Goal: Task Accomplishment & Management: Manage account settings

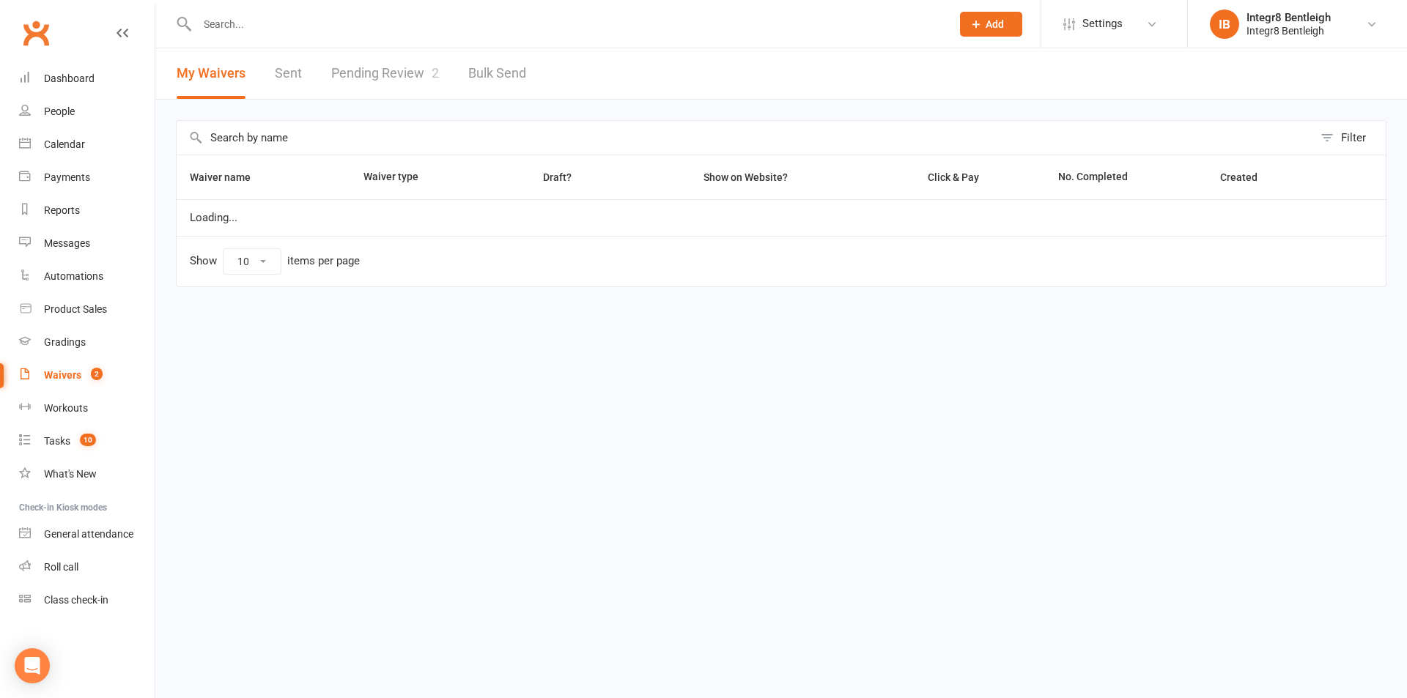
click at [348, 59] on link "Pending Review 2" at bounding box center [385, 73] width 108 height 51
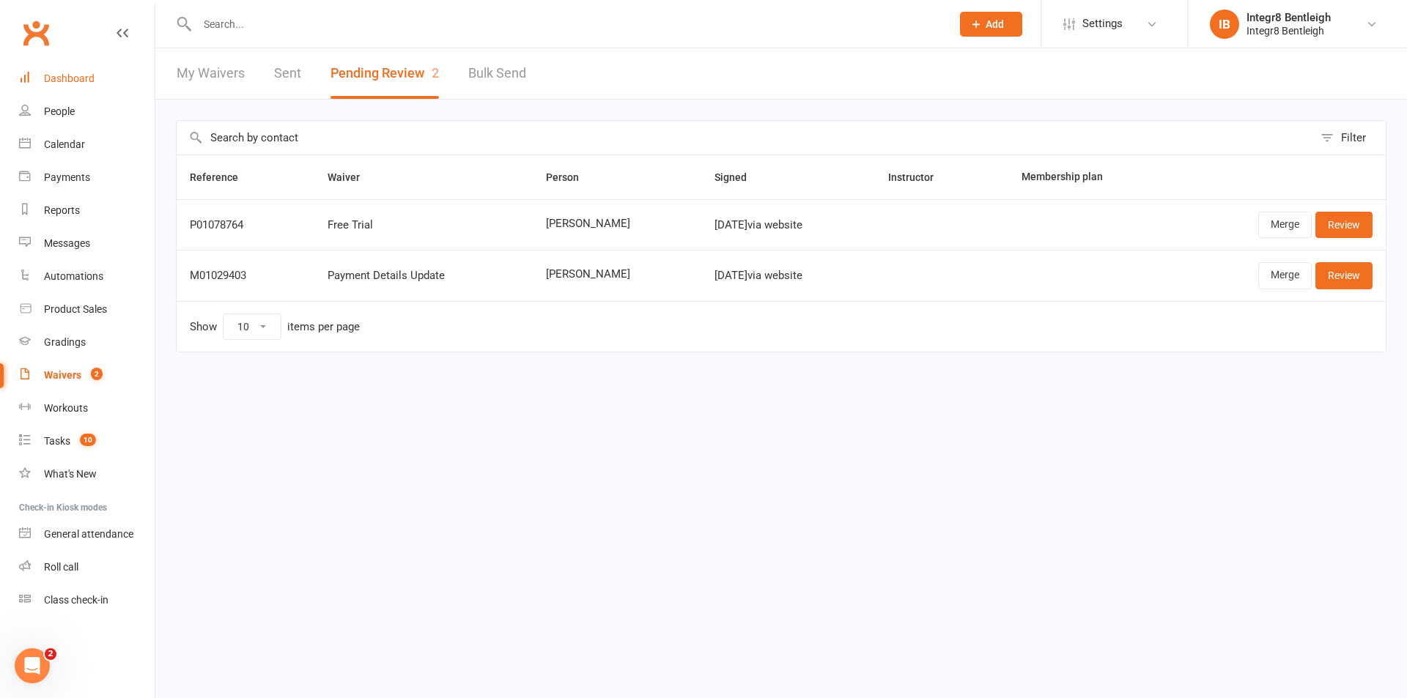
click at [76, 79] on div "Dashboard" at bounding box center [69, 79] width 51 height 12
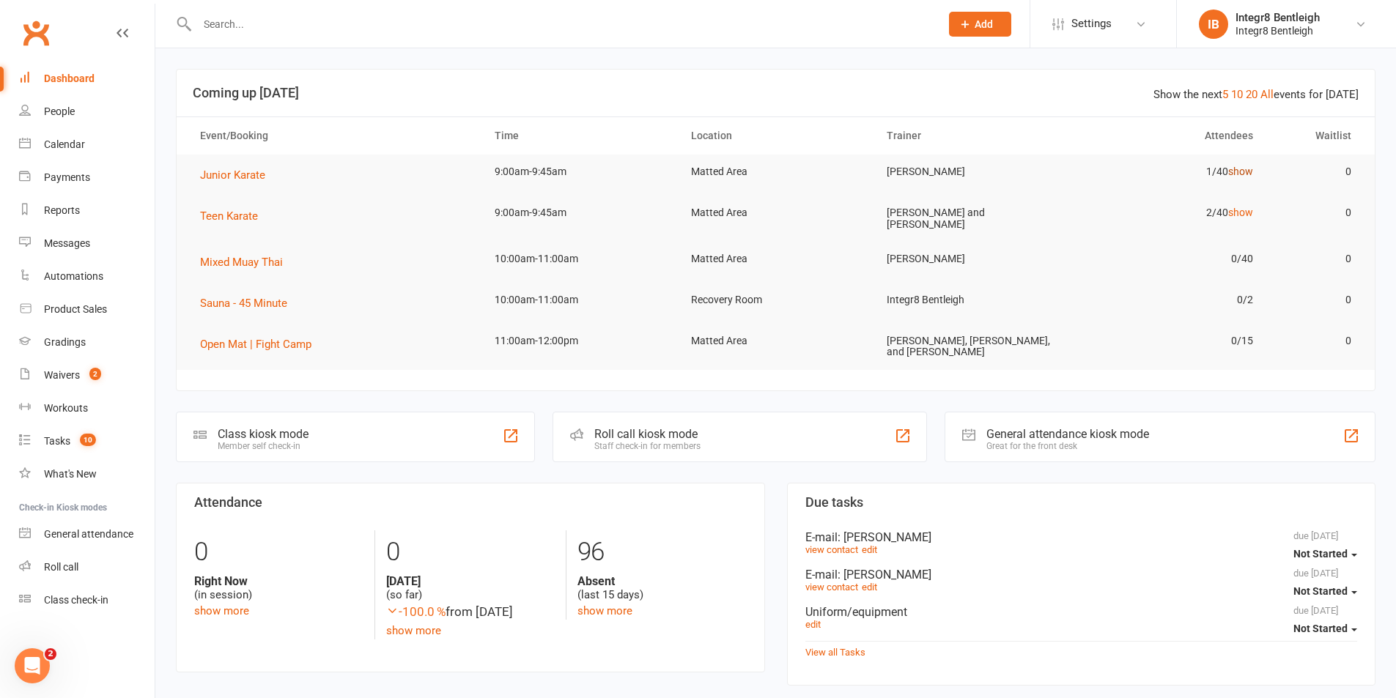
click at [1229, 173] on link "show" at bounding box center [1240, 172] width 25 height 12
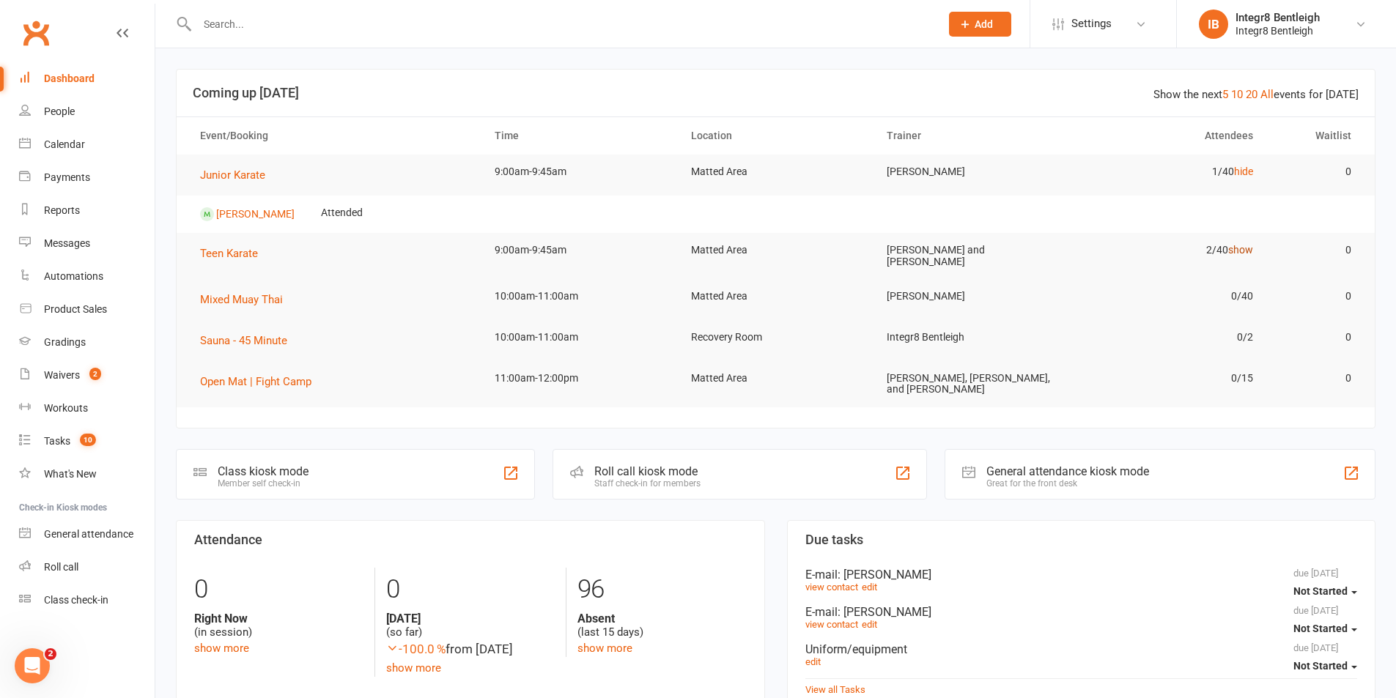
click at [1237, 244] on link "show" at bounding box center [1240, 250] width 25 height 12
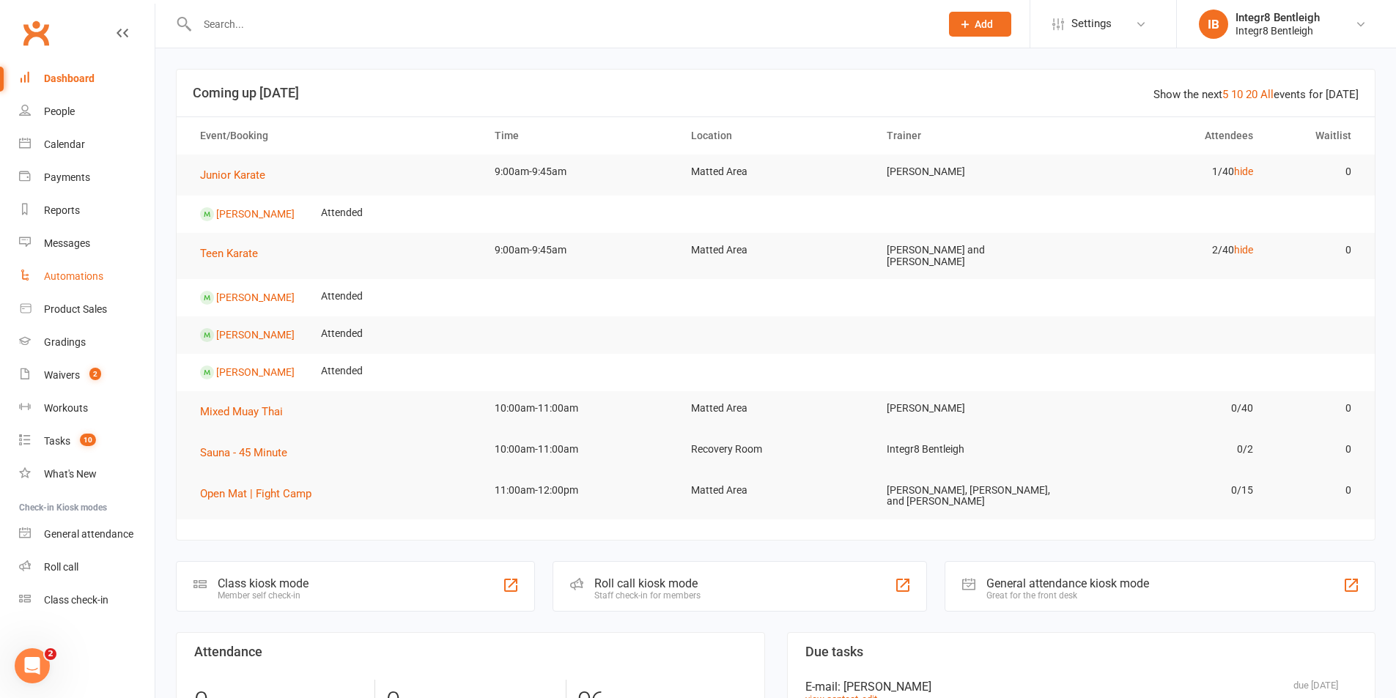
click at [80, 281] on div "Automations" at bounding box center [73, 276] width 59 height 12
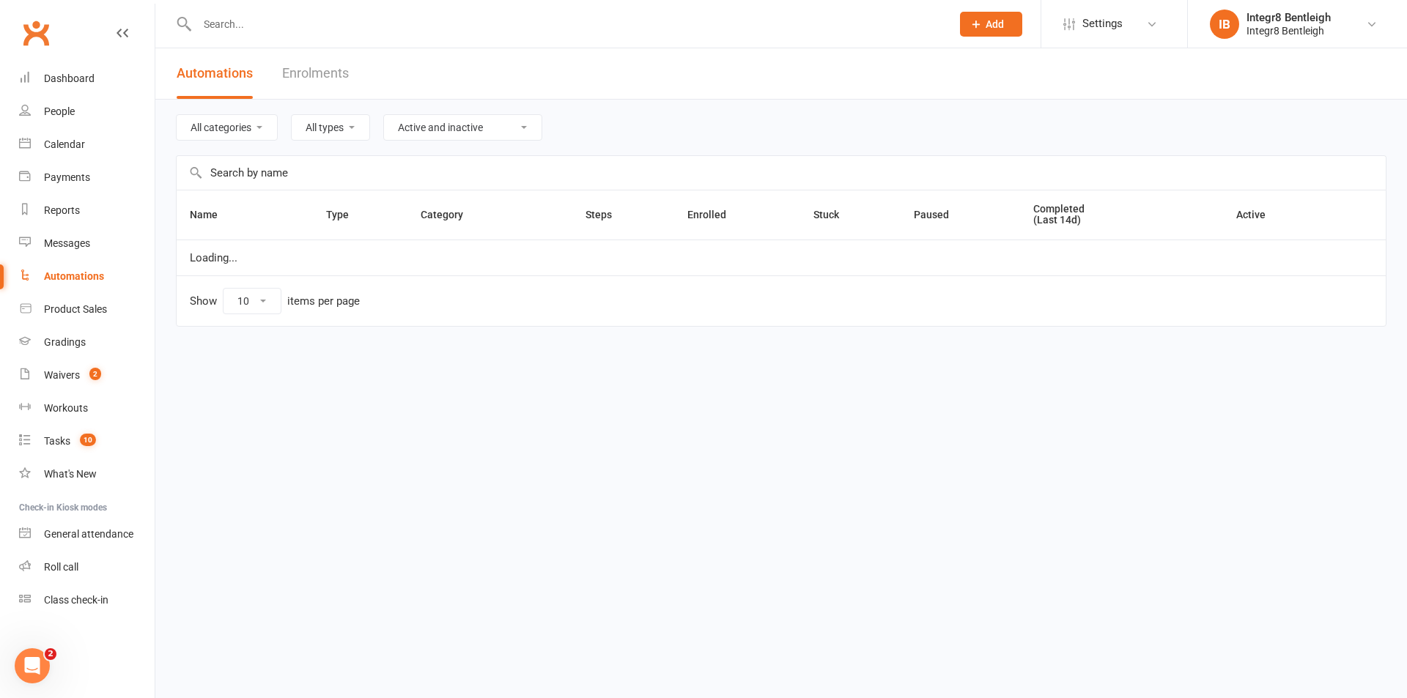
select select "50"
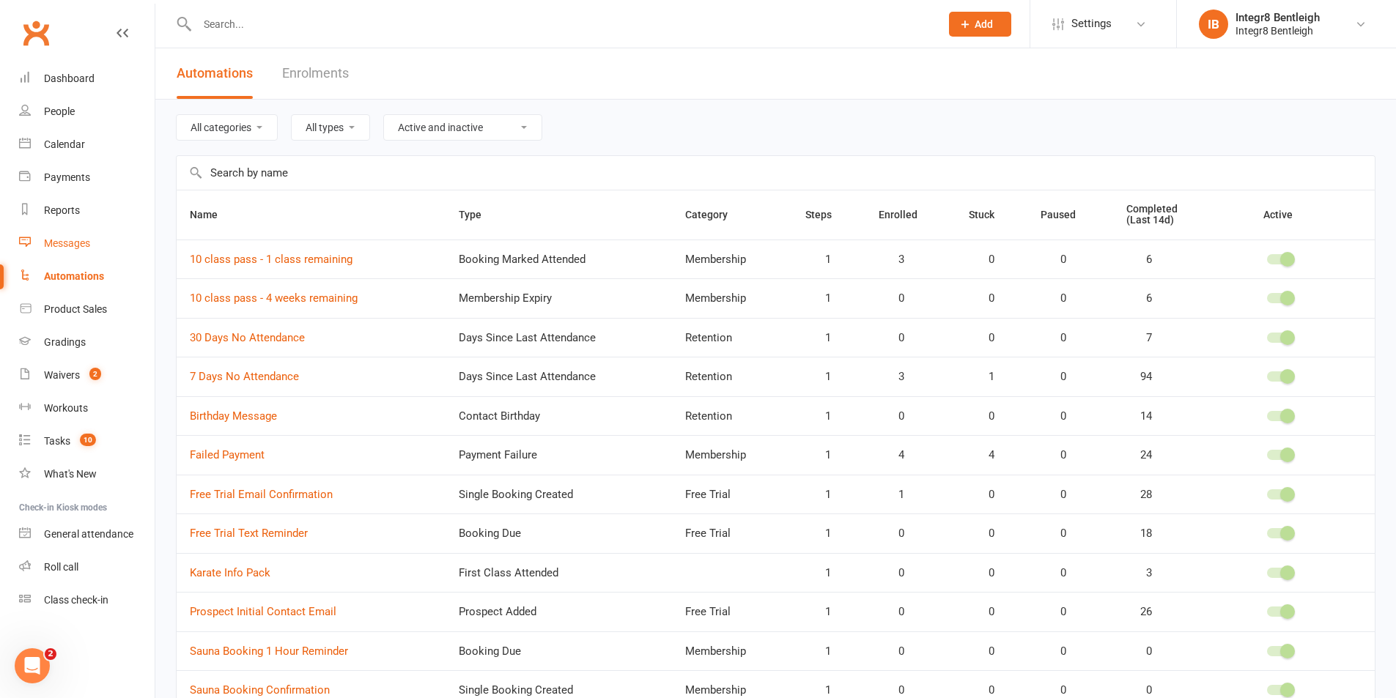
click at [70, 248] on div "Messages" at bounding box center [67, 243] width 46 height 12
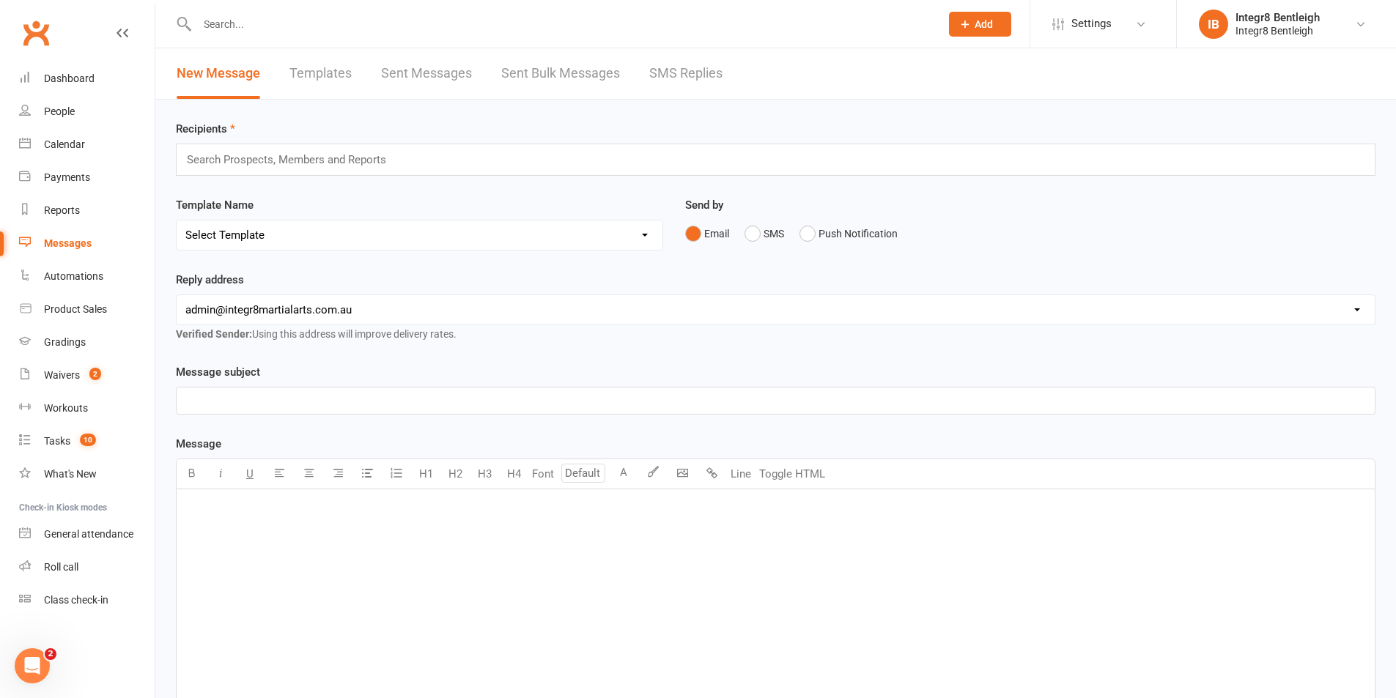
click at [519, 81] on link "Sent Bulk Messages" at bounding box center [560, 73] width 119 height 51
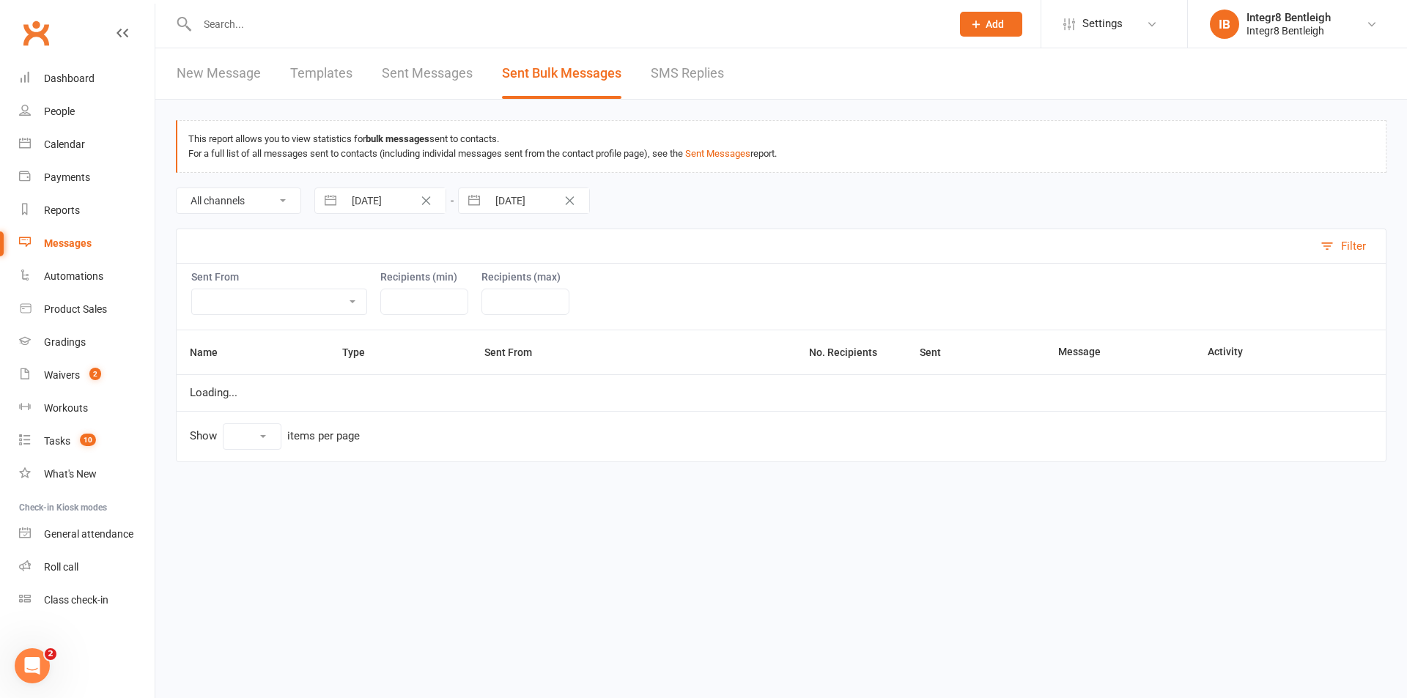
select select "10"
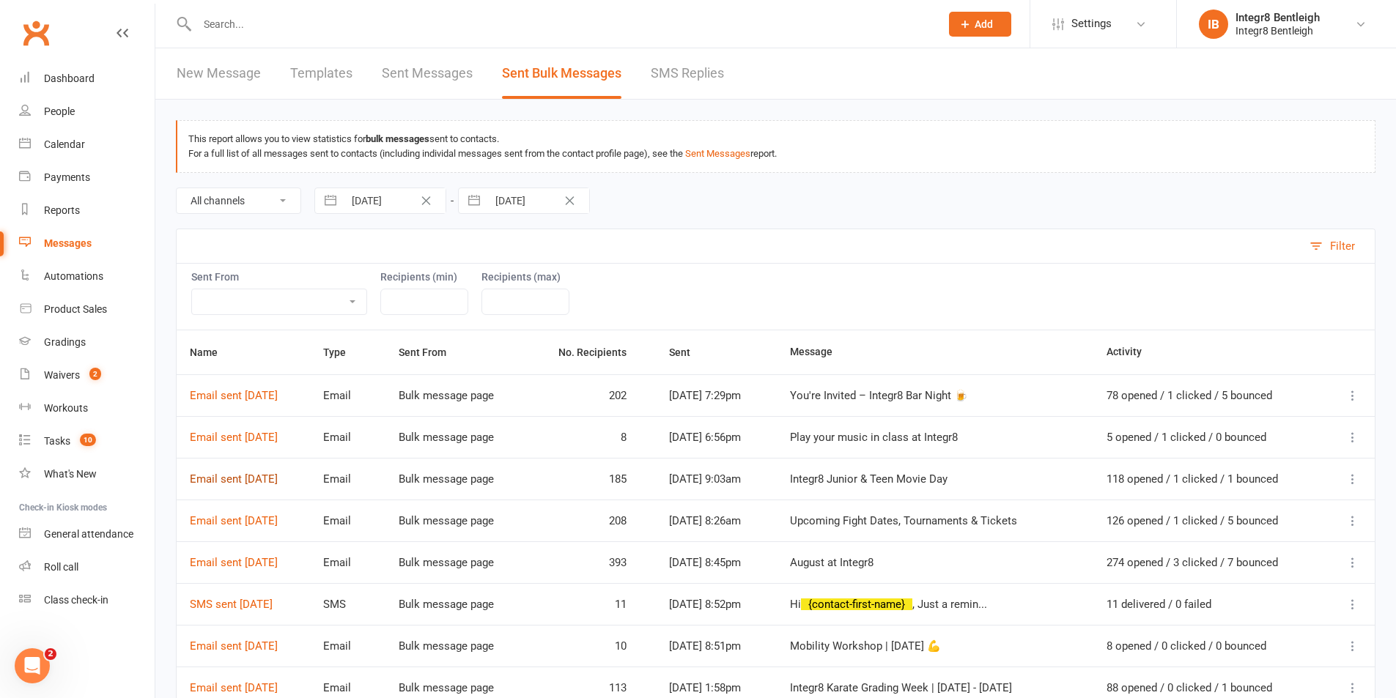
click at [259, 482] on link "Email sent 11 Aug 2025" at bounding box center [234, 479] width 88 height 13
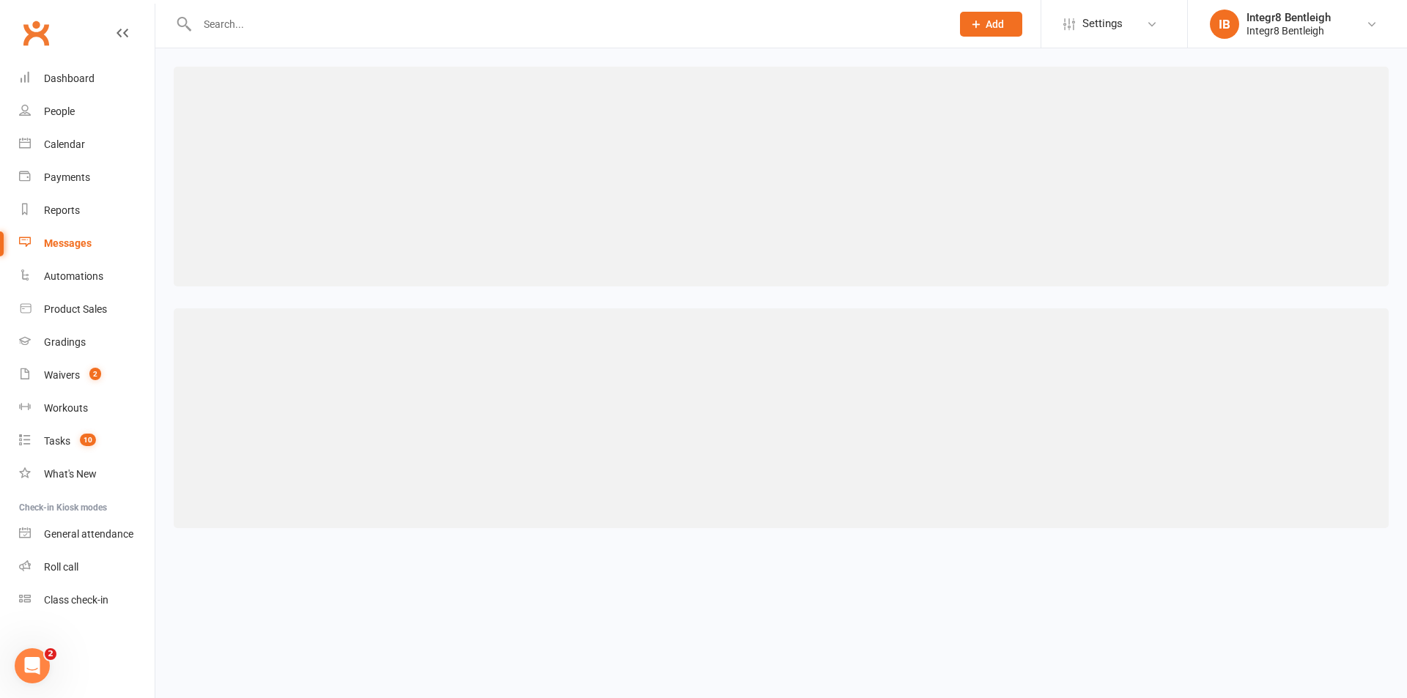
select select "25"
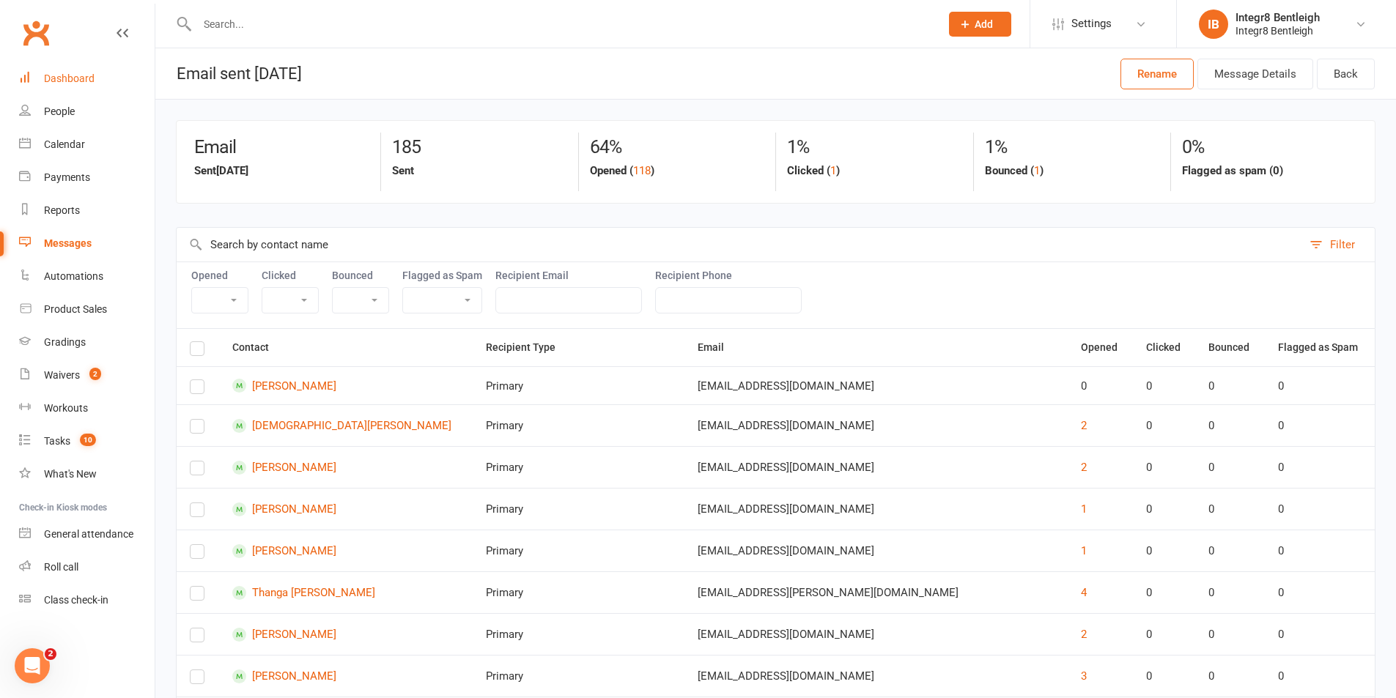
click at [64, 81] on div "Dashboard" at bounding box center [69, 79] width 51 height 12
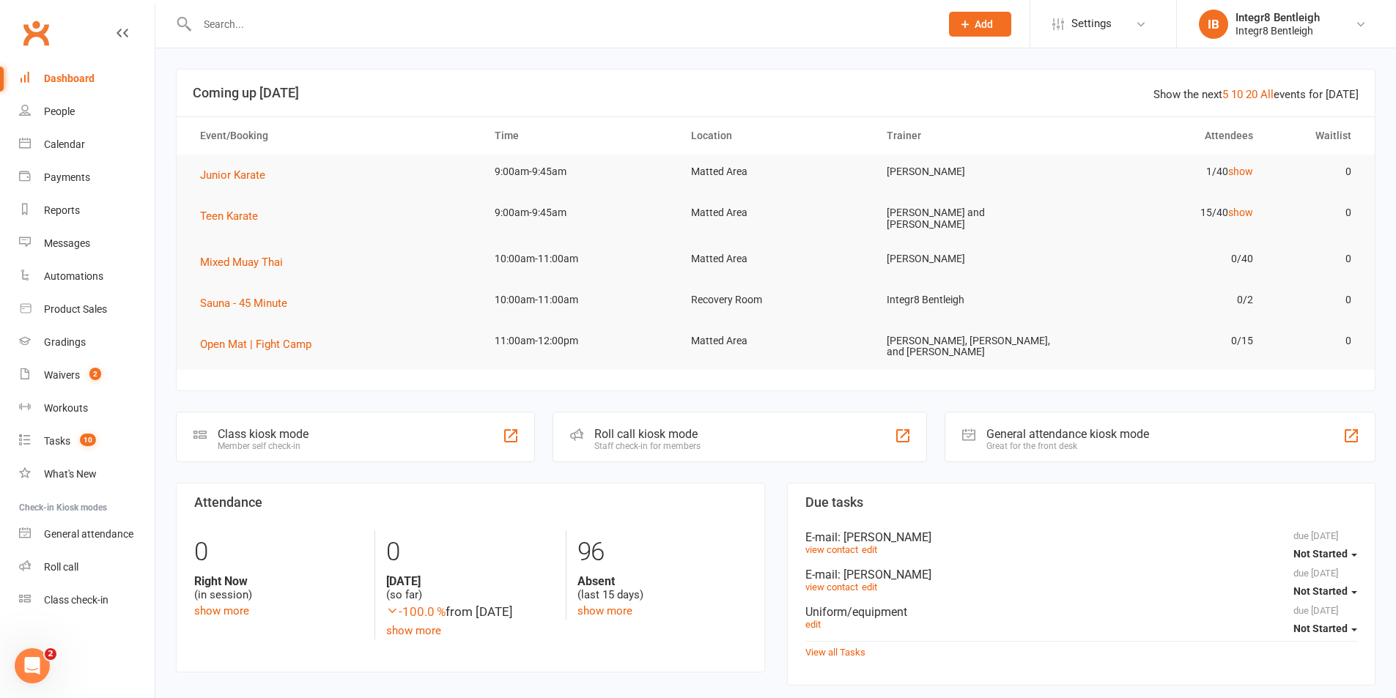
click at [251, 32] on input "text" at bounding box center [561, 24] width 737 height 21
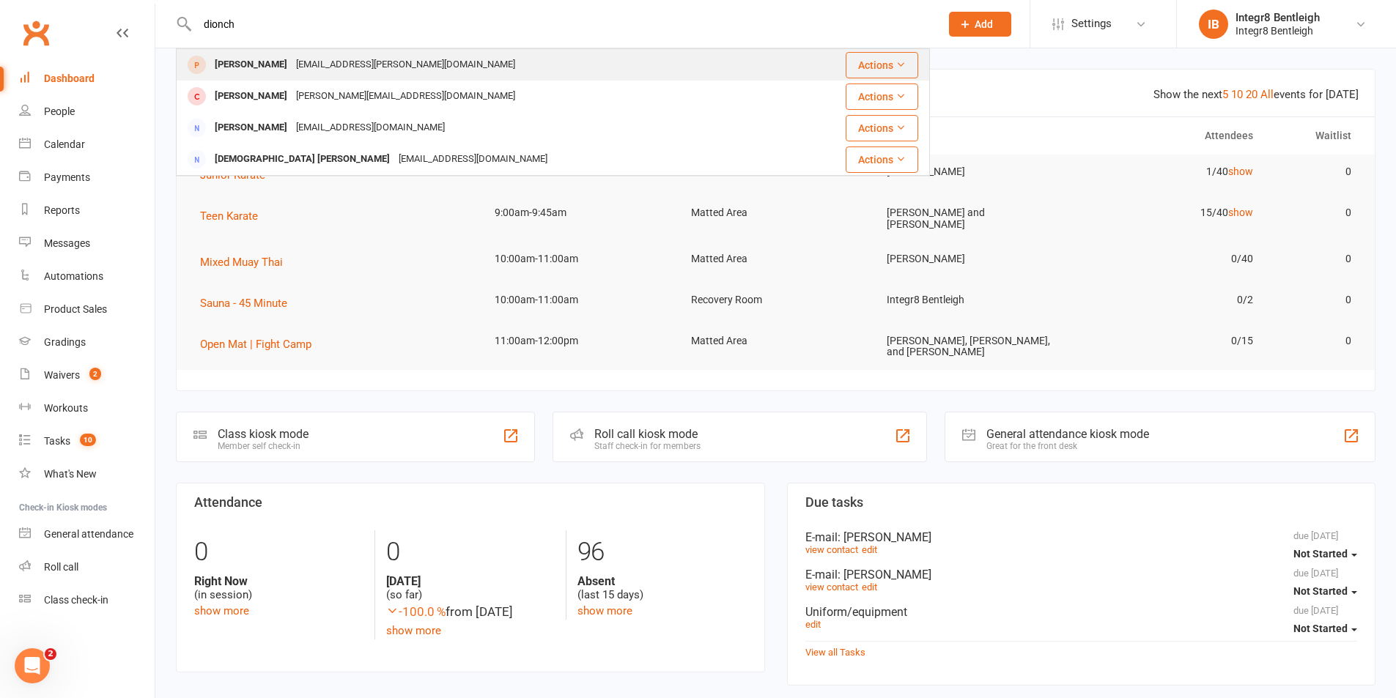
type input "dionch"
click at [274, 61] on div "Dion Chatterjee" at bounding box center [250, 64] width 81 height 21
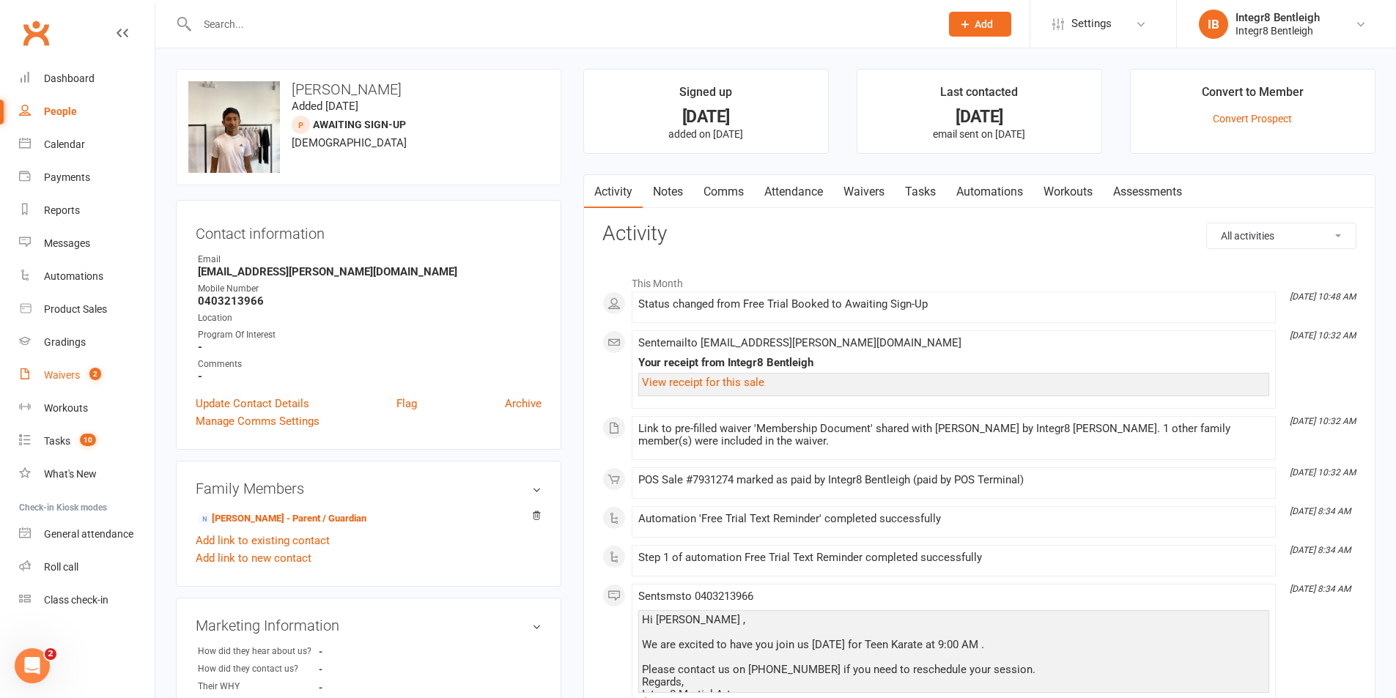
click at [72, 377] on div "Waivers" at bounding box center [62, 375] width 36 height 12
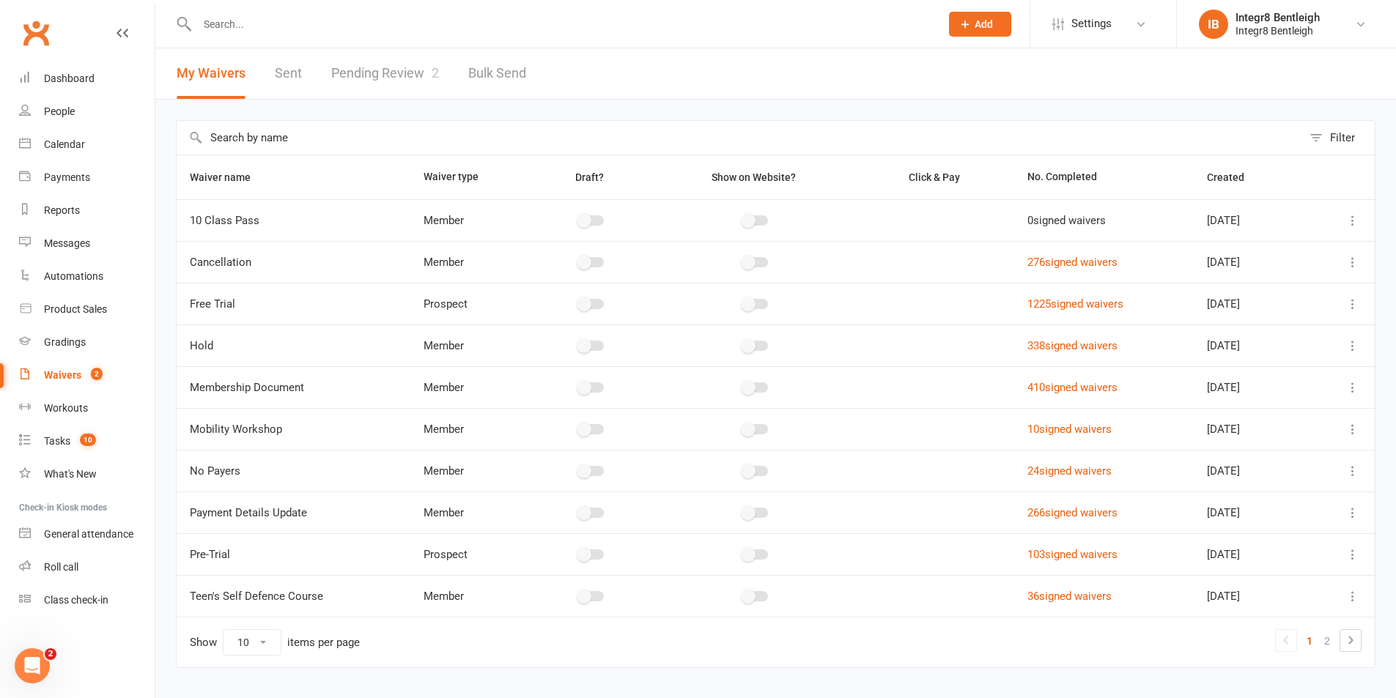
click at [402, 62] on link "Pending Review 2" at bounding box center [385, 73] width 108 height 51
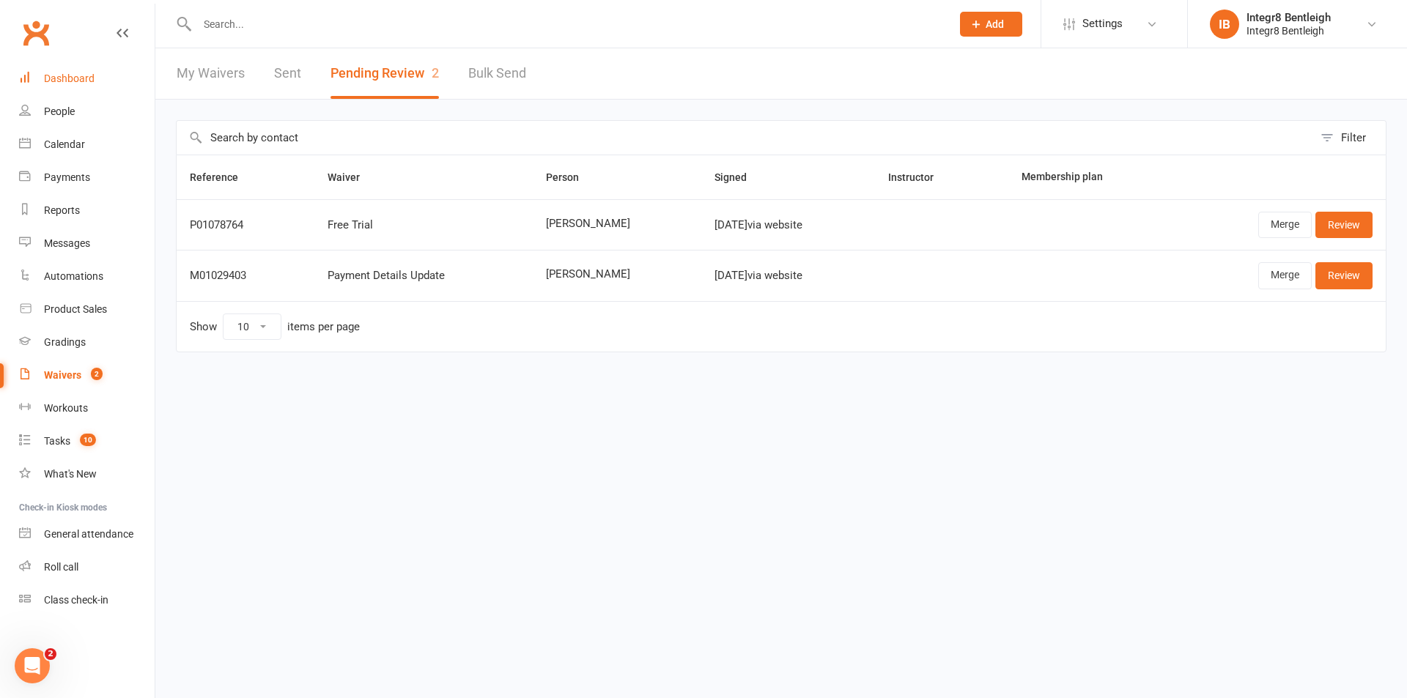
click at [65, 84] on div "Dashboard" at bounding box center [69, 79] width 51 height 12
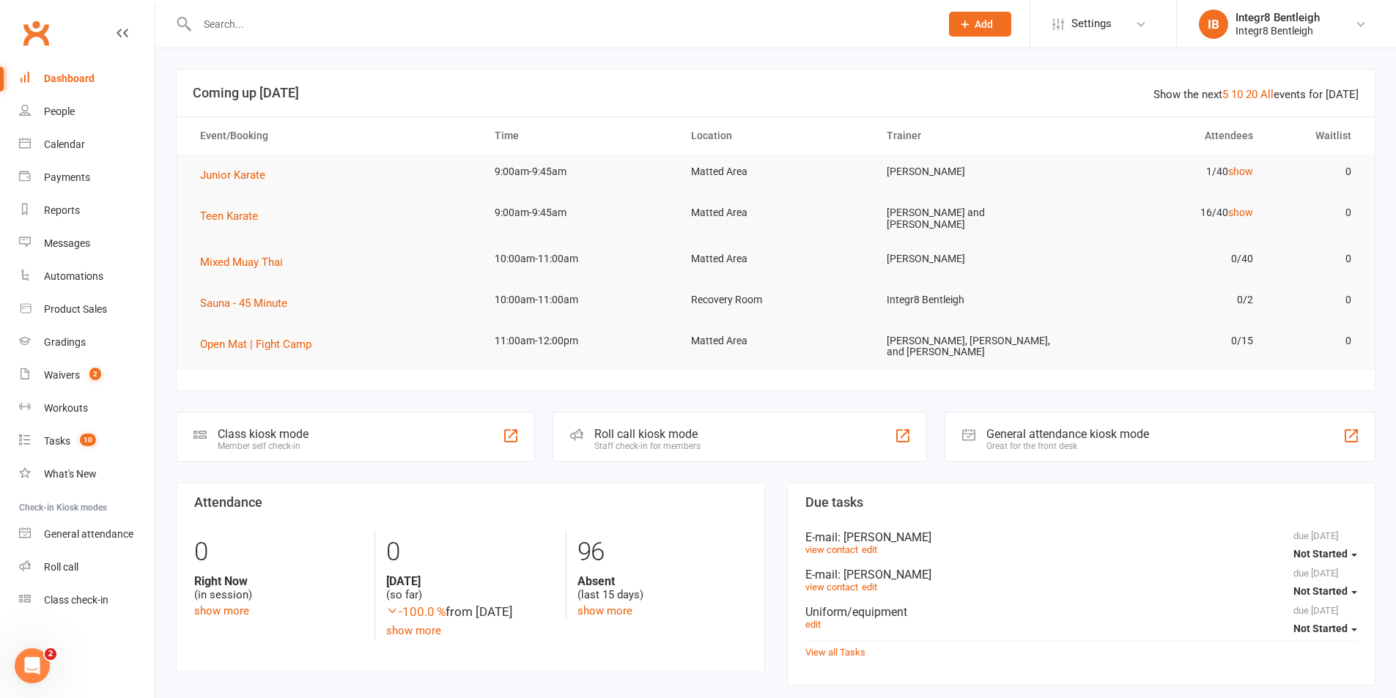
click at [303, 23] on input "text" at bounding box center [561, 24] width 737 height 21
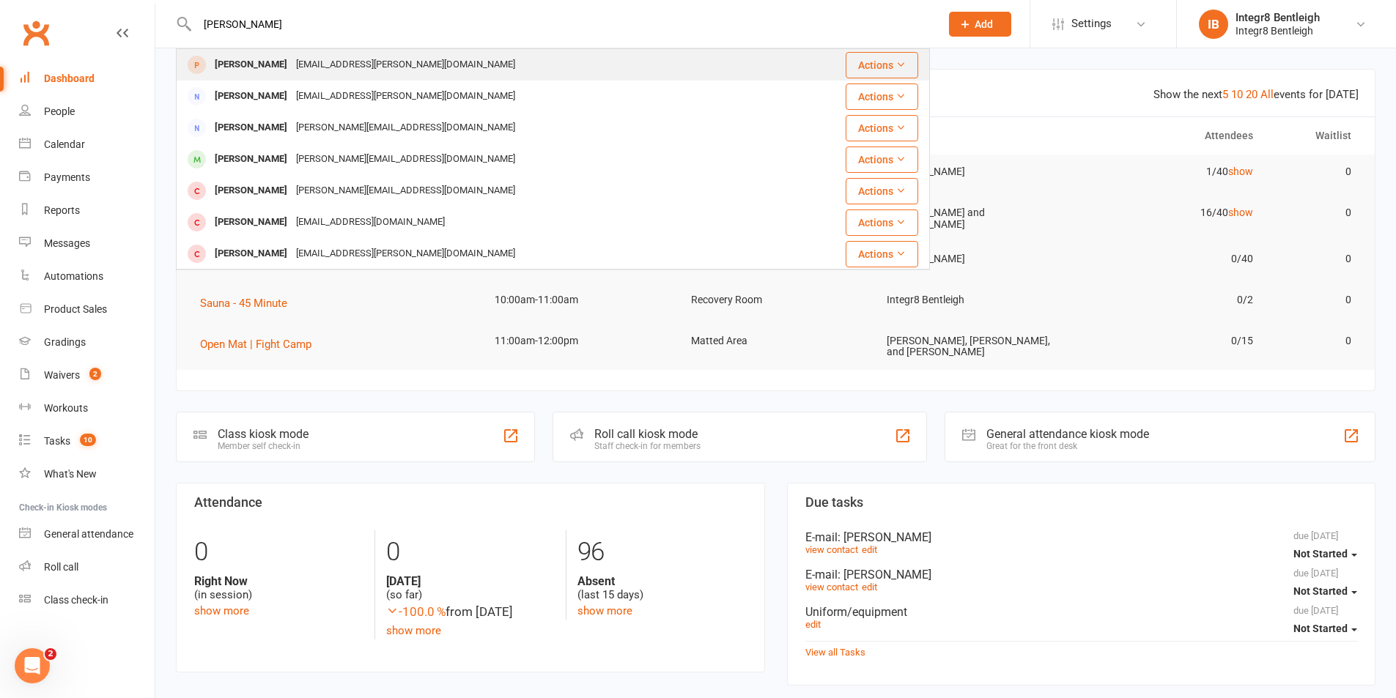
type input "dion chatterjee"
click at [263, 56] on div "Dion Chatterjee" at bounding box center [250, 64] width 81 height 21
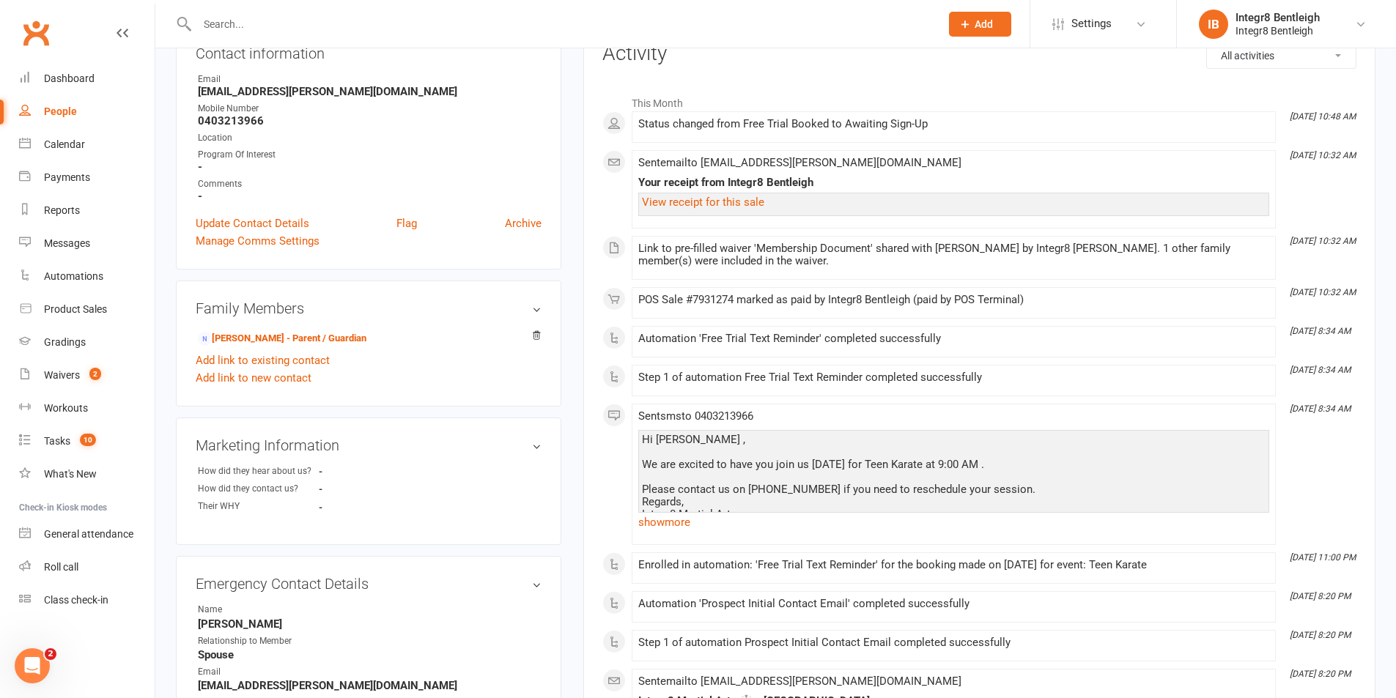
scroll to position [147, 0]
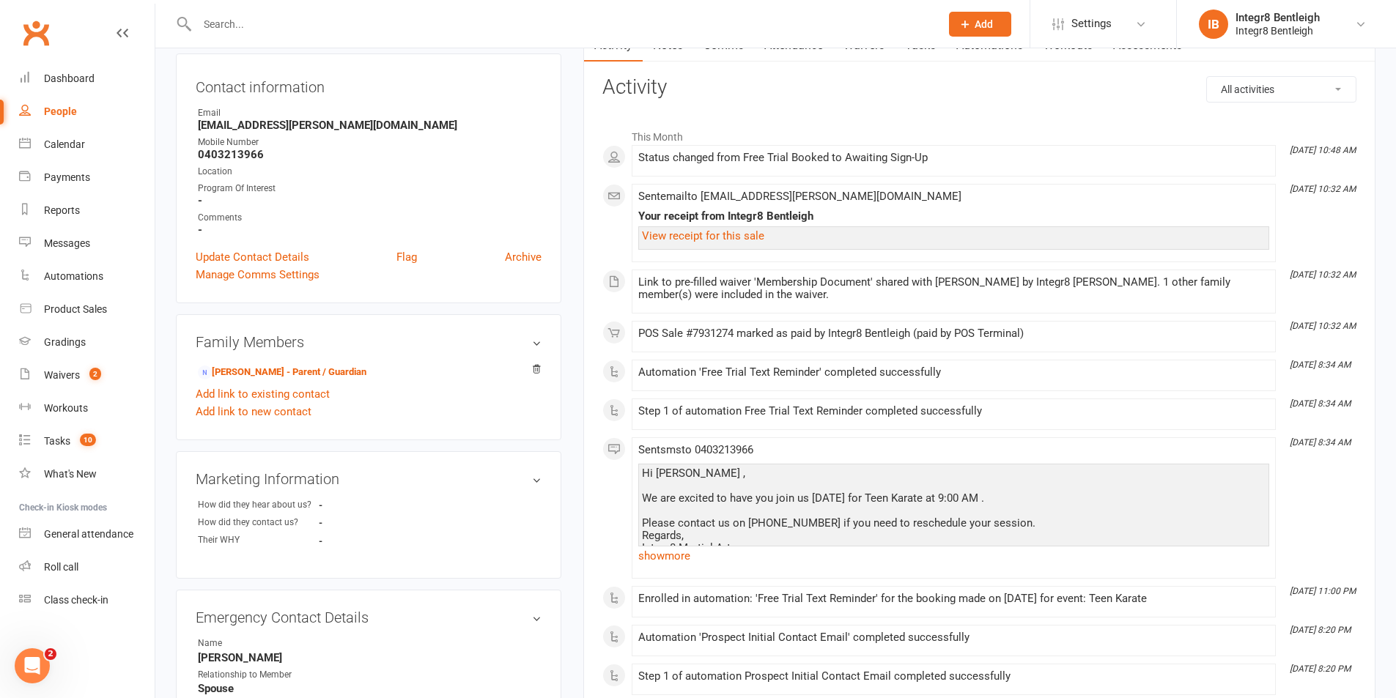
click at [1248, 302] on div "Link to pre-filled waiver 'Membership Document' shared with Dona Chatterjee by …" at bounding box center [953, 291] width 631 height 31
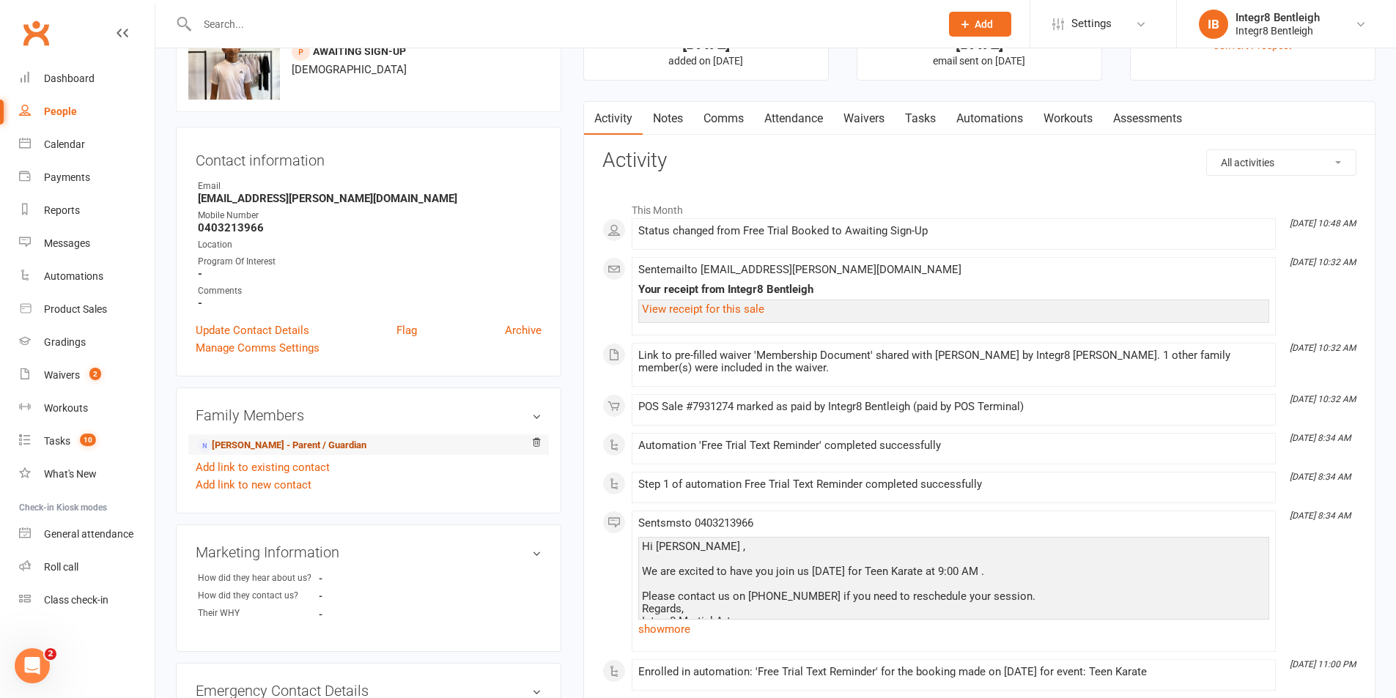
click at [319, 450] on link "Dona Chatterjee - Parent / Guardian" at bounding box center [282, 445] width 169 height 15
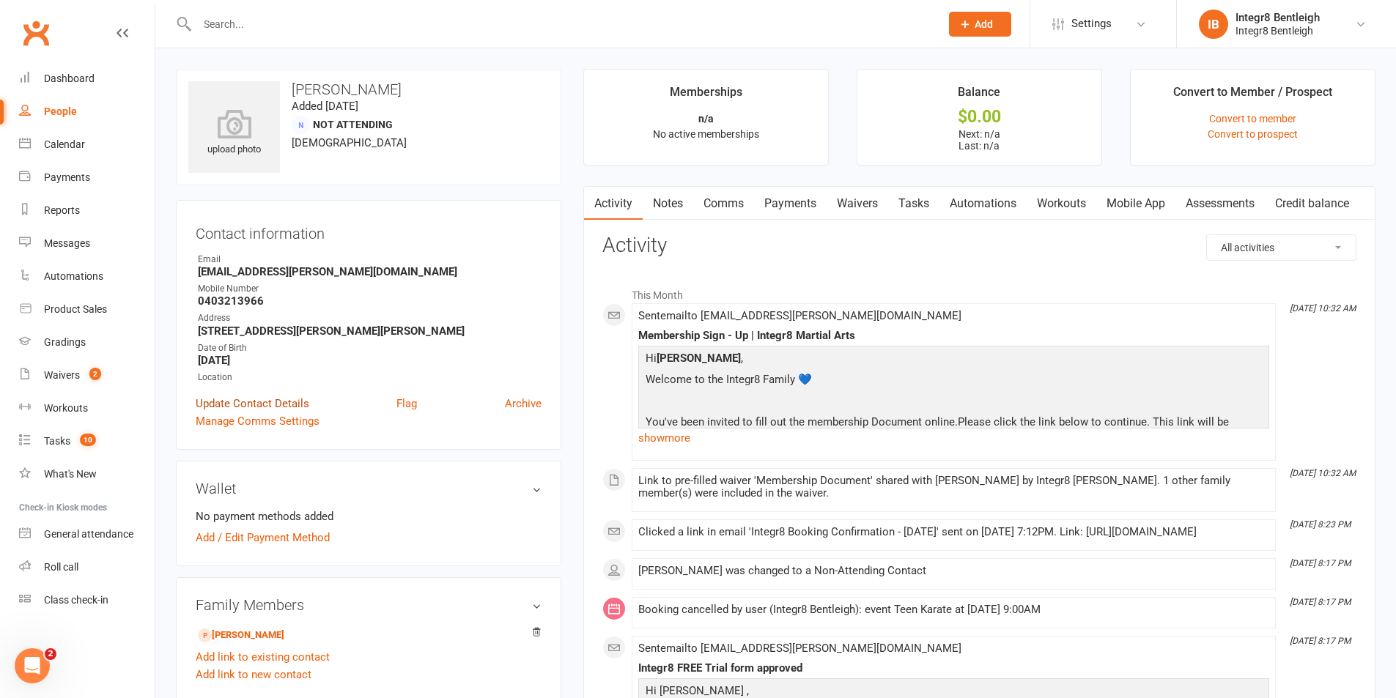
click at [251, 406] on link "Update Contact Details" at bounding box center [253, 404] width 114 height 18
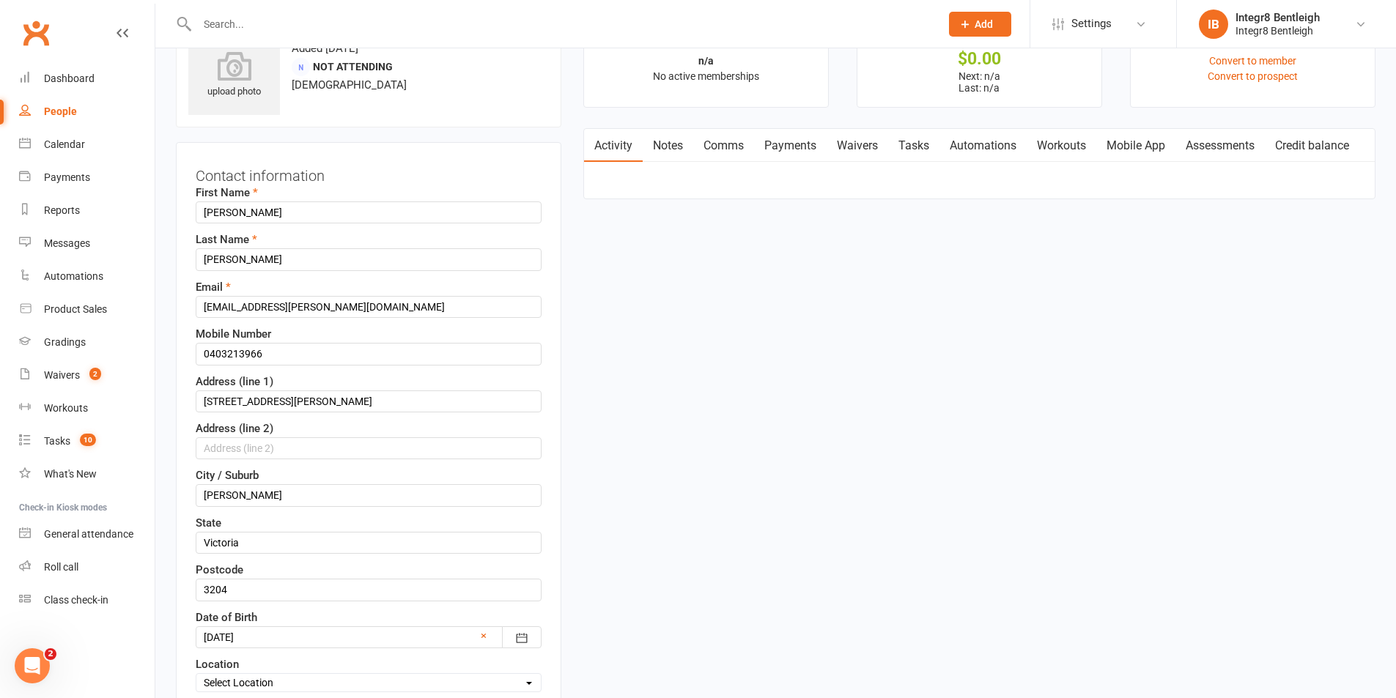
scroll to position [69, 0]
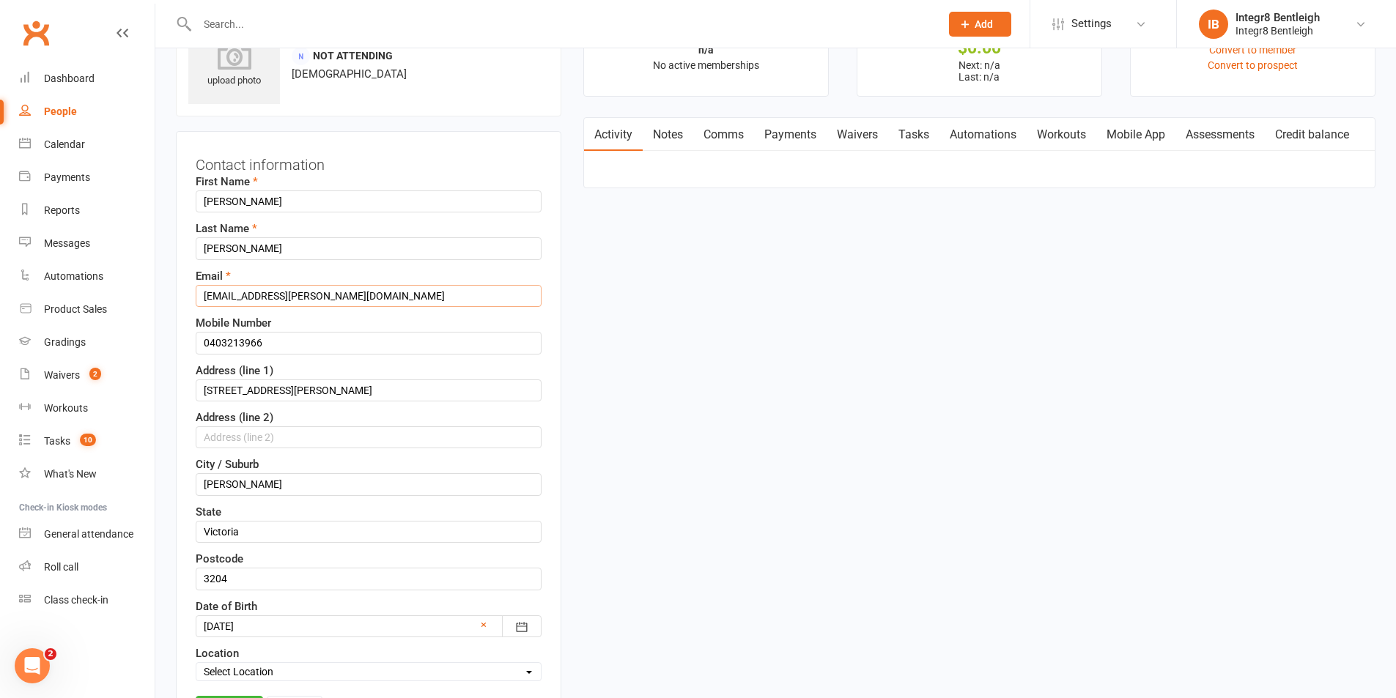
click at [275, 293] on input "Chatterjee.dona@gmail.com" at bounding box center [369, 296] width 346 height 22
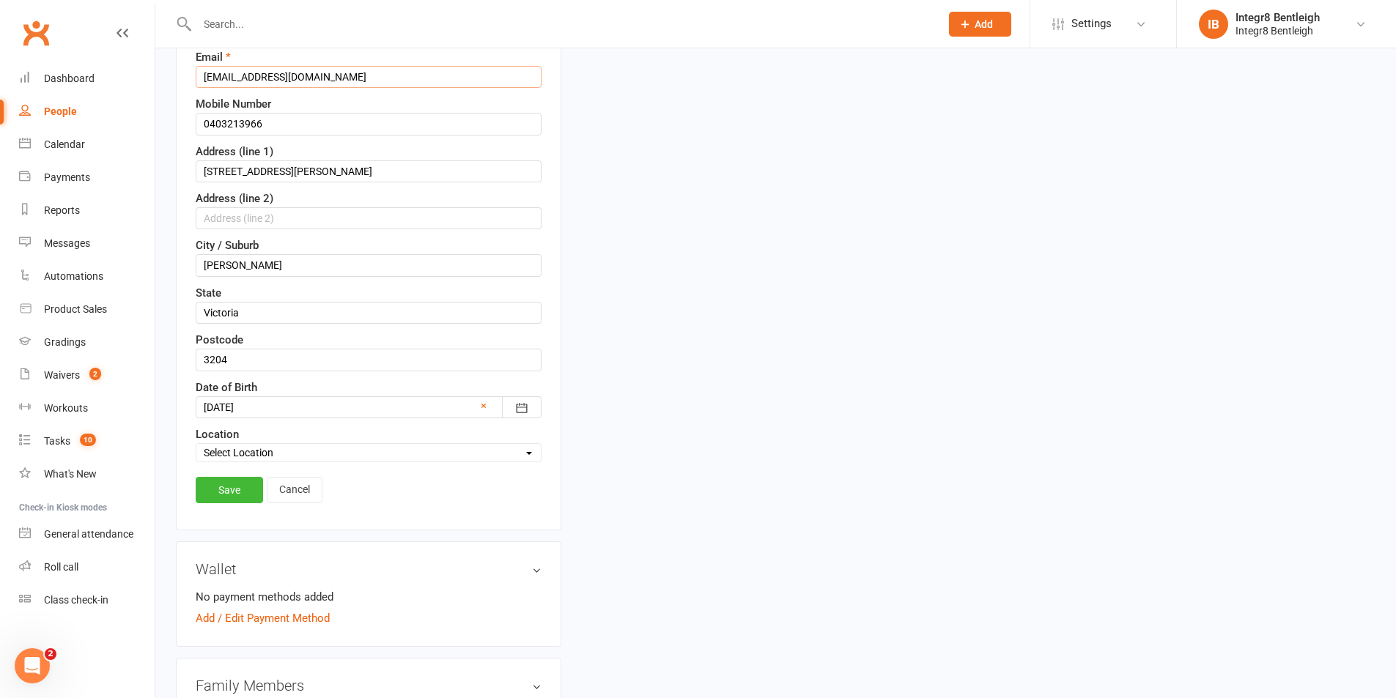
scroll to position [289, 0]
type input "Chatterjee.dona46@gmail.com"
click at [234, 492] on link "Save" at bounding box center [229, 489] width 67 height 26
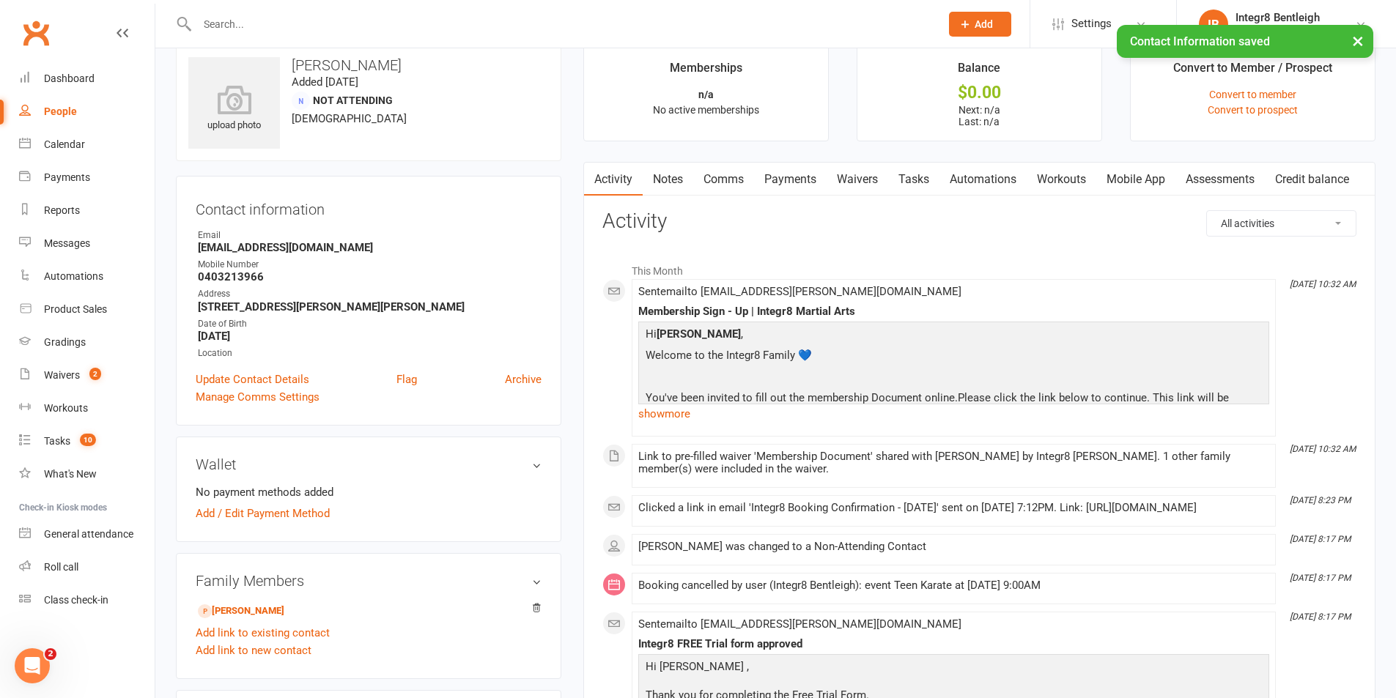
scroll to position [0, 0]
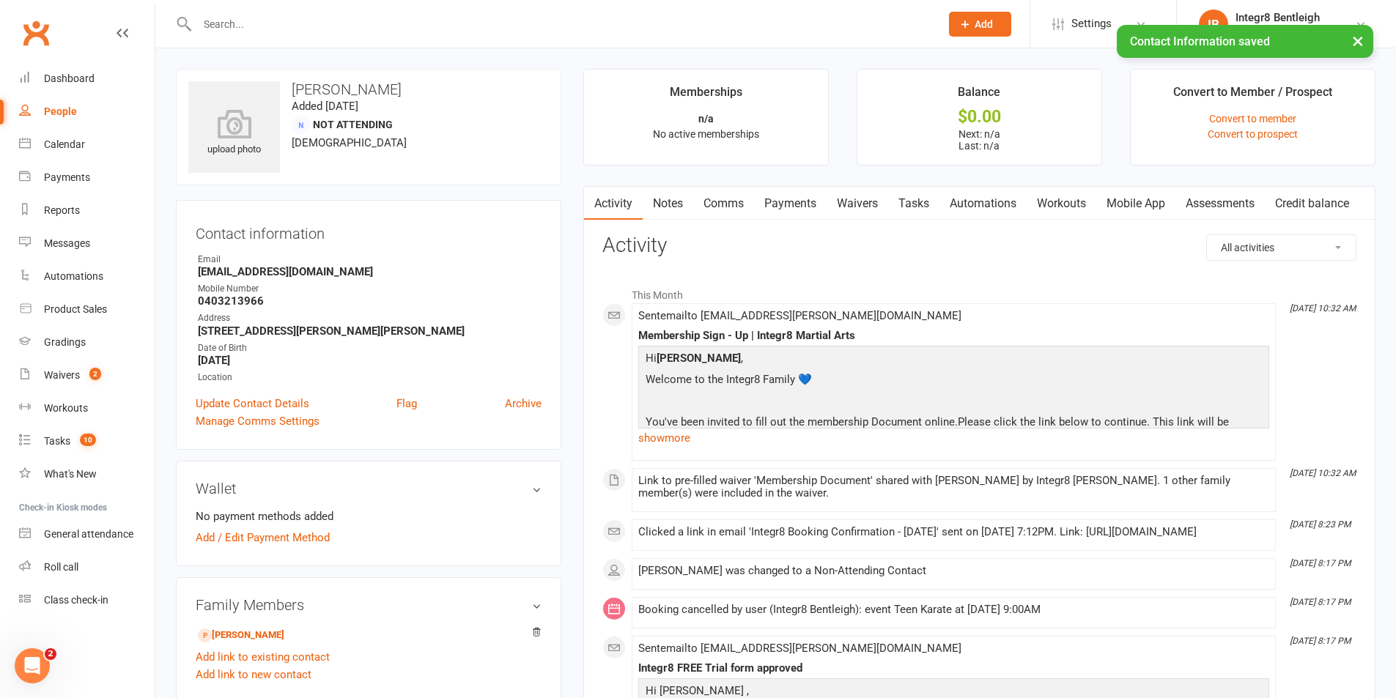
click at [862, 209] on link "Waivers" at bounding box center [857, 204] width 62 height 34
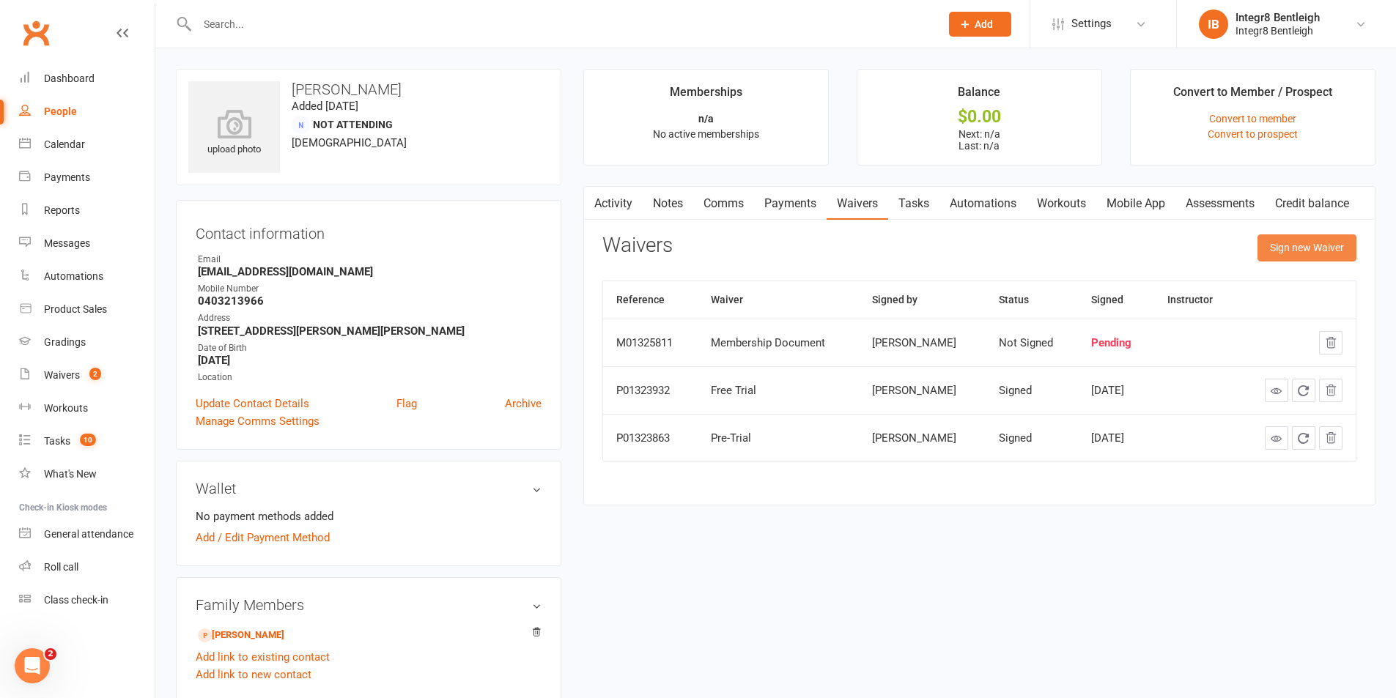
click at [1292, 251] on button "Sign new Waiver" at bounding box center [1306, 247] width 99 height 26
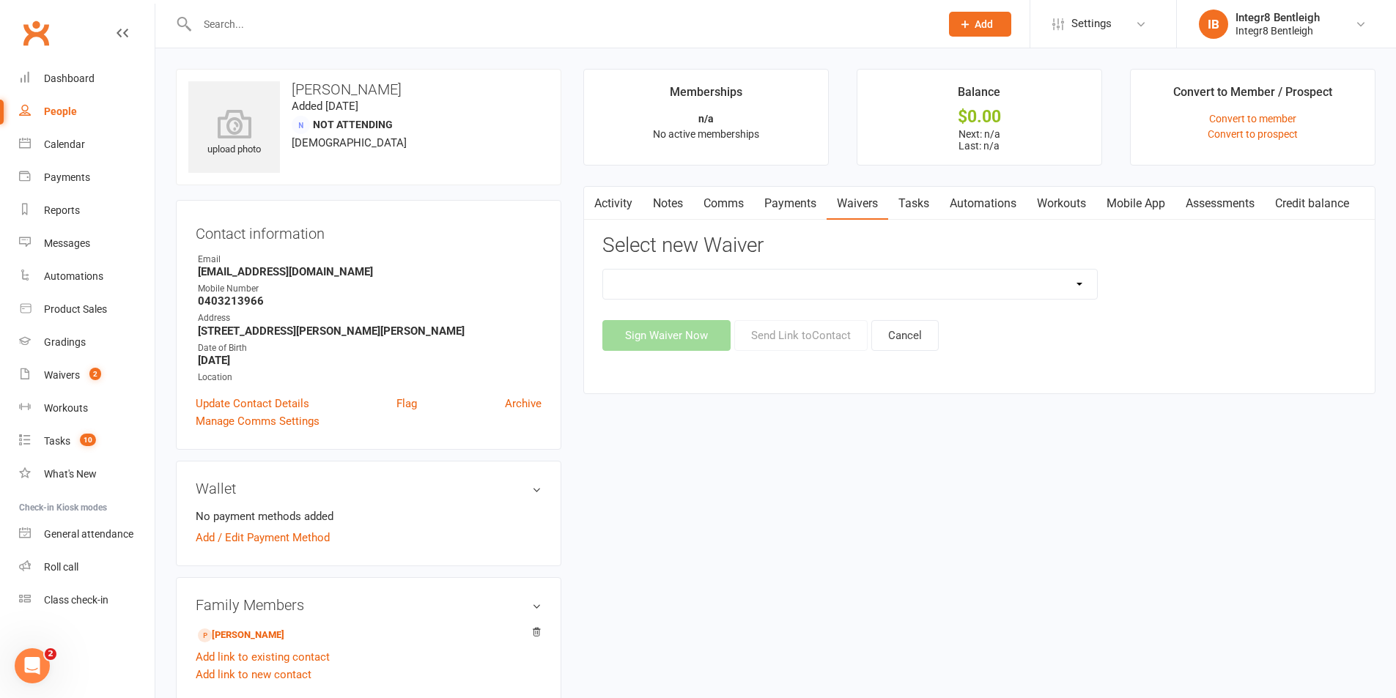
click at [664, 293] on select "10 Class Pass Cancellation Free Trial Hold Membership Document Mobility Worksho…" at bounding box center [850, 284] width 494 height 29
select select "10847"
click at [603, 270] on select "10 Class Pass Cancellation Free Trial Hold Membership Document Mobility Worksho…" at bounding box center [850, 284] width 494 height 29
drag, startPoint x: 857, startPoint y: 588, endPoint x: 822, endPoint y: 560, distance: 44.9
click at [857, 588] on div "upload photo Dona Chatterjee Added 6 August, 2025 Not Attending 39 years old Co…" at bounding box center [775, 652] width 1221 height 1166
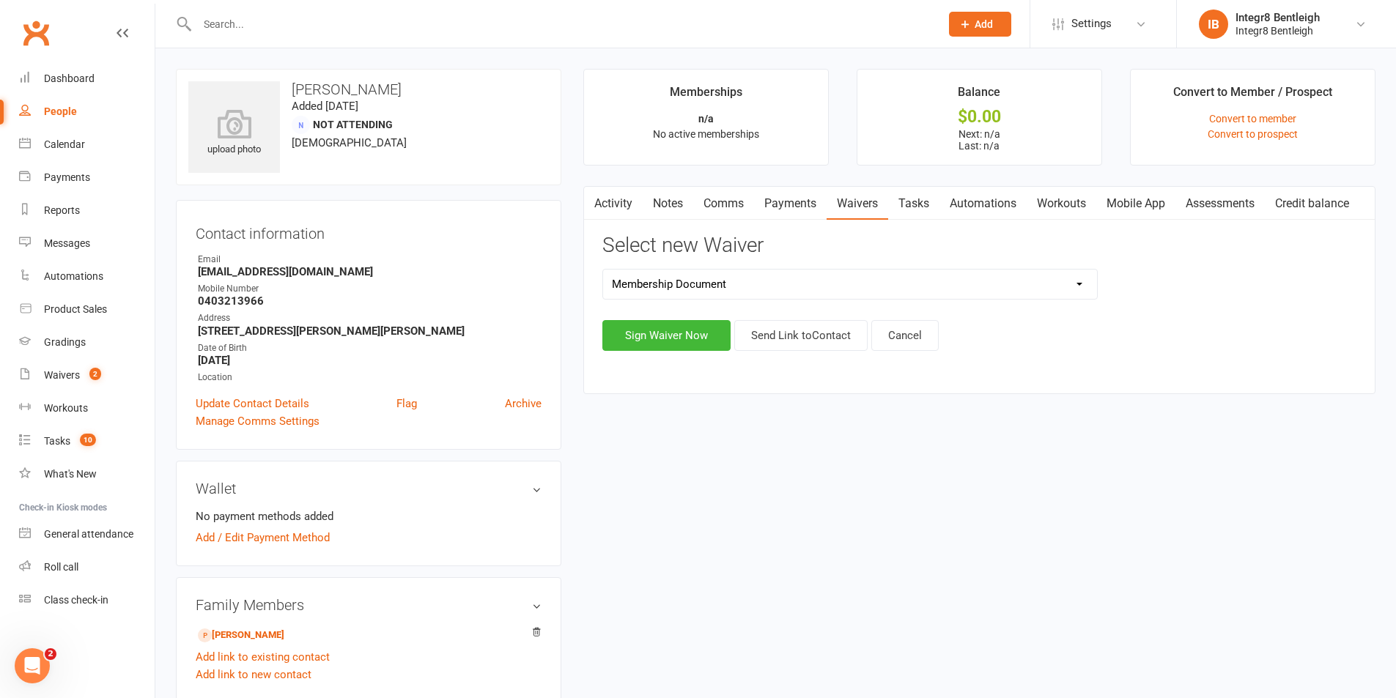
click at [612, 210] on link "Activity" at bounding box center [613, 204] width 59 height 34
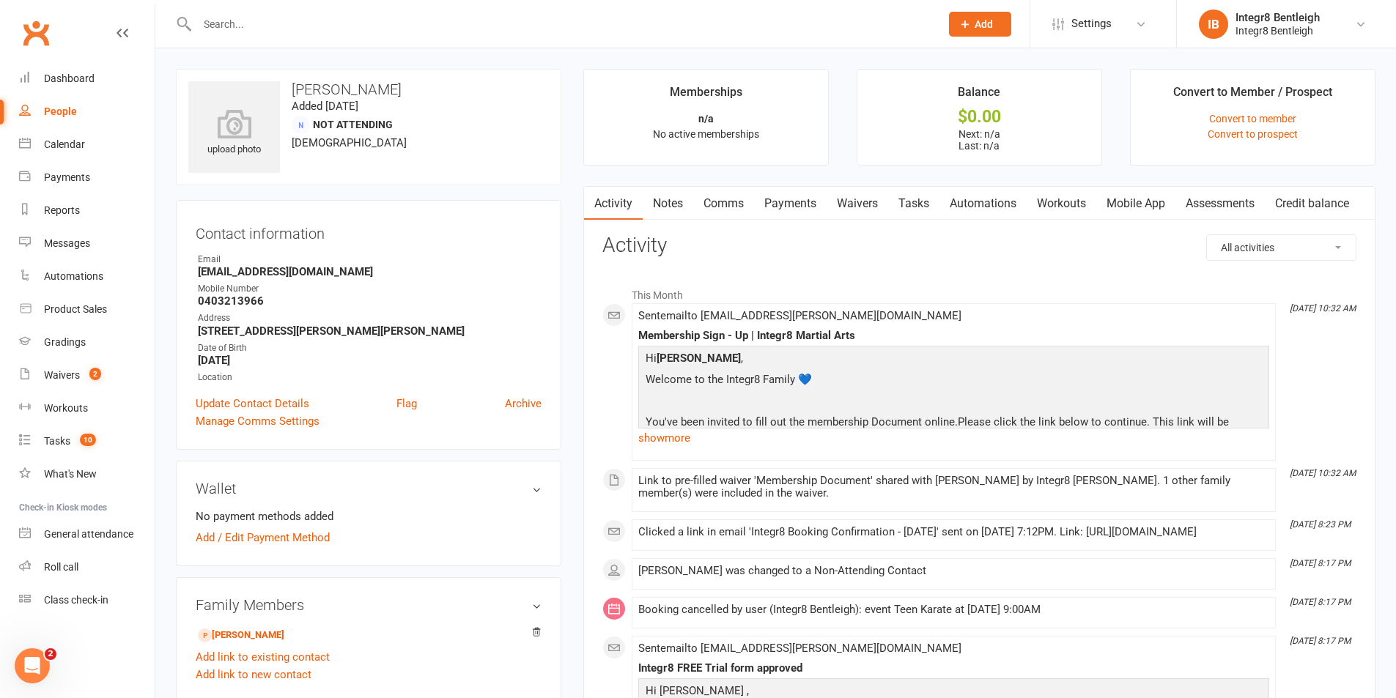
click at [854, 193] on link "Waivers" at bounding box center [857, 204] width 62 height 34
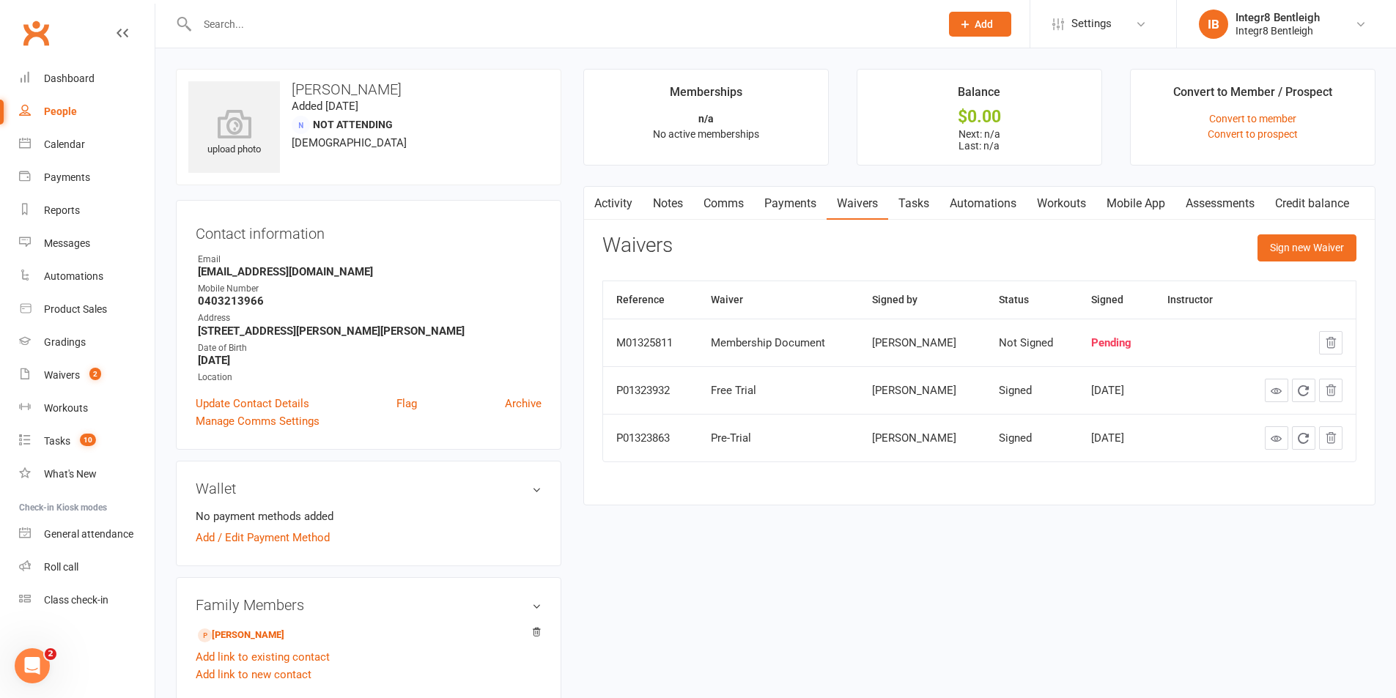
click at [793, 205] on link "Payments" at bounding box center [790, 204] width 73 height 34
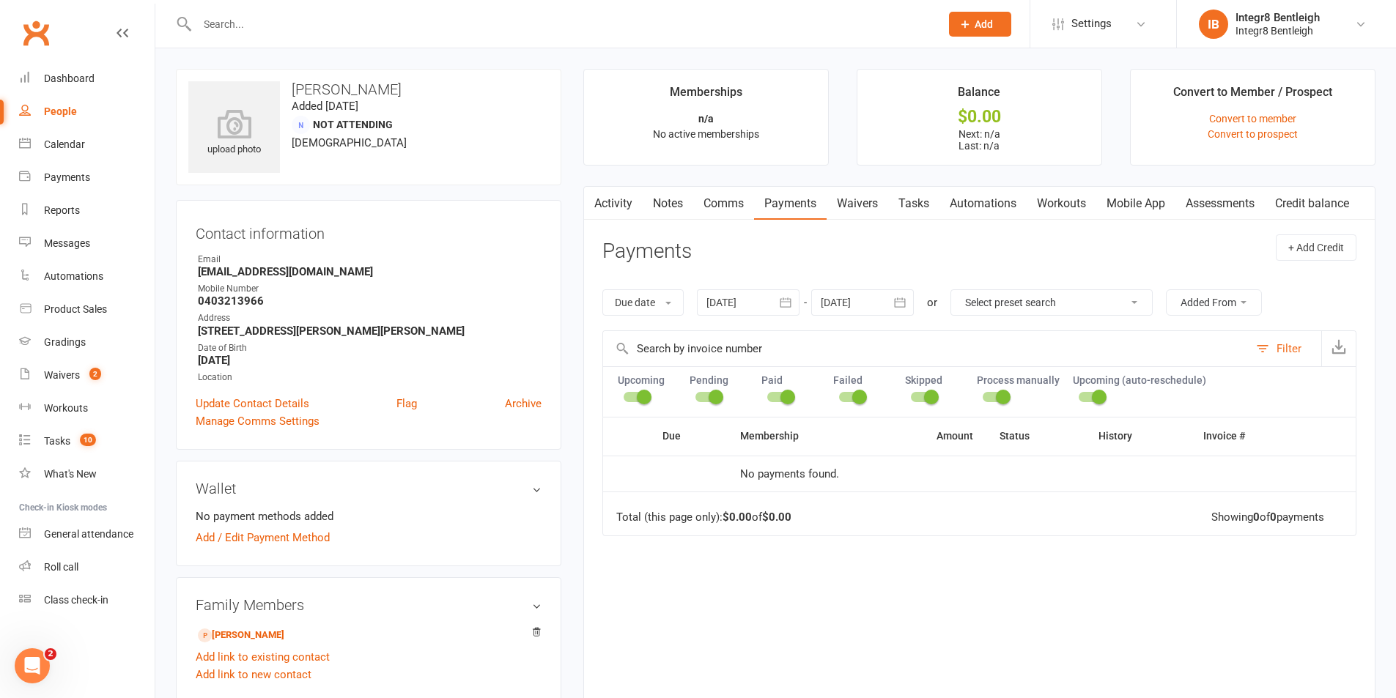
click at [593, 215] on button "button" at bounding box center [593, 203] width 18 height 33
click at [615, 196] on link "Activity" at bounding box center [613, 204] width 59 height 34
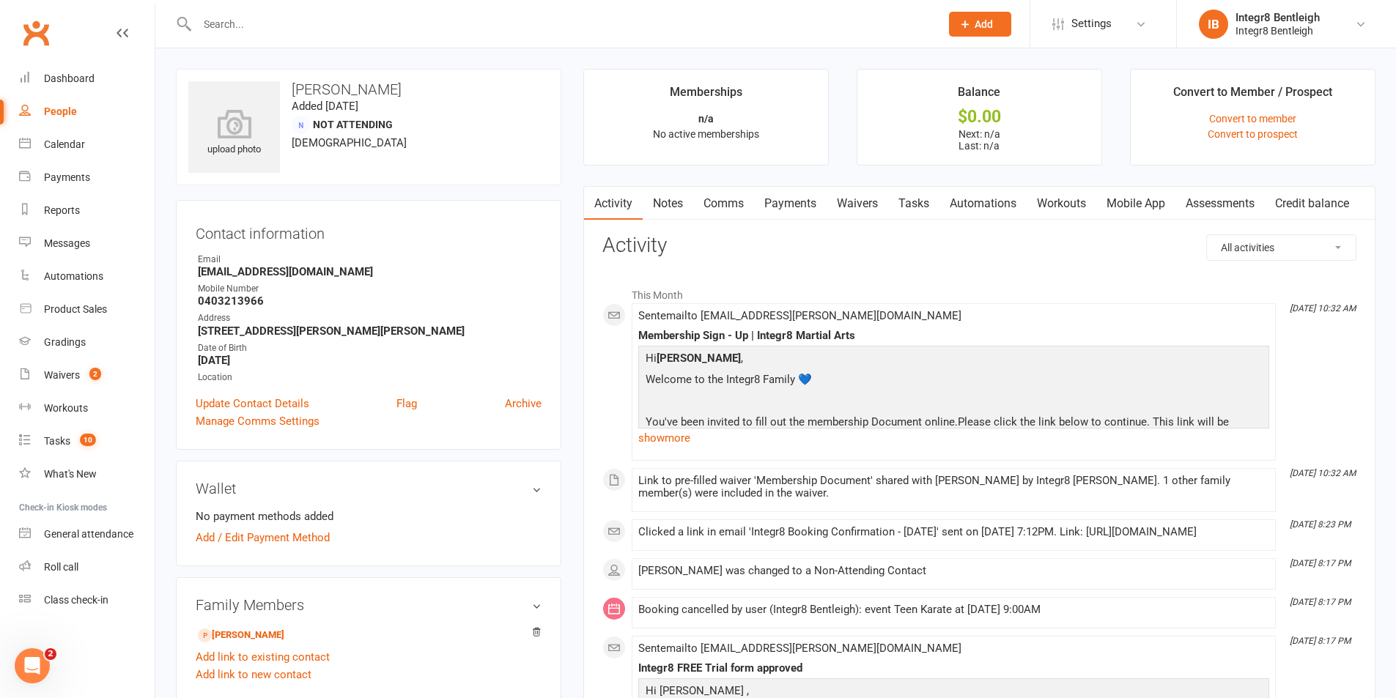
click at [882, 215] on link "Waivers" at bounding box center [857, 204] width 62 height 34
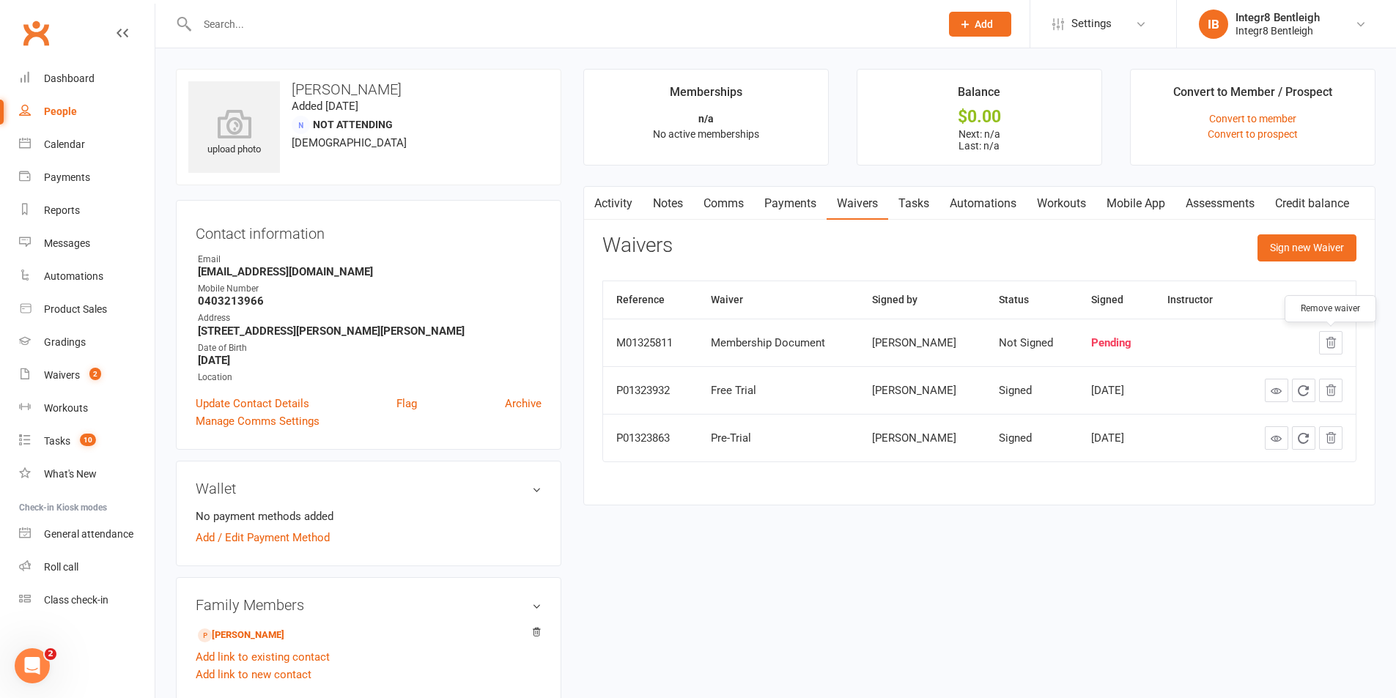
click at [1328, 348] on icon "button" at bounding box center [1331, 343] width 10 height 10
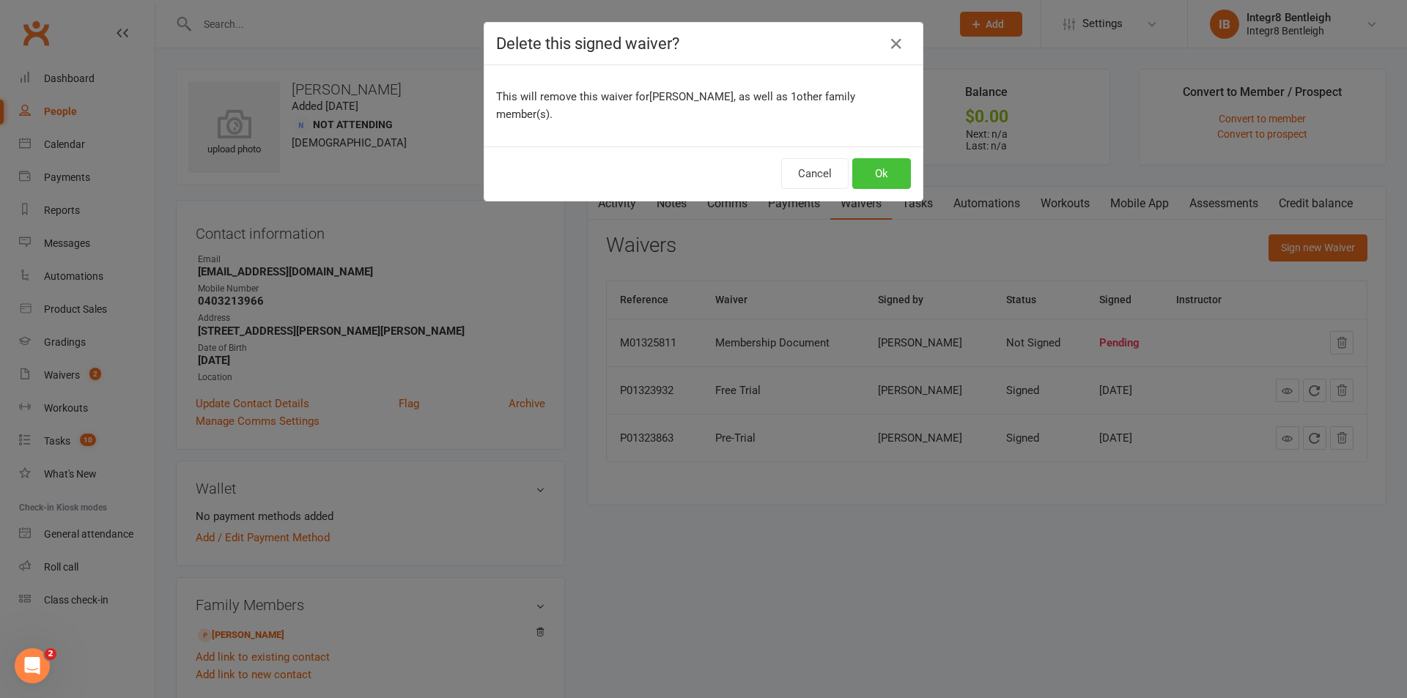
click at [870, 158] on button "Ok" at bounding box center [881, 173] width 59 height 31
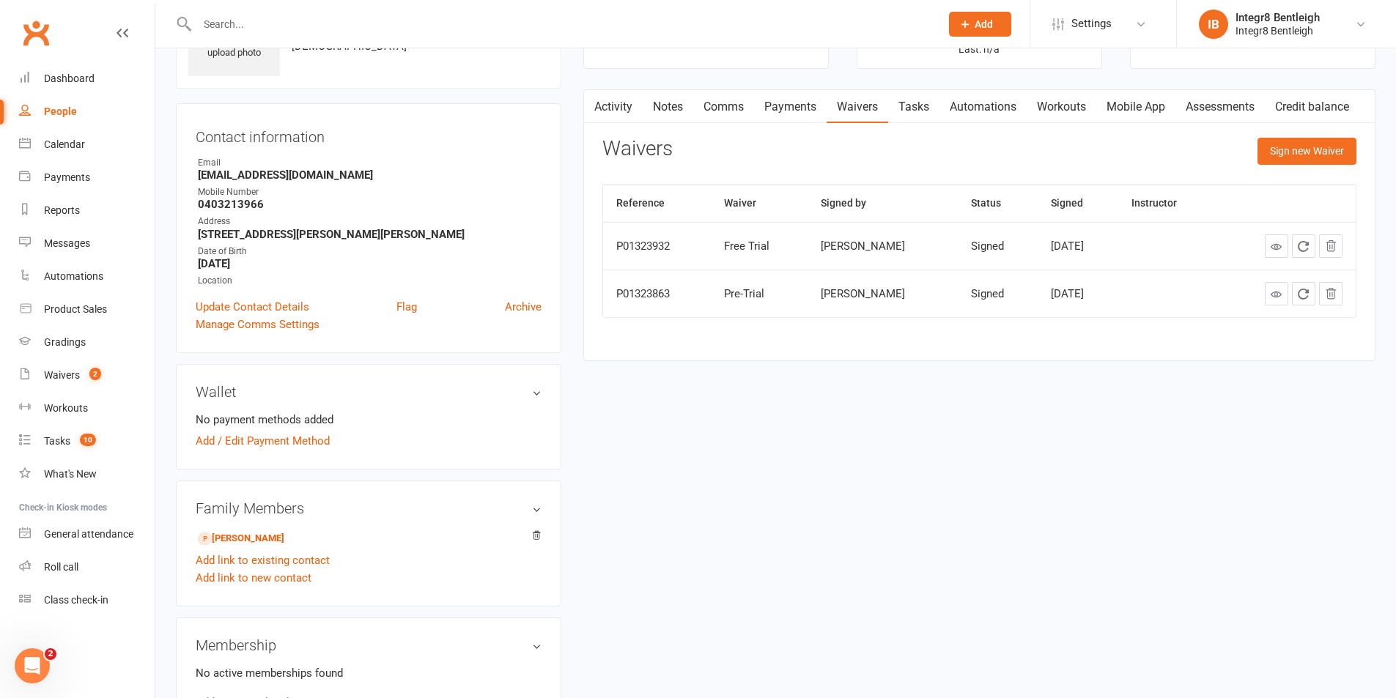
scroll to position [293, 0]
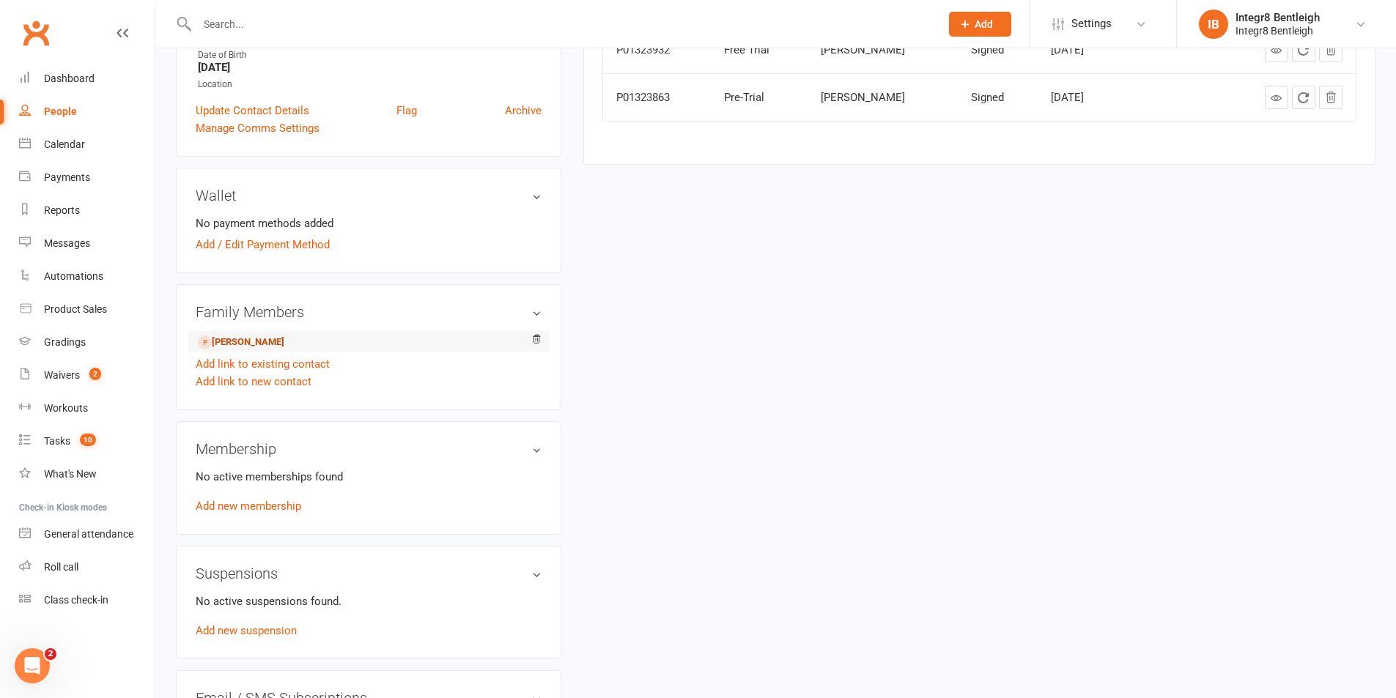
click at [226, 337] on link "Dion Chatterjee - Child" at bounding box center [241, 342] width 86 height 15
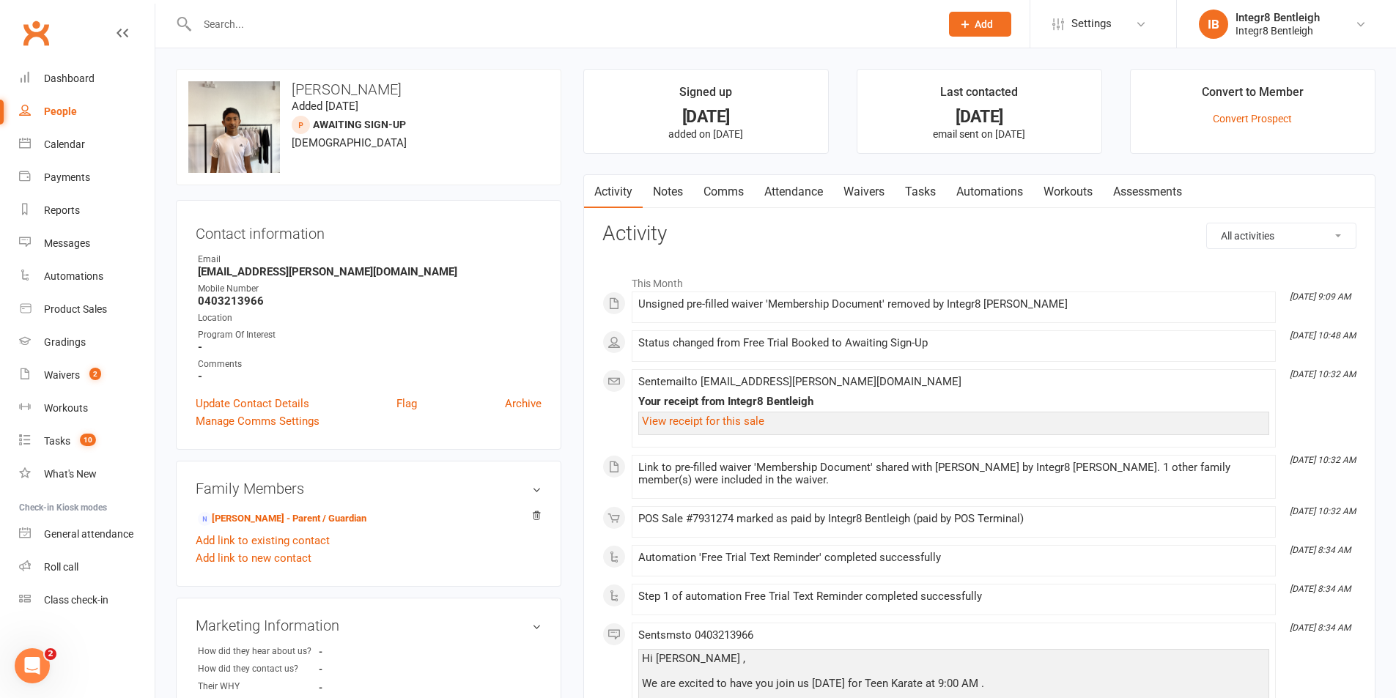
click at [664, 185] on link "Notes" at bounding box center [668, 192] width 51 height 34
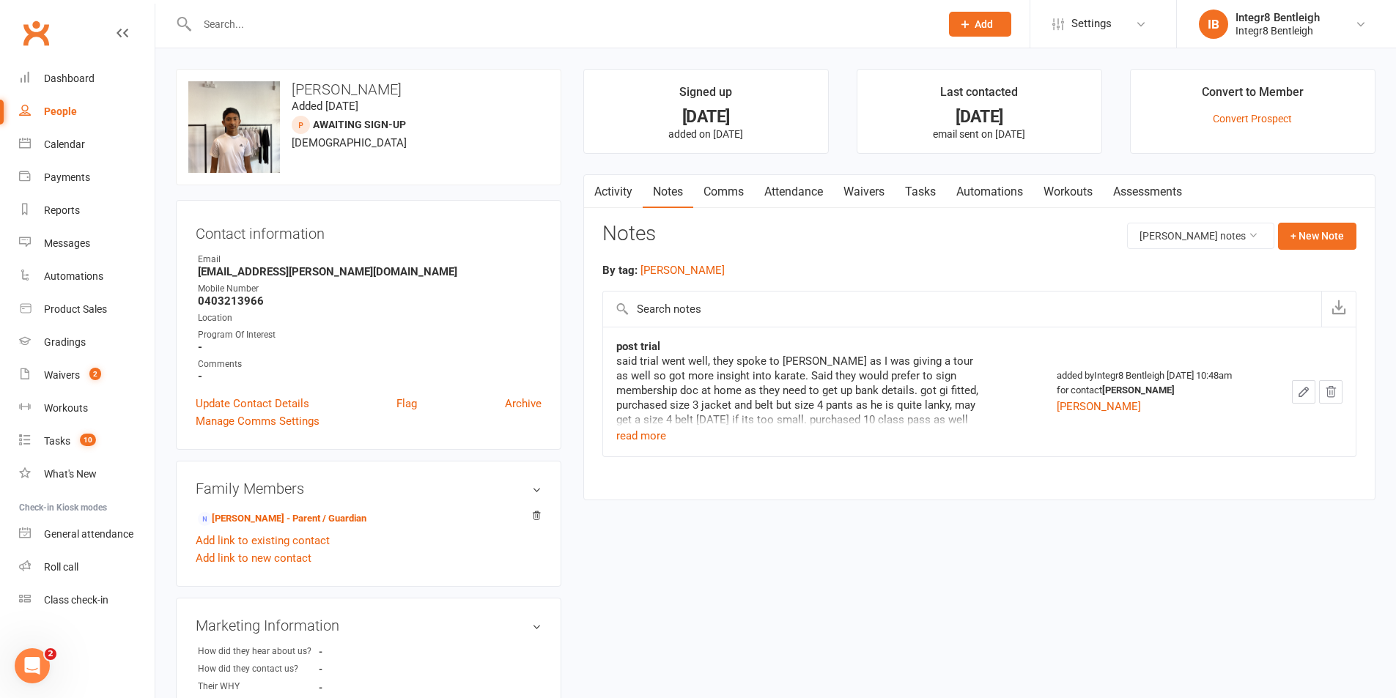
click at [631, 193] on link "Activity" at bounding box center [613, 192] width 59 height 34
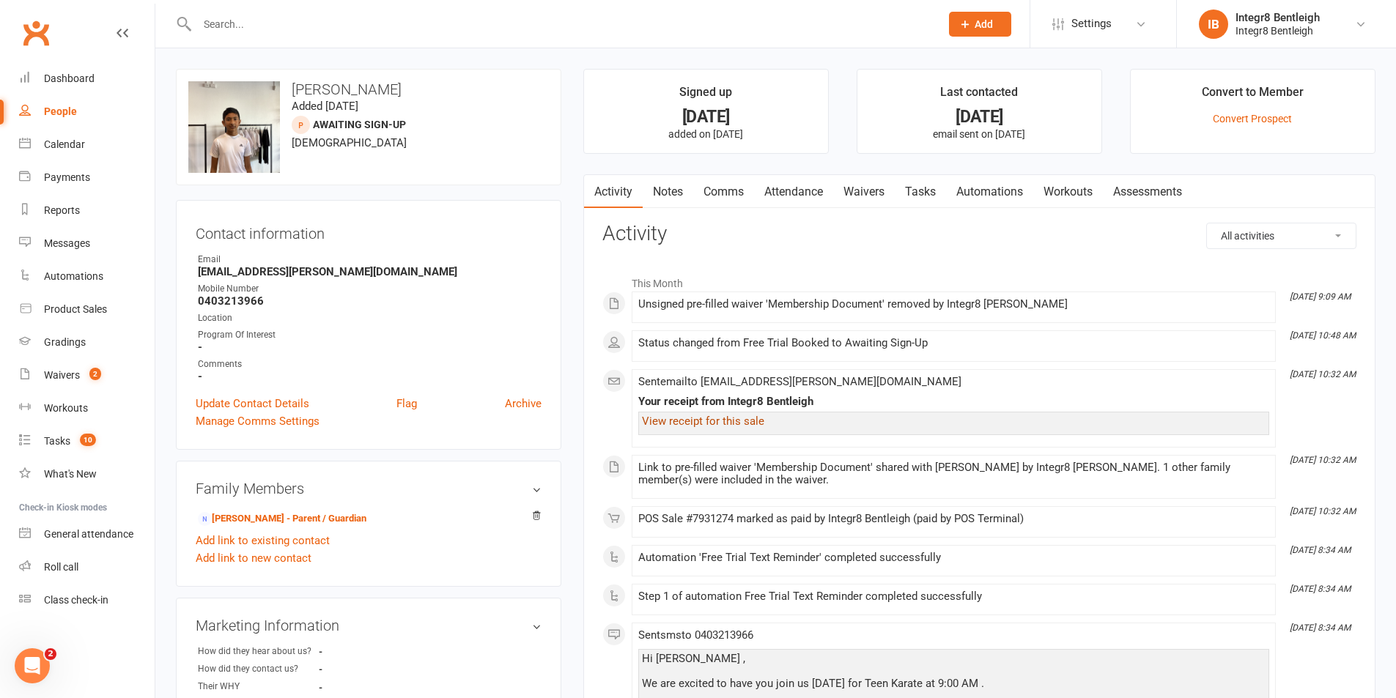
click at [751, 422] on link "View receipt for this sale" at bounding box center [703, 421] width 122 height 13
click at [821, 196] on link "Attendance" at bounding box center [793, 192] width 79 height 34
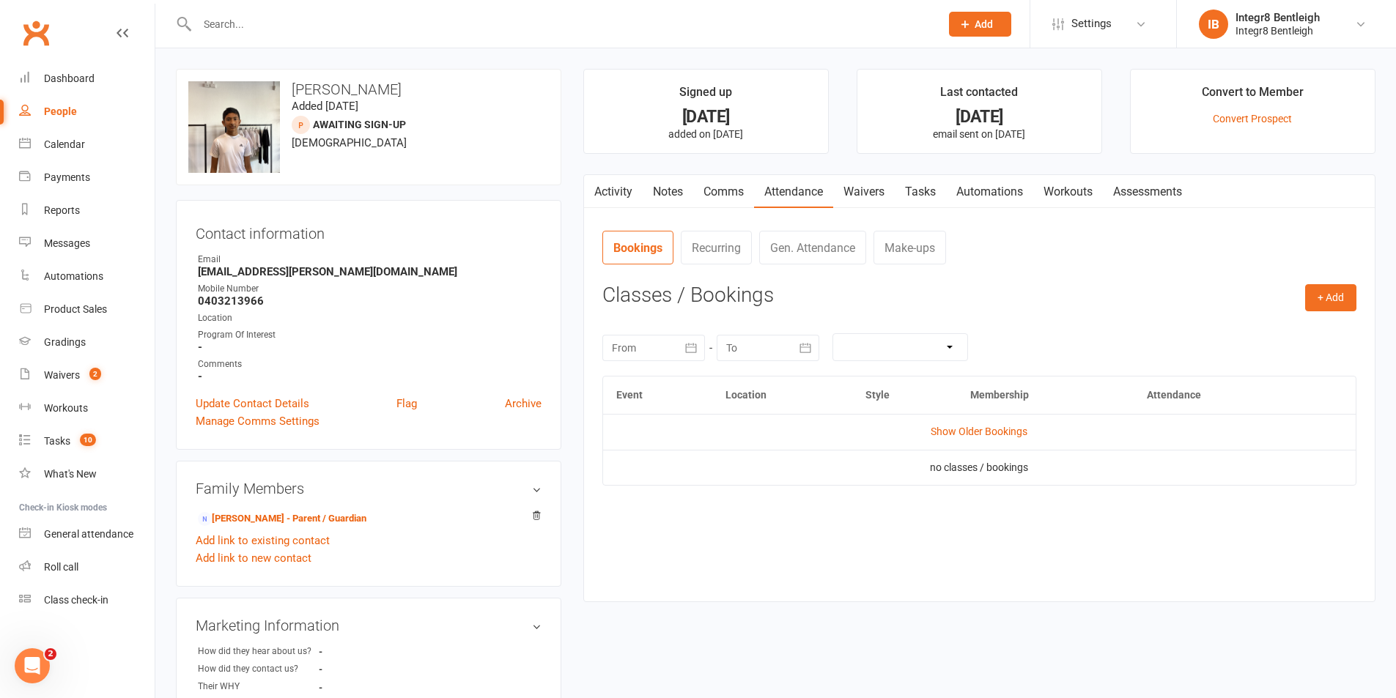
click at [594, 193] on icon "button" at bounding box center [592, 189] width 8 height 14
click at [600, 196] on button "button" at bounding box center [593, 191] width 18 height 33
click at [609, 192] on link "Activity" at bounding box center [613, 192] width 59 height 34
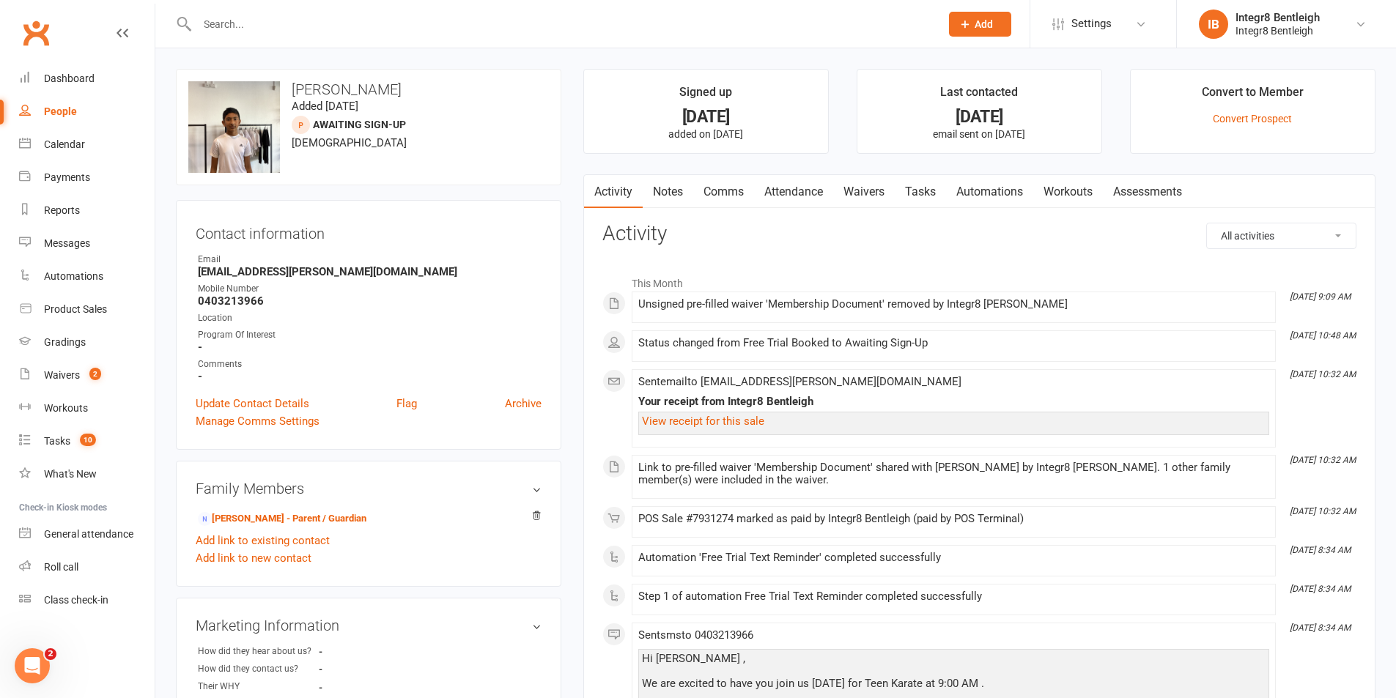
click at [867, 195] on link "Waivers" at bounding box center [864, 192] width 62 height 34
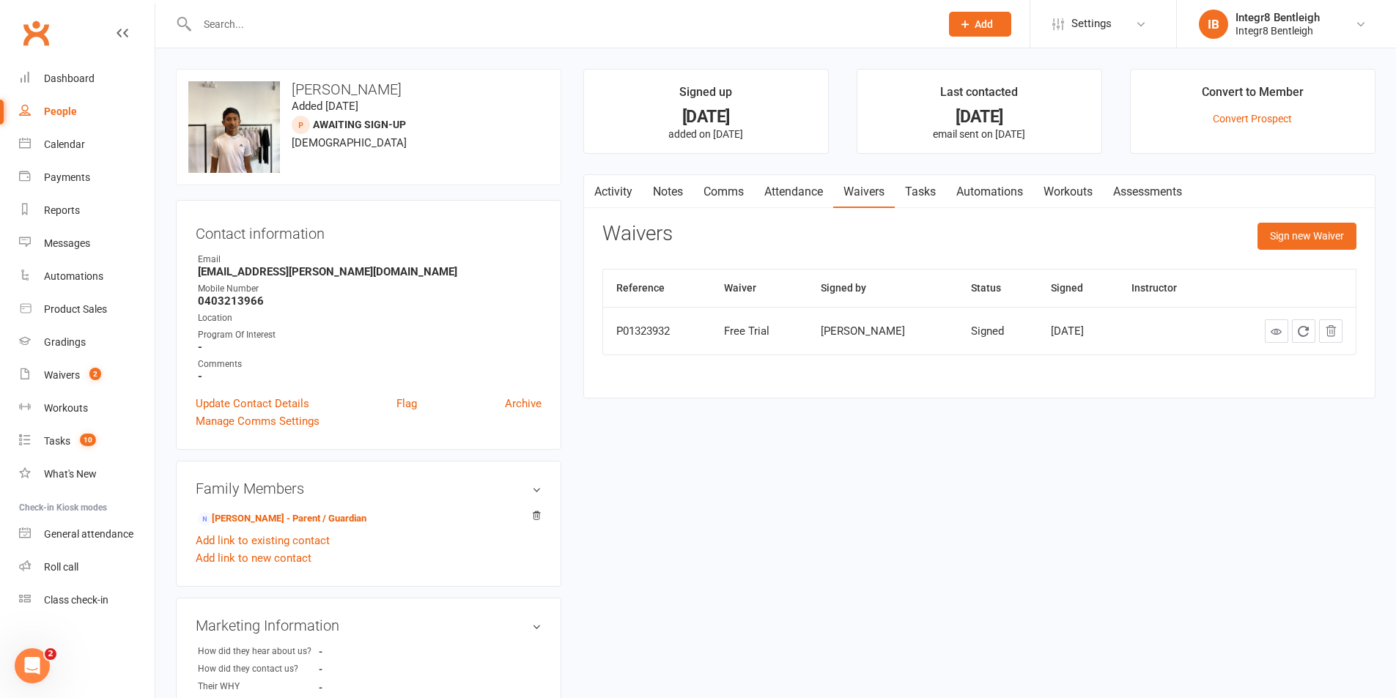
click at [617, 201] on link "Activity" at bounding box center [613, 192] width 59 height 34
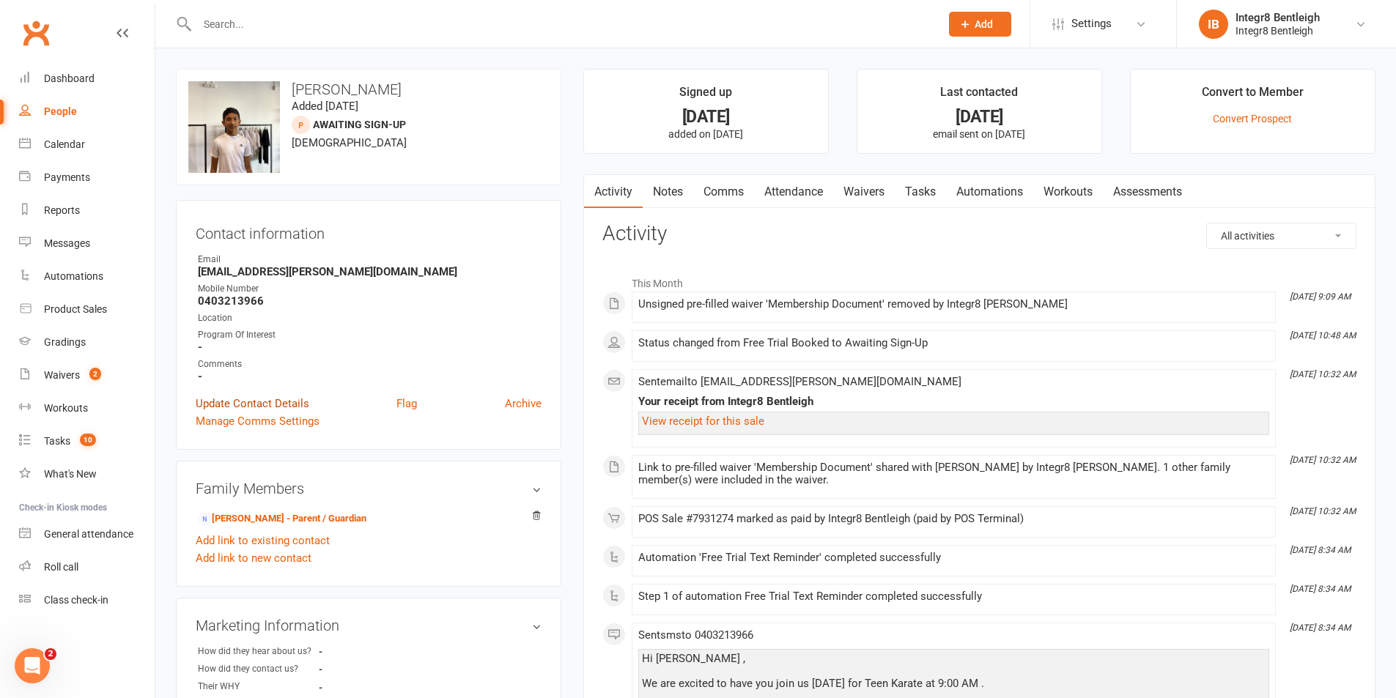
click at [287, 402] on link "Update Contact Details" at bounding box center [253, 404] width 114 height 18
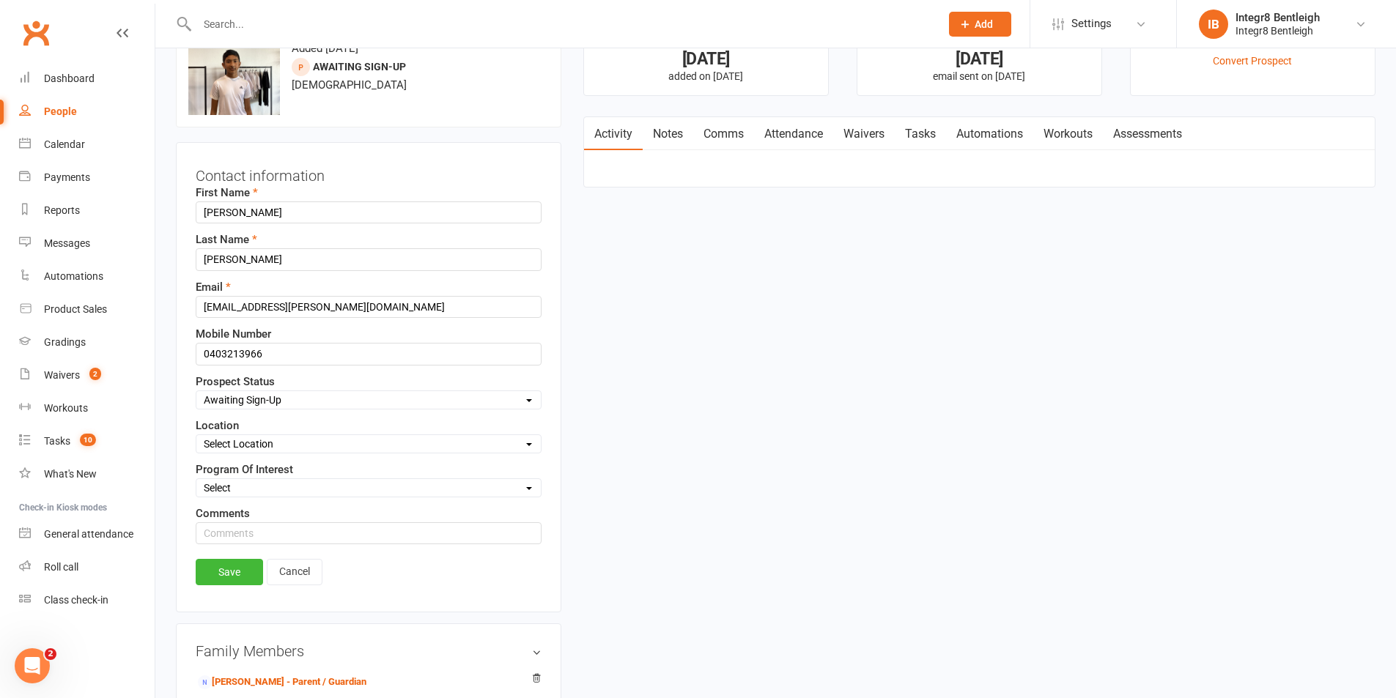
scroll to position [69, 0]
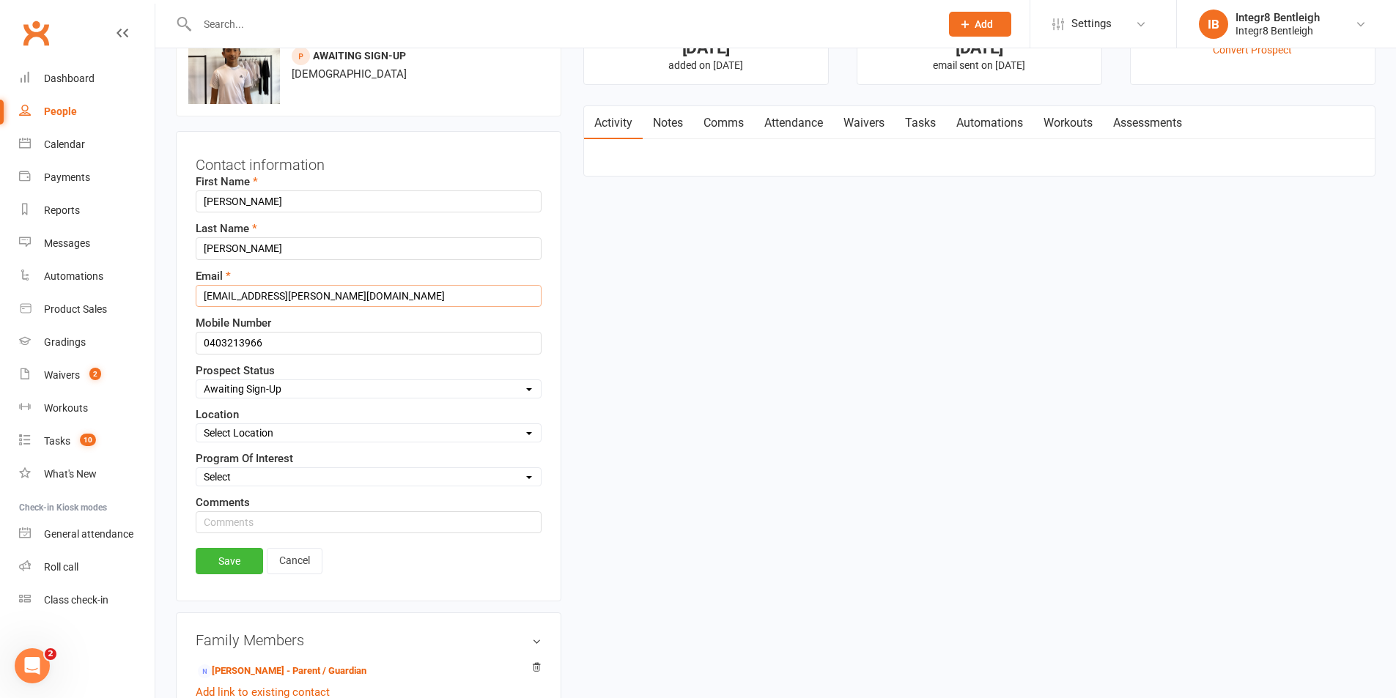
click at [275, 296] on input "chatterjee.dona@gmail.com" at bounding box center [369, 296] width 346 height 22
type input "chatterjee.dona46@gmail.com"
click at [205, 568] on link "Save" at bounding box center [229, 561] width 67 height 26
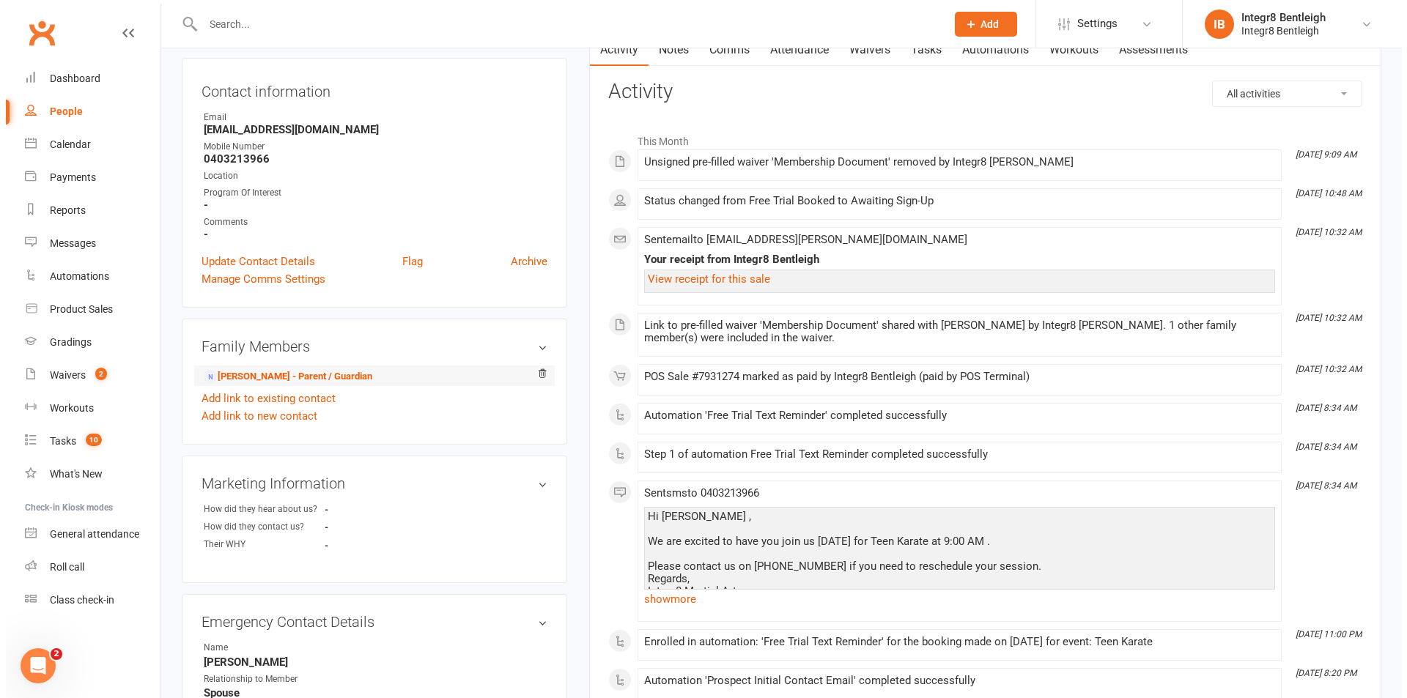
scroll to position [0, 0]
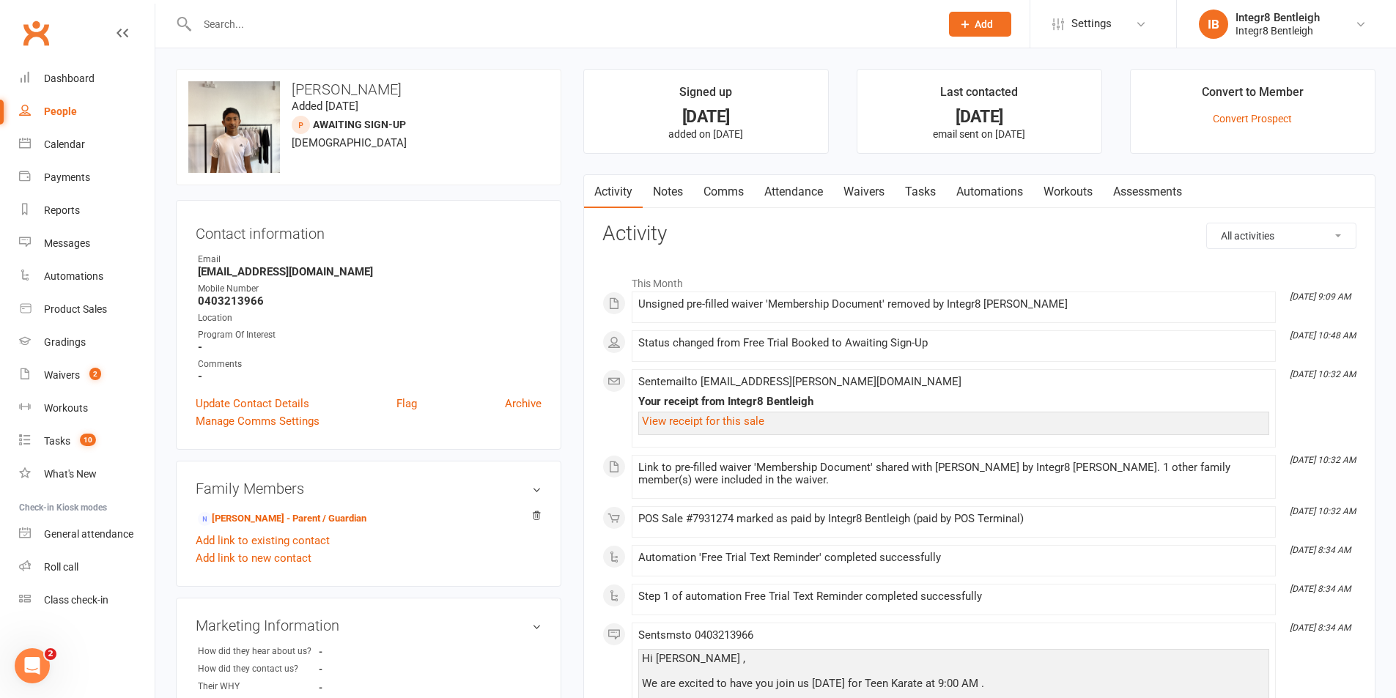
click at [664, 196] on link "Notes" at bounding box center [668, 192] width 51 height 34
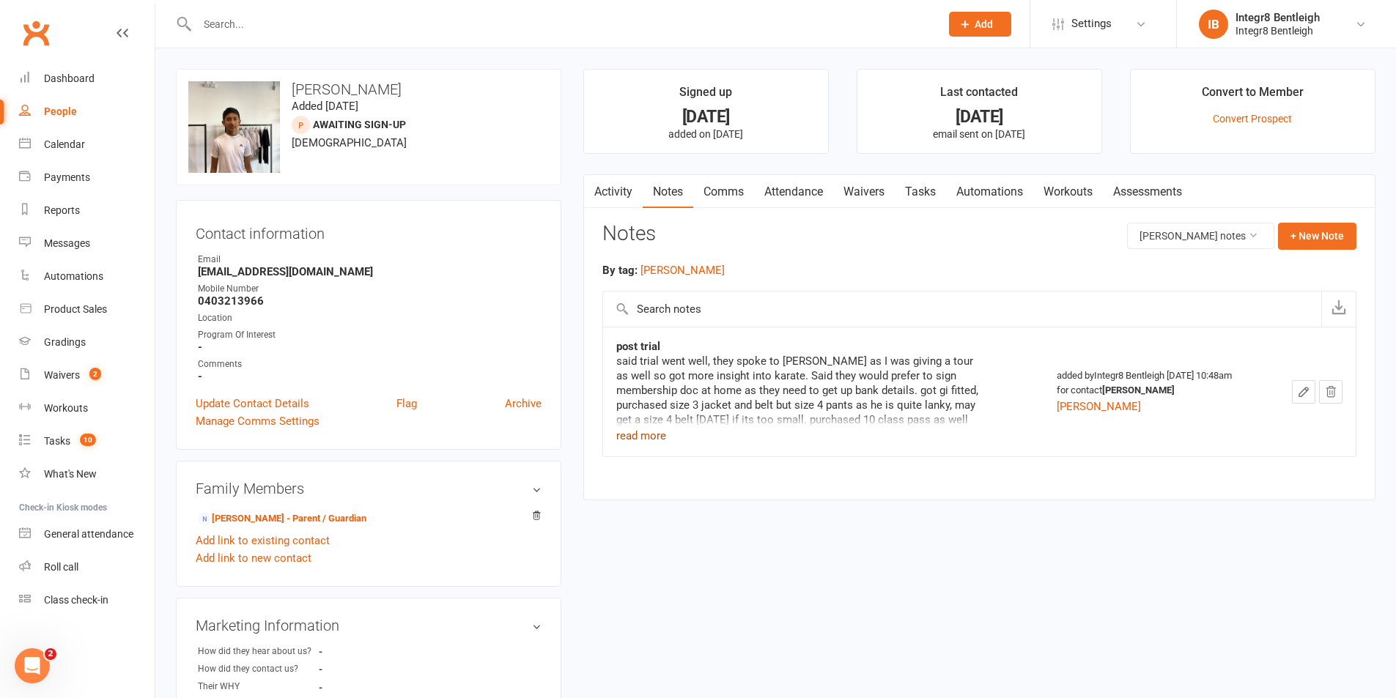
click at [645, 440] on button "read more" at bounding box center [641, 436] width 50 height 18
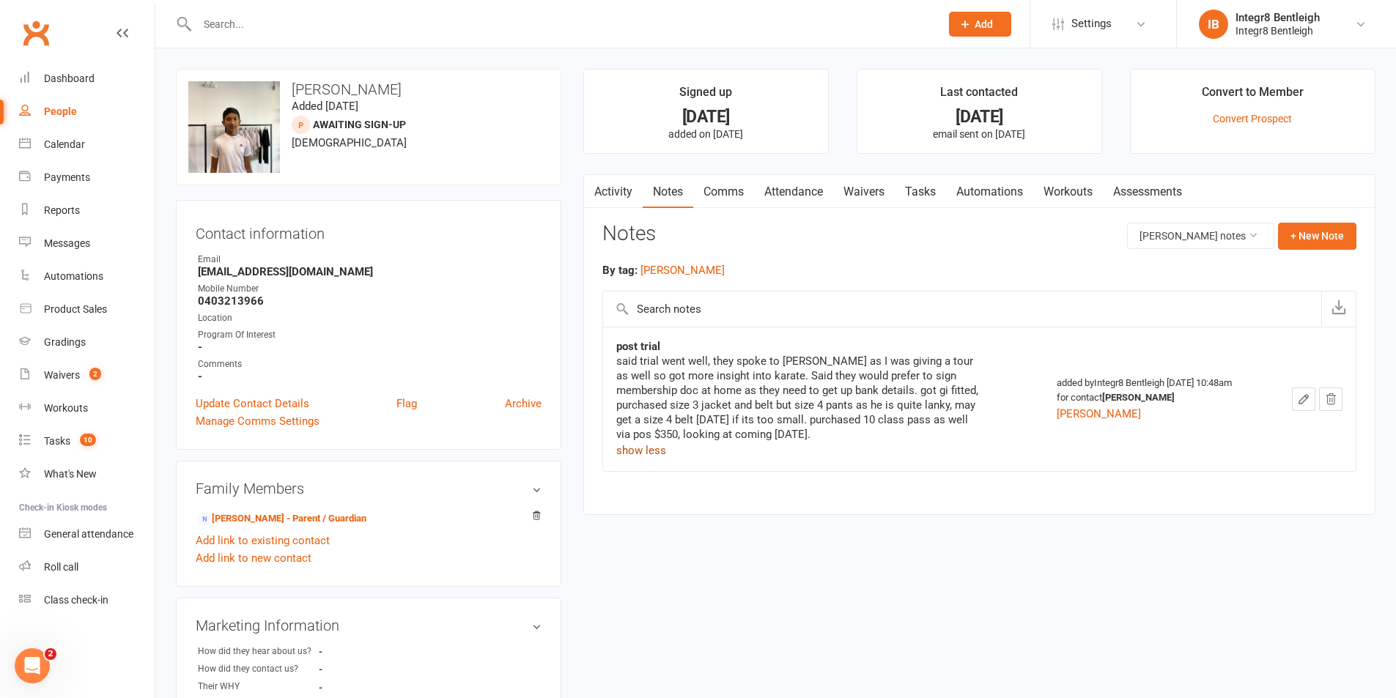
click at [648, 443] on button "show less" at bounding box center [641, 451] width 50 height 18
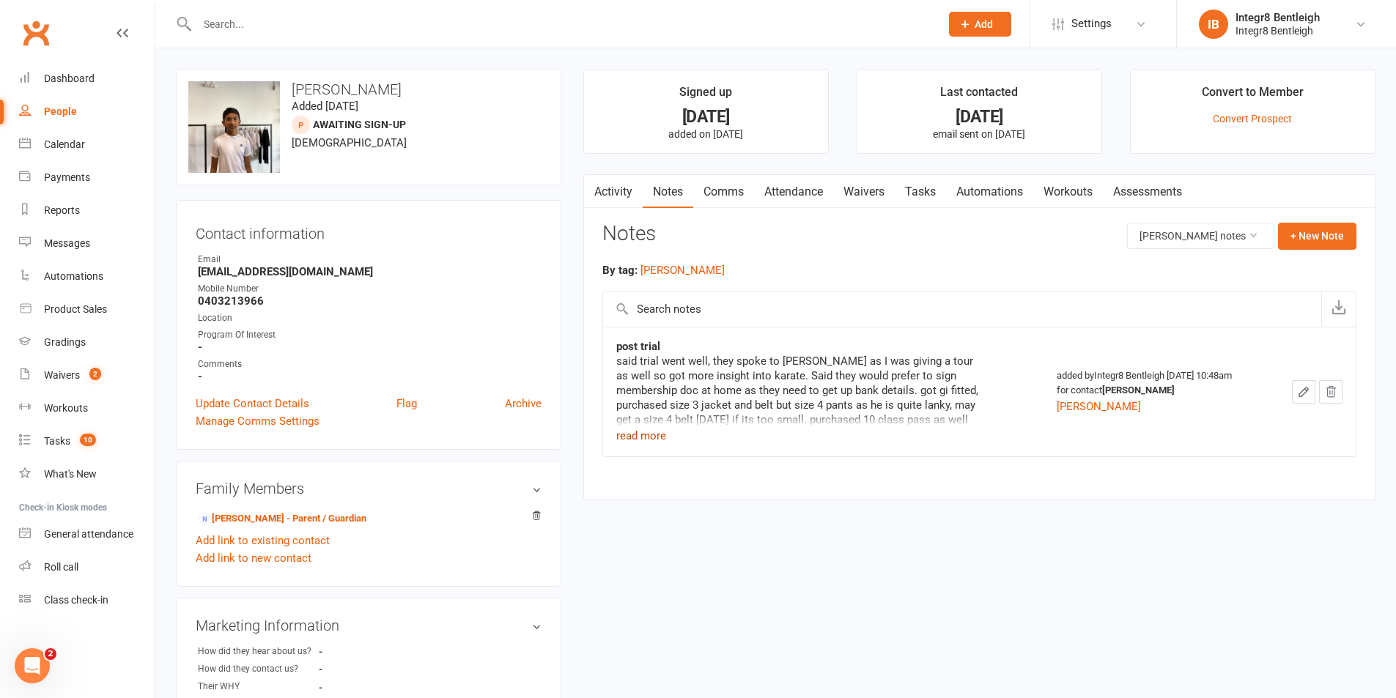
click at [882, 193] on link "Waivers" at bounding box center [864, 192] width 62 height 34
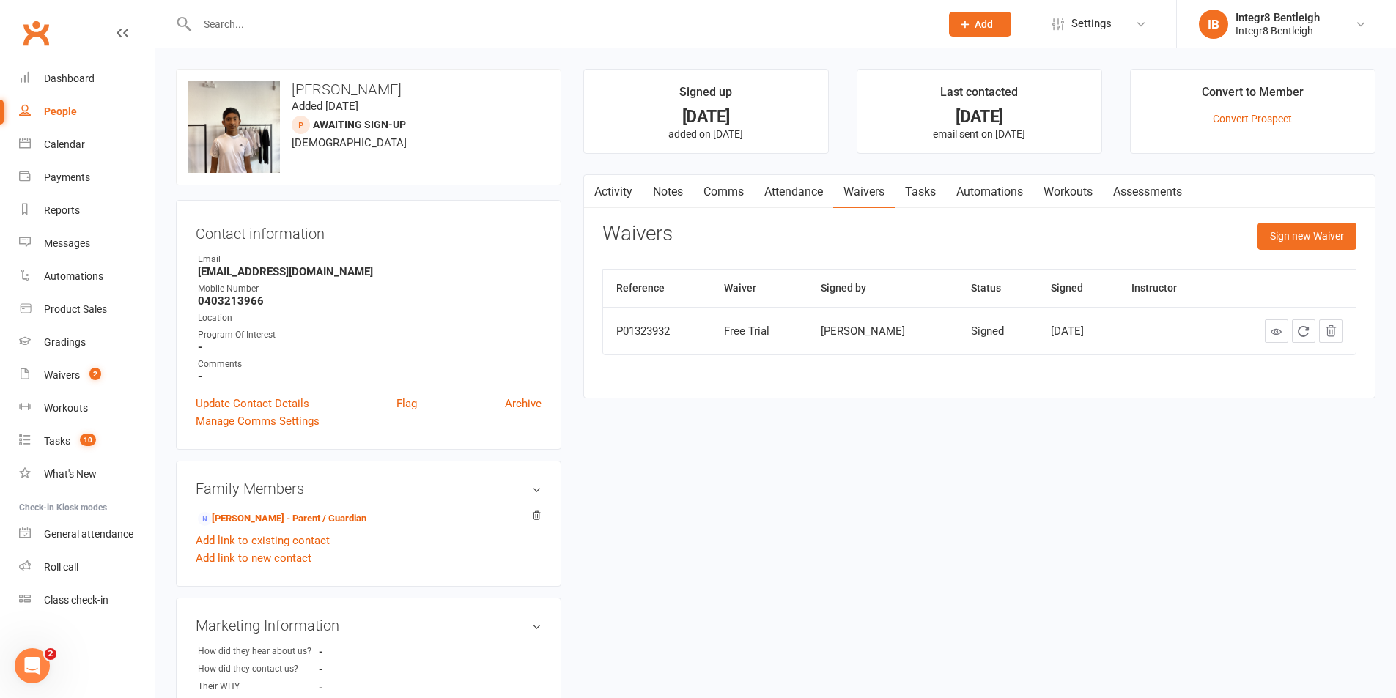
click at [607, 203] on link "Activity" at bounding box center [613, 192] width 59 height 34
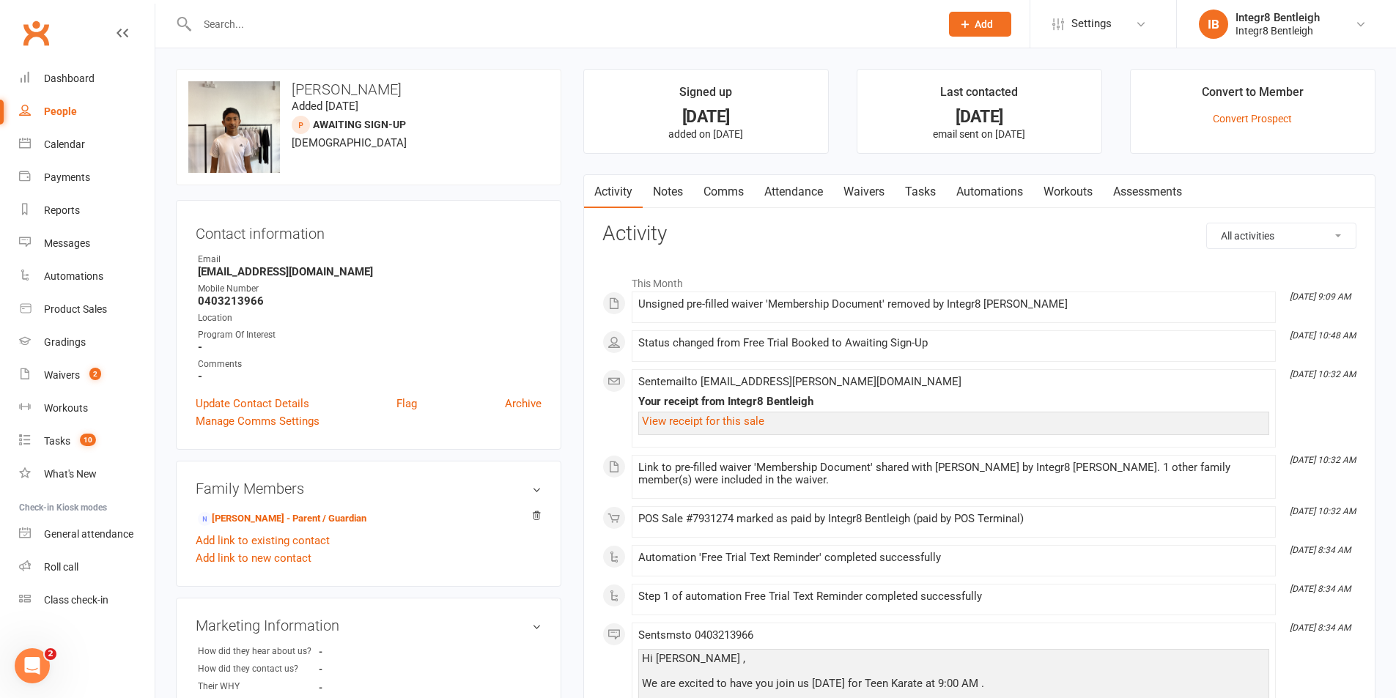
drag, startPoint x: 363, startPoint y: 264, endPoint x: 370, endPoint y: 281, distance: 19.0
click at [370, 281] on ul "Owner Email chatterjee.dona46@gmail.com Mobile Number 0403213966 Location Progr…" at bounding box center [369, 318] width 346 height 130
click at [371, 281] on ul "Owner Email chatterjee.dona46@gmail.com Mobile Number 0403213966 Location Progr…" at bounding box center [369, 318] width 346 height 130
drag, startPoint x: 371, startPoint y: 270, endPoint x: 278, endPoint y: 273, distance: 93.1
click at [278, 273] on strong "chatterjee.dona46@gmail.com" at bounding box center [370, 271] width 344 height 13
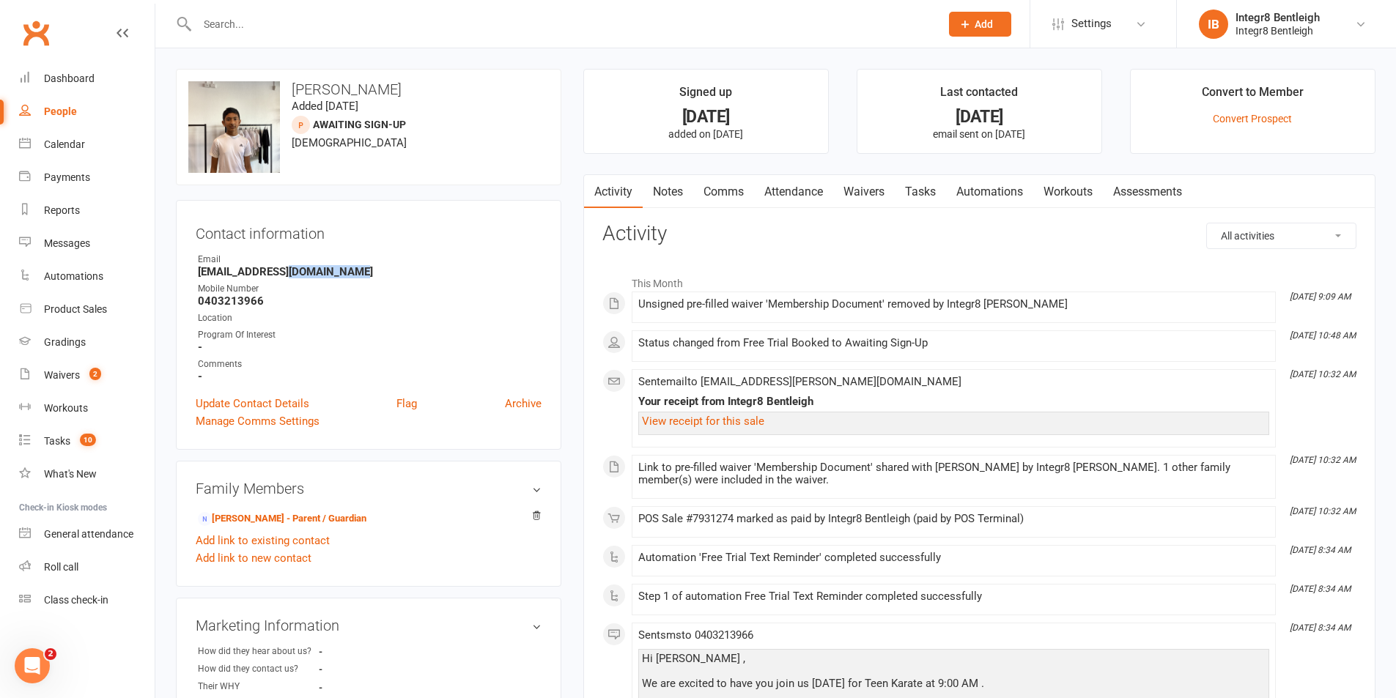
click at [278, 273] on strong "chatterjee.dona46@gmail.com" at bounding box center [370, 271] width 344 height 13
drag, startPoint x: 365, startPoint y: 268, endPoint x: 199, endPoint y: 270, distance: 165.6
click at [199, 270] on strong "chatterjee.dona46@gmail.com" at bounding box center [370, 271] width 344 height 13
click at [262, 249] on div "Contact information Owner Email chatterjee.dona46@gmail.com Mobile Number 04032…" at bounding box center [368, 325] width 385 height 250
click at [687, 424] on link "View receipt for this sale" at bounding box center [703, 421] width 122 height 13
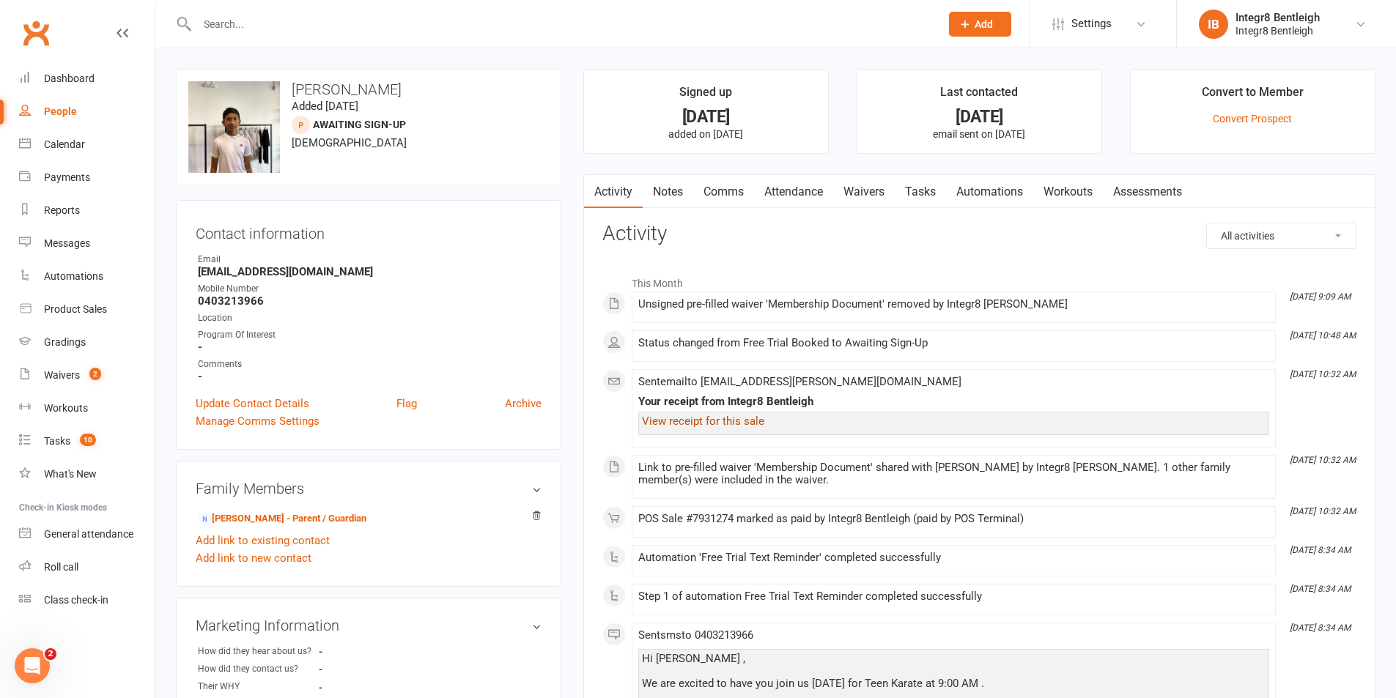
click at [875, 193] on link "Waivers" at bounding box center [864, 192] width 62 height 34
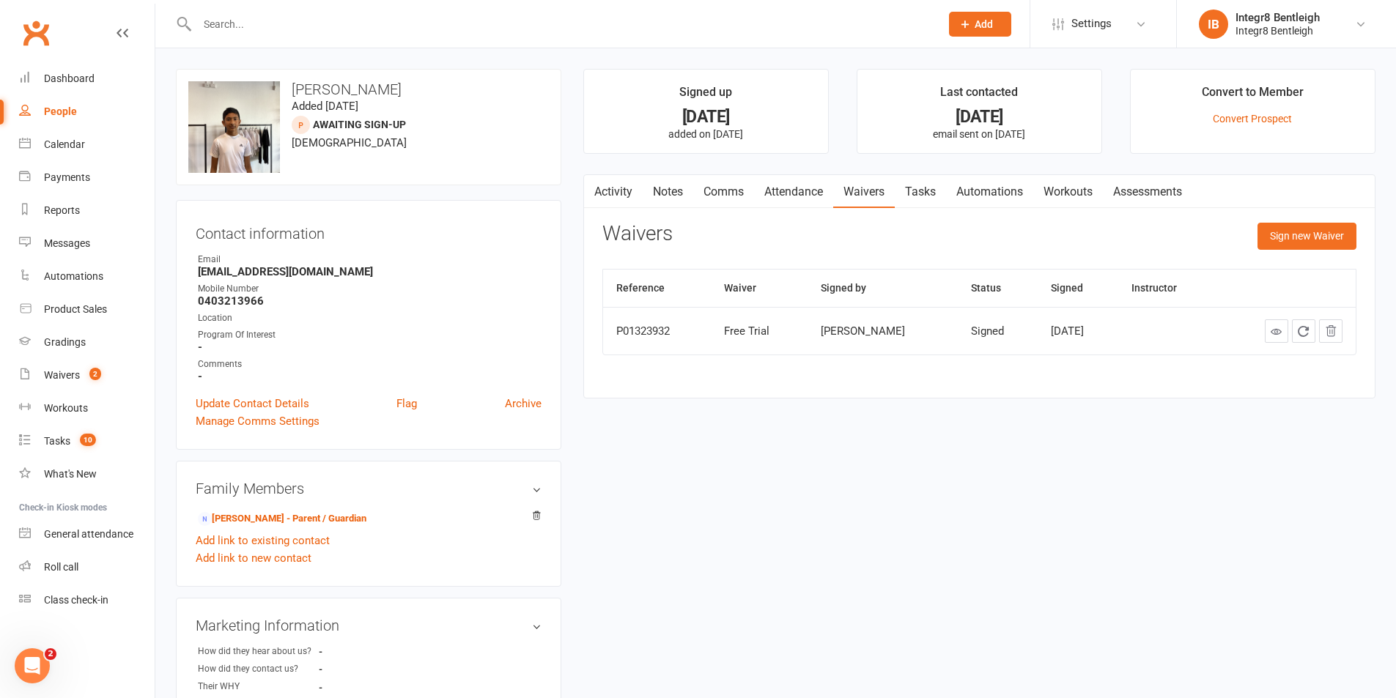
click at [621, 197] on link "Activity" at bounding box center [613, 192] width 59 height 34
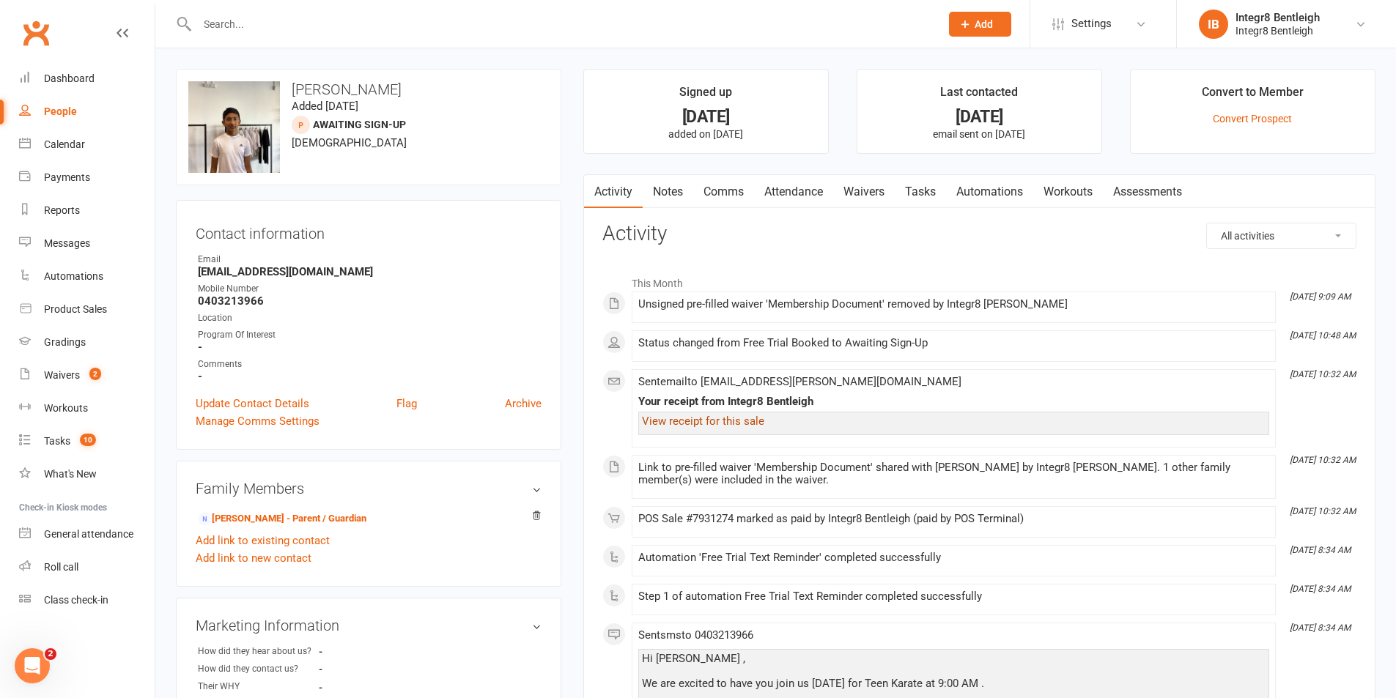
click at [736, 422] on link "View receipt for this sale" at bounding box center [703, 421] width 122 height 13
click at [103, 372] on link "Waivers 2" at bounding box center [87, 375] width 136 height 33
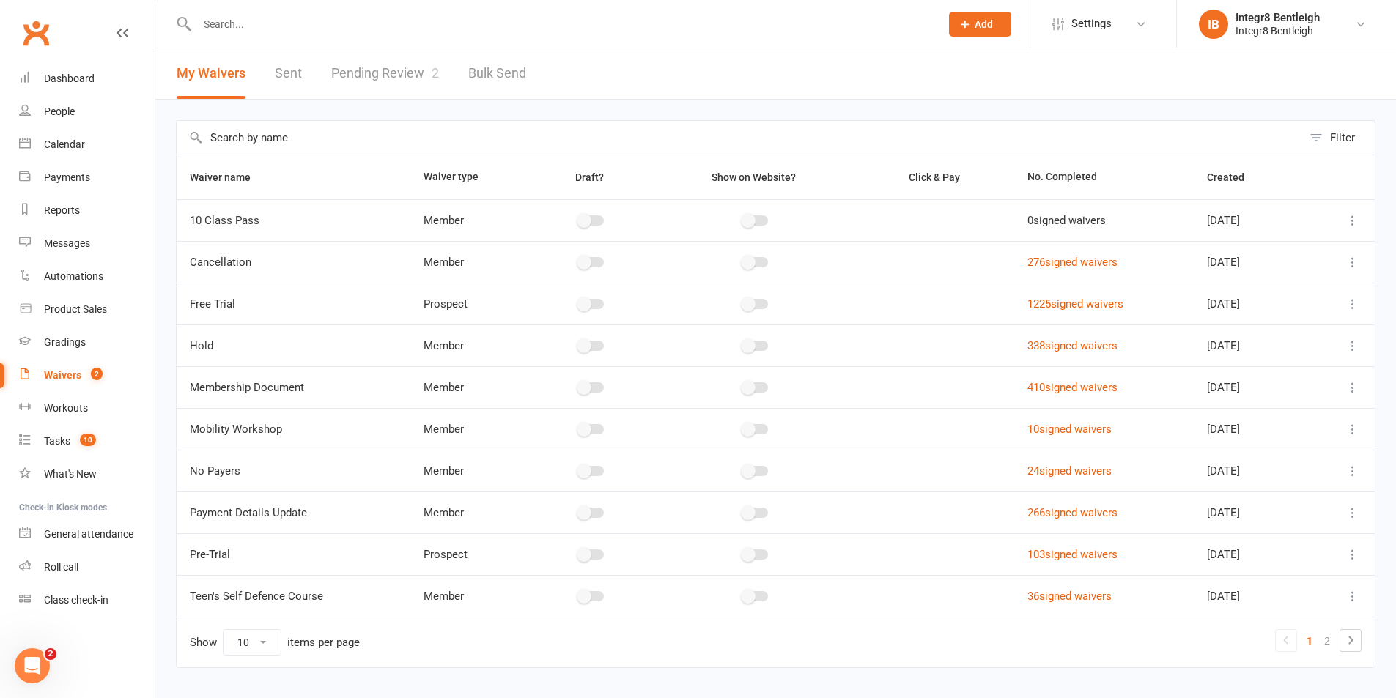
click at [358, 94] on link "Pending Review 2" at bounding box center [385, 73] width 108 height 51
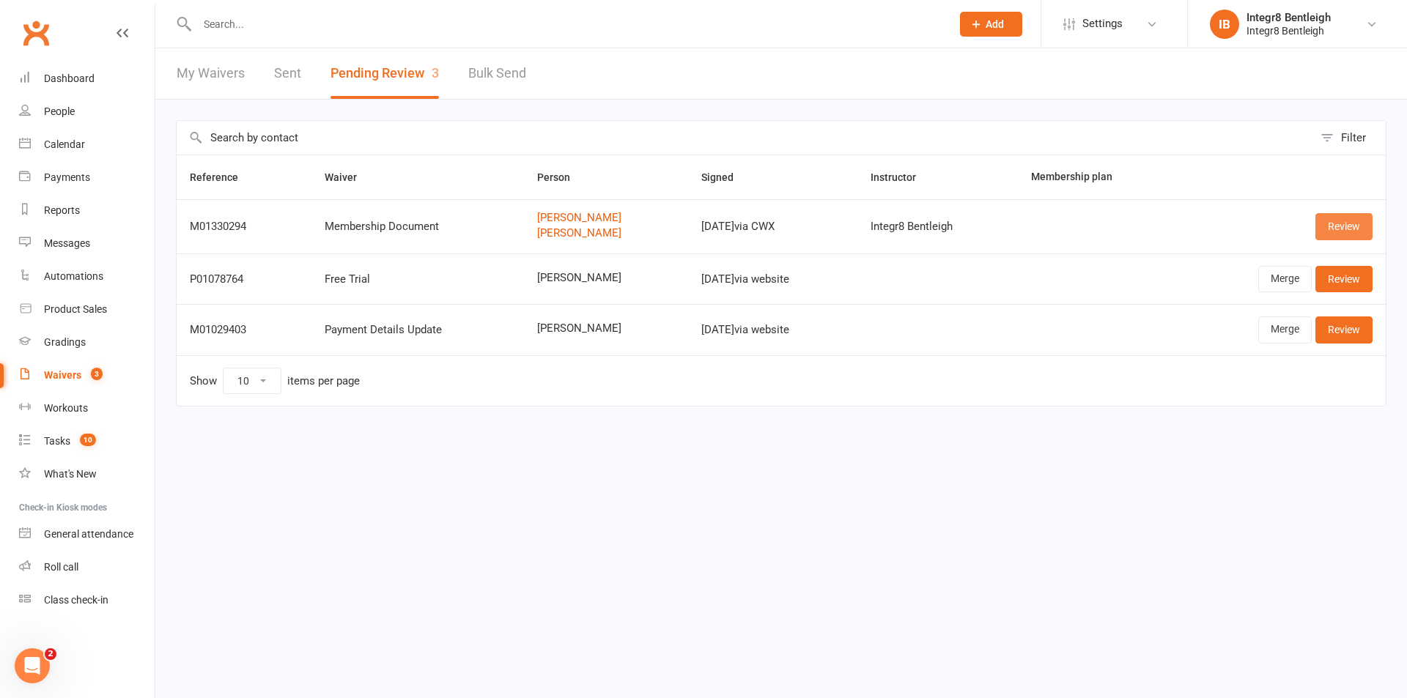
click at [1329, 231] on link "Review" at bounding box center [1343, 226] width 57 height 26
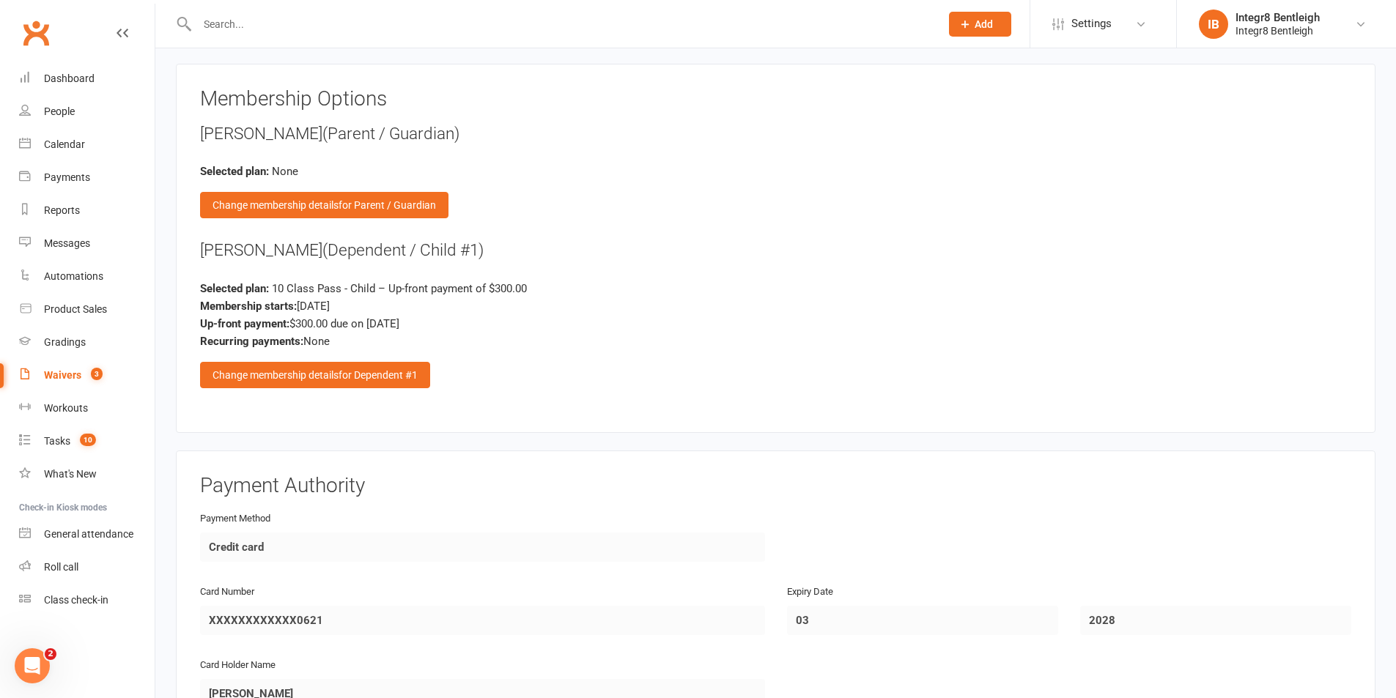
scroll to position [2125, 0]
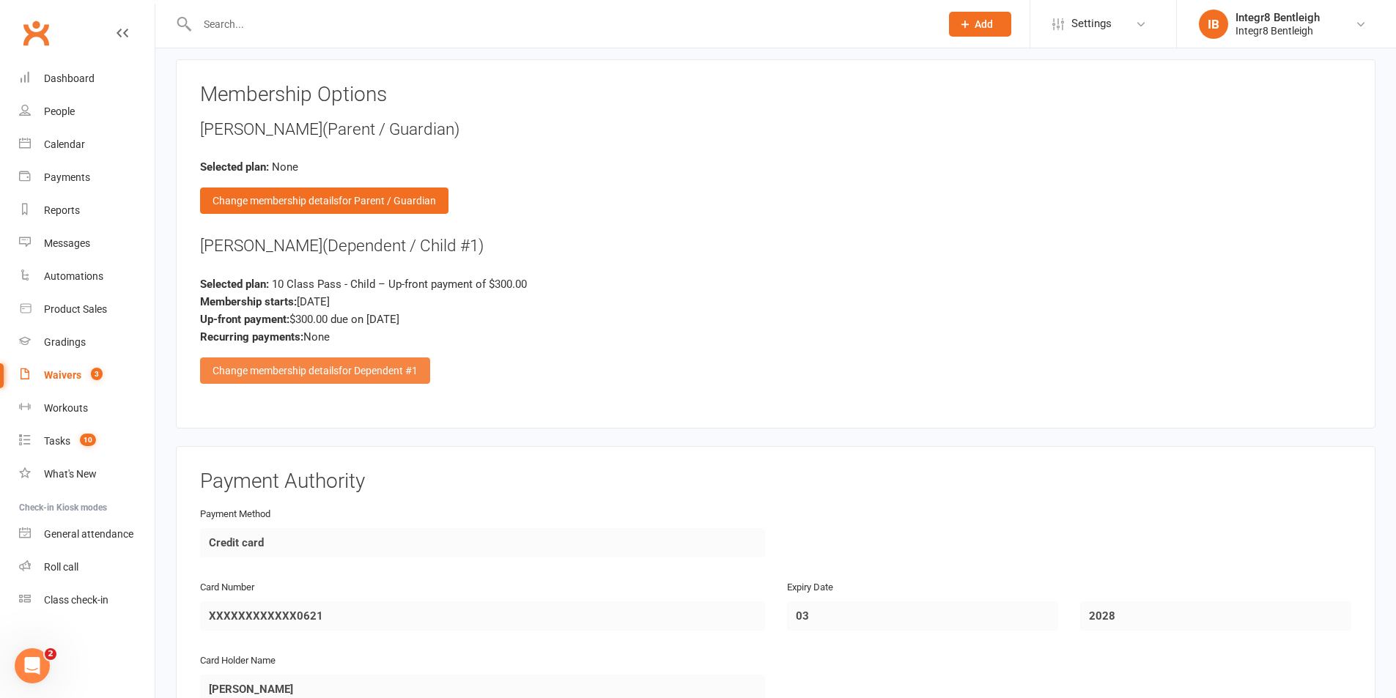
click at [347, 383] on div "Change membership details for Dependent #1" at bounding box center [315, 371] width 230 height 26
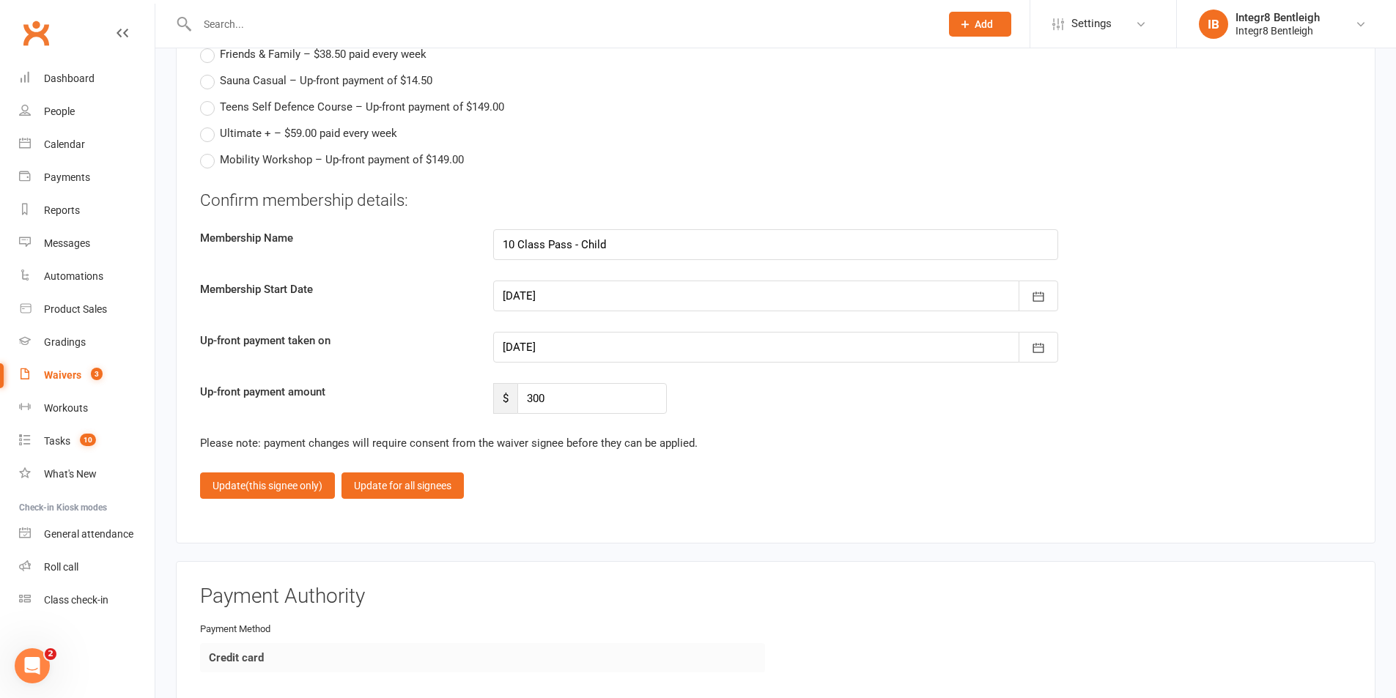
scroll to position [3004, 0]
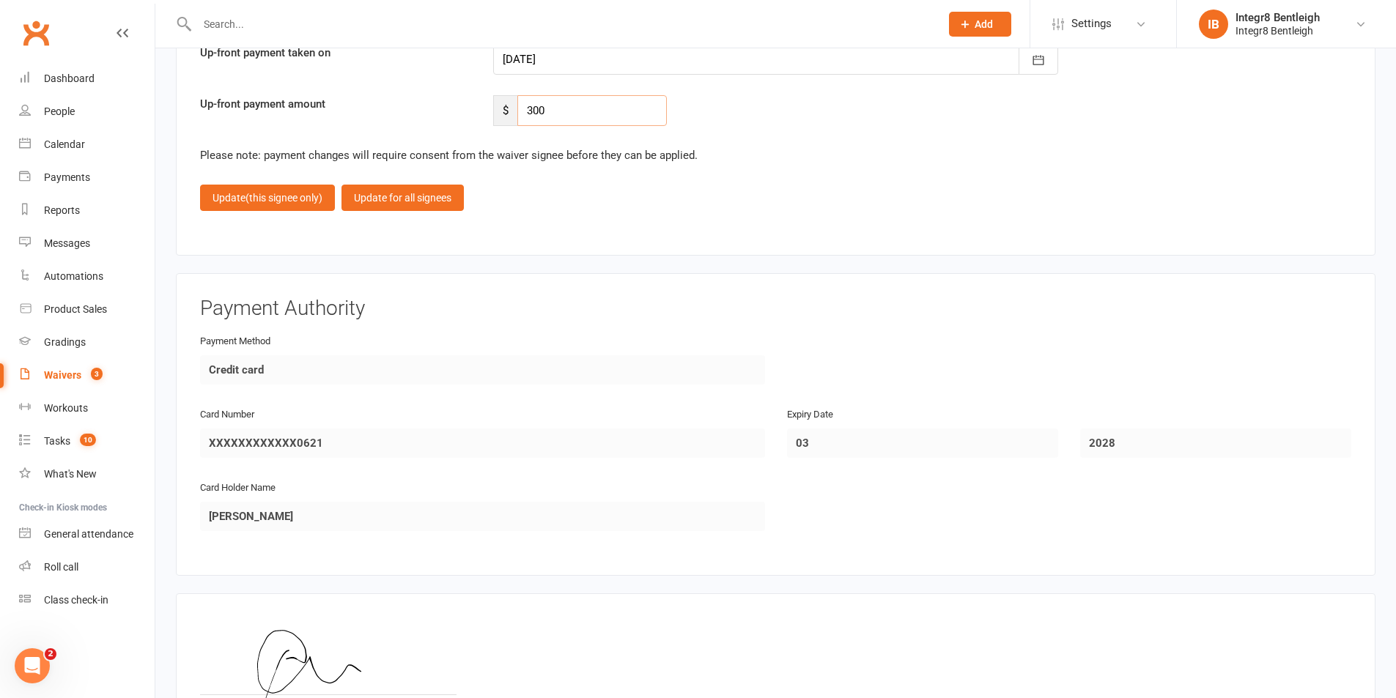
drag, startPoint x: 579, startPoint y: 106, endPoint x: 398, endPoint y: 96, distance: 181.2
click at [398, 96] on div "Up-front payment amount $ 300" at bounding box center [775, 110] width 1173 height 31
type input "0"
click at [276, 208] on button "Update (this signee only)" at bounding box center [267, 198] width 135 height 26
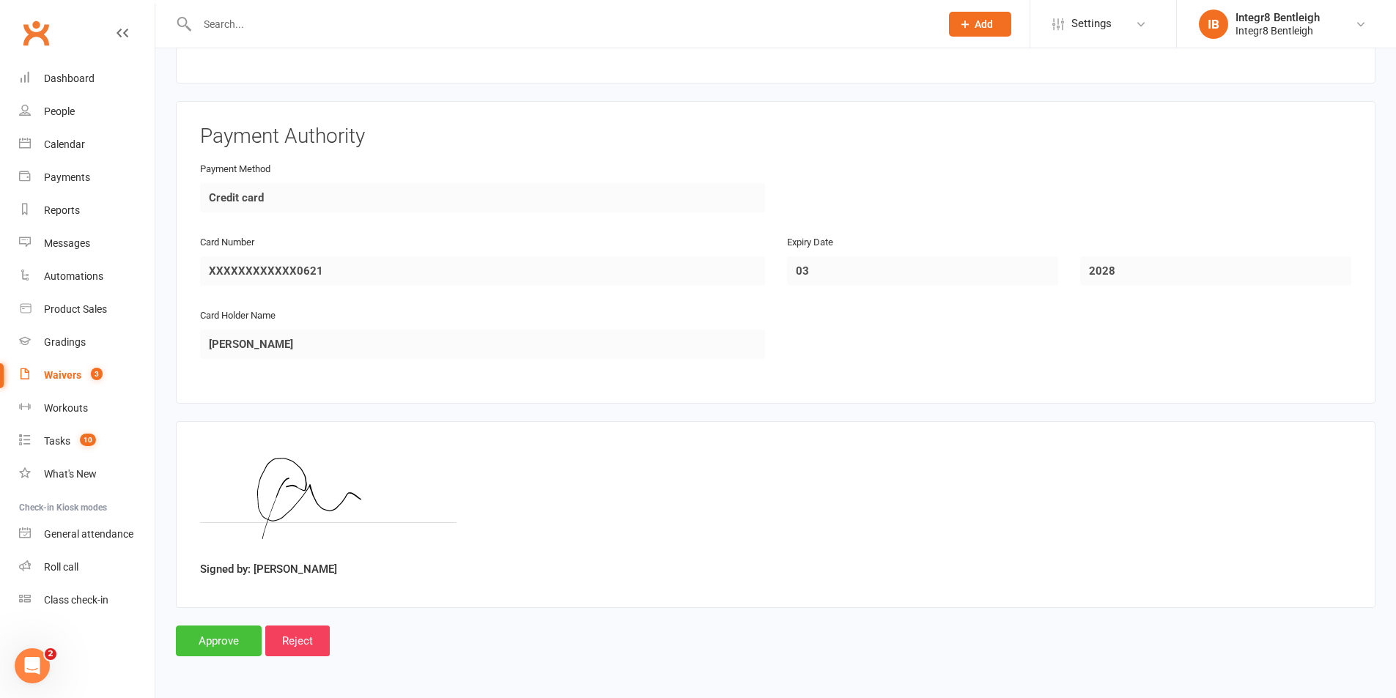
click at [207, 647] on input "Approve" at bounding box center [219, 641] width 86 height 31
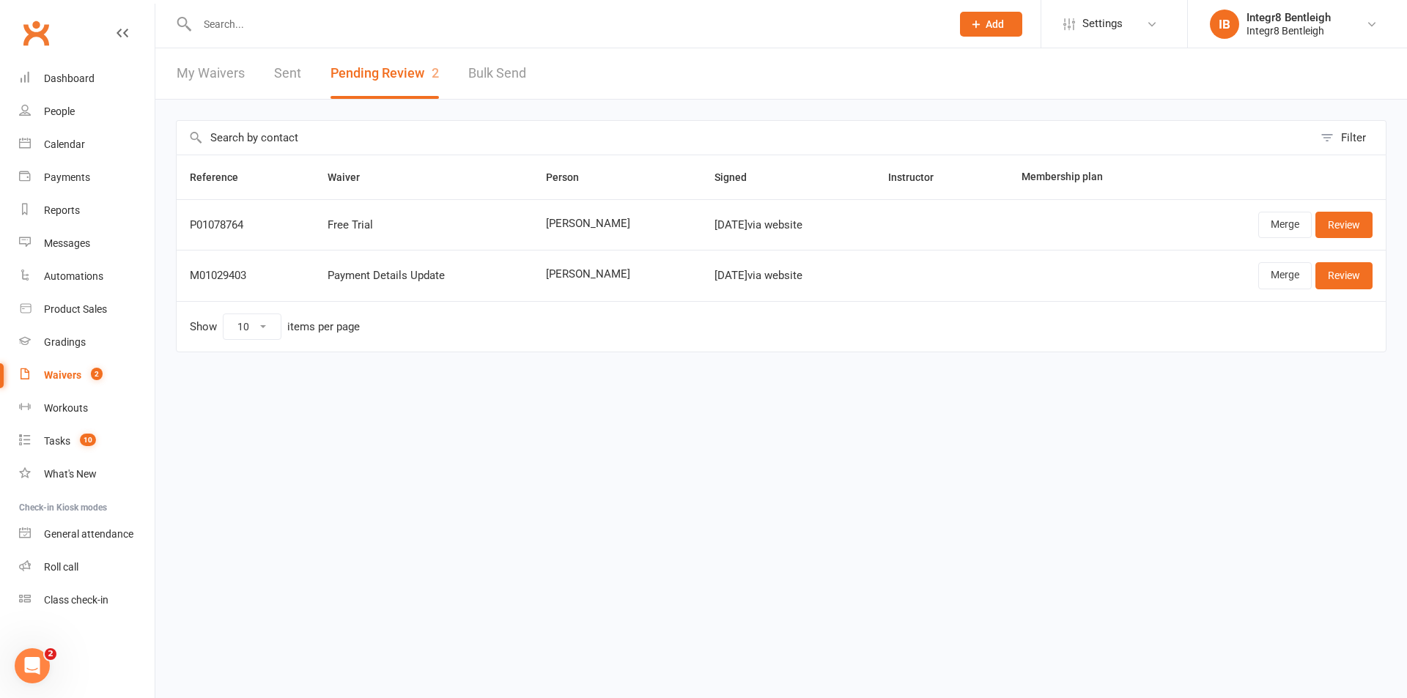
click at [374, 29] on input "text" at bounding box center [567, 24] width 748 height 21
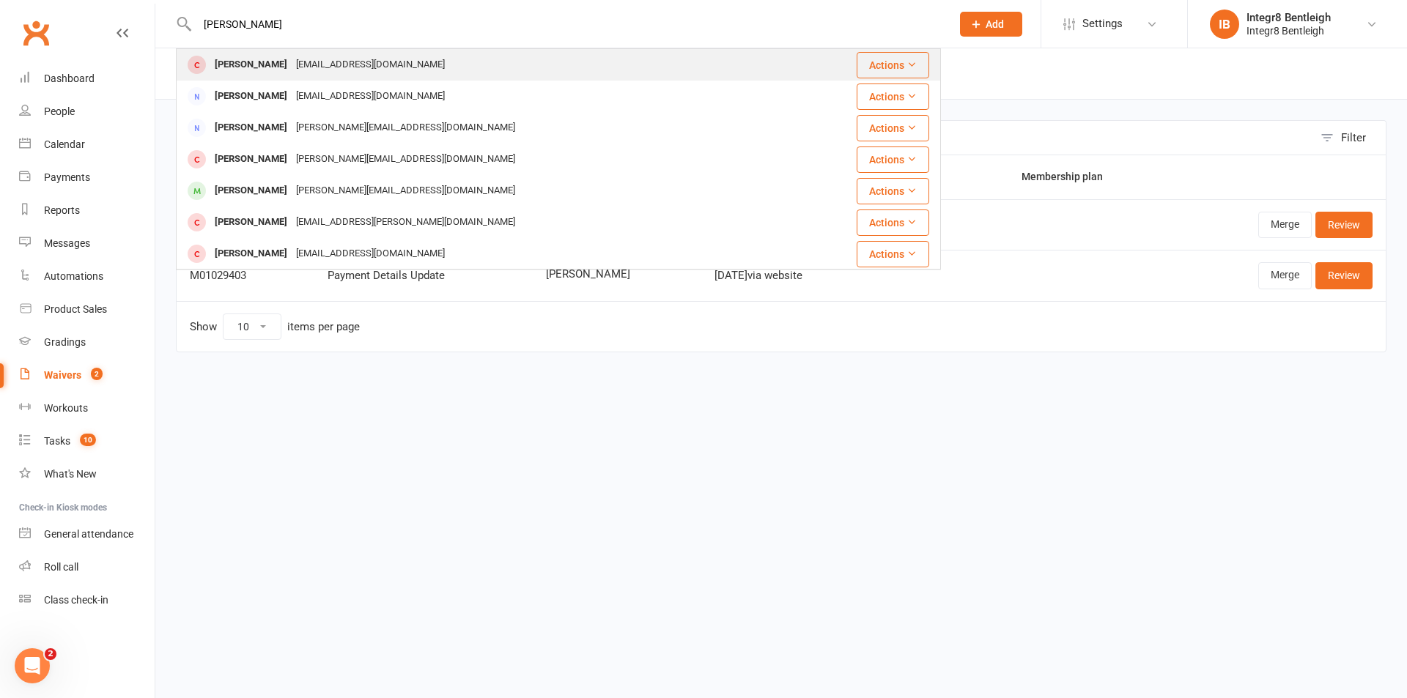
type input "dion chtterjje"
click at [296, 67] on div "chatterjee.dona46@gmail.com" at bounding box center [371, 64] width 158 height 21
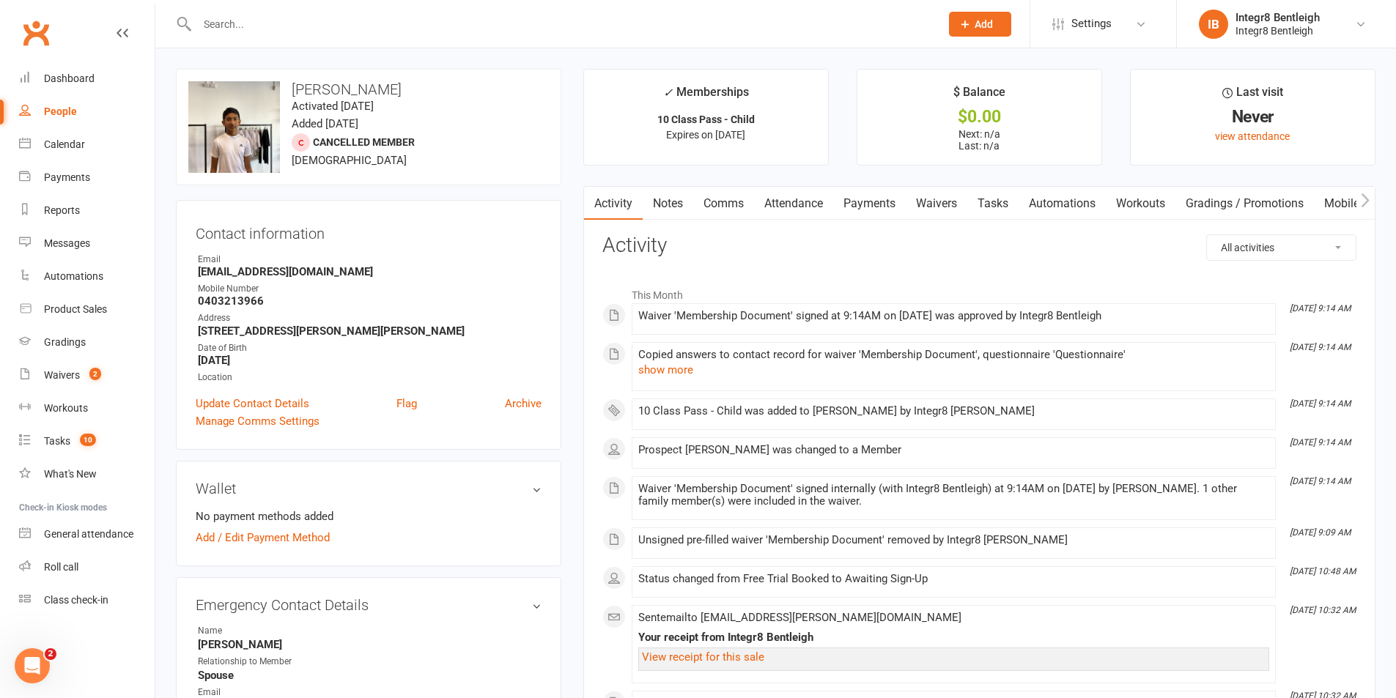
click at [677, 193] on link "Notes" at bounding box center [668, 204] width 51 height 34
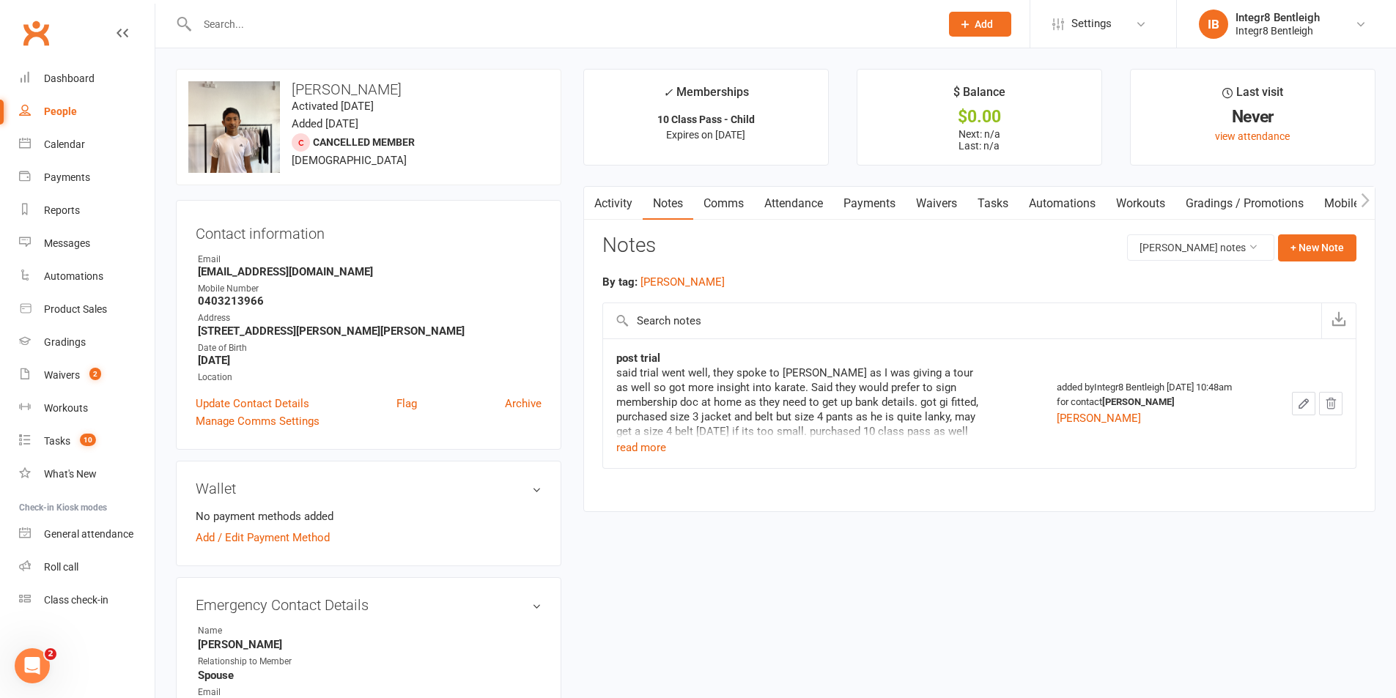
click at [942, 207] on link "Waivers" at bounding box center [937, 204] width 62 height 34
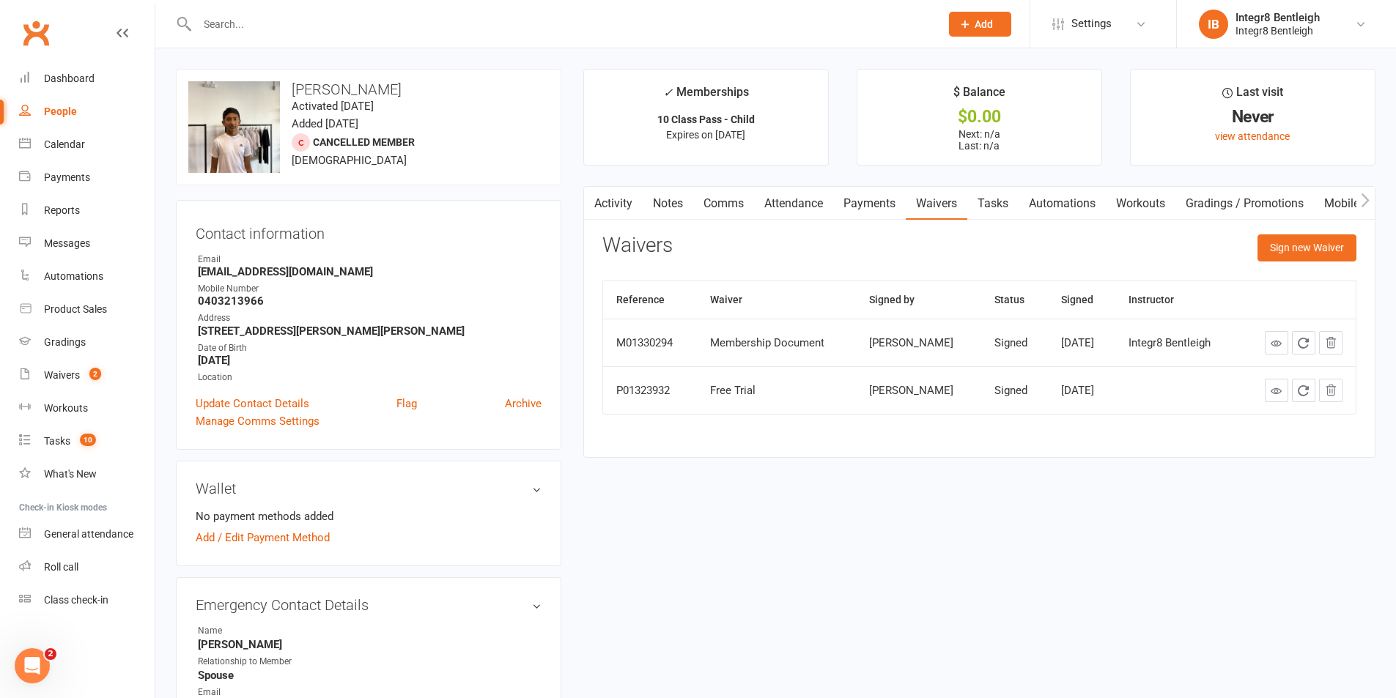
click at [867, 199] on link "Payments" at bounding box center [869, 204] width 73 height 34
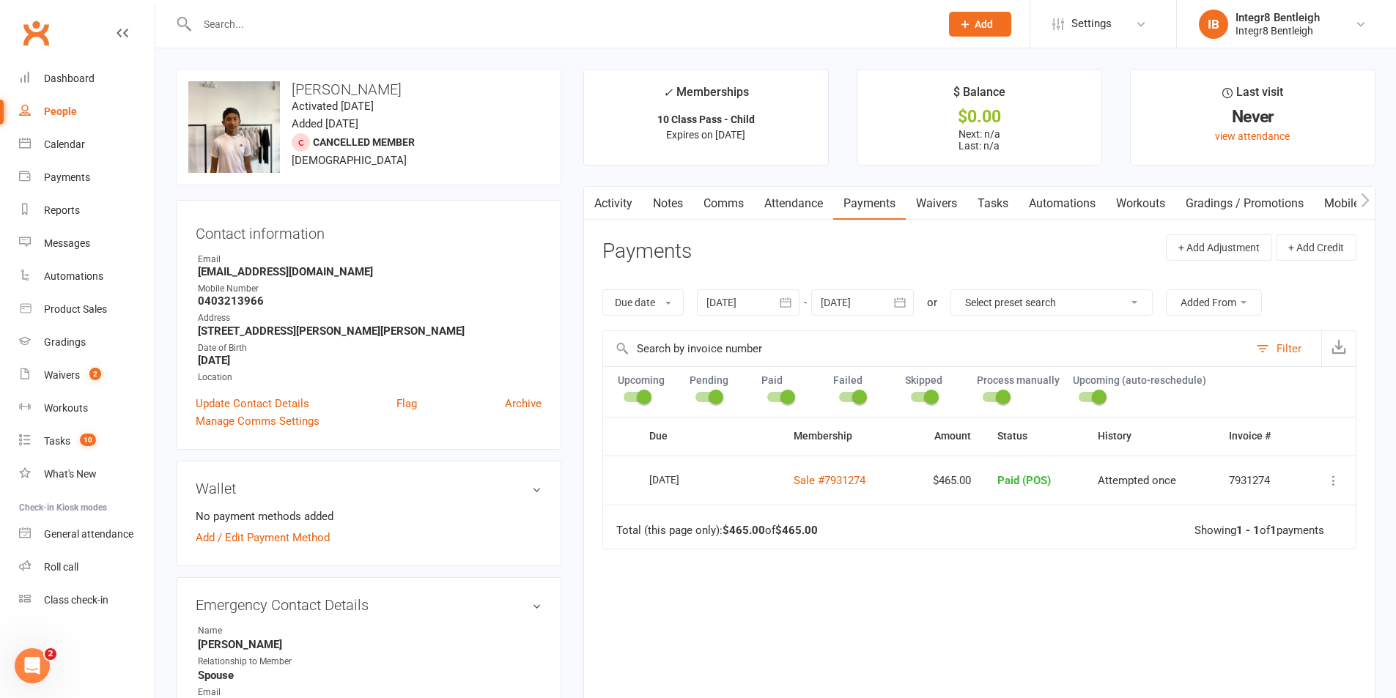
click at [663, 198] on link "Notes" at bounding box center [668, 204] width 51 height 34
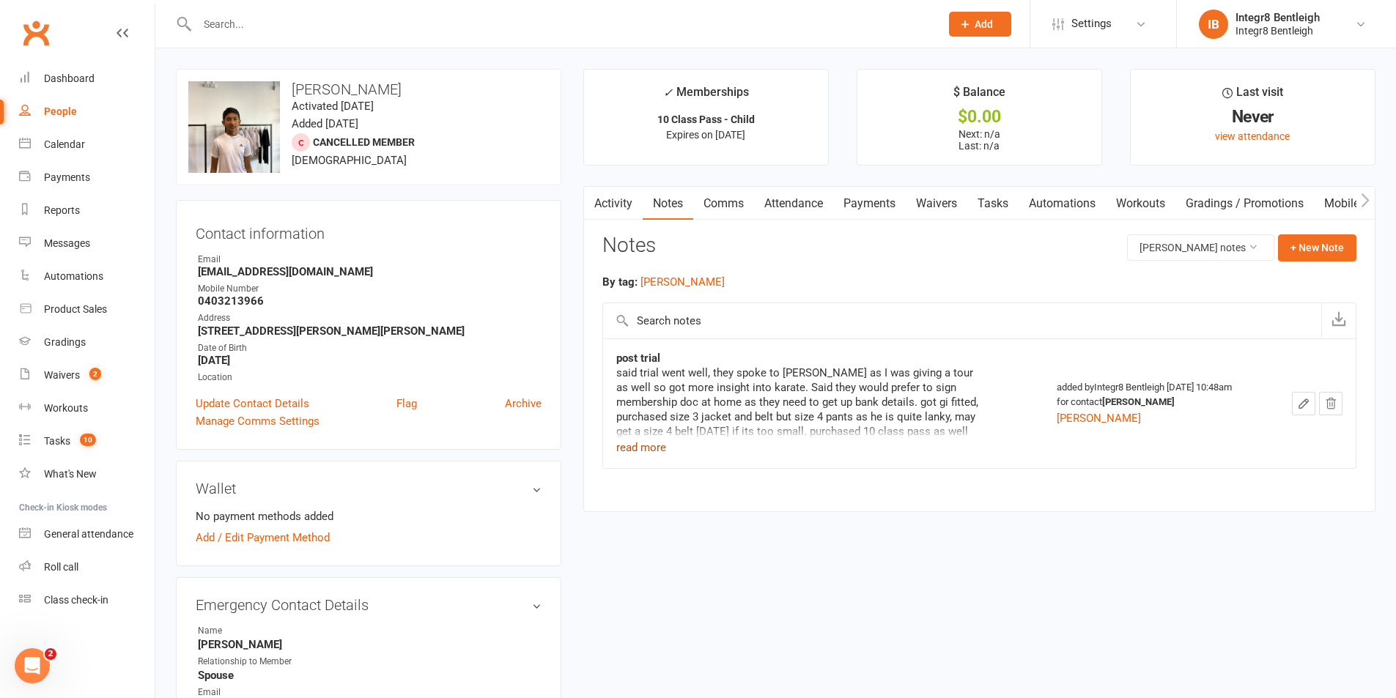
click at [652, 440] on button "read more" at bounding box center [641, 448] width 50 height 18
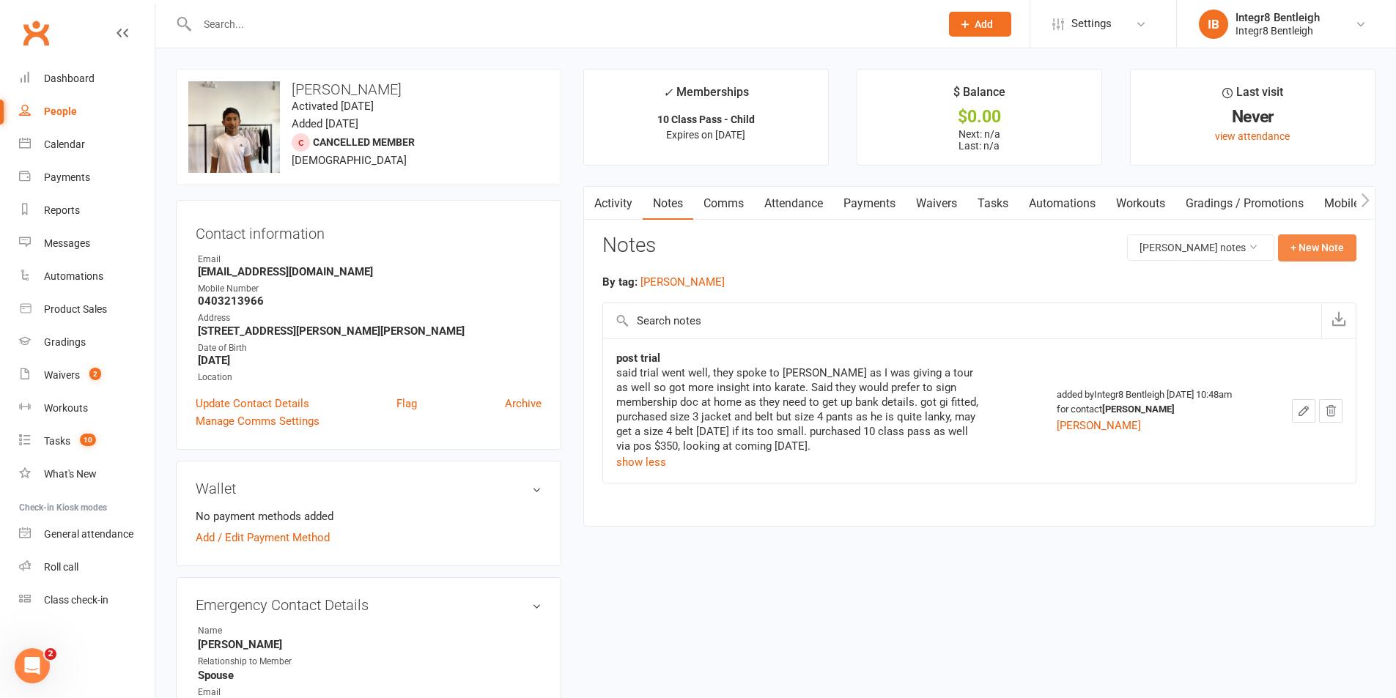
click at [1325, 257] on button "+ New Note" at bounding box center [1317, 247] width 78 height 26
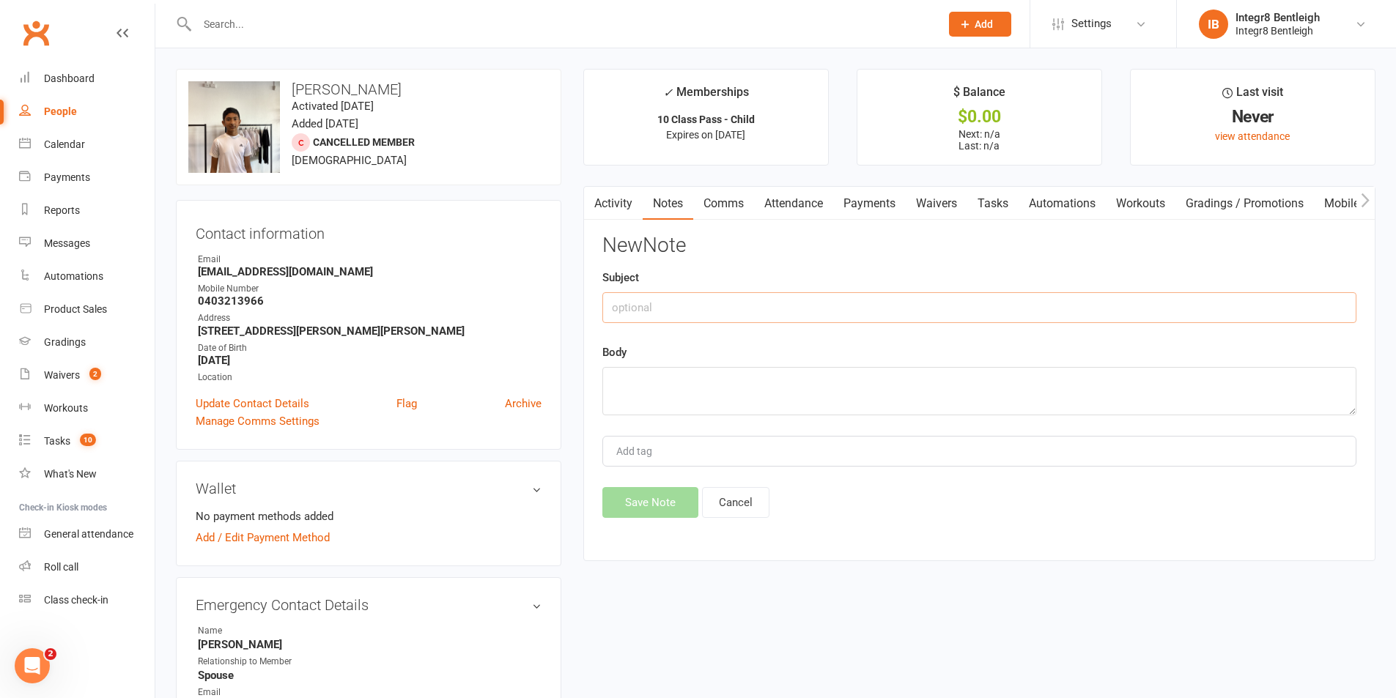
click at [720, 312] on input "text" at bounding box center [979, 307] width 754 height 31
type input "Started membership"
click at [675, 374] on textarea at bounding box center [979, 391] width 754 height 48
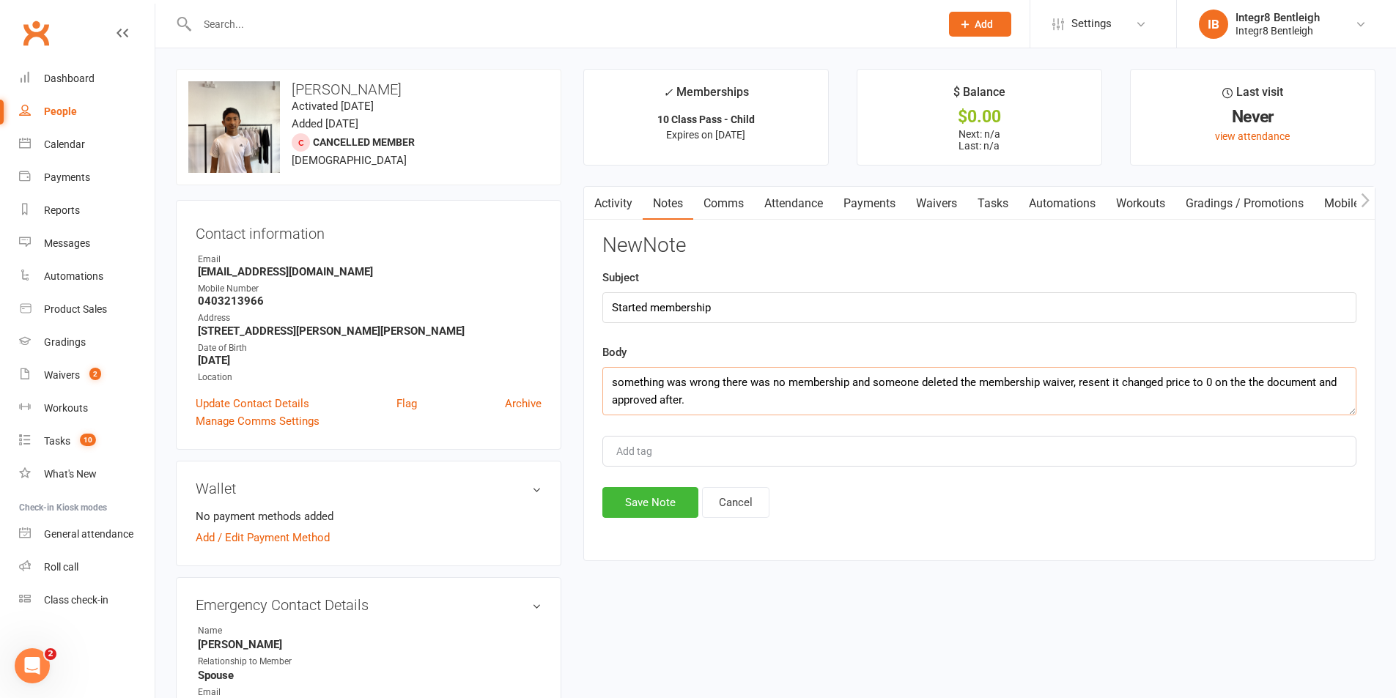
type textarea "something was wrong there was no membership and someone deleted the membership …"
click at [669, 437] on div "Add tag" at bounding box center [979, 451] width 754 height 31
type input "Luke"
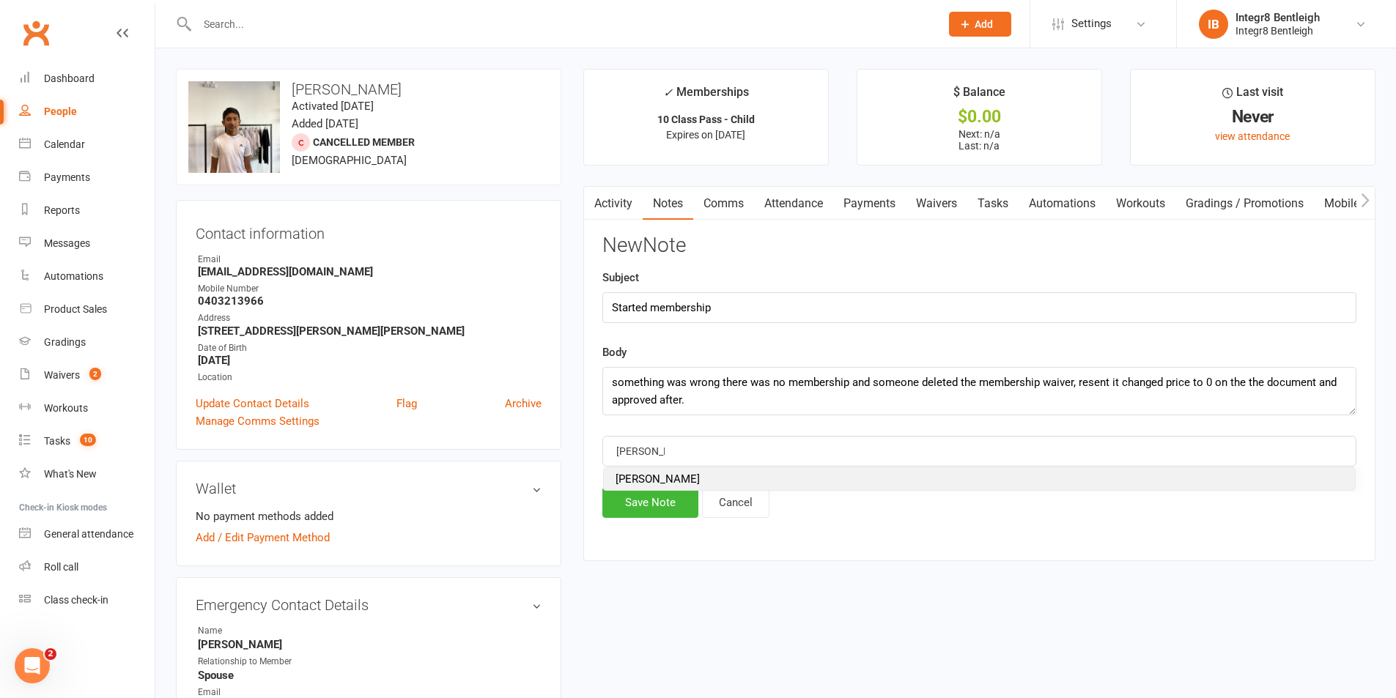
click at [634, 475] on span "Luke" at bounding box center [657, 479] width 84 height 13
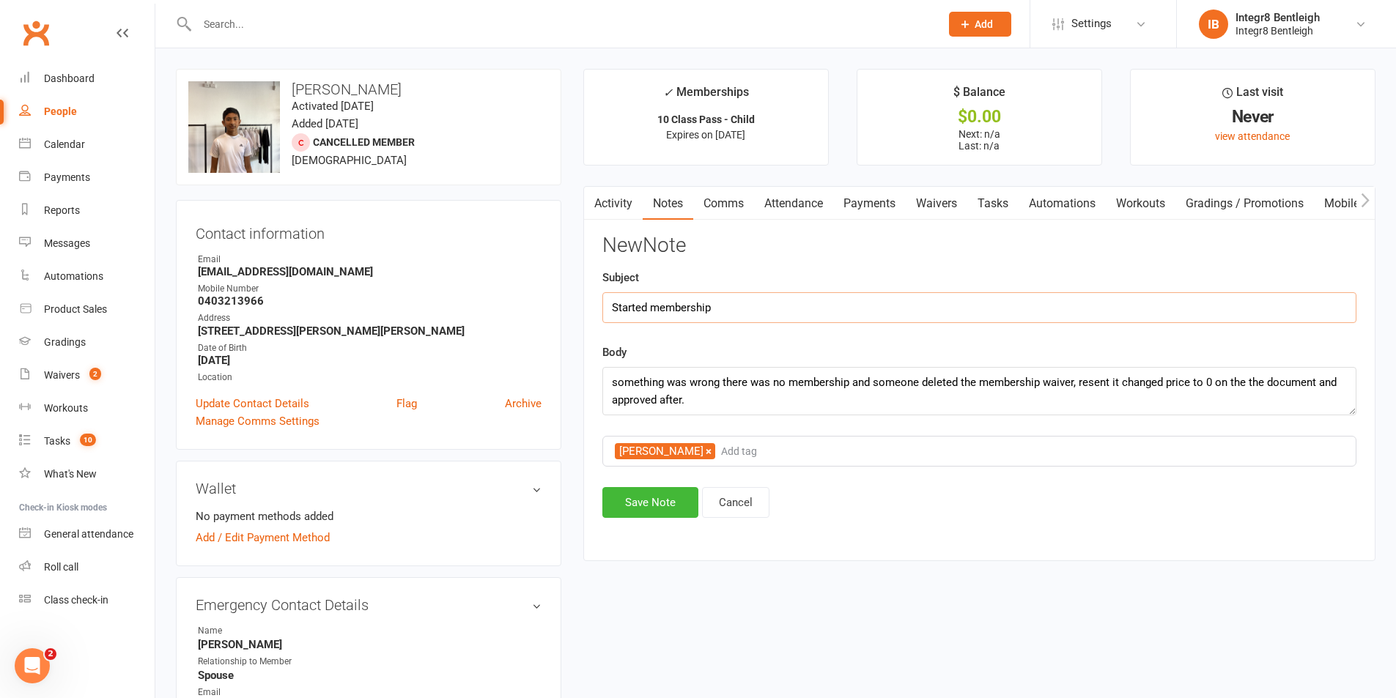
click at [719, 316] on input "Started membership" at bounding box center [979, 307] width 754 height 31
click at [626, 500] on button "Save Note" at bounding box center [650, 502] width 96 height 31
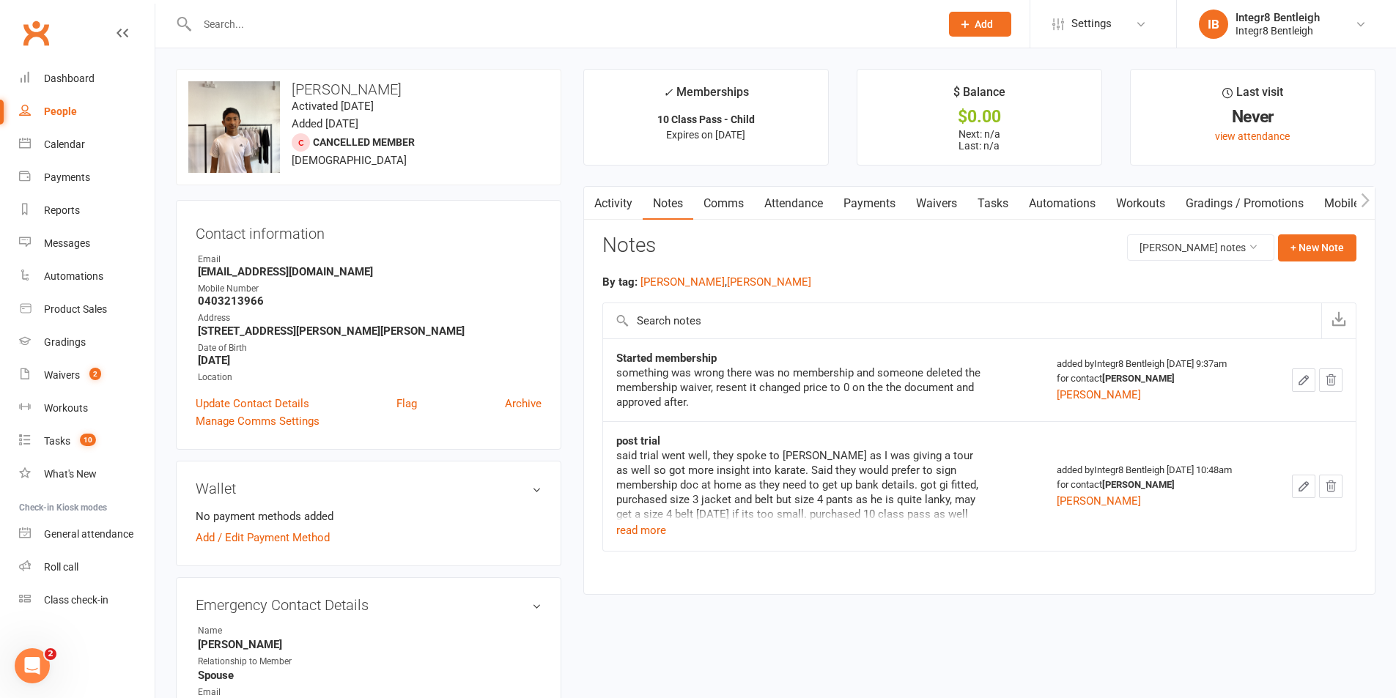
click at [659, 167] on main "✓ Memberships 10 Class Pass - Child Expires on 15th November, 2025 $ Balance $0…" at bounding box center [979, 339] width 814 height 541
drag, startPoint x: 519, startPoint y: 426, endPoint x: 514, endPoint y: 544, distance: 117.3
click at [514, 546] on div "Add / Edit Payment Method" at bounding box center [369, 538] width 346 height 18
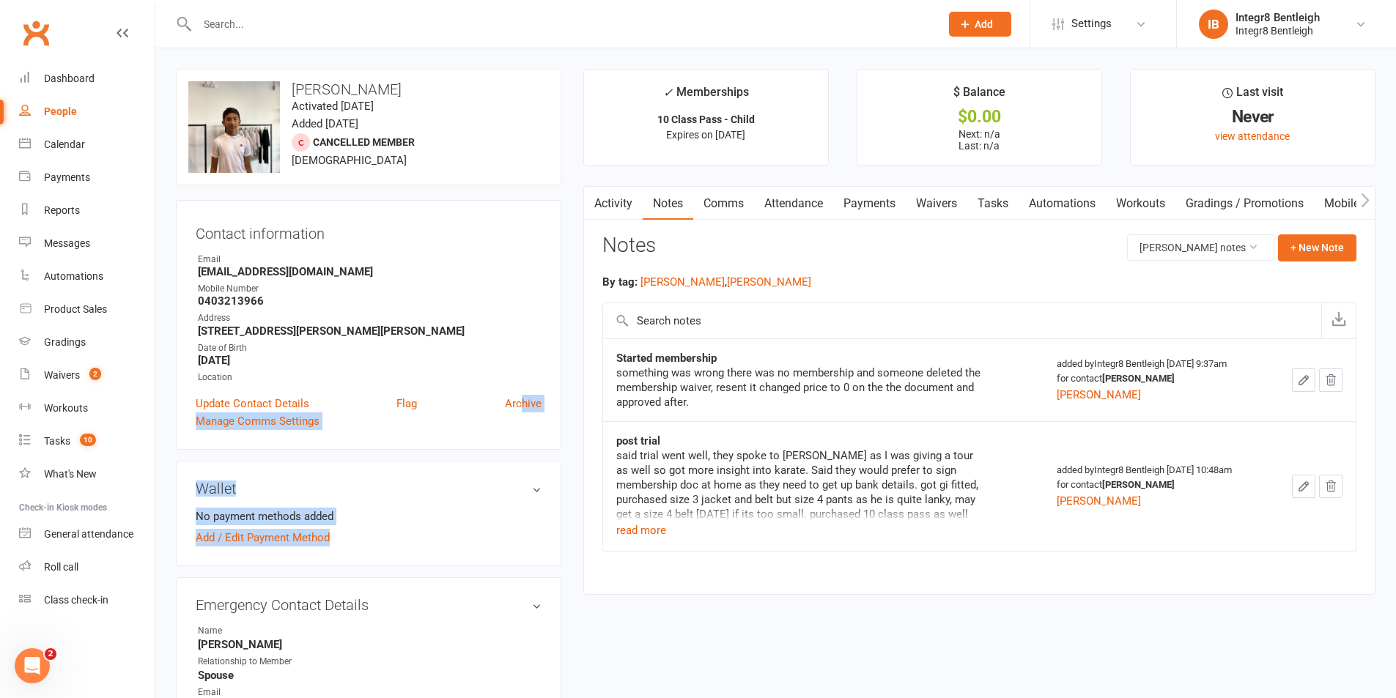
click at [537, 508] on li "No payment methods added" at bounding box center [369, 517] width 346 height 18
click at [638, 581] on div "Activity Notes Comms Attendance Payments Waivers Tasks Automations Workouts Gra…" at bounding box center [979, 390] width 792 height 409
click at [396, 694] on li "Email chatterjee.sayan@gmail.com" at bounding box center [369, 699] width 346 height 27
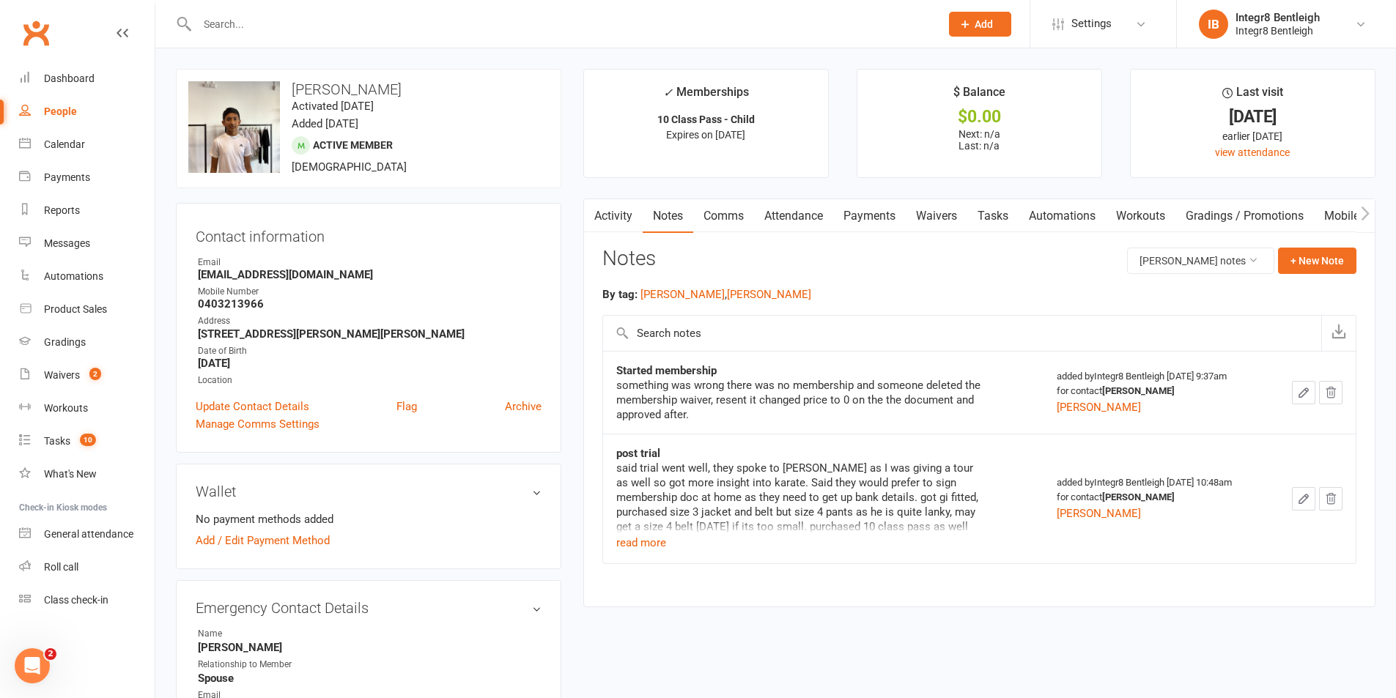
click at [581, 21] on input "text" at bounding box center [561, 24] width 737 height 21
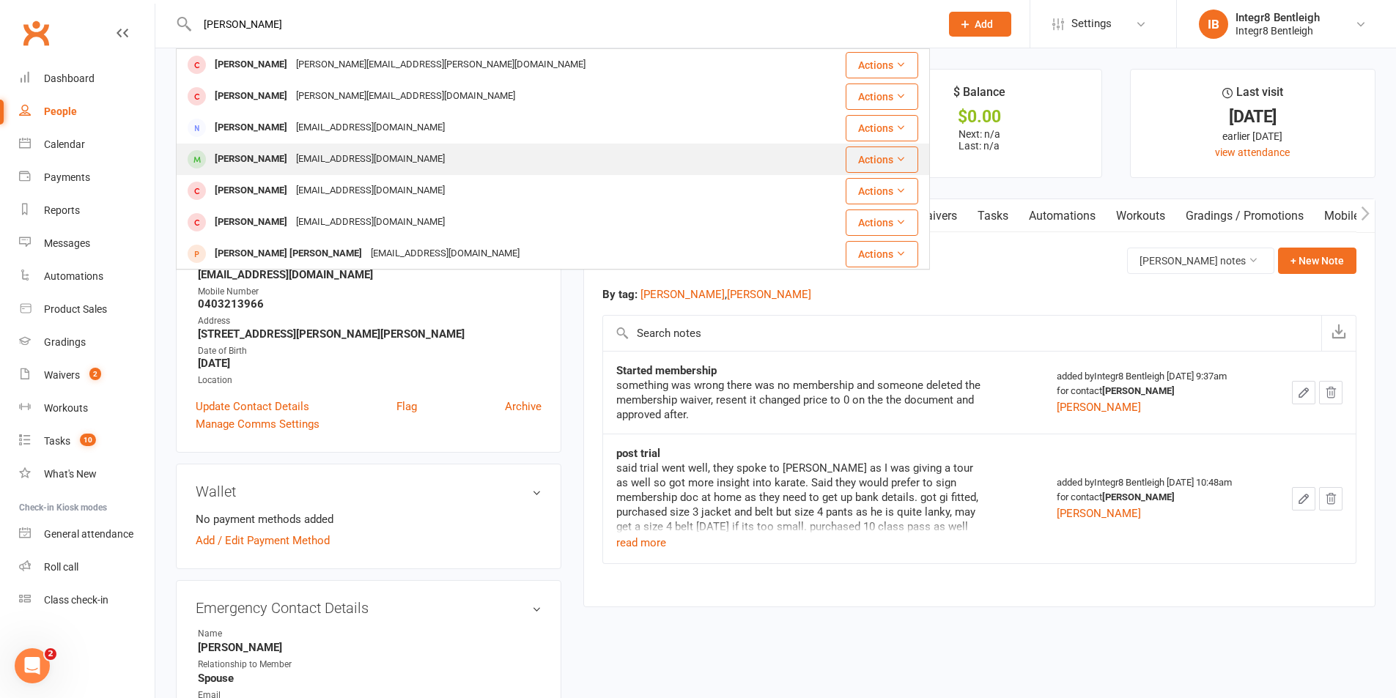
type input "william"
click at [287, 160] on div "[PERSON_NAME]" at bounding box center [250, 159] width 81 height 21
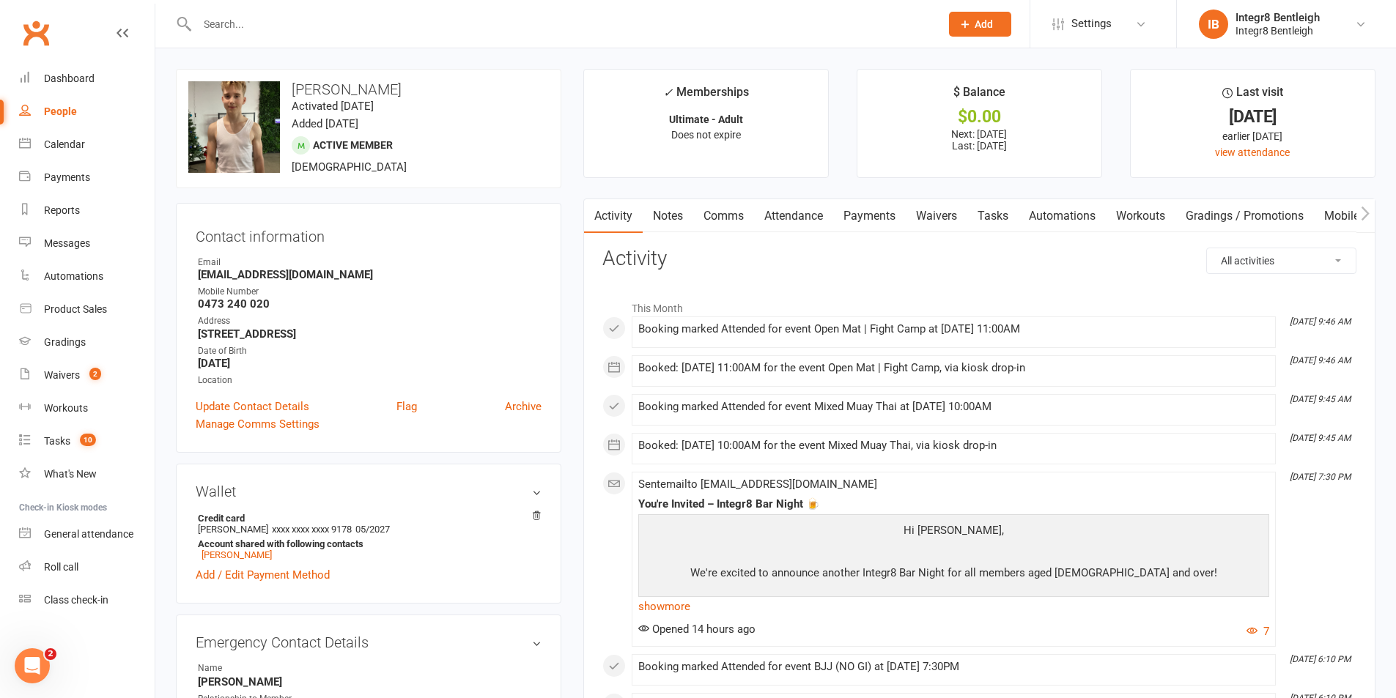
click at [311, 25] on input "text" at bounding box center [561, 24] width 737 height 21
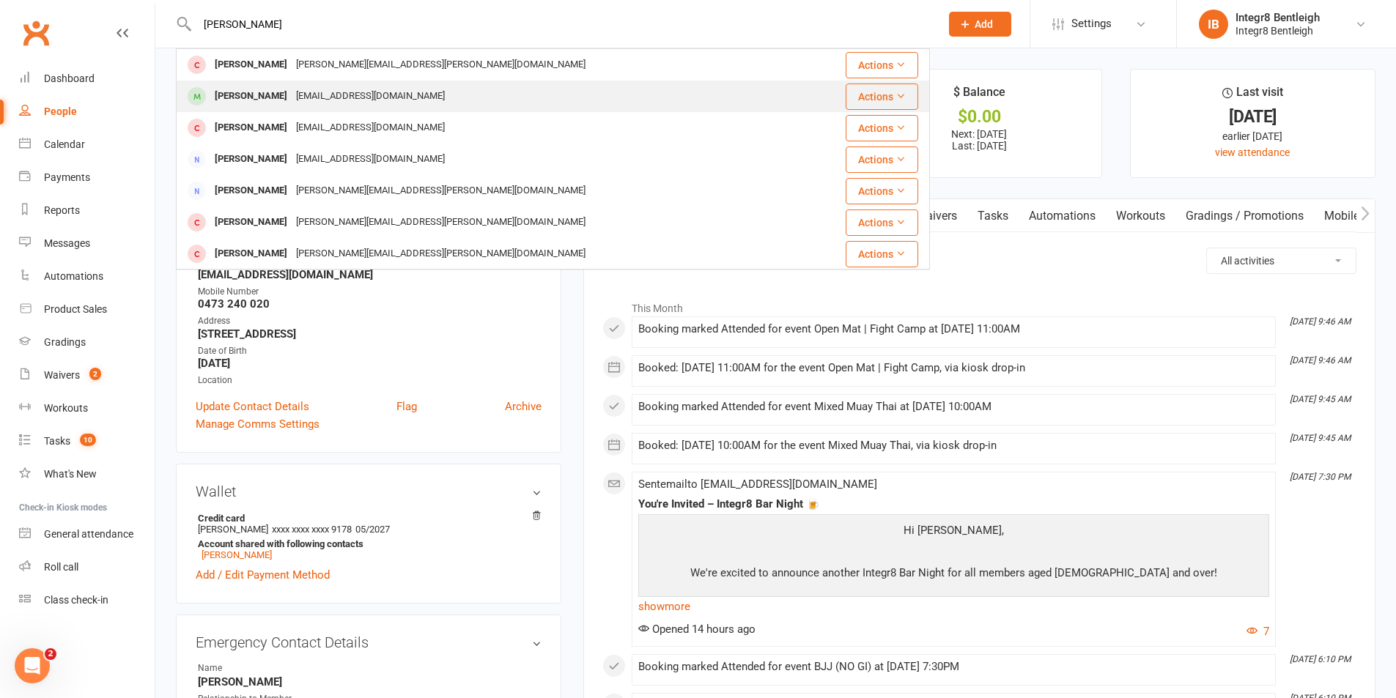
type input "matthew lim"
click at [358, 95] on div "M.limog01@gmail.com" at bounding box center [371, 96] width 158 height 21
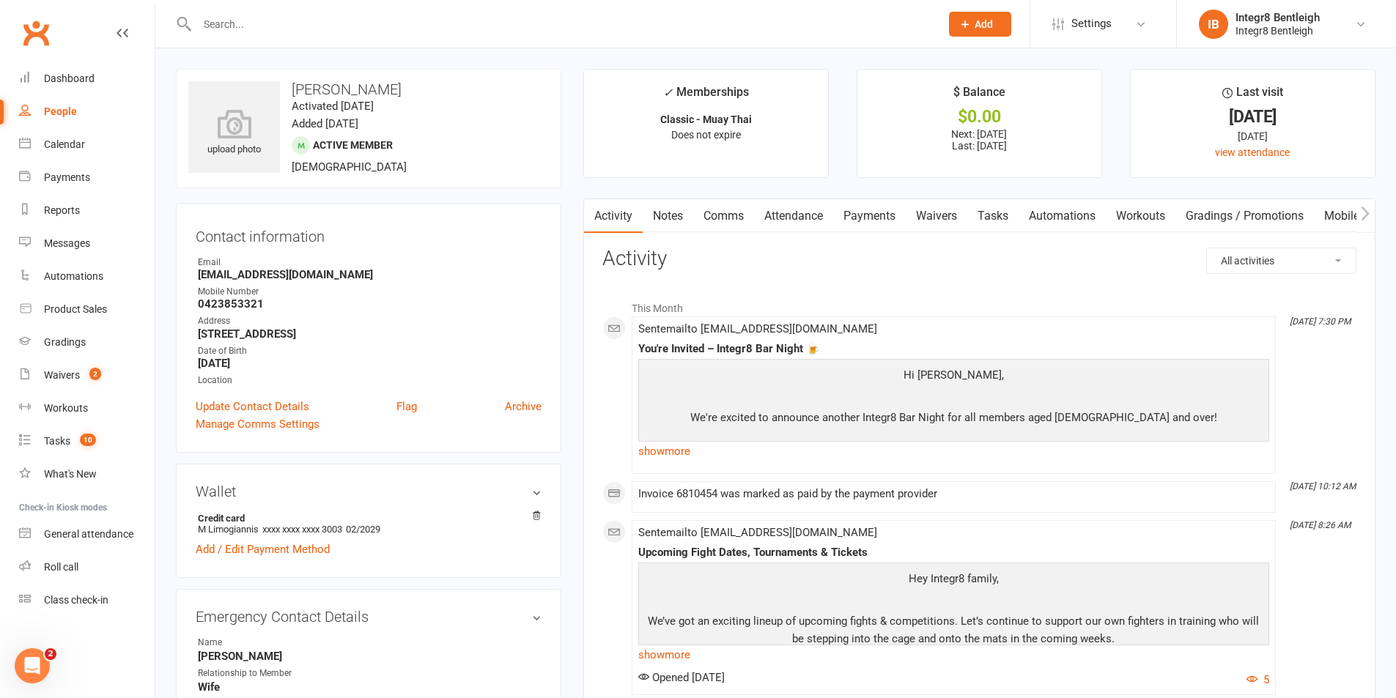
click at [868, 207] on link "Payments" at bounding box center [869, 216] width 73 height 34
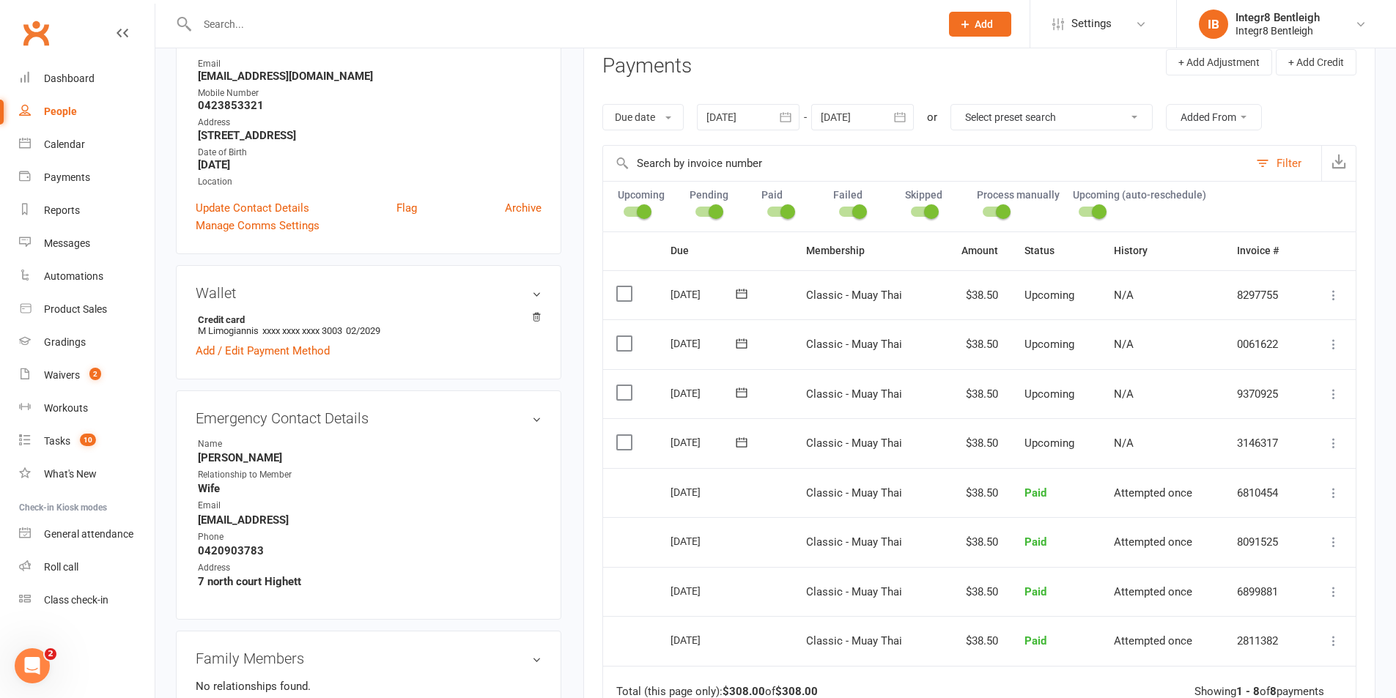
scroll to position [73, 0]
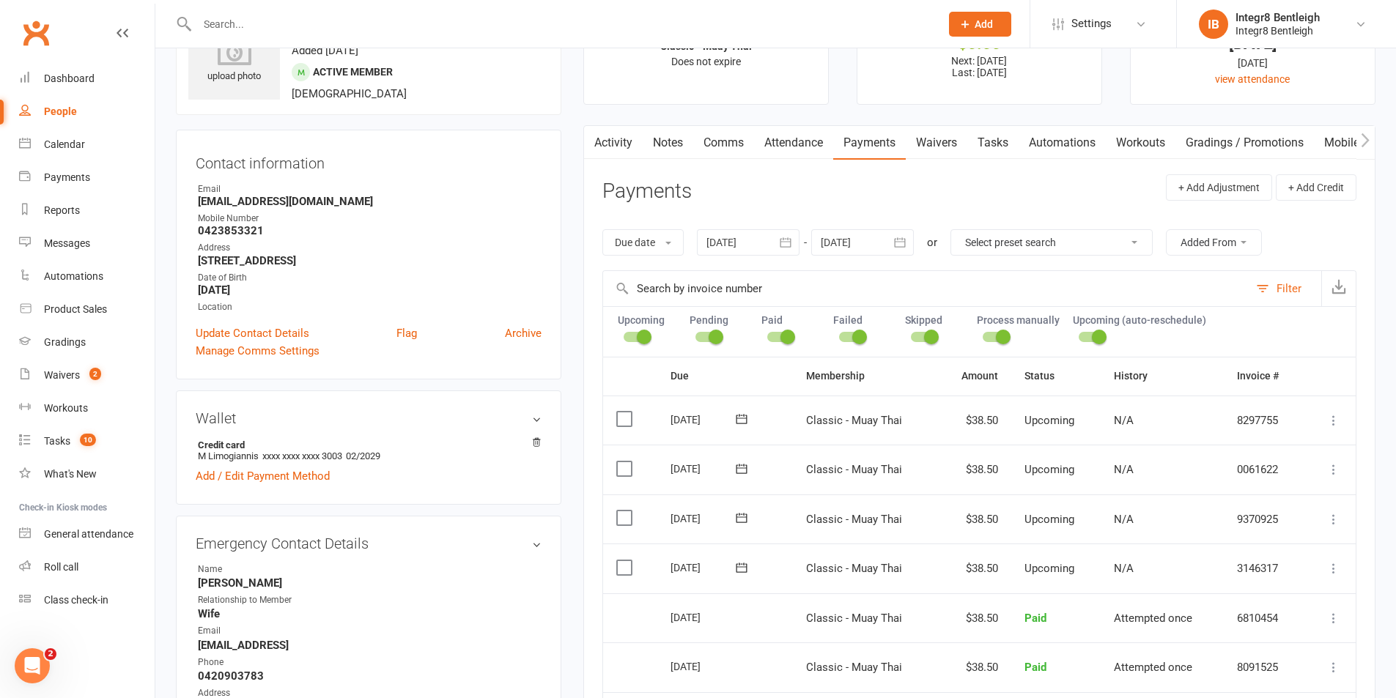
click at [657, 148] on link "Notes" at bounding box center [668, 143] width 51 height 34
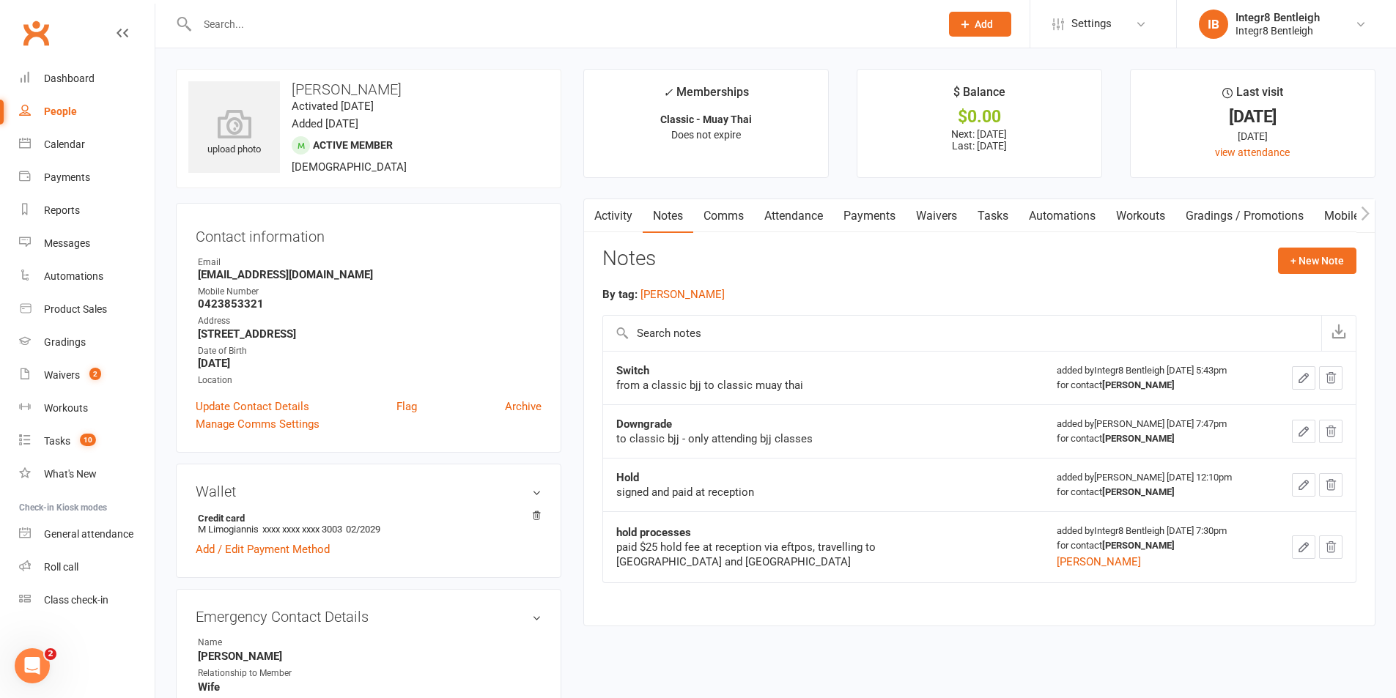
scroll to position [73, 0]
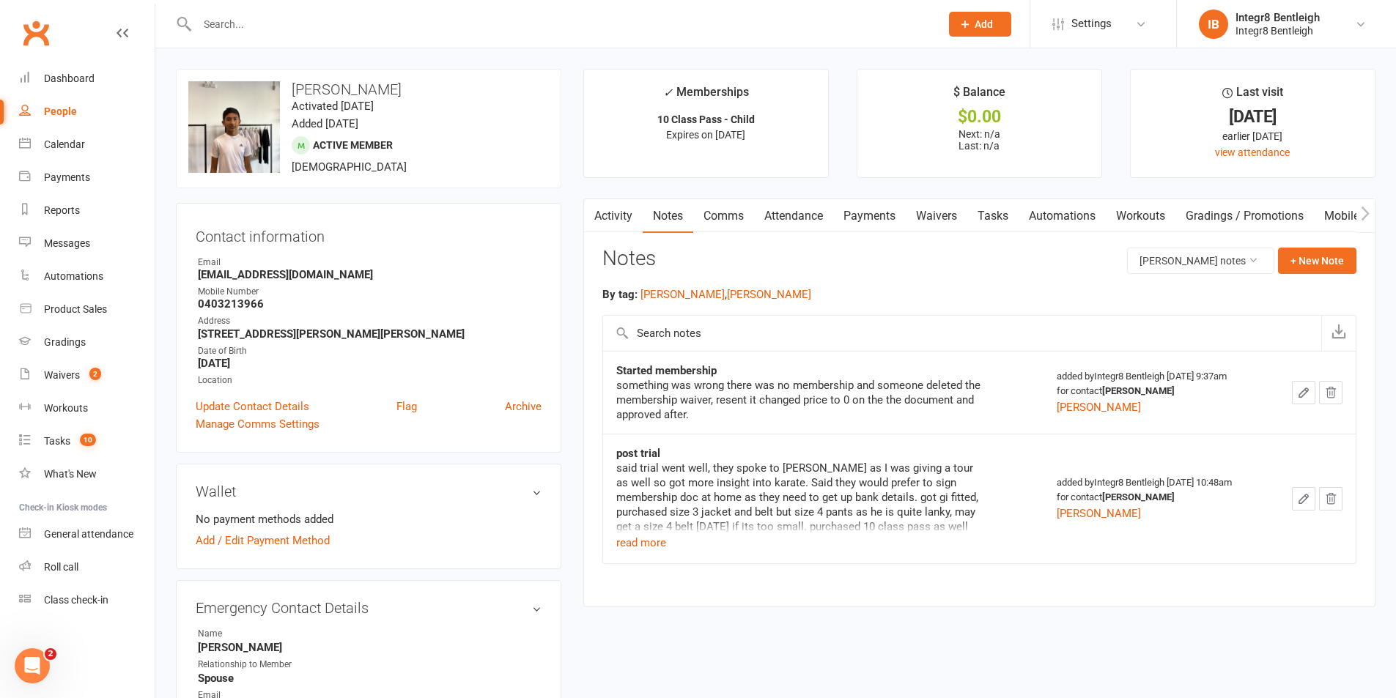
click at [483, 25] on input "text" at bounding box center [561, 24] width 737 height 21
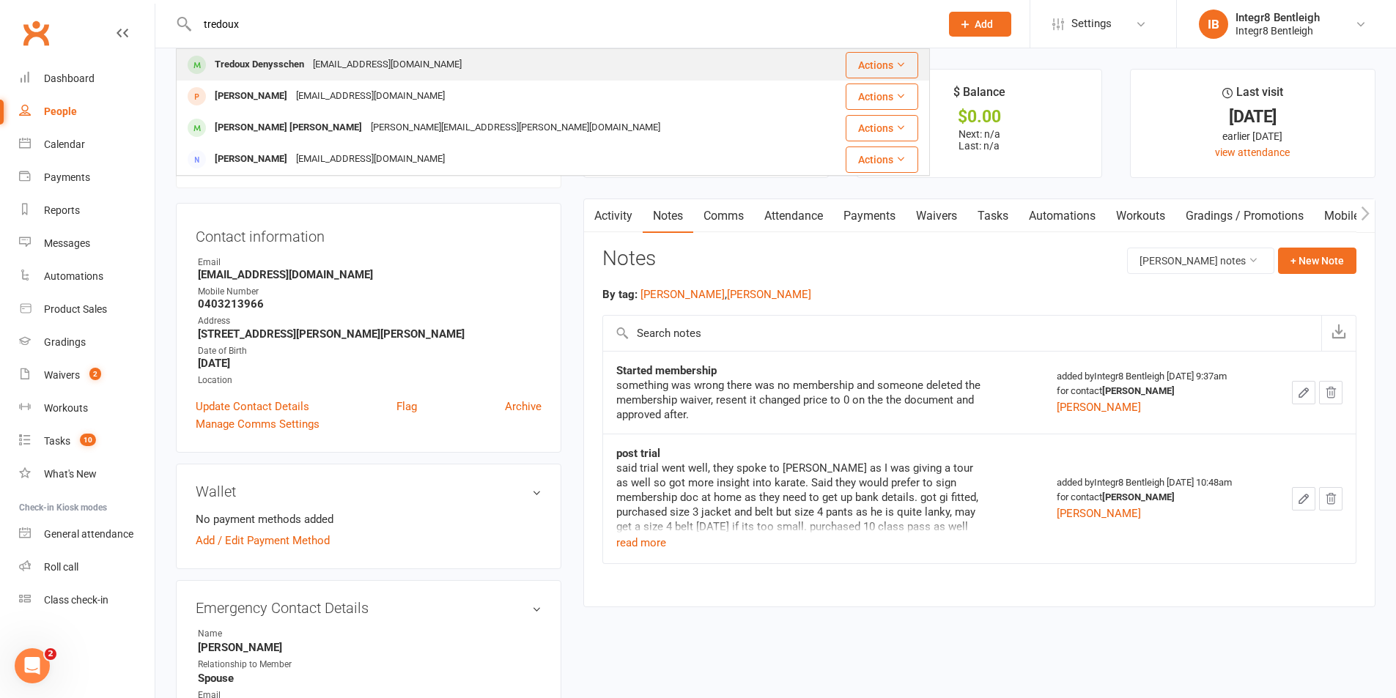
type input "tredoux"
click at [386, 62] on div "[EMAIL_ADDRESS][DOMAIN_NAME]" at bounding box center [387, 64] width 158 height 21
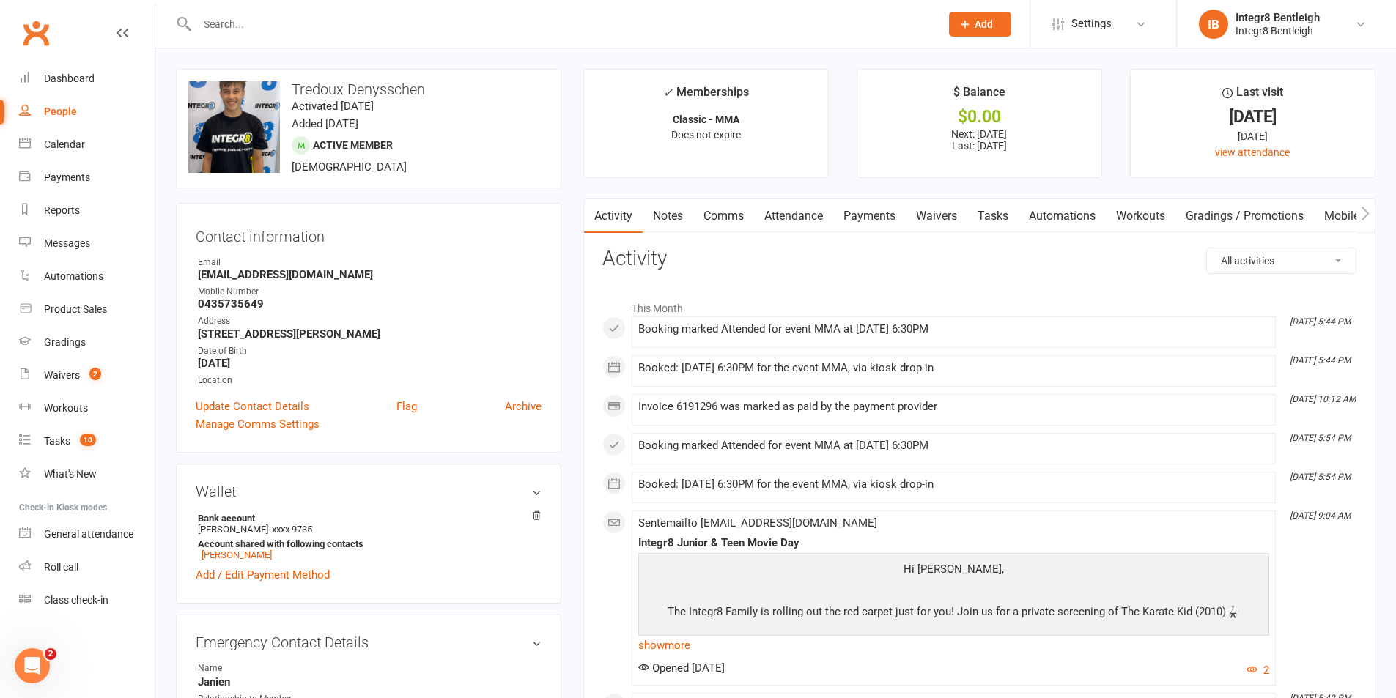
click at [662, 226] on link "Notes" at bounding box center [668, 216] width 51 height 34
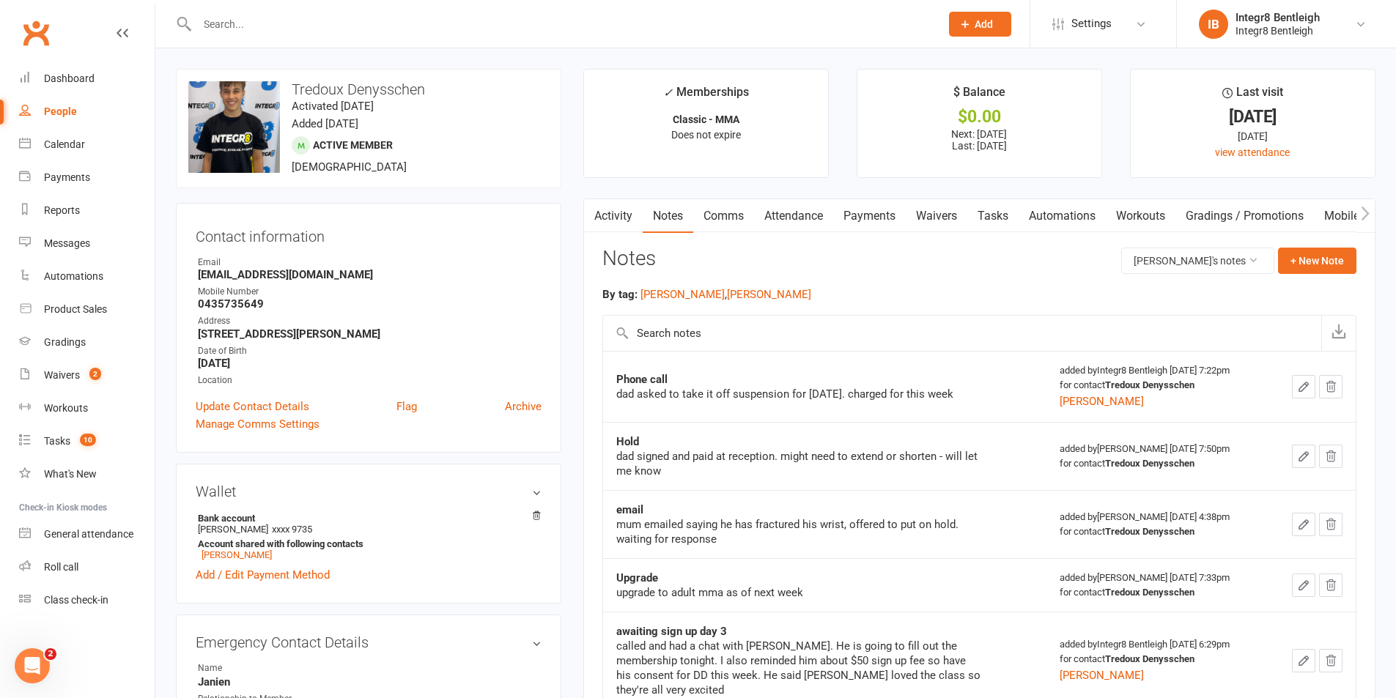
click at [613, 221] on link "Activity" at bounding box center [613, 216] width 59 height 34
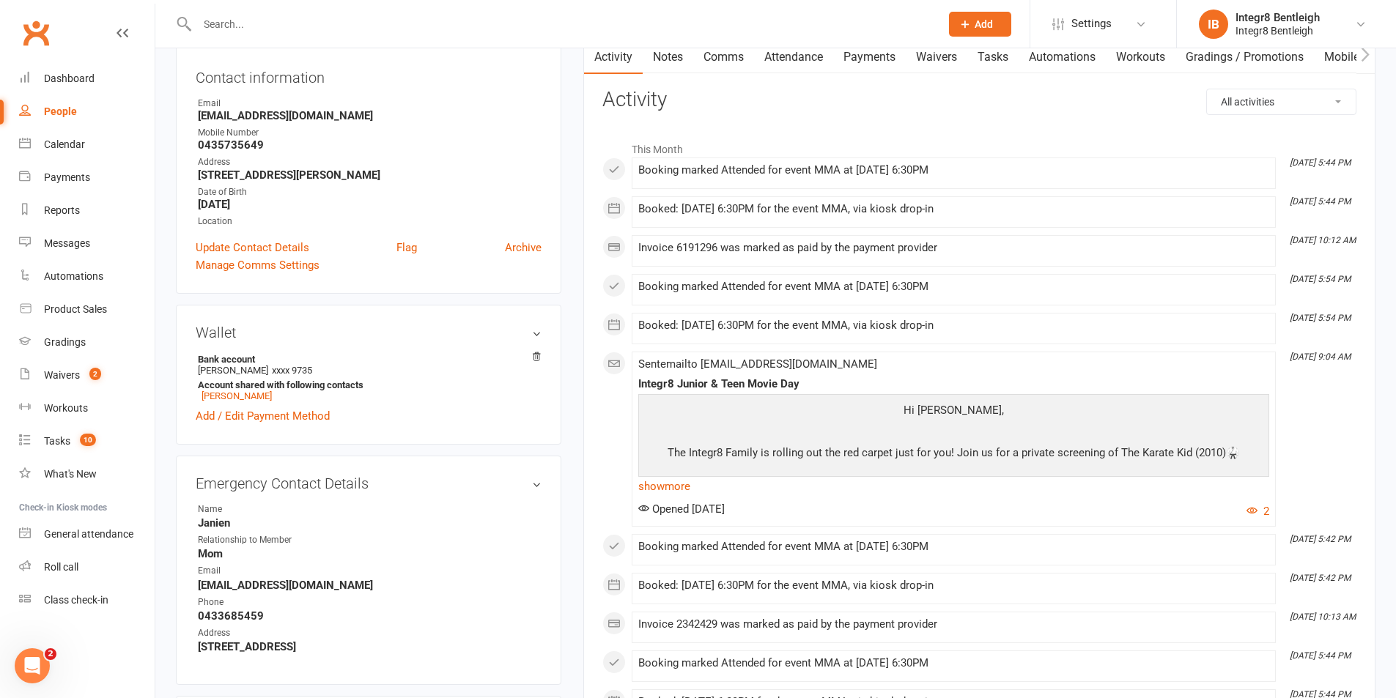
scroll to position [220, 0]
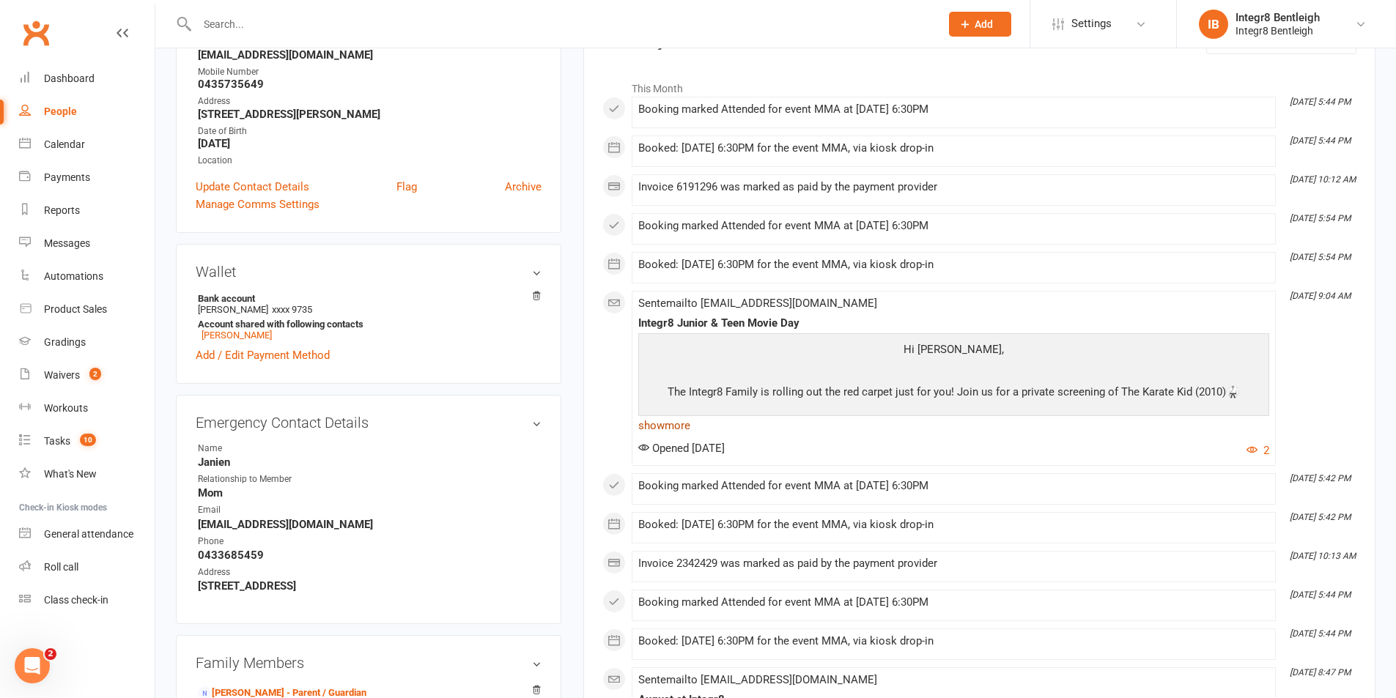
click at [651, 429] on link "show more" at bounding box center [953, 425] width 631 height 21
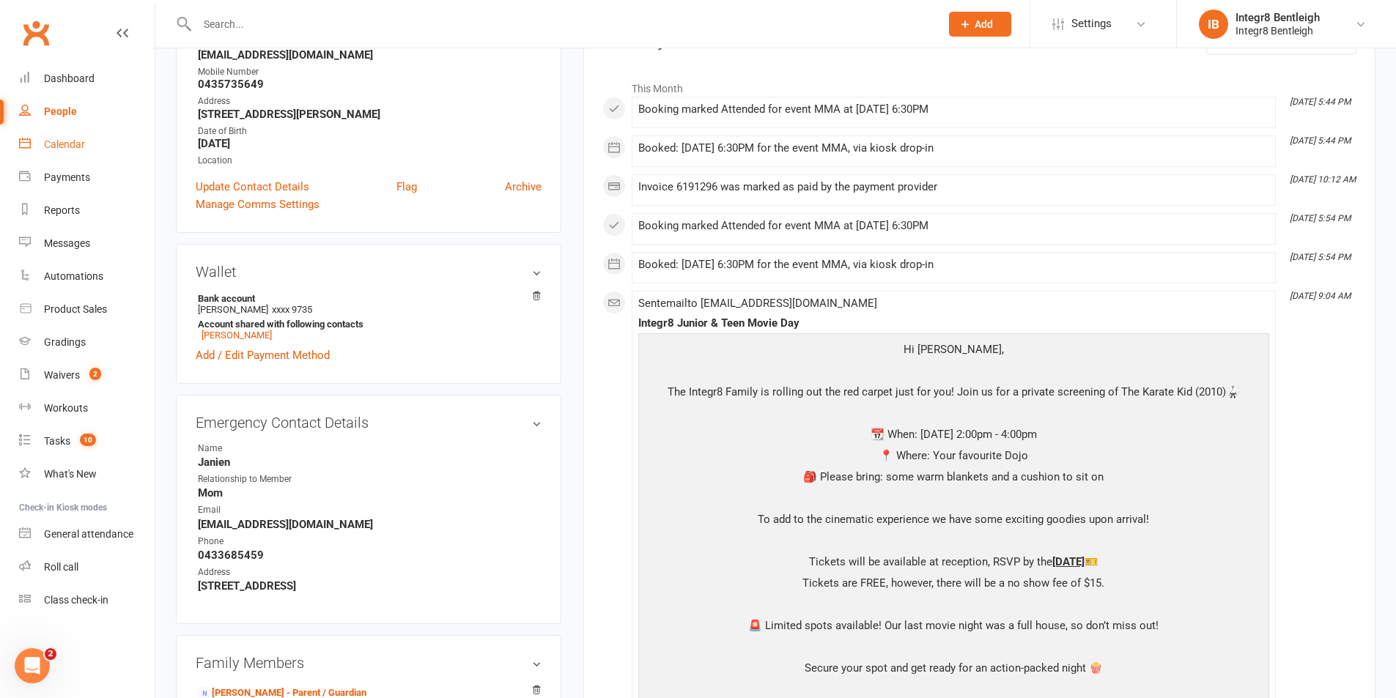
click at [86, 147] on link "Calendar" at bounding box center [87, 144] width 136 height 33
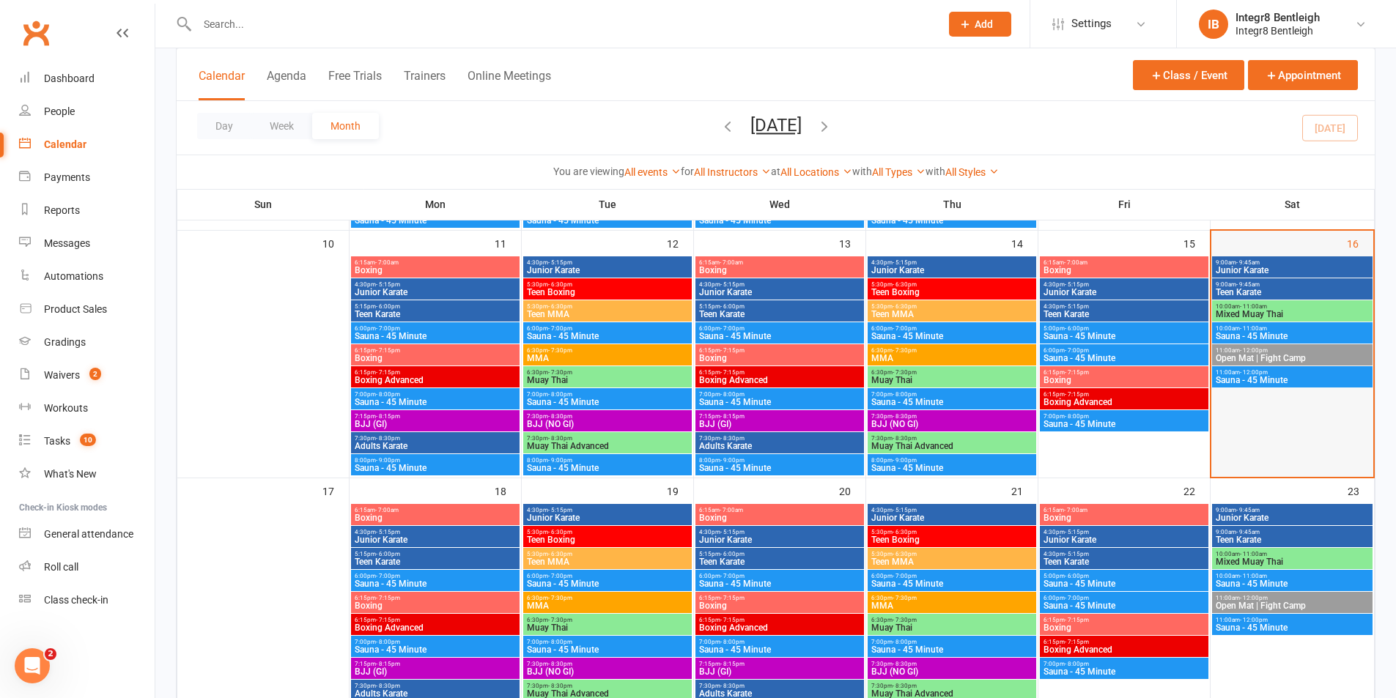
scroll to position [586, 0]
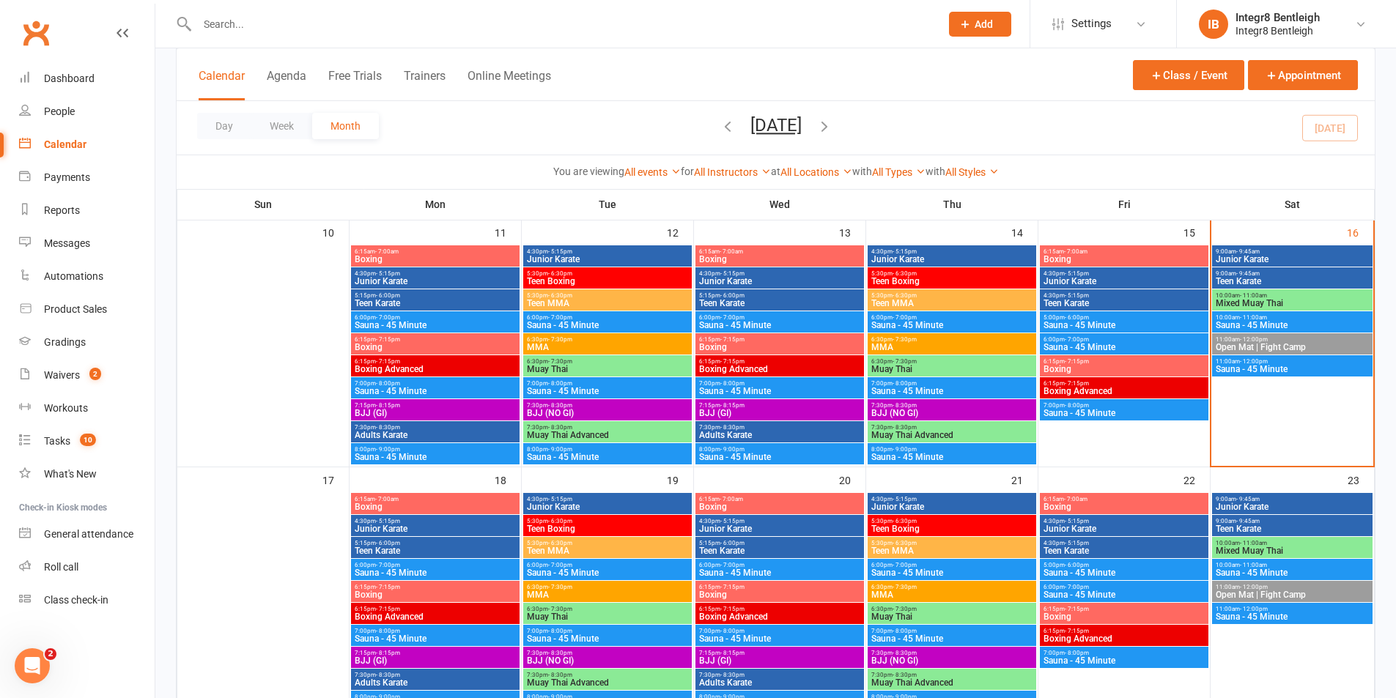
click at [1271, 343] on span "Open Mat | Fight Camp" at bounding box center [1292, 347] width 155 height 9
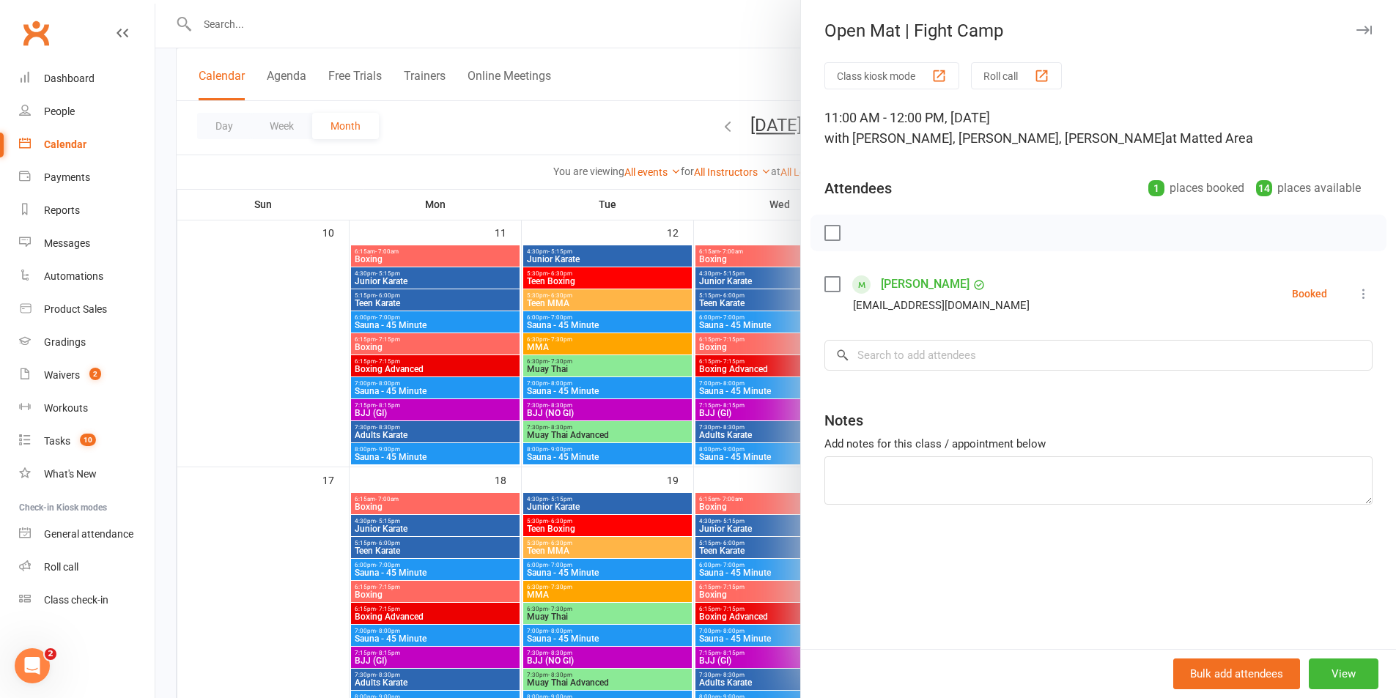
drag, startPoint x: 715, startPoint y: 315, endPoint x: 1113, endPoint y: 339, distance: 398.5
click at [715, 314] on div at bounding box center [775, 349] width 1240 height 698
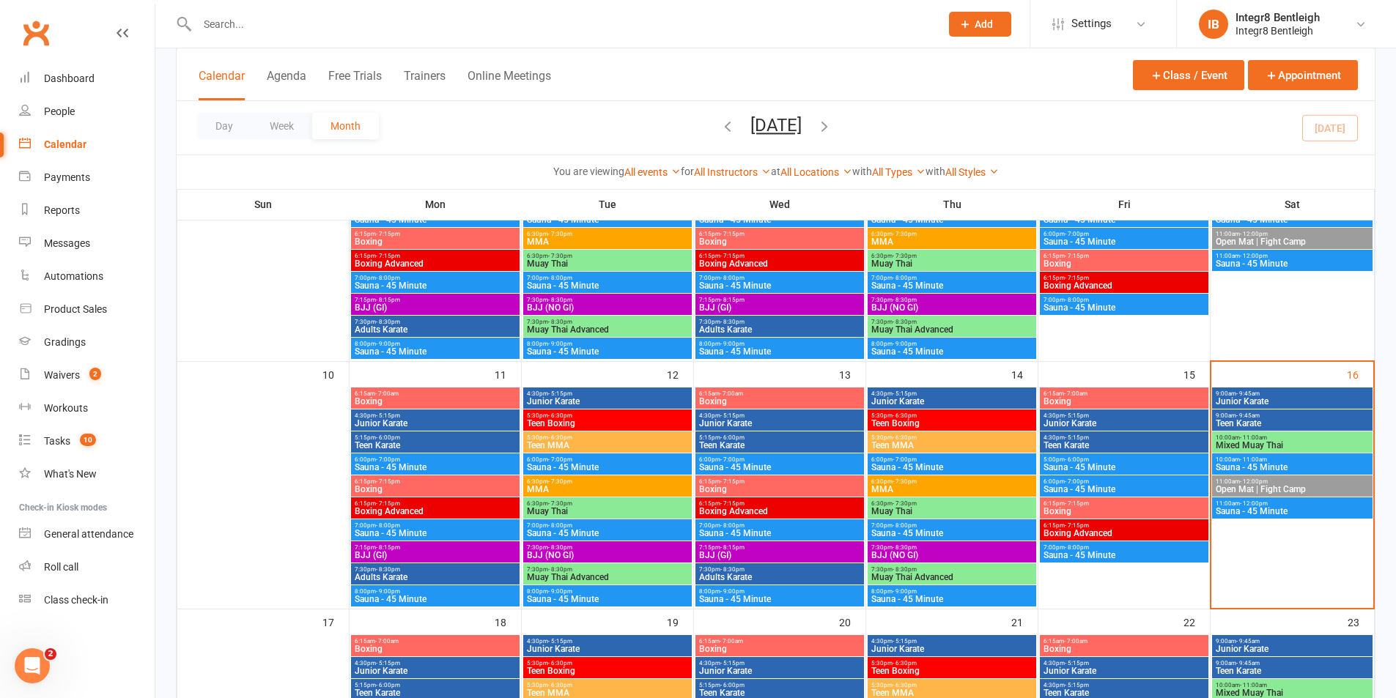
scroll to position [366, 0]
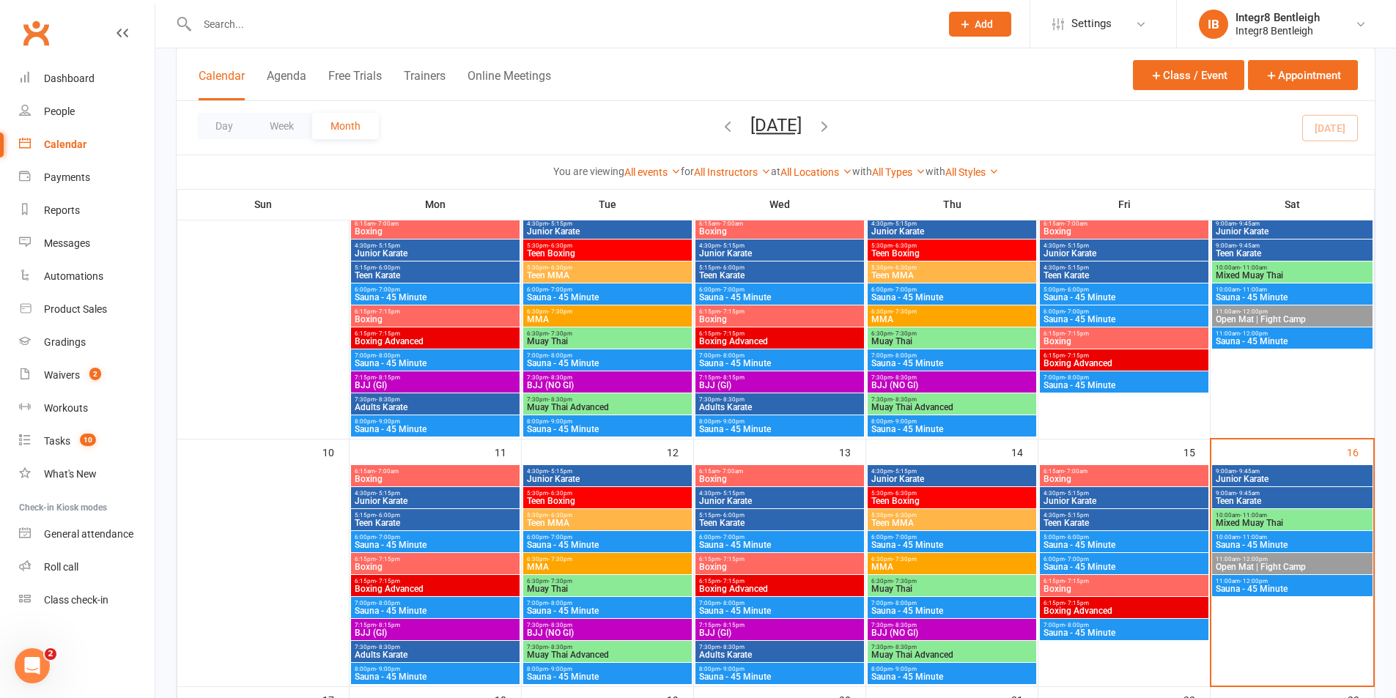
click at [1294, 310] on span "11:00am - 12:00pm" at bounding box center [1292, 311] width 155 height 7
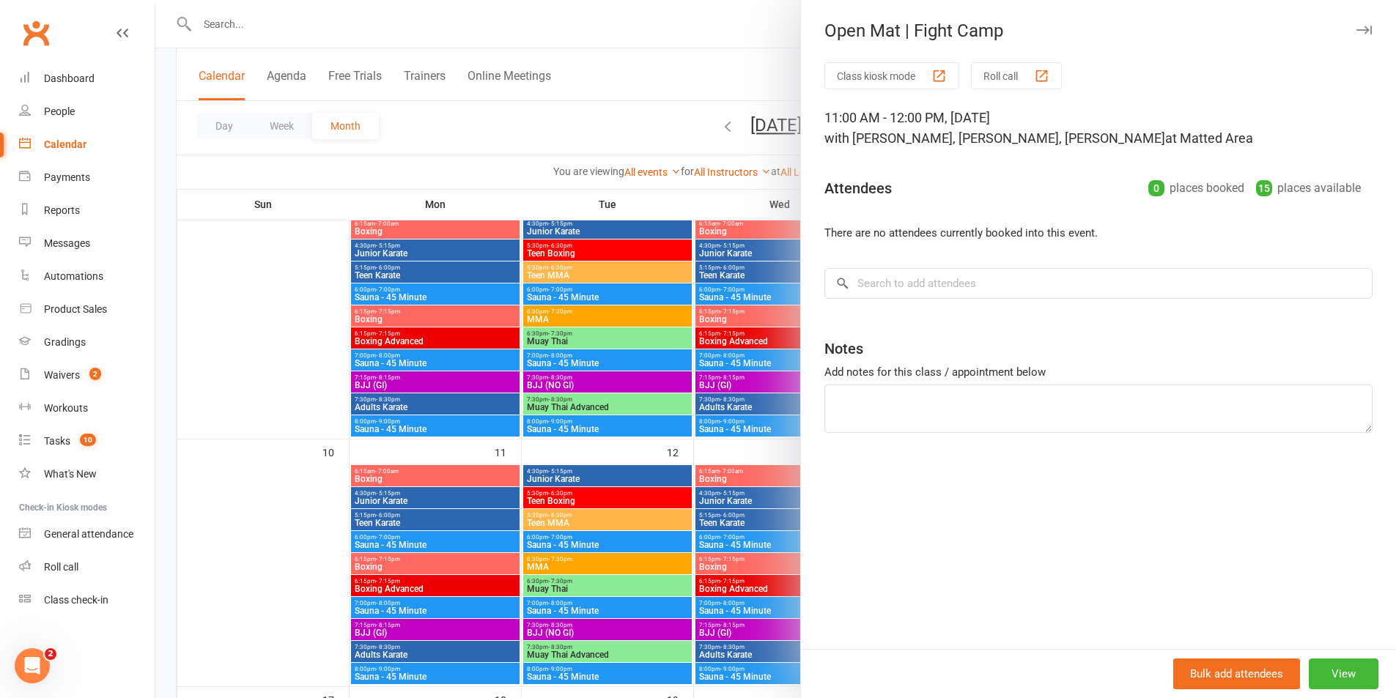
click at [668, 288] on div at bounding box center [775, 349] width 1240 height 698
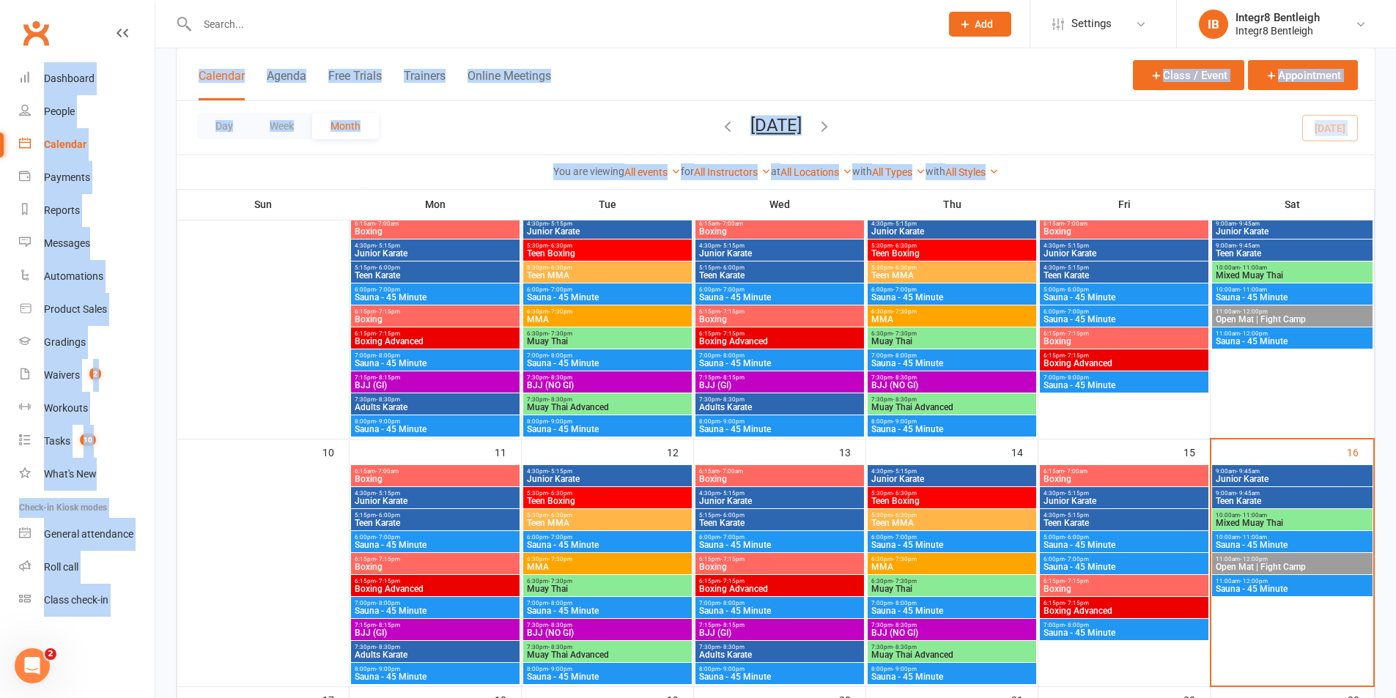
drag, startPoint x: 0, startPoint y: 5, endPoint x: 46, endPoint y: 21, distance: 48.9
click at [32, 0] on html "Prospect Member Non-attending contact Class / event Appointment Grading event T…" at bounding box center [698, 552] width 1396 height 1836
click at [83, 15] on div "Clubworx" at bounding box center [77, 42] width 155 height 54
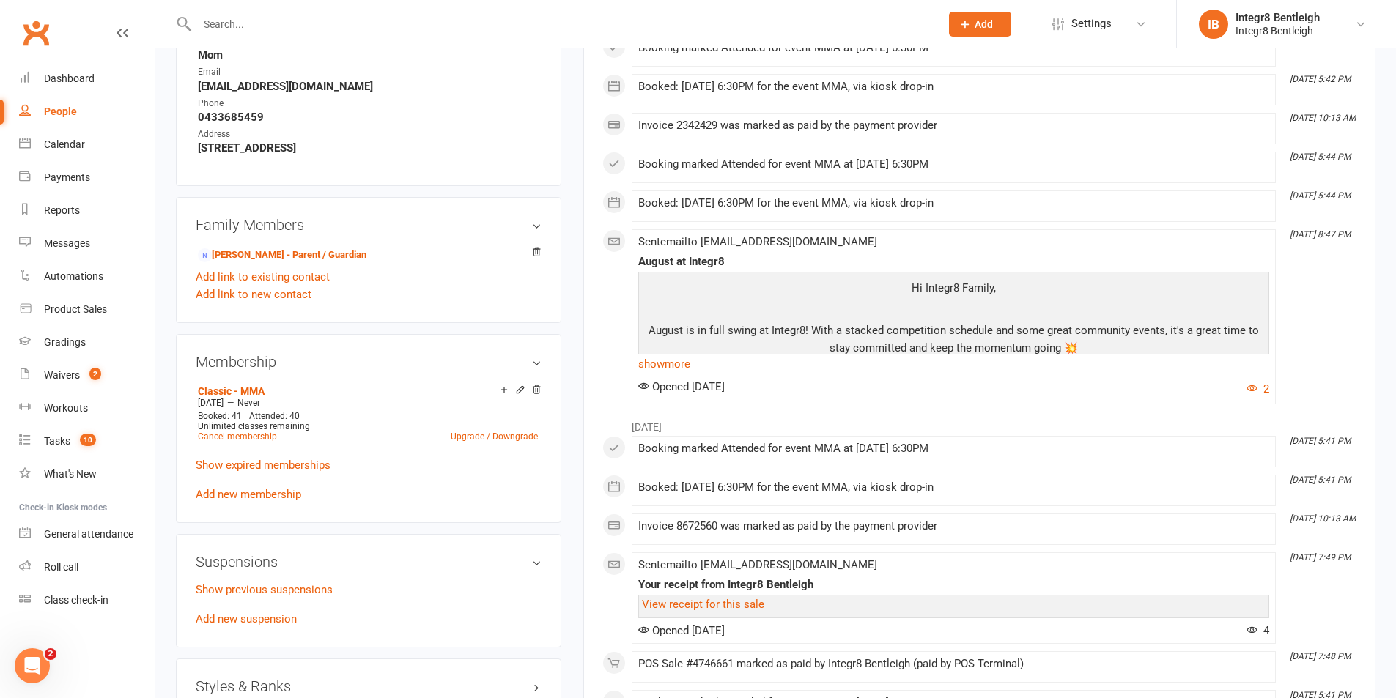
scroll to position [659, 0]
click at [518, 390] on icon at bounding box center [520, 388] width 10 height 10
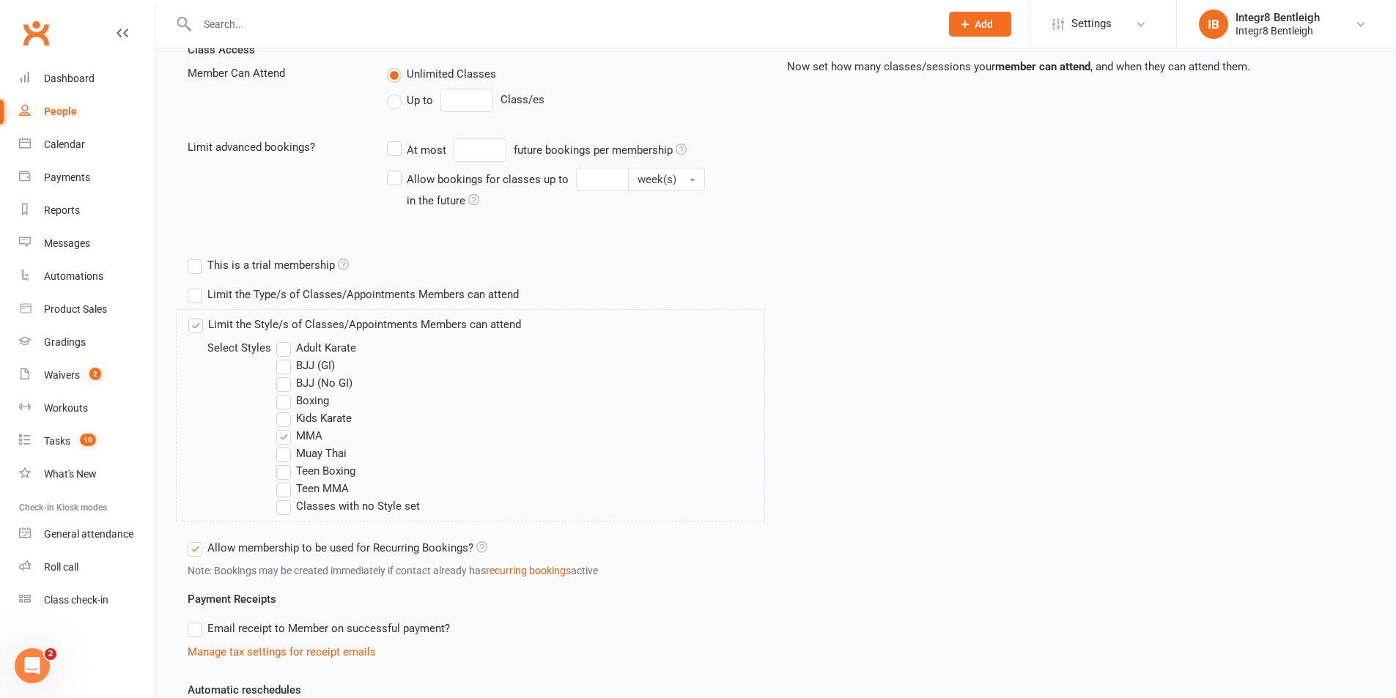
scroll to position [366, 0]
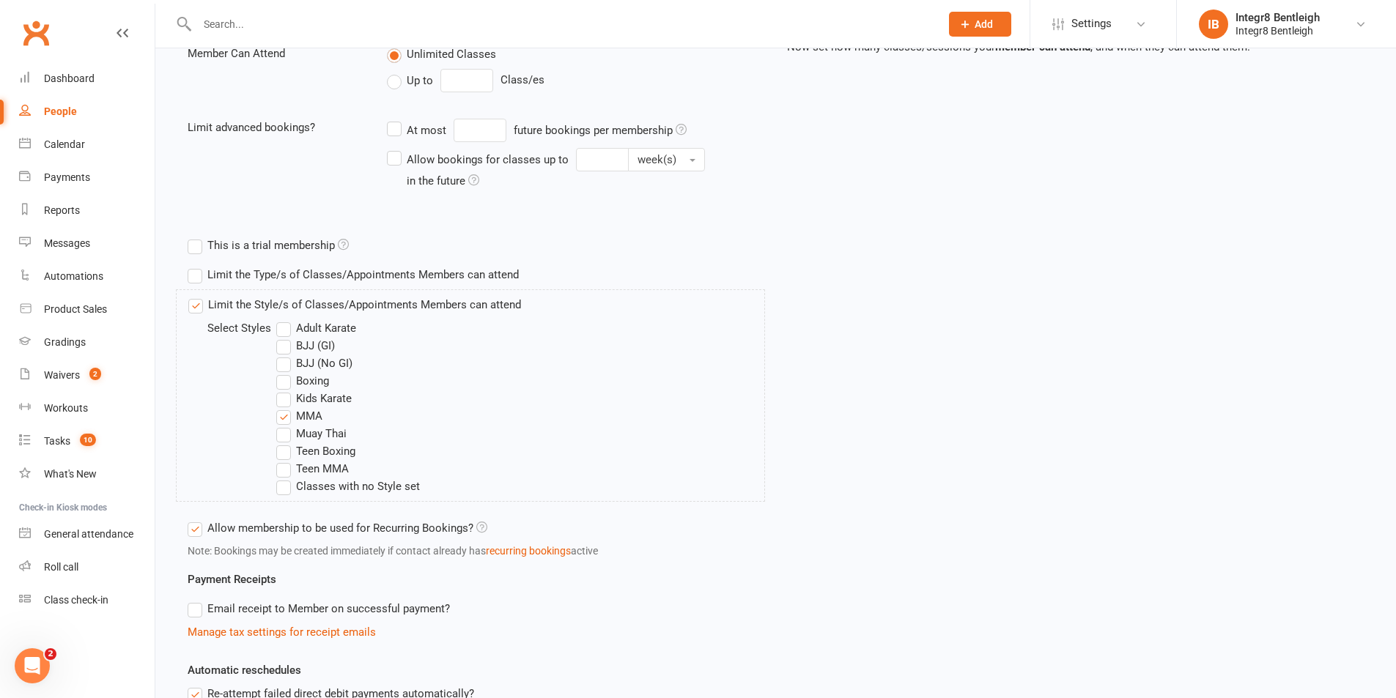
click at [283, 493] on label "Classes with no Style set" at bounding box center [348, 487] width 144 height 18
click at [283, 478] on input "Classes with no Style set" at bounding box center [281, 478] width 10 height 0
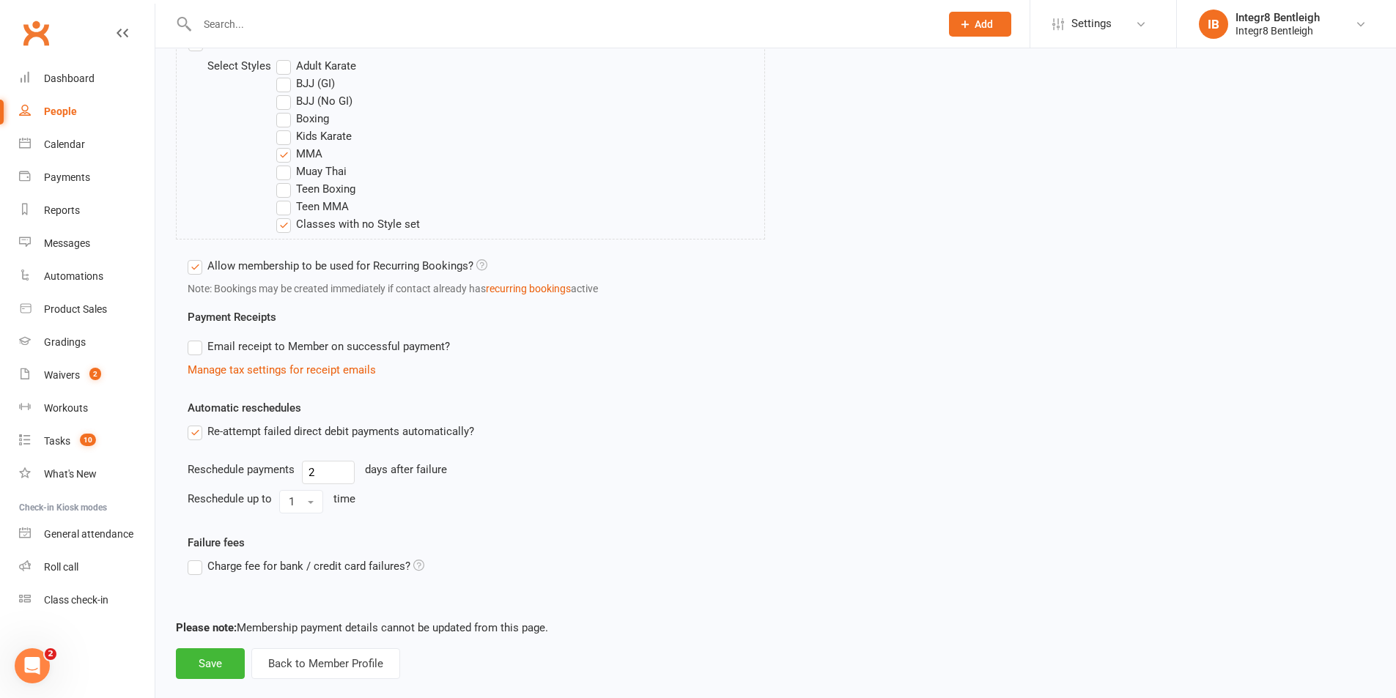
scroll to position [651, 0]
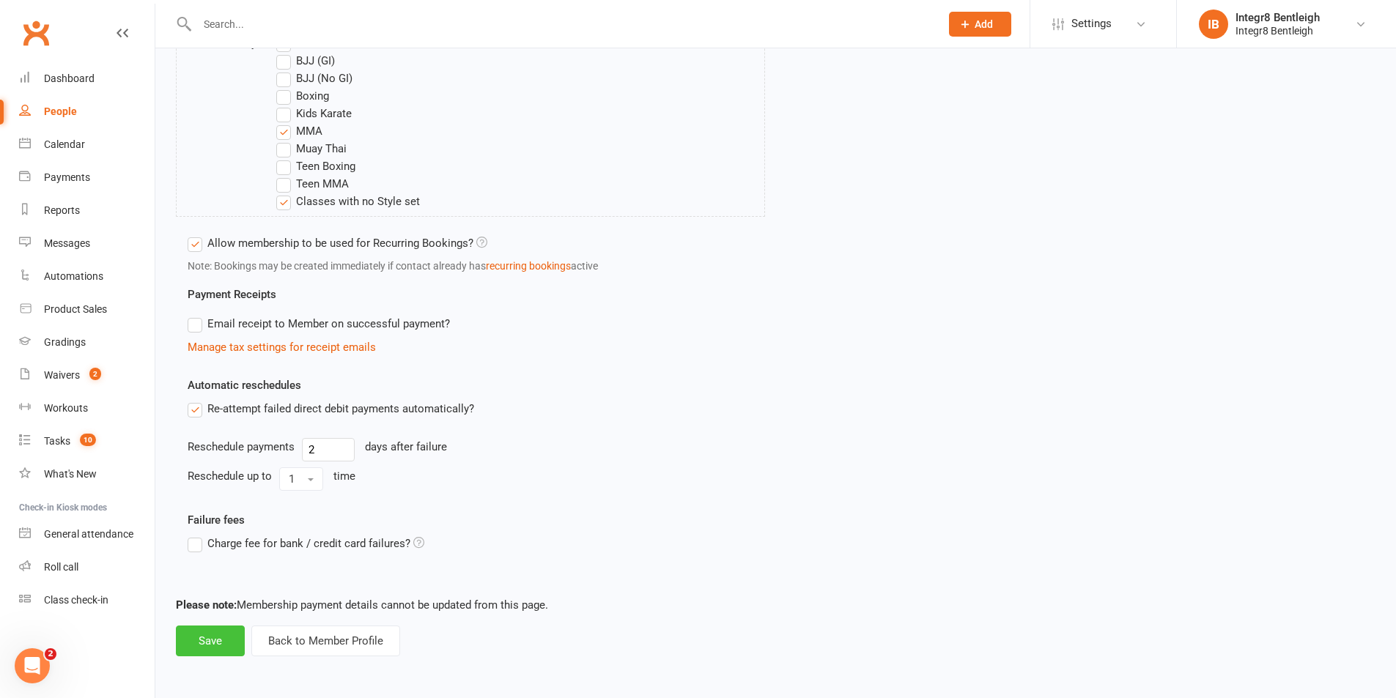
click at [204, 647] on button "Save" at bounding box center [210, 641] width 69 height 31
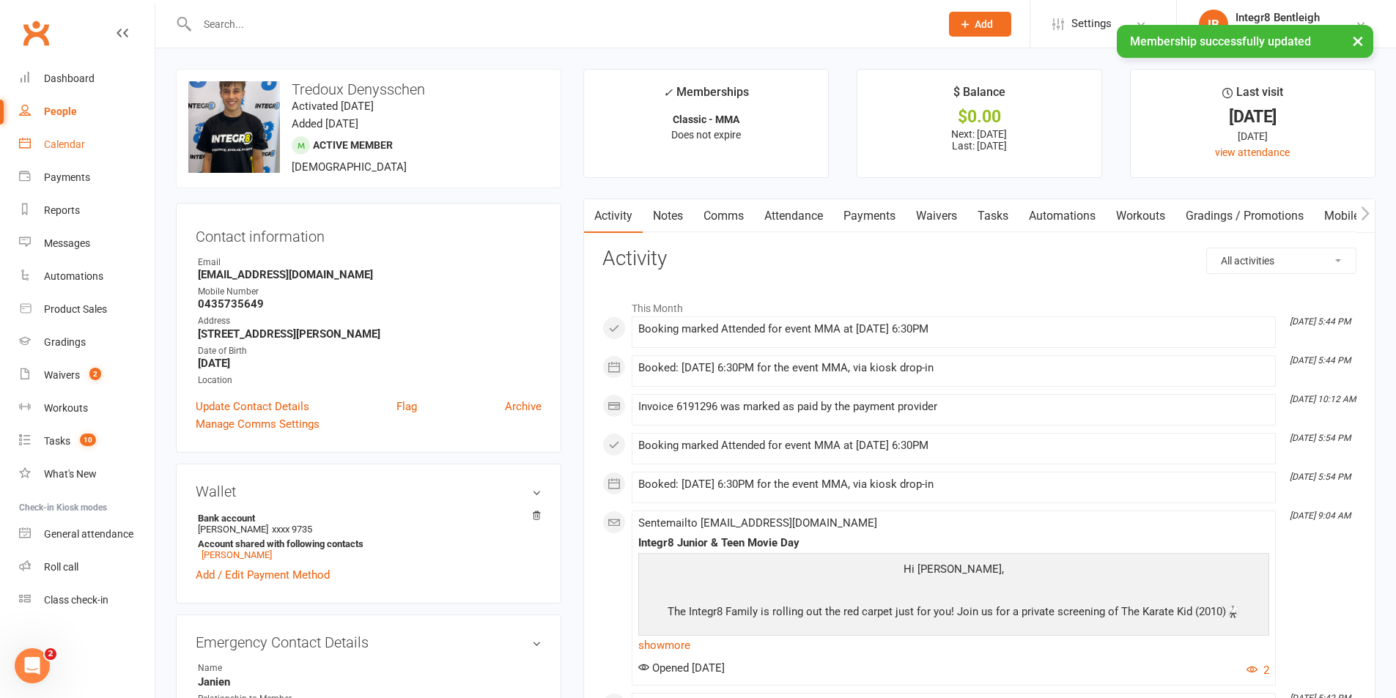
click at [66, 141] on div "Calendar" at bounding box center [64, 144] width 41 height 12
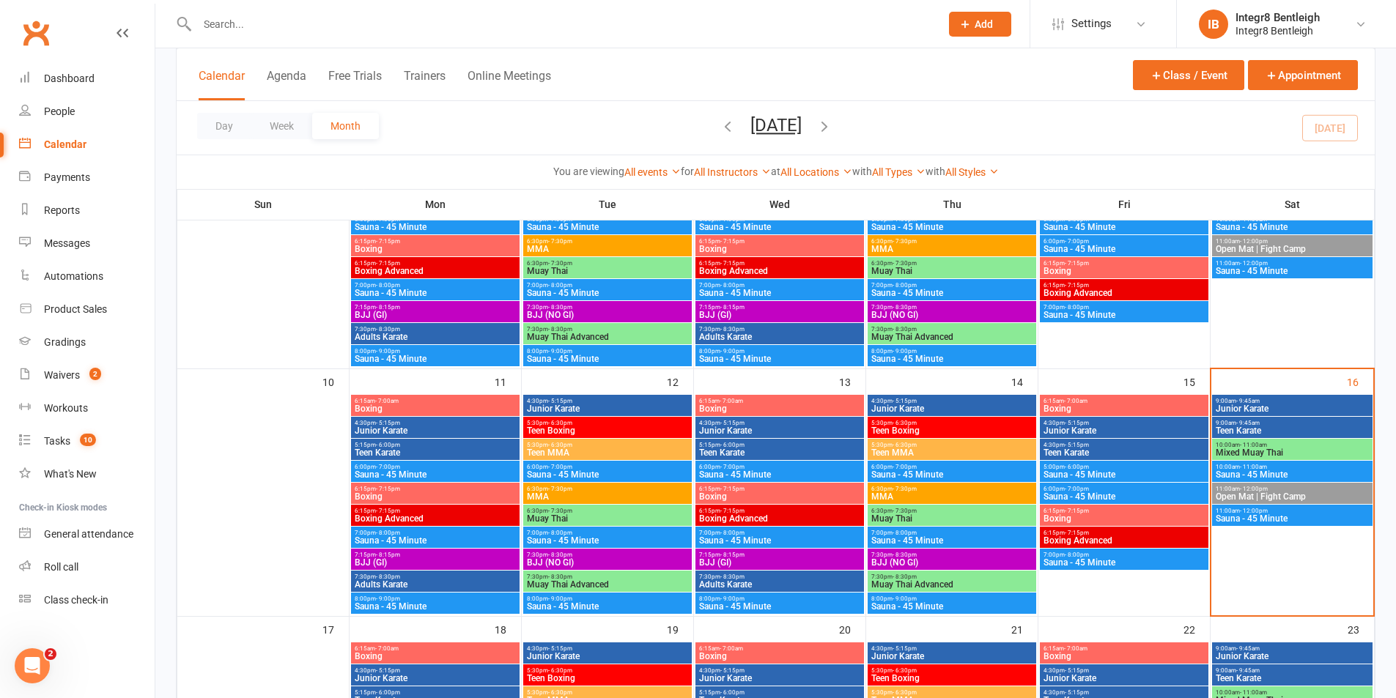
scroll to position [440, 0]
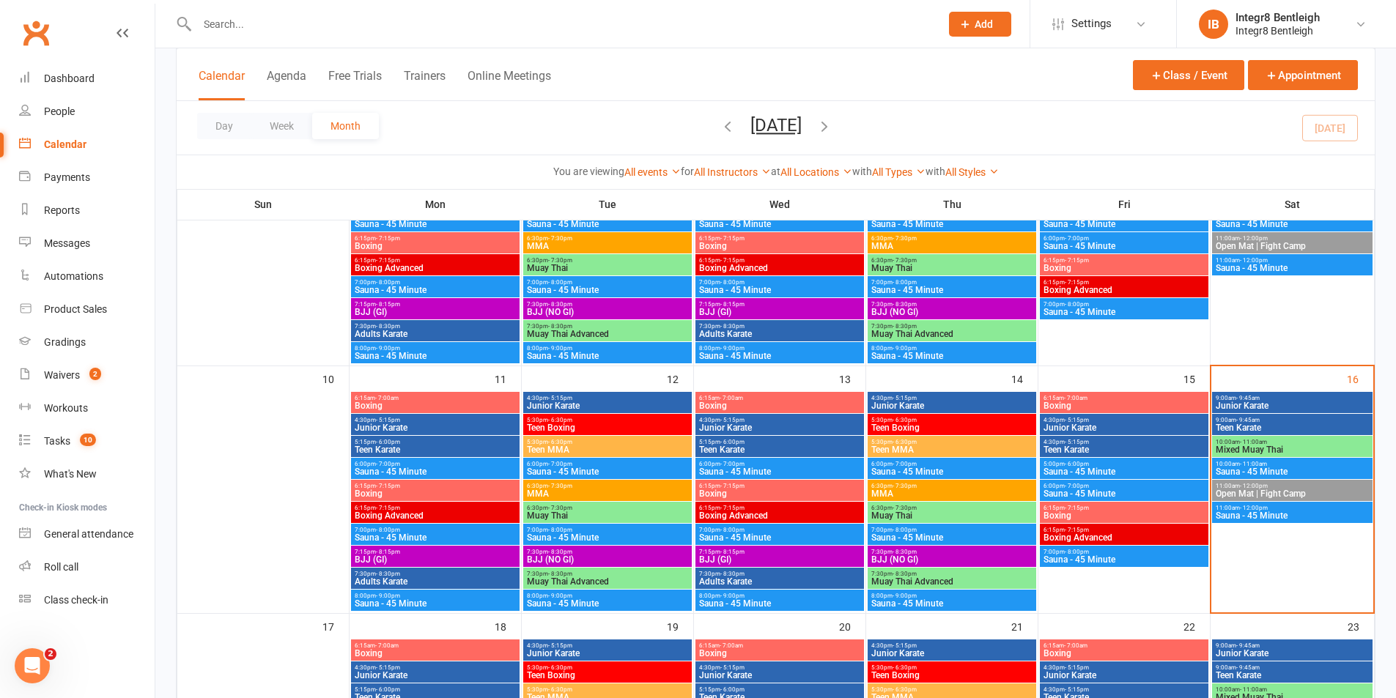
click at [1243, 491] on span "Open Mat | Fight Camp" at bounding box center [1292, 493] width 155 height 9
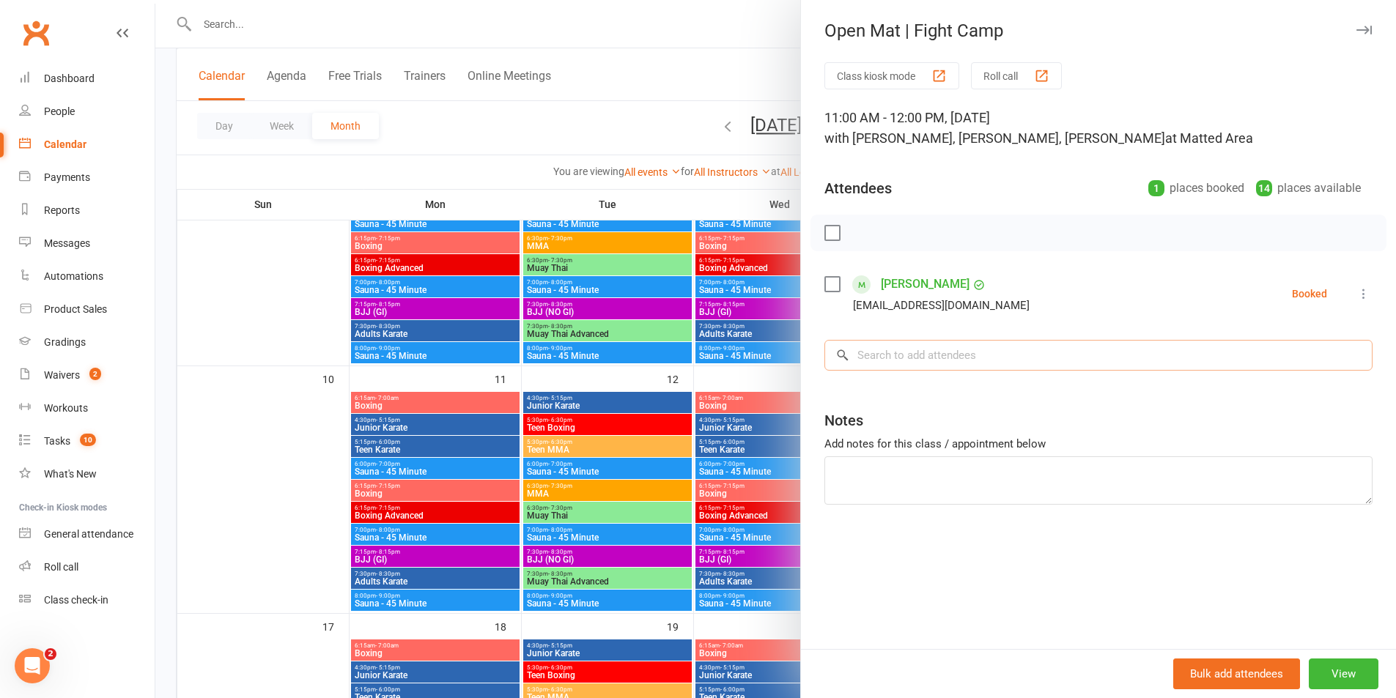
click at [985, 369] on input "search" at bounding box center [1098, 355] width 548 height 31
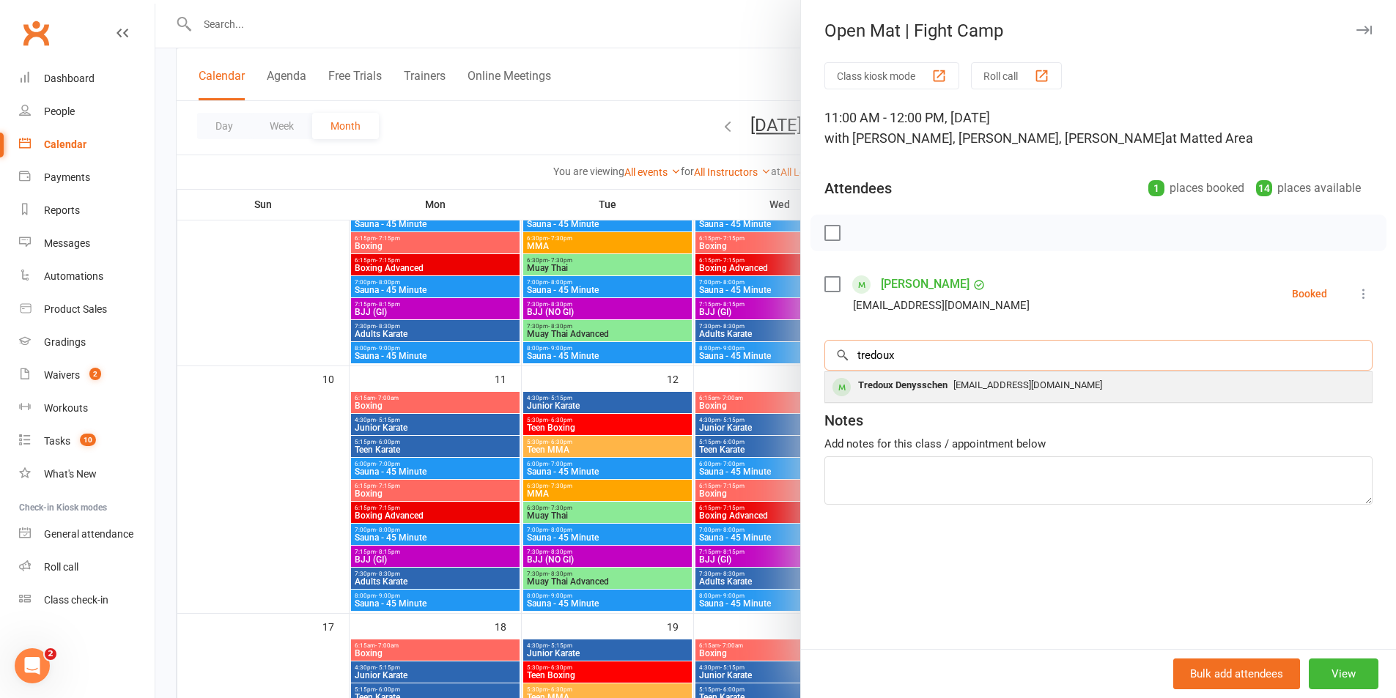
type input "tredoux"
click at [953, 379] on span "ouboet_wayne@yahoo.com" at bounding box center [1027, 384] width 149 height 11
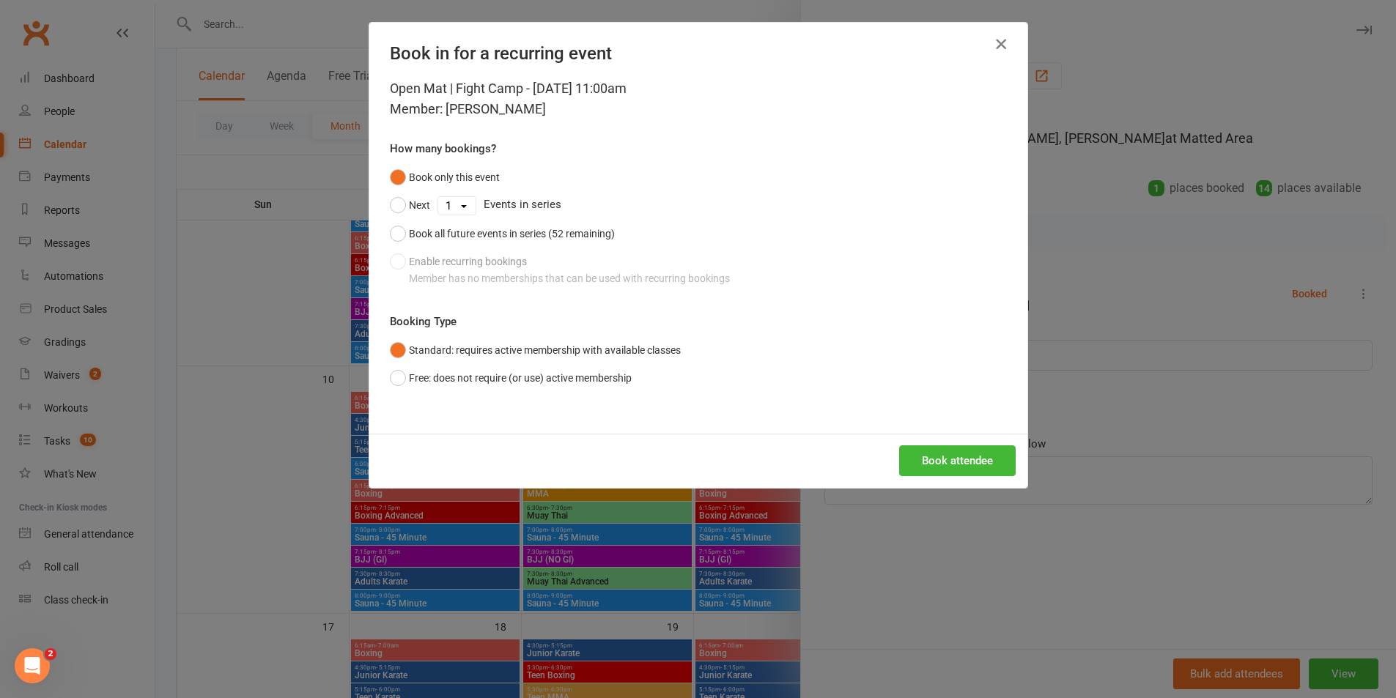
click at [1003, 37] on button "button" at bounding box center [1000, 43] width 23 height 23
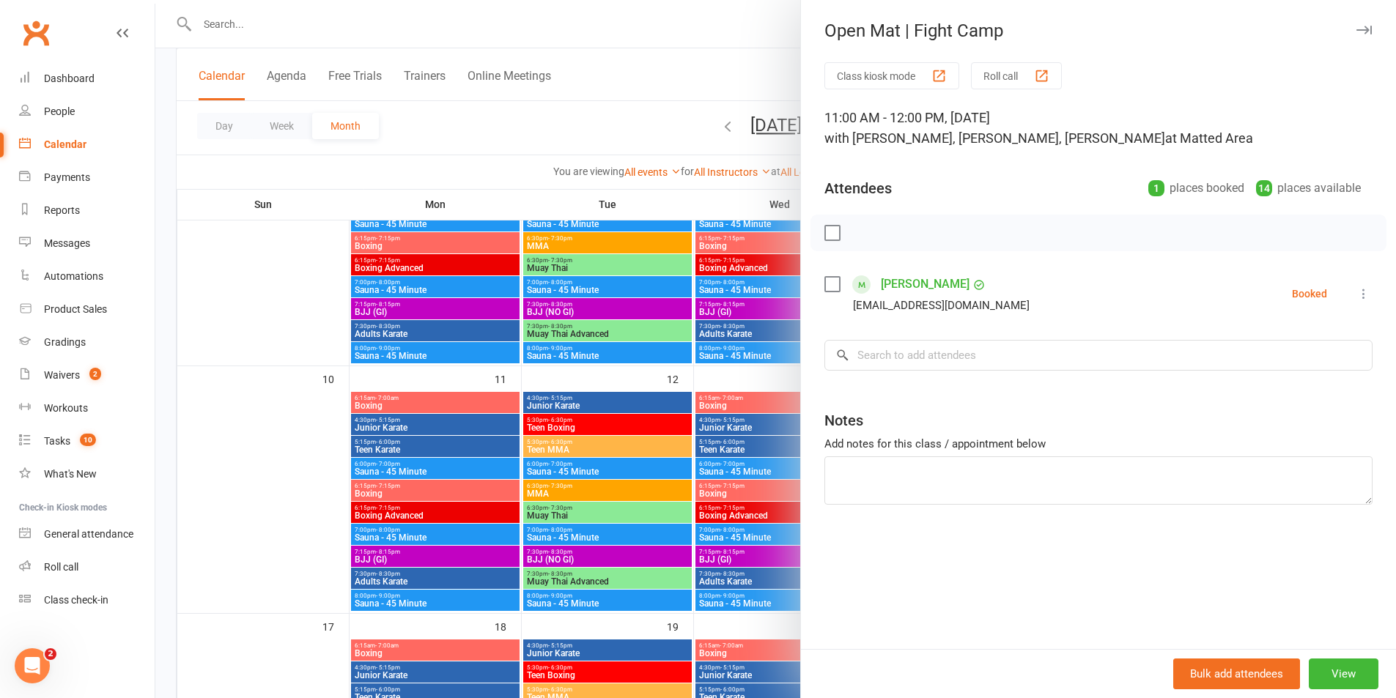
click at [1010, 75] on button "Roll call" at bounding box center [1016, 75] width 91 height 27
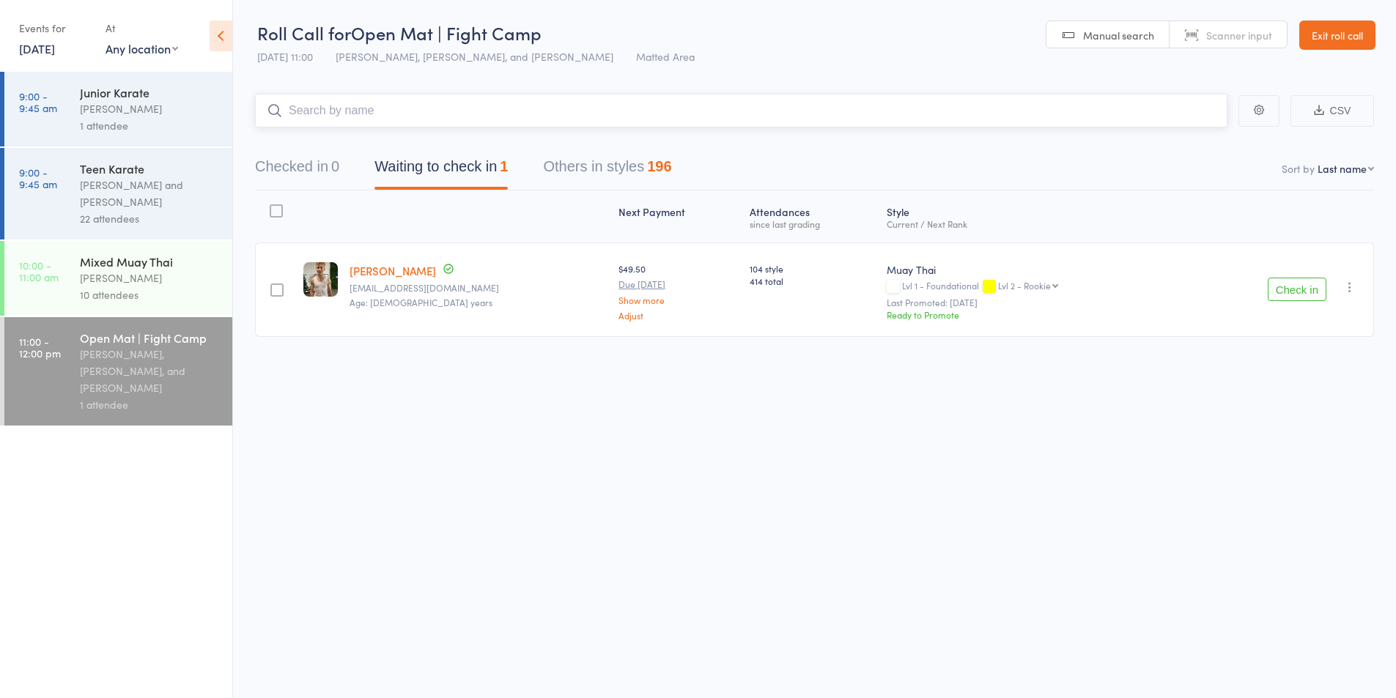
click at [475, 116] on input "search" at bounding box center [741, 111] width 972 height 34
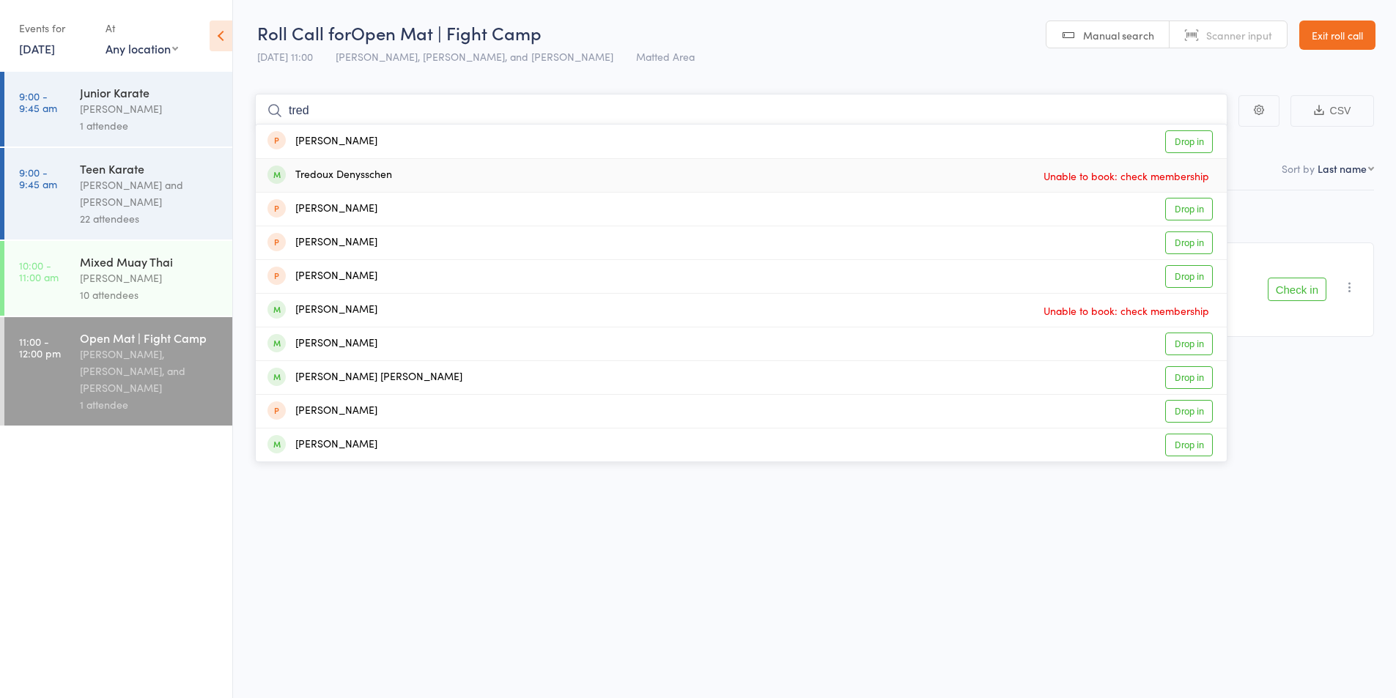
type input "tred"
click at [900, 180] on div "Tredoux Denysschen Unable to book: check membership" at bounding box center [741, 175] width 971 height 33
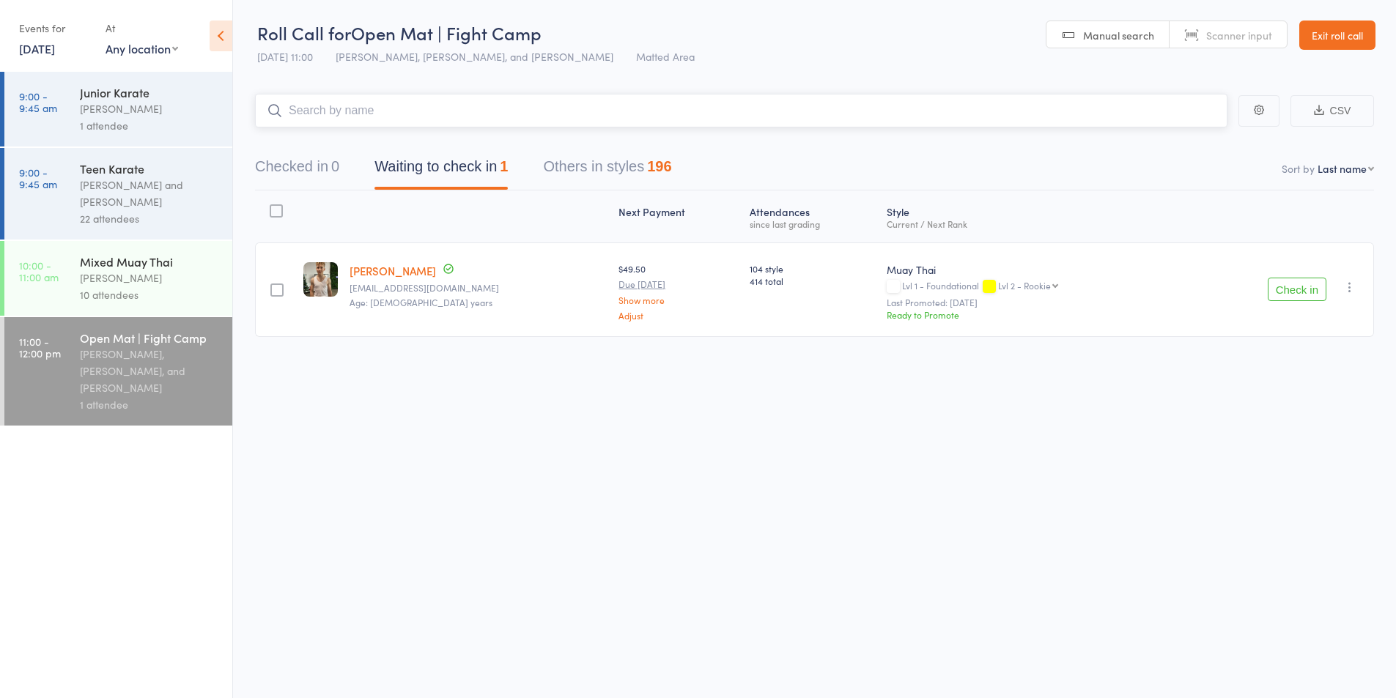
click at [316, 170] on button "Checked in 0" at bounding box center [297, 170] width 84 height 39
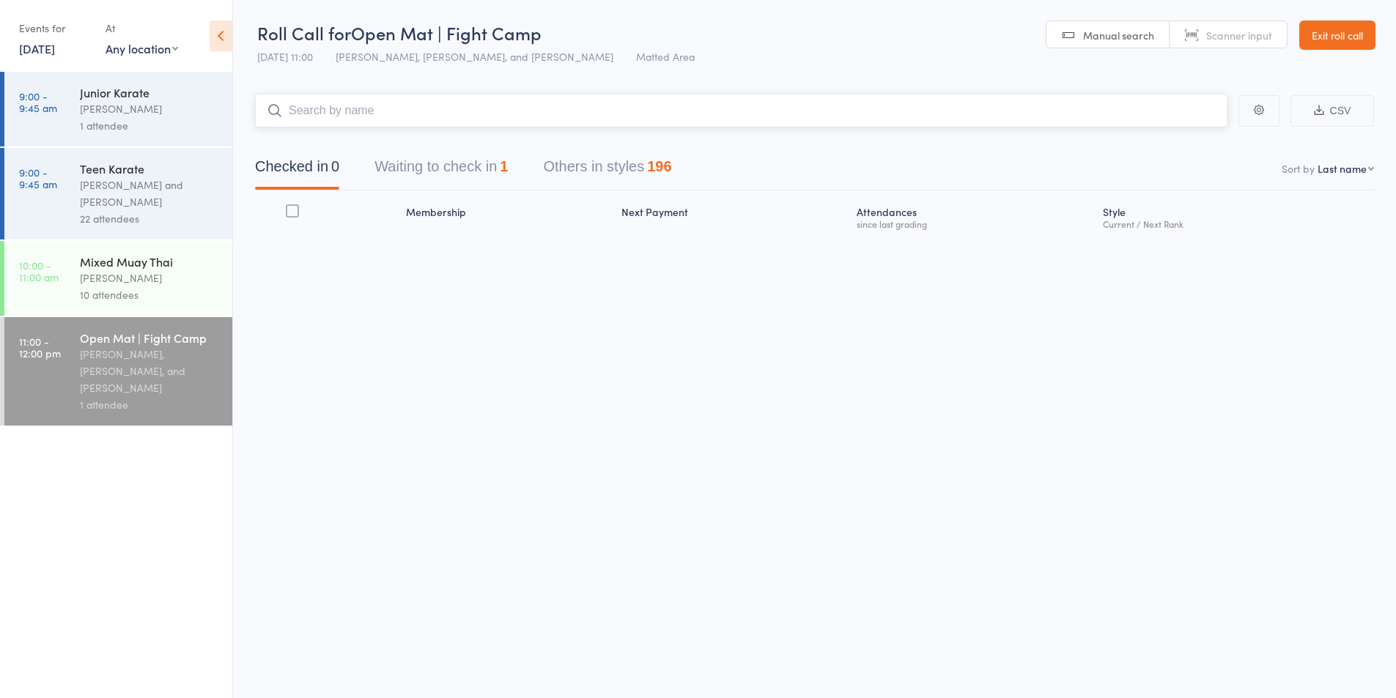
click at [350, 104] on input "search" at bounding box center [741, 111] width 972 height 34
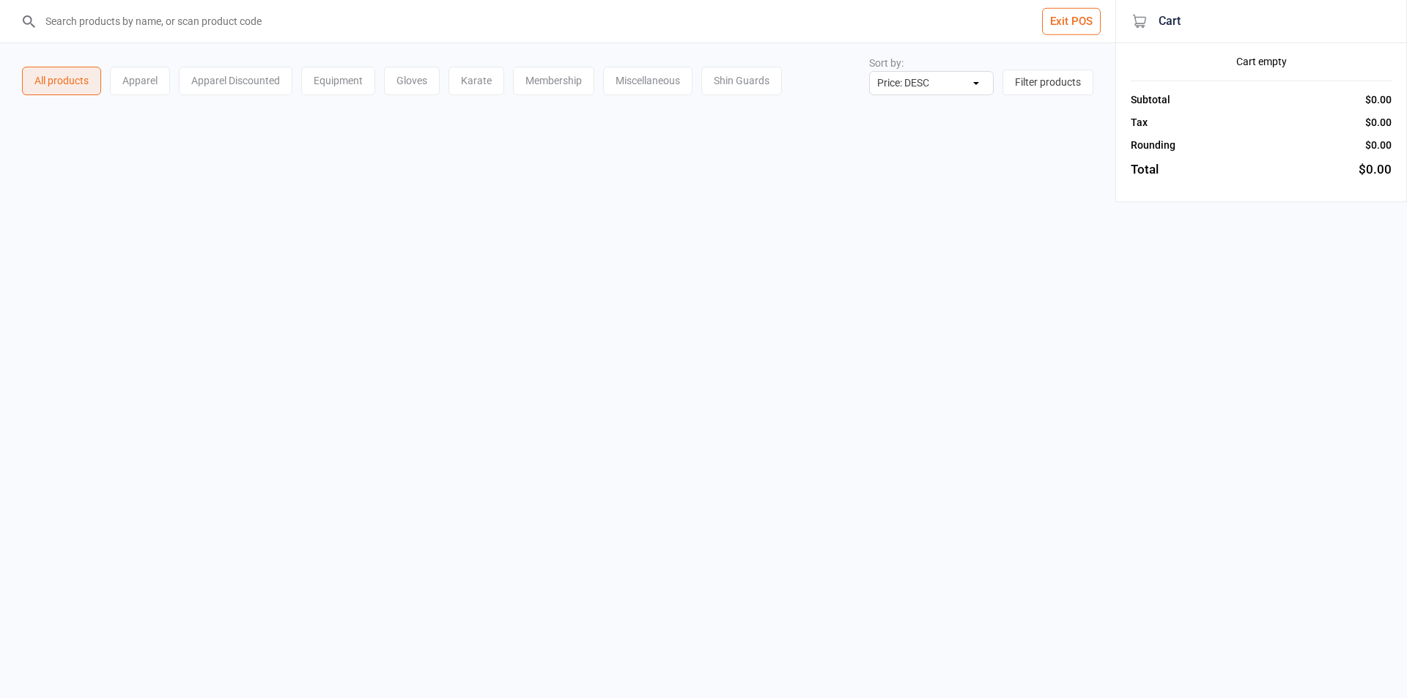
select select "price-desc"
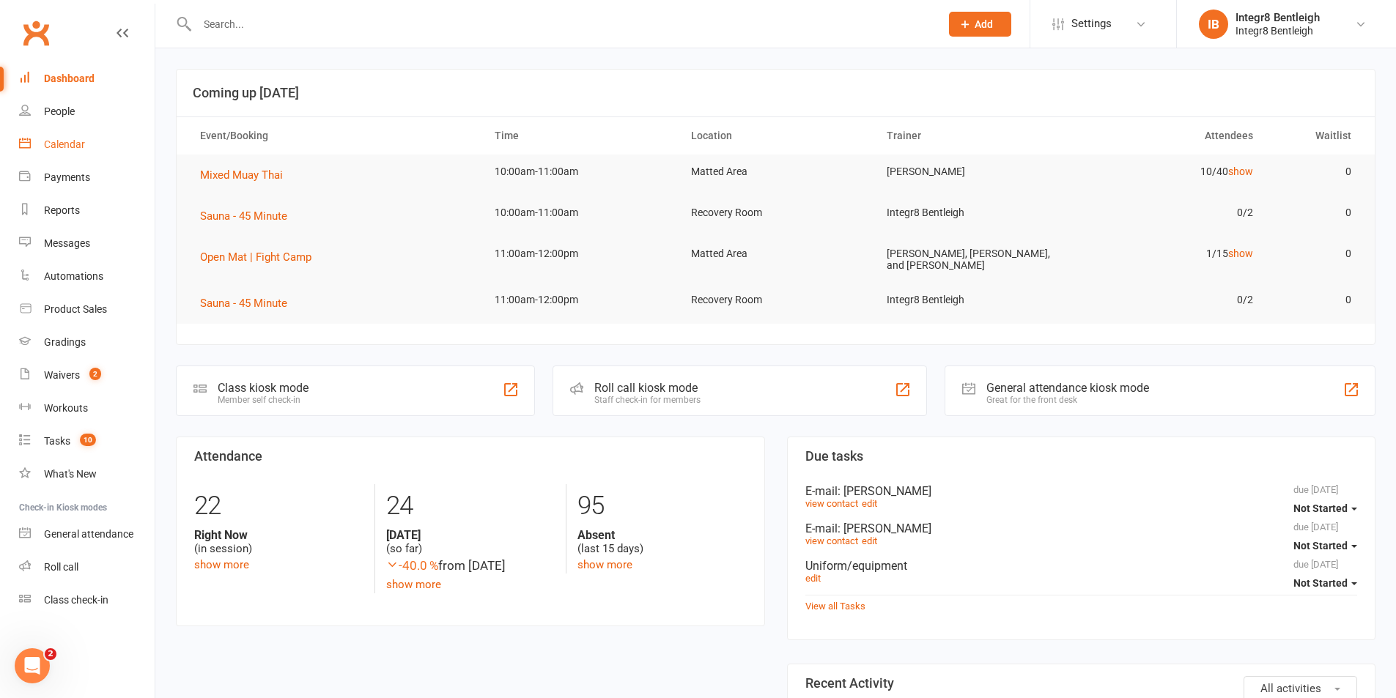
click at [84, 139] on div "Calendar" at bounding box center [64, 144] width 41 height 12
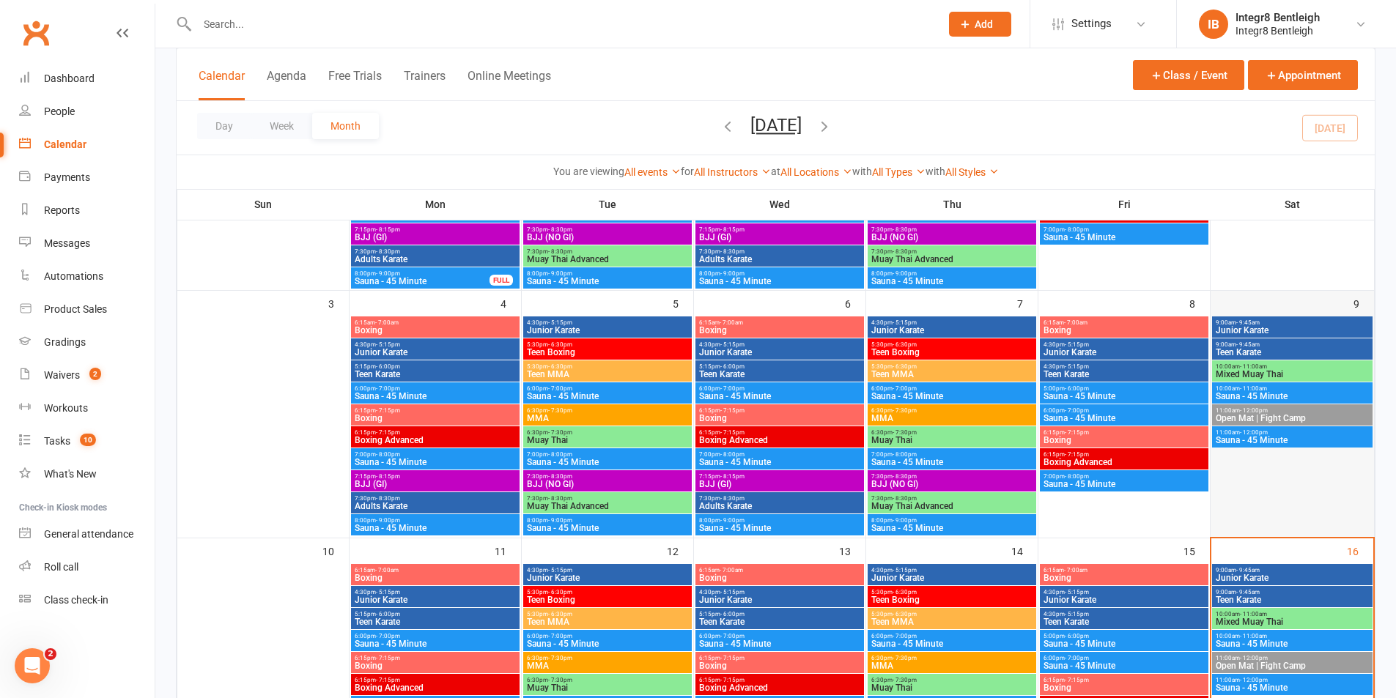
scroll to position [366, 0]
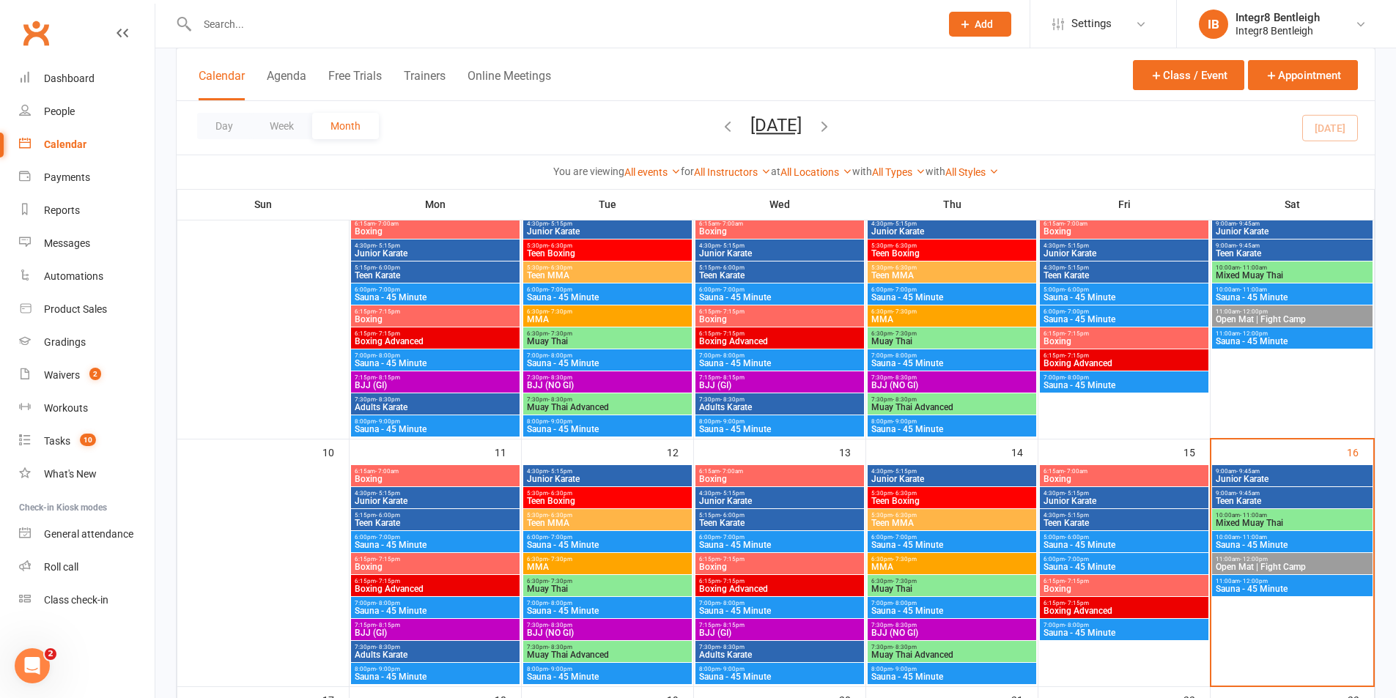
click at [1271, 557] on span "11:00am - 12:00pm" at bounding box center [1292, 559] width 155 height 7
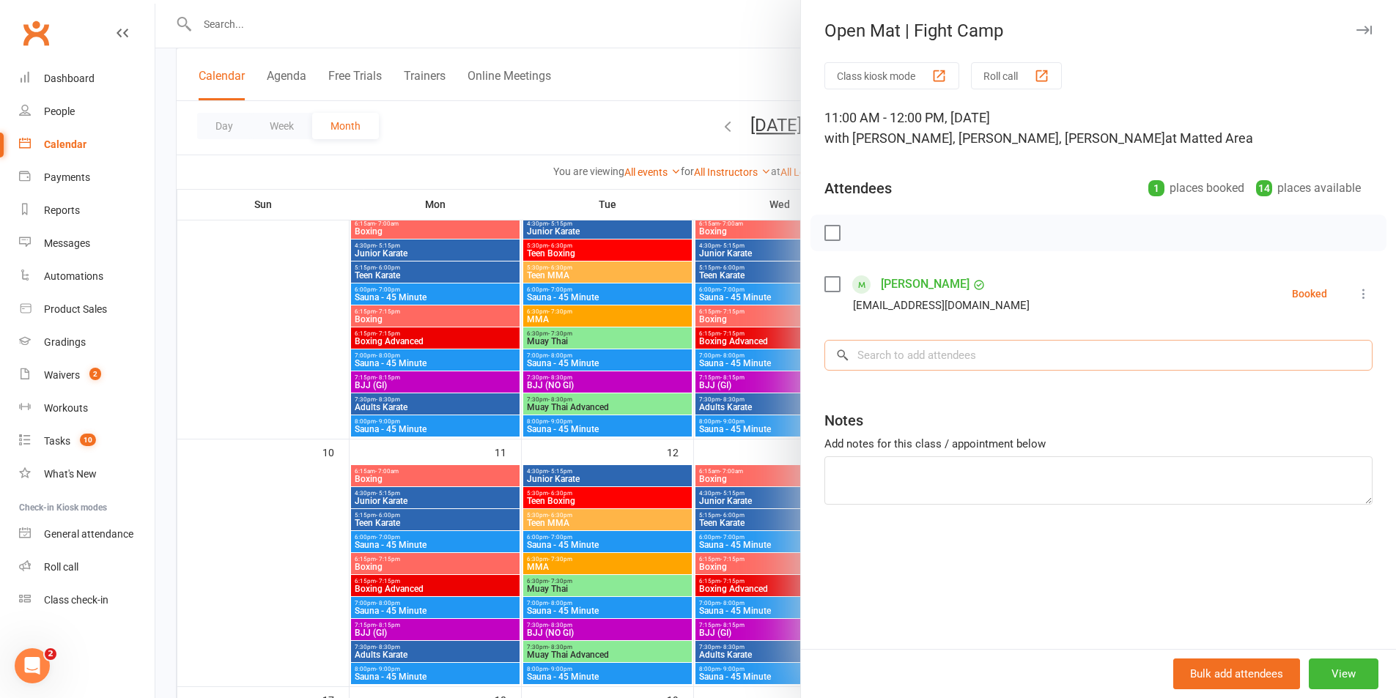
click at [986, 364] on input "search" at bounding box center [1098, 355] width 548 height 31
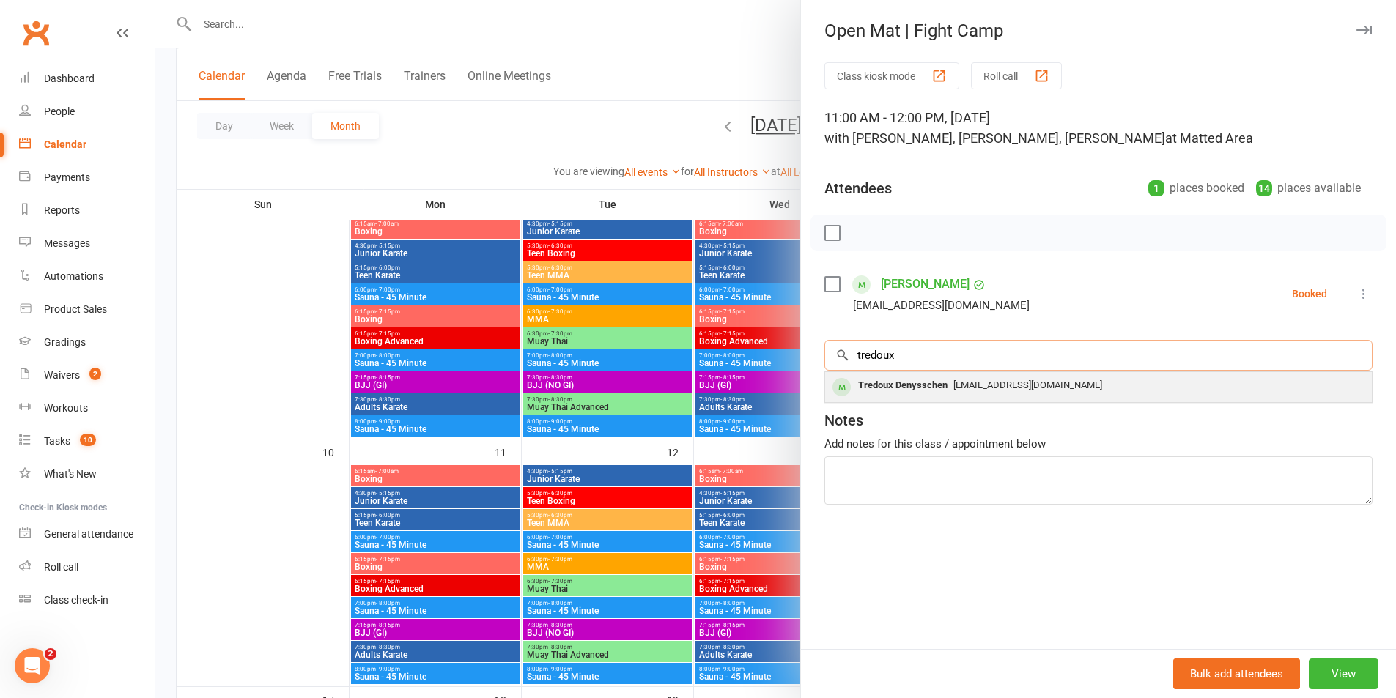
type input "tredoux"
click at [1010, 387] on span "[EMAIL_ADDRESS][DOMAIN_NAME]" at bounding box center [1027, 384] width 149 height 11
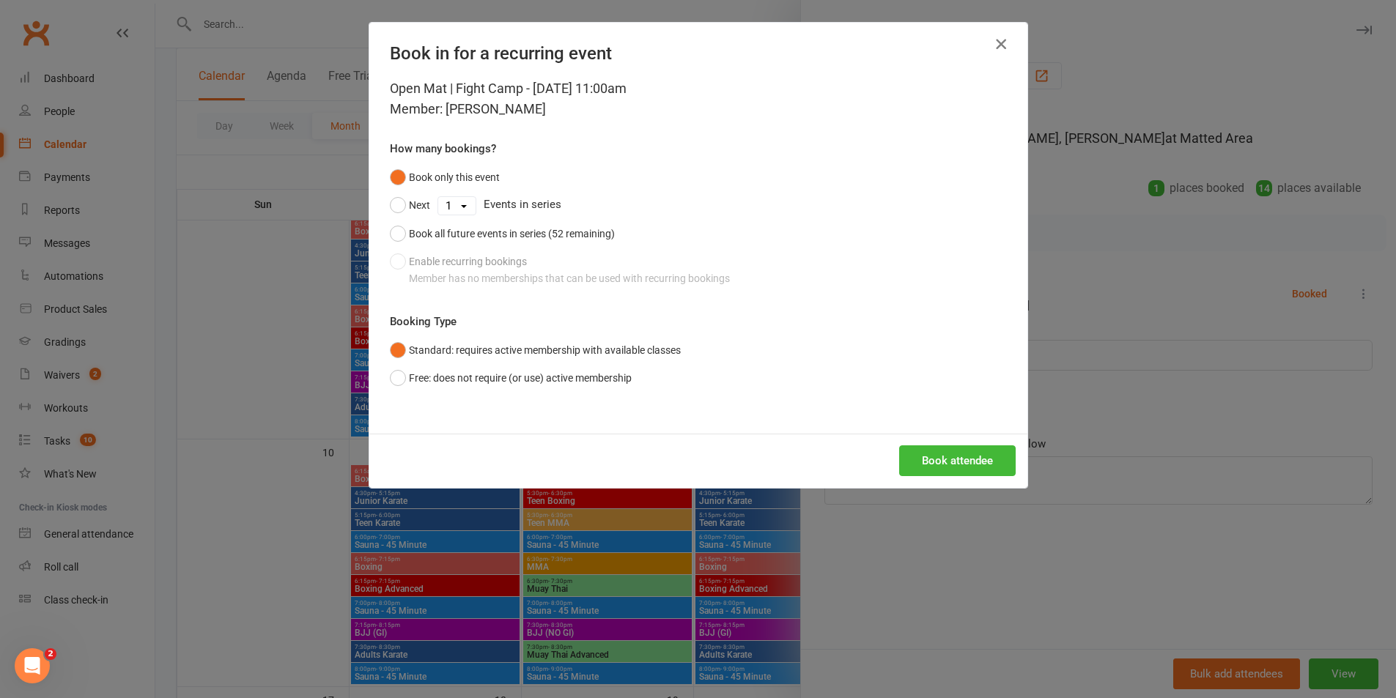
click at [997, 48] on icon "button" at bounding box center [1001, 44] width 18 height 18
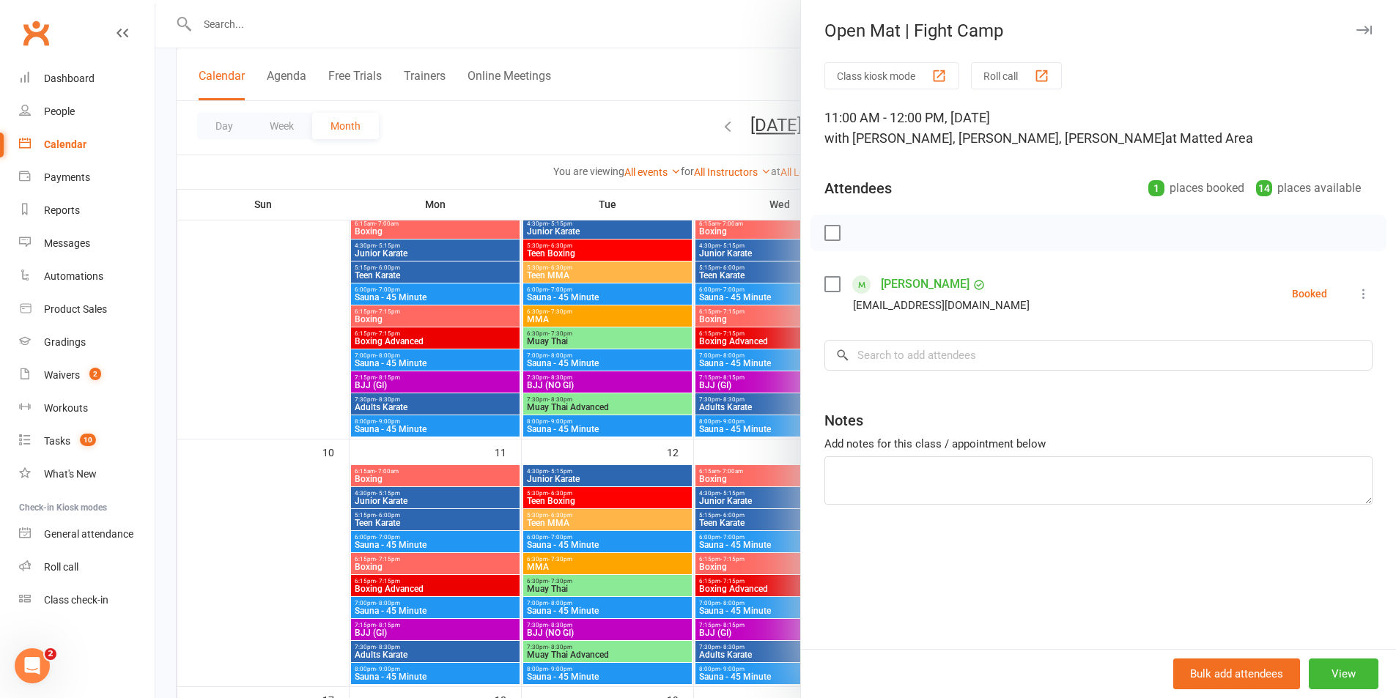
click at [985, 84] on button "Roll call" at bounding box center [1016, 75] width 91 height 27
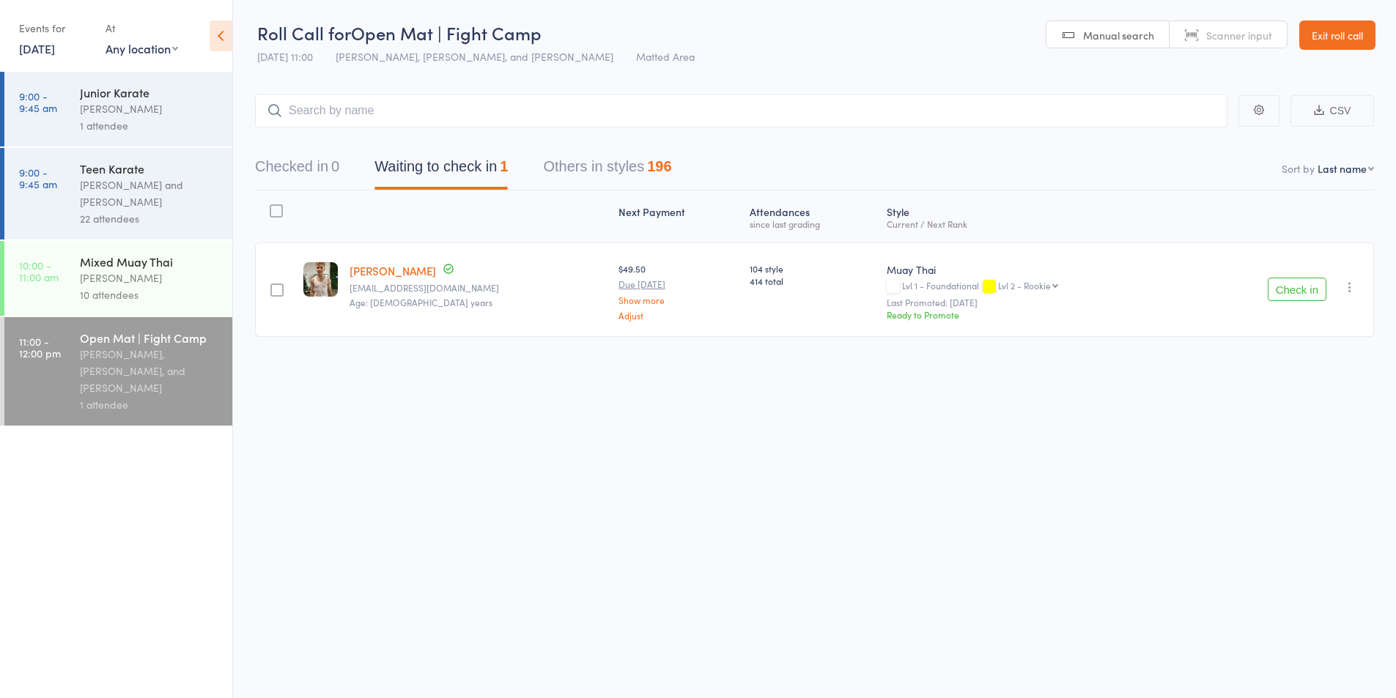
click at [441, 114] on input "search" at bounding box center [741, 111] width 972 height 34
click at [327, 169] on button "Checked in 0" at bounding box center [297, 170] width 84 height 39
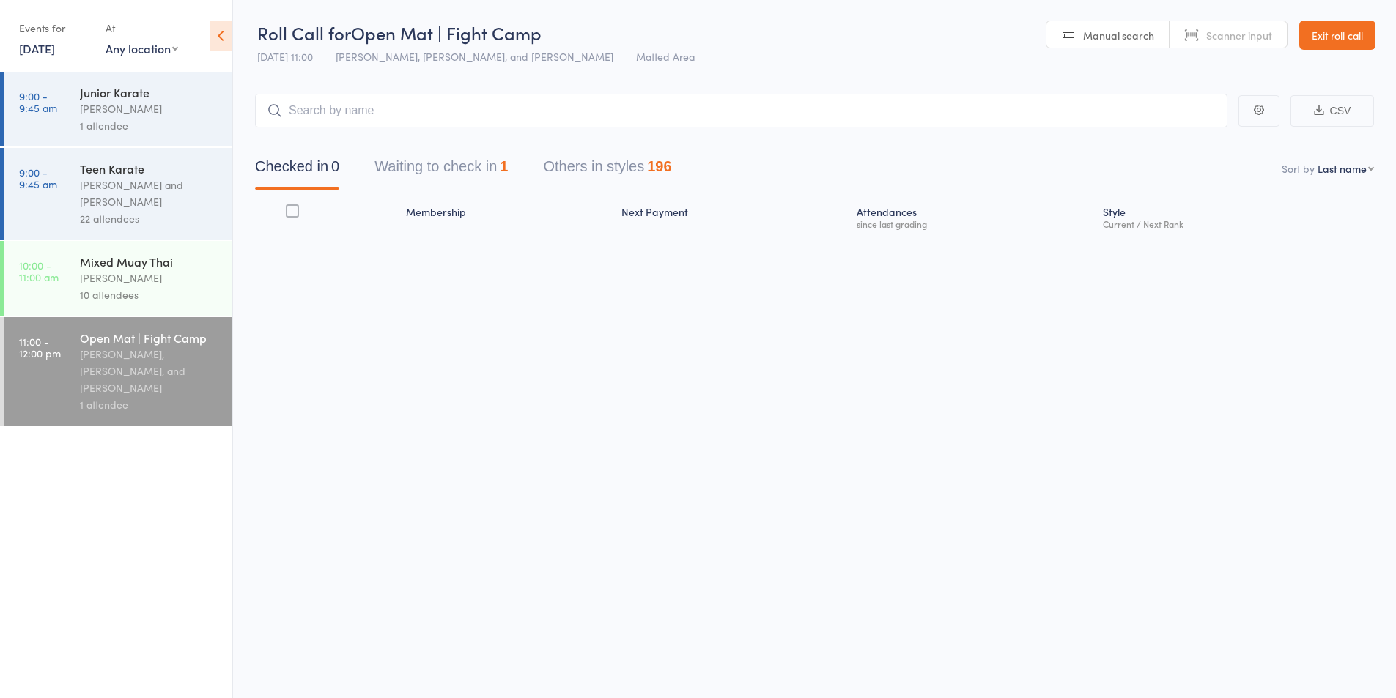
click at [432, 122] on input "search" at bounding box center [741, 111] width 972 height 34
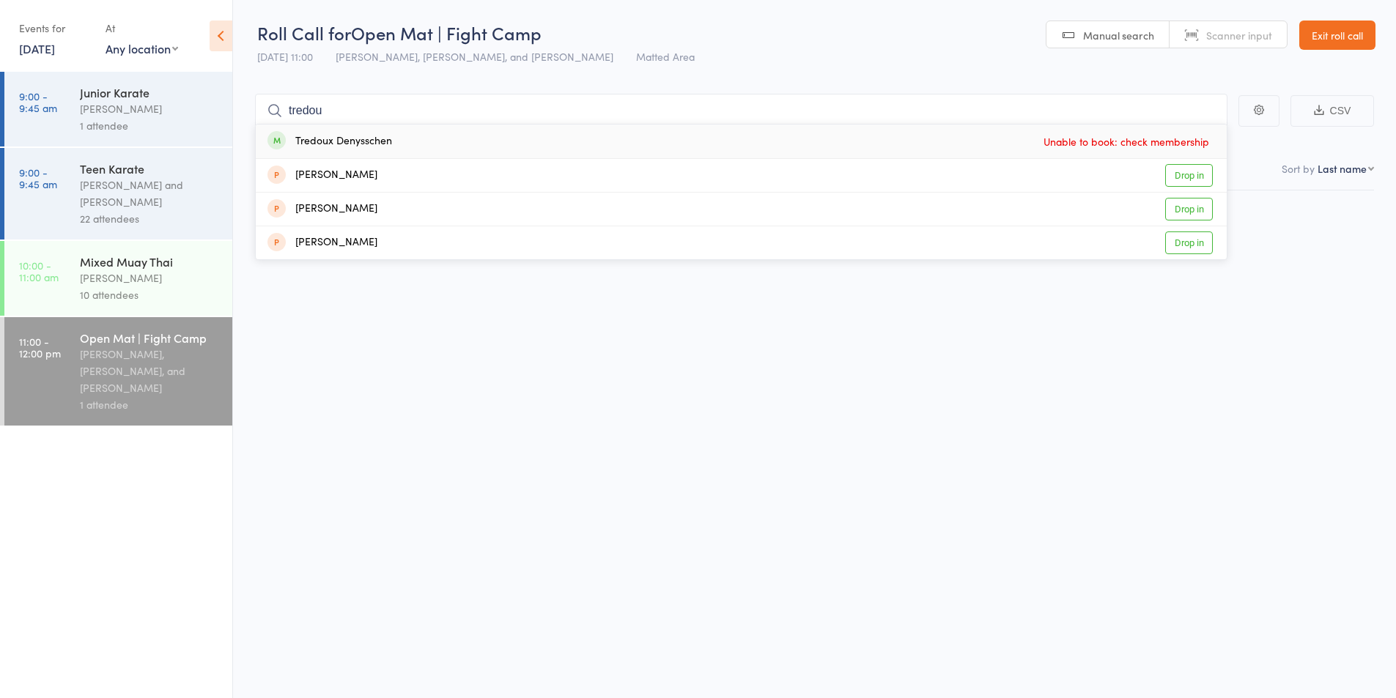
type input "tredou"
click at [1022, 138] on div "Tredoux Denysschen Unable to book: check membership" at bounding box center [741, 142] width 971 height 34
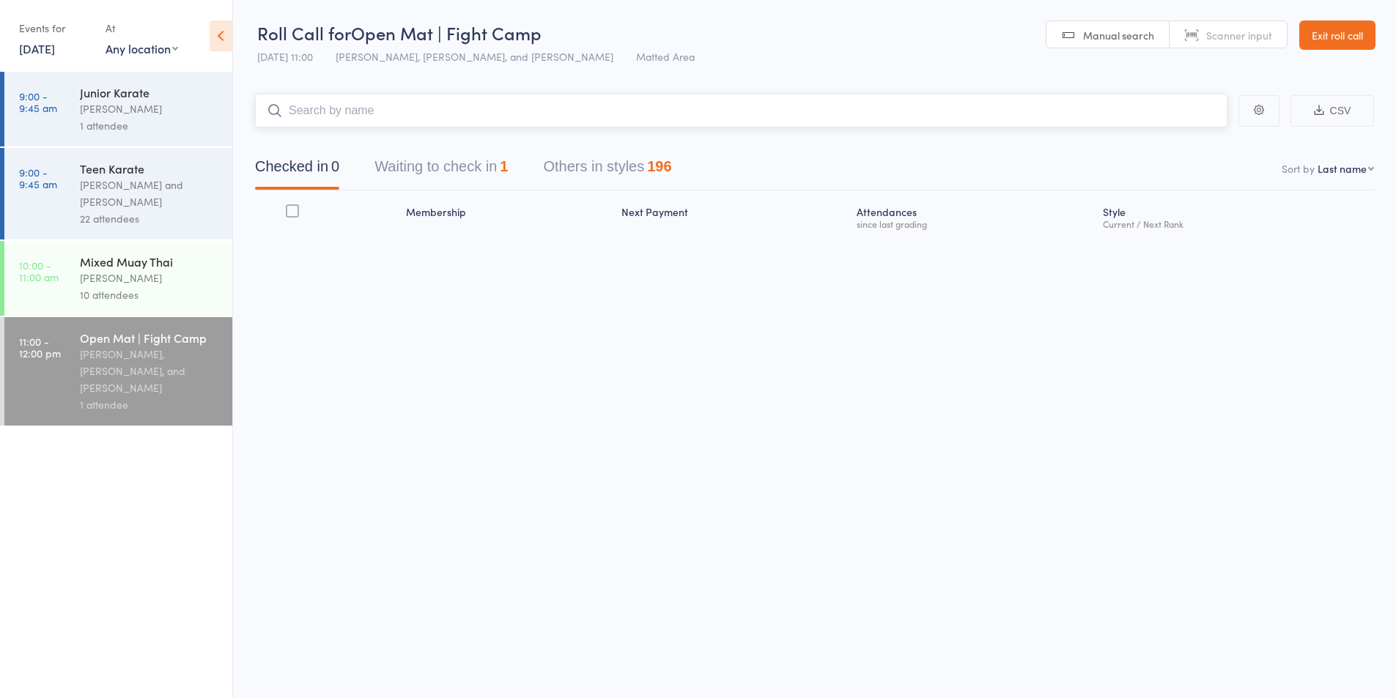
click at [483, 178] on button "Waiting to check in 1" at bounding box center [440, 170] width 133 height 39
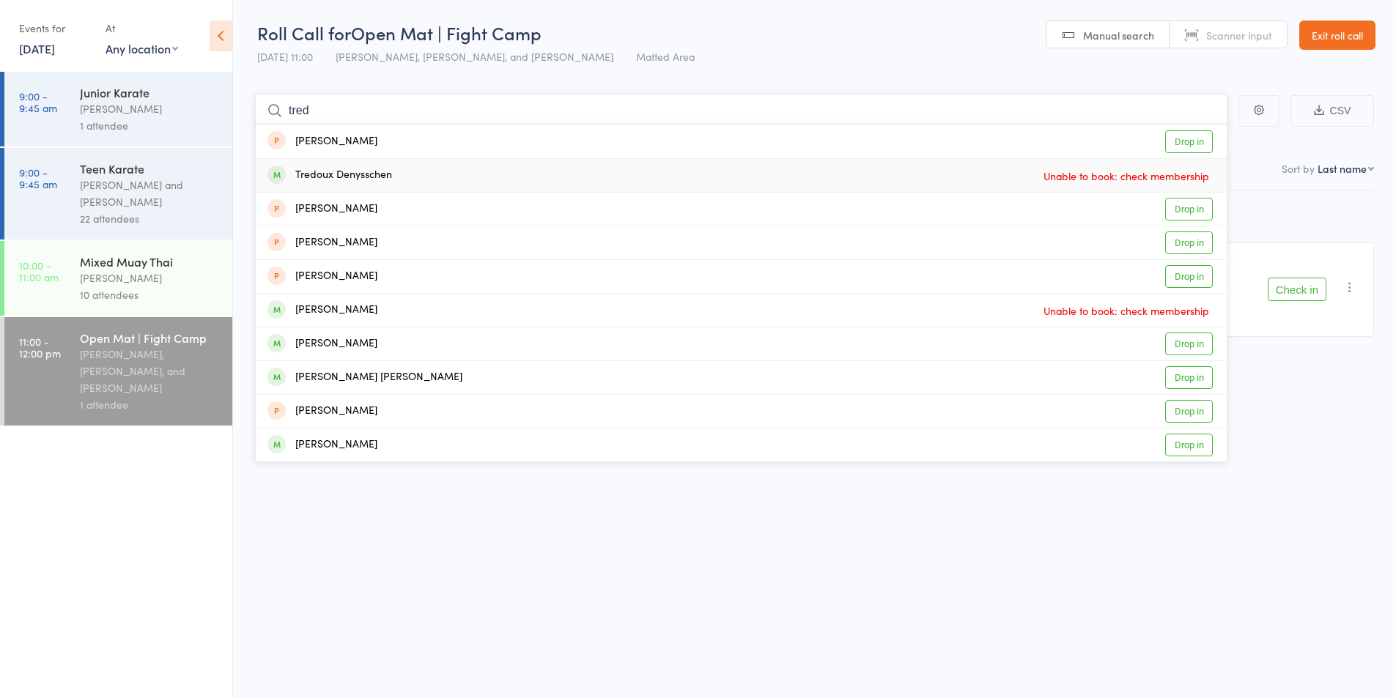
type input "tred"
click at [1171, 178] on span "Unable to book: check membership" at bounding box center [1126, 176] width 173 height 22
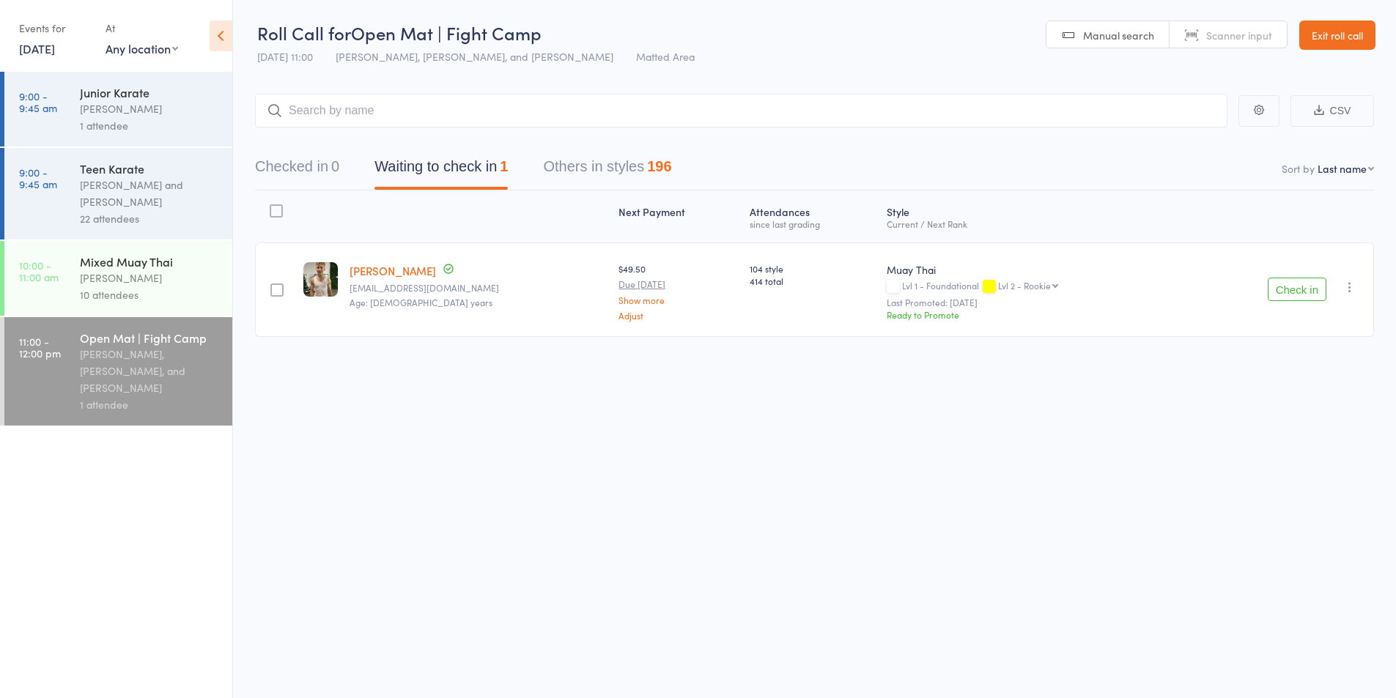
click at [514, 407] on div "Roll Call for Open Mat | Fight Camp 16 Aug 11:00 Domenic Amato, Phil Amato, and…" at bounding box center [698, 349] width 1396 height 698
drag, startPoint x: 555, startPoint y: 37, endPoint x: 263, endPoint y: 7, distance: 293.8
click at [263, 7] on header "Roll Call for Open Mat | Fight Camp 16 Aug 11:00 Domenic Amato, Phil Amato, and…" at bounding box center [814, 36] width 1163 height 72
click at [286, 7] on header "Roll Call for Open Mat | Fight Camp 16 Aug 11:00 Domenic Amato, Phil Amato, and…" at bounding box center [814, 36] width 1163 height 72
click at [371, 51] on span "Domenic Amato, Phil Amato, and Giuseppe Amato" at bounding box center [475, 56] width 278 height 15
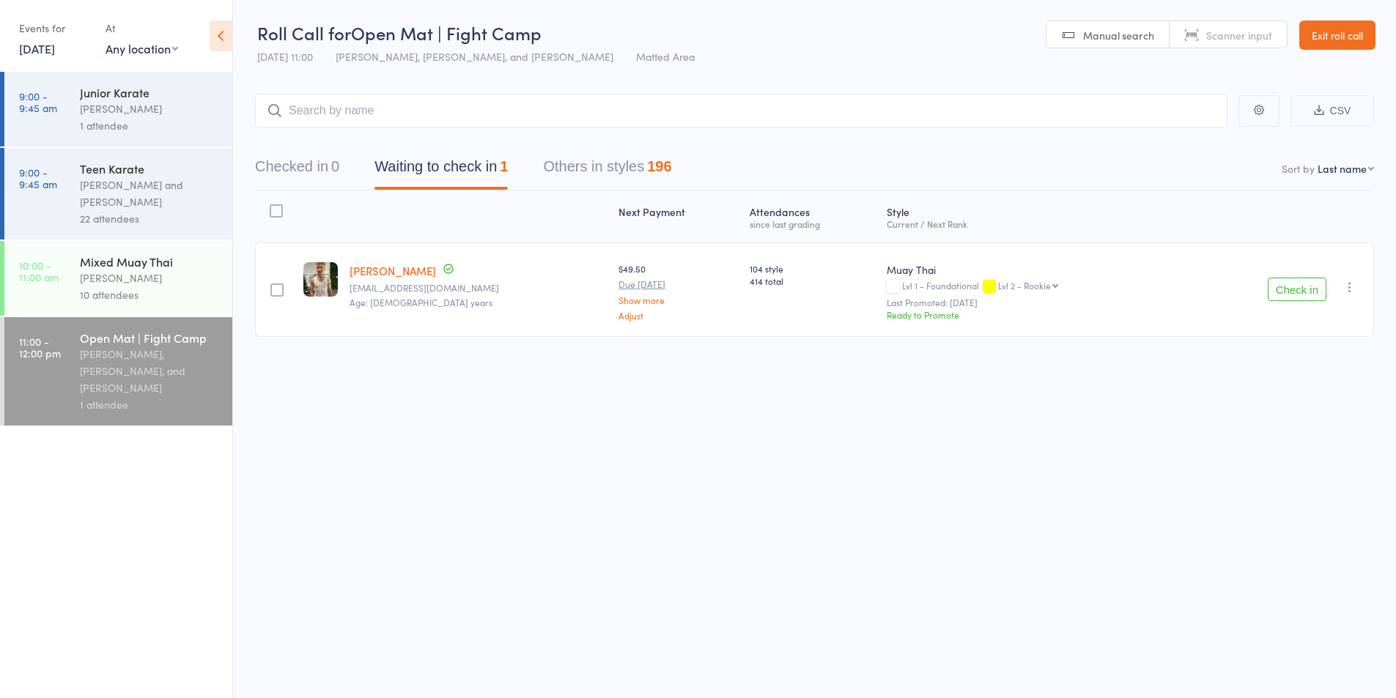
click at [380, 37] on span "Open Mat | Fight Camp" at bounding box center [446, 33] width 190 height 24
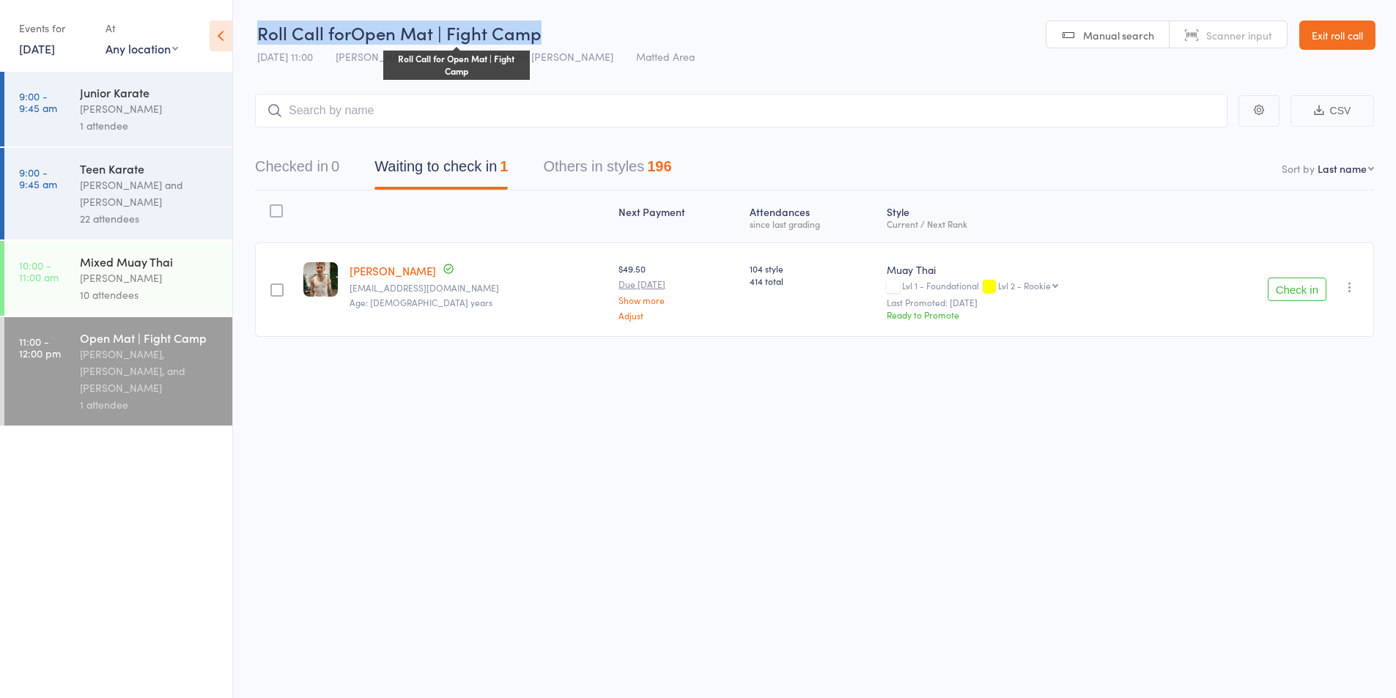
click at [380, 37] on span "Open Mat | Fight Camp" at bounding box center [446, 33] width 190 height 24
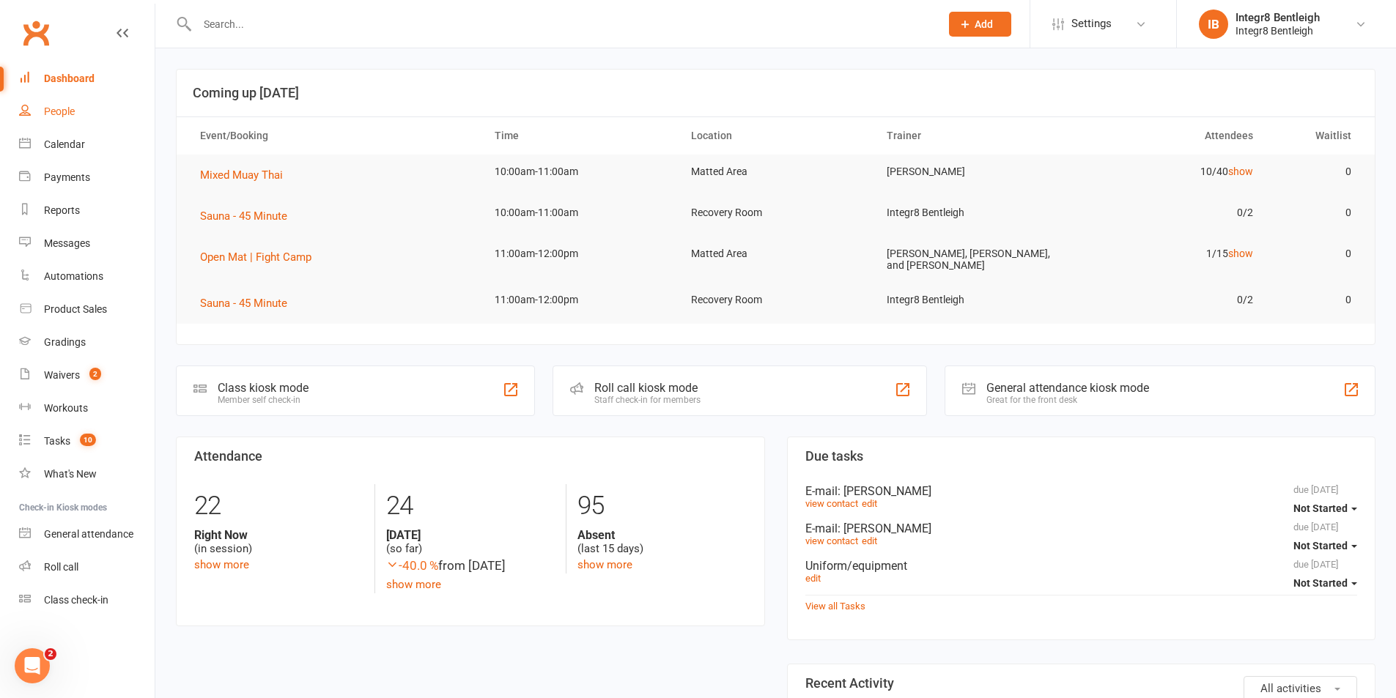
click at [86, 108] on link "People" at bounding box center [87, 111] width 136 height 33
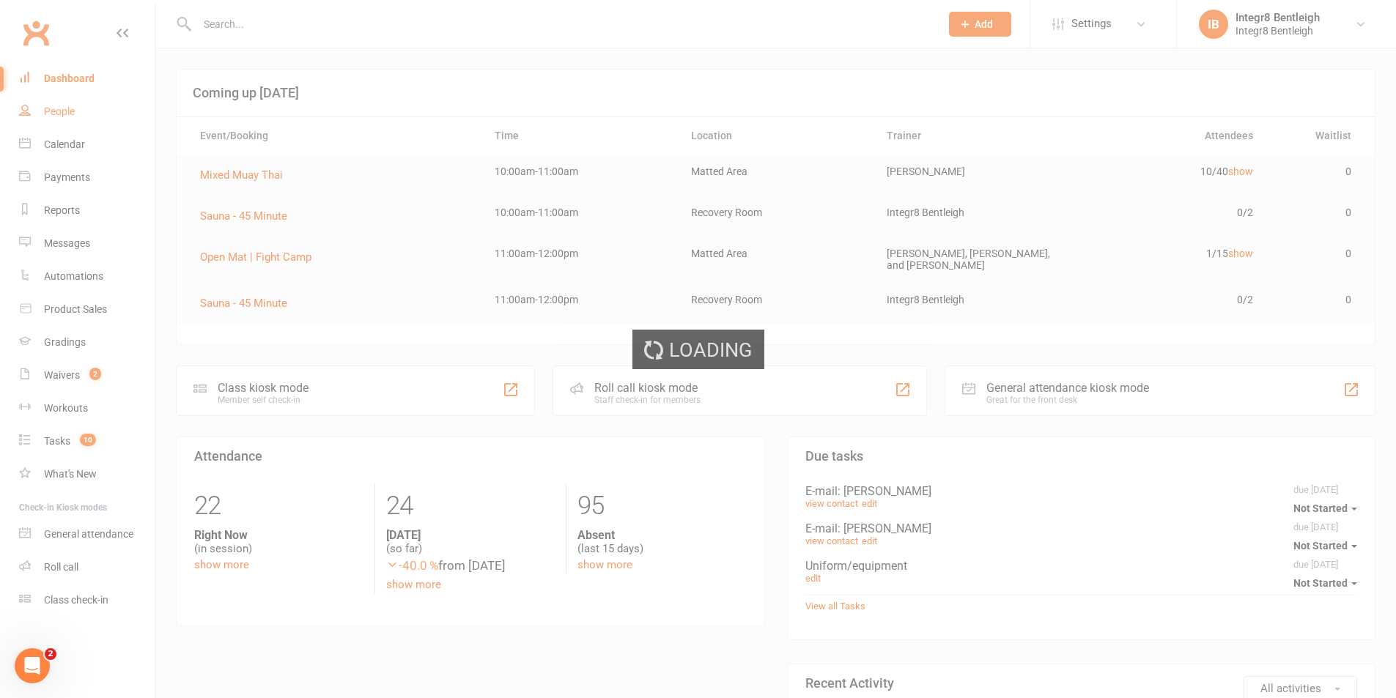
select select "100"
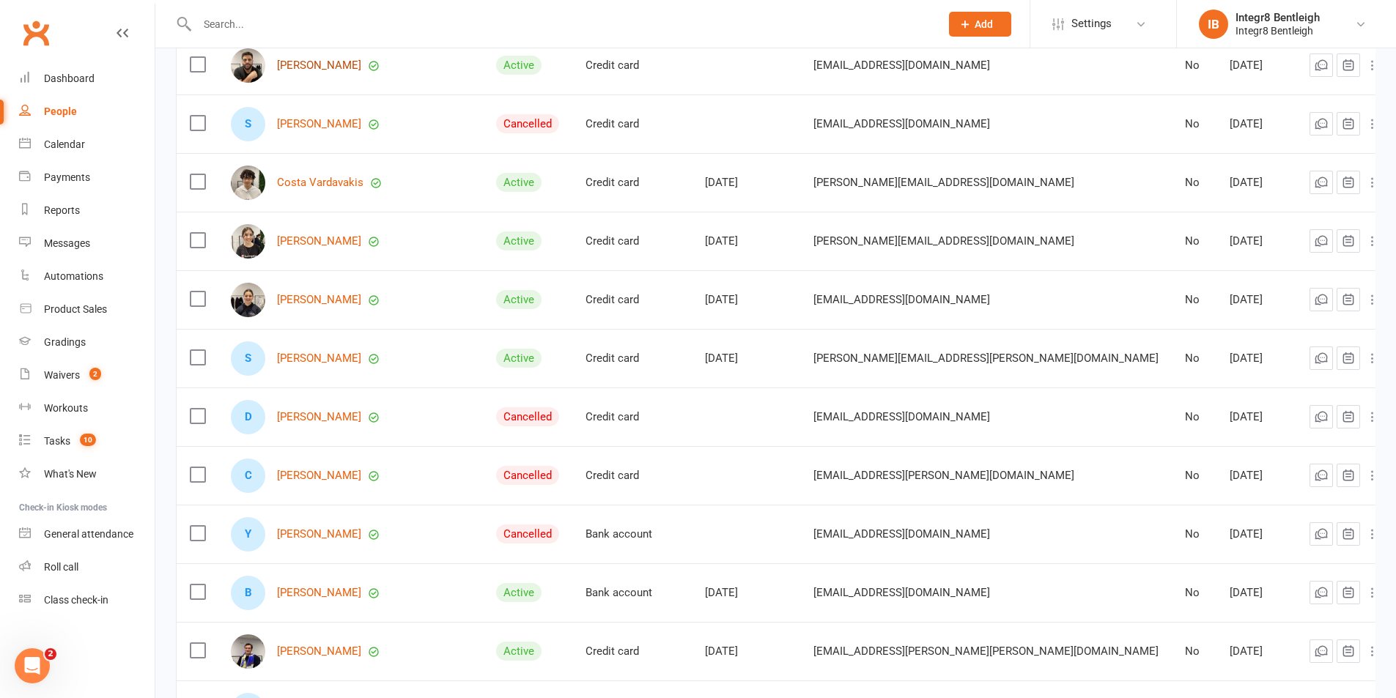
scroll to position [366, 0]
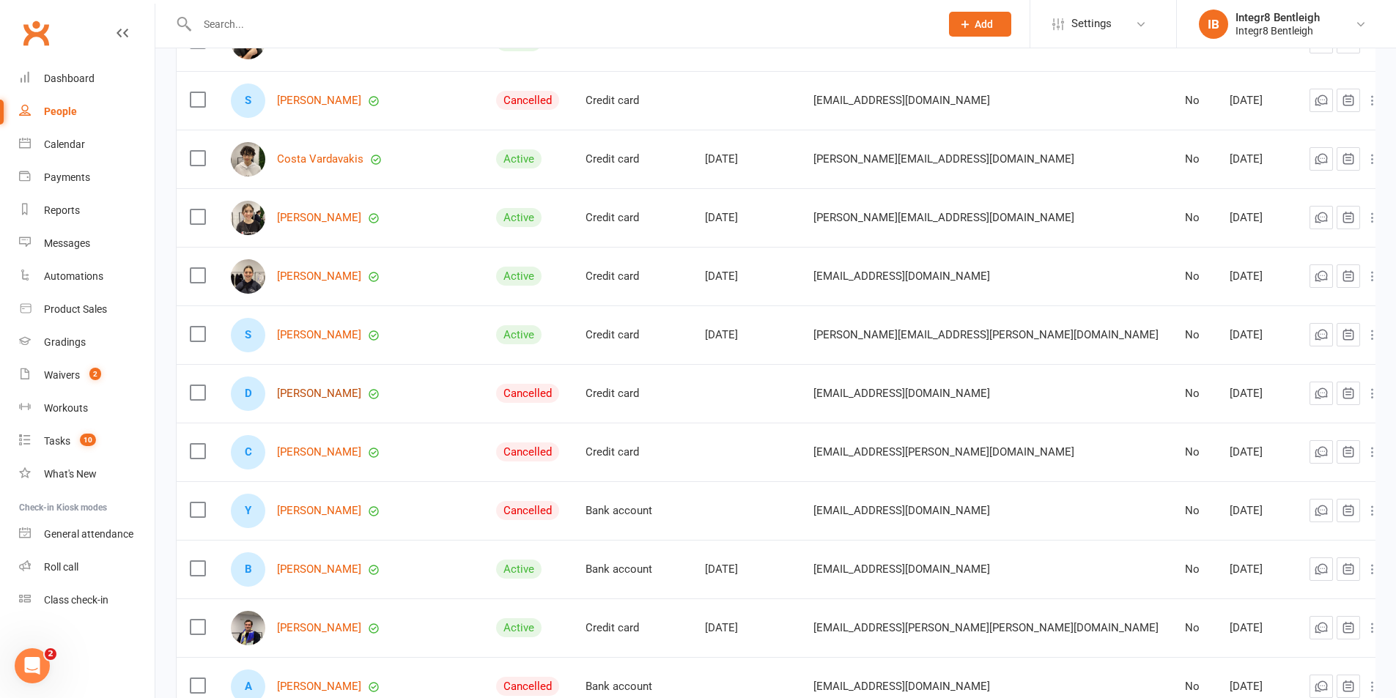
drag, startPoint x: 292, startPoint y: 385, endPoint x: 298, endPoint y: 407, distance: 23.6
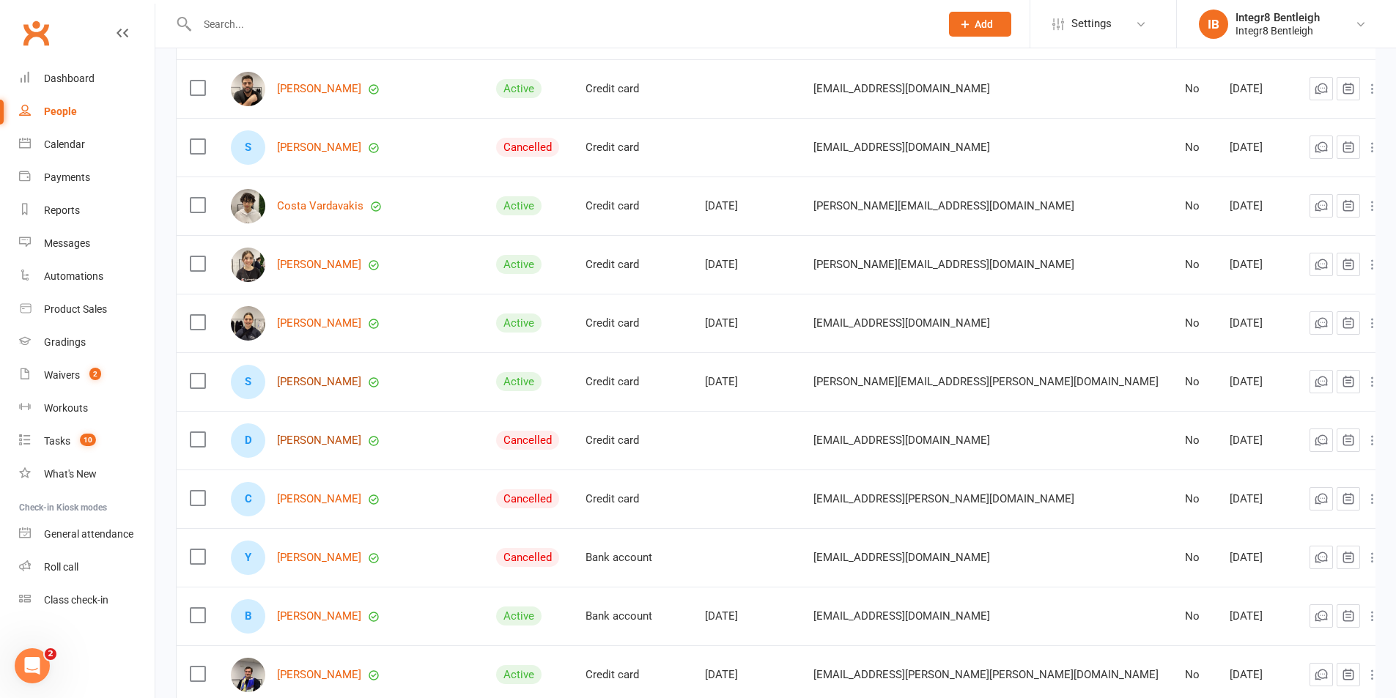
scroll to position [293, 0]
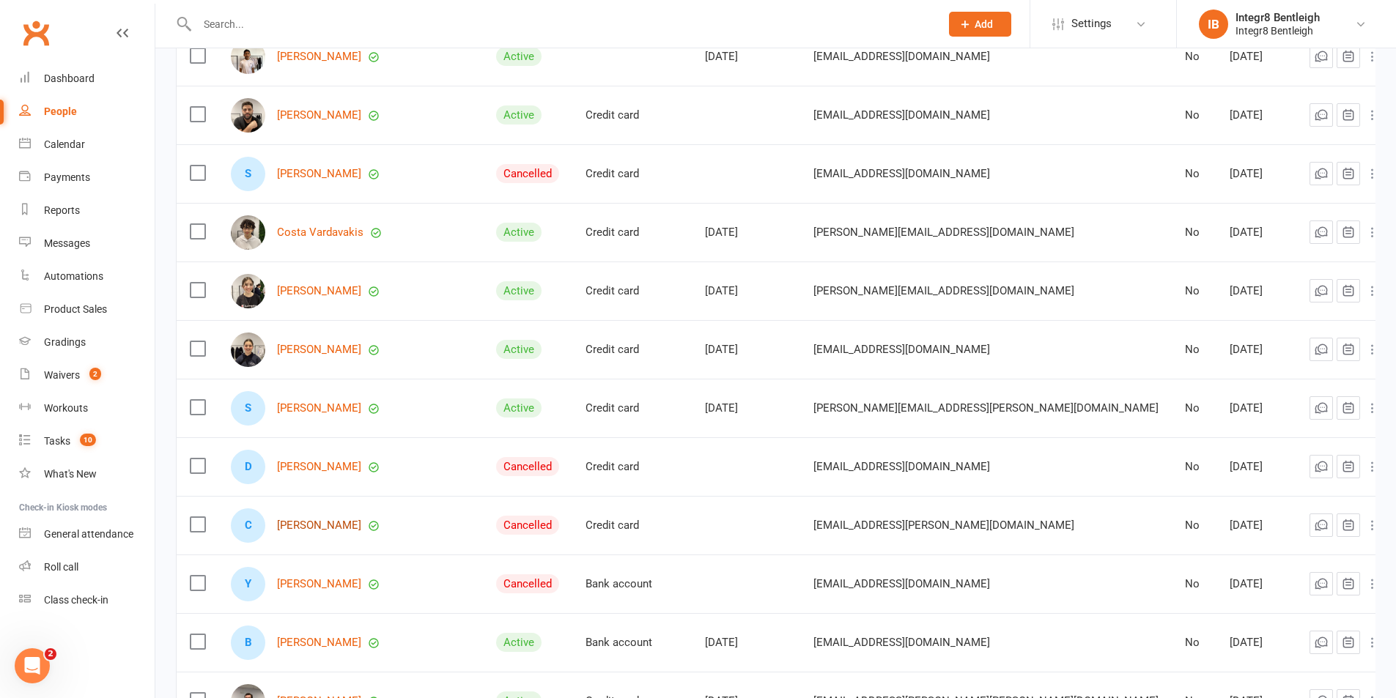
drag, startPoint x: 301, startPoint y: 519, endPoint x: 310, endPoint y: 542, distance: 24.4
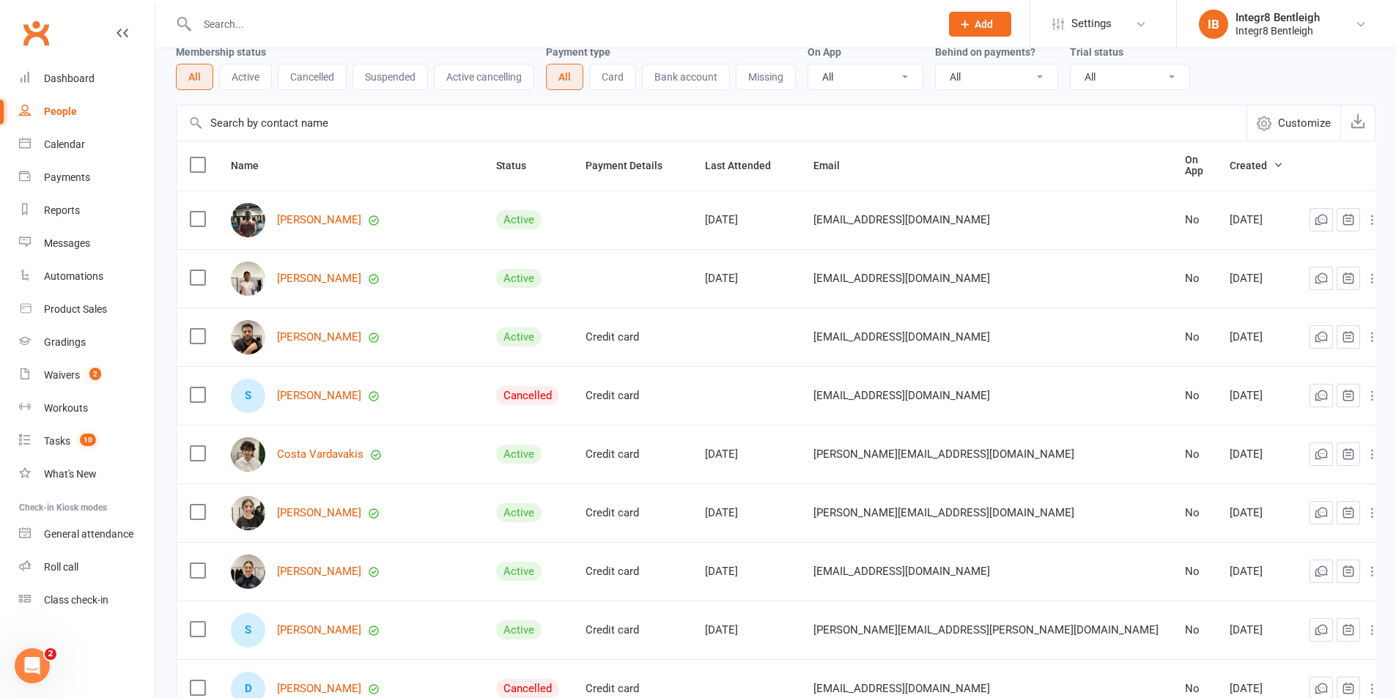
scroll to position [0, 0]
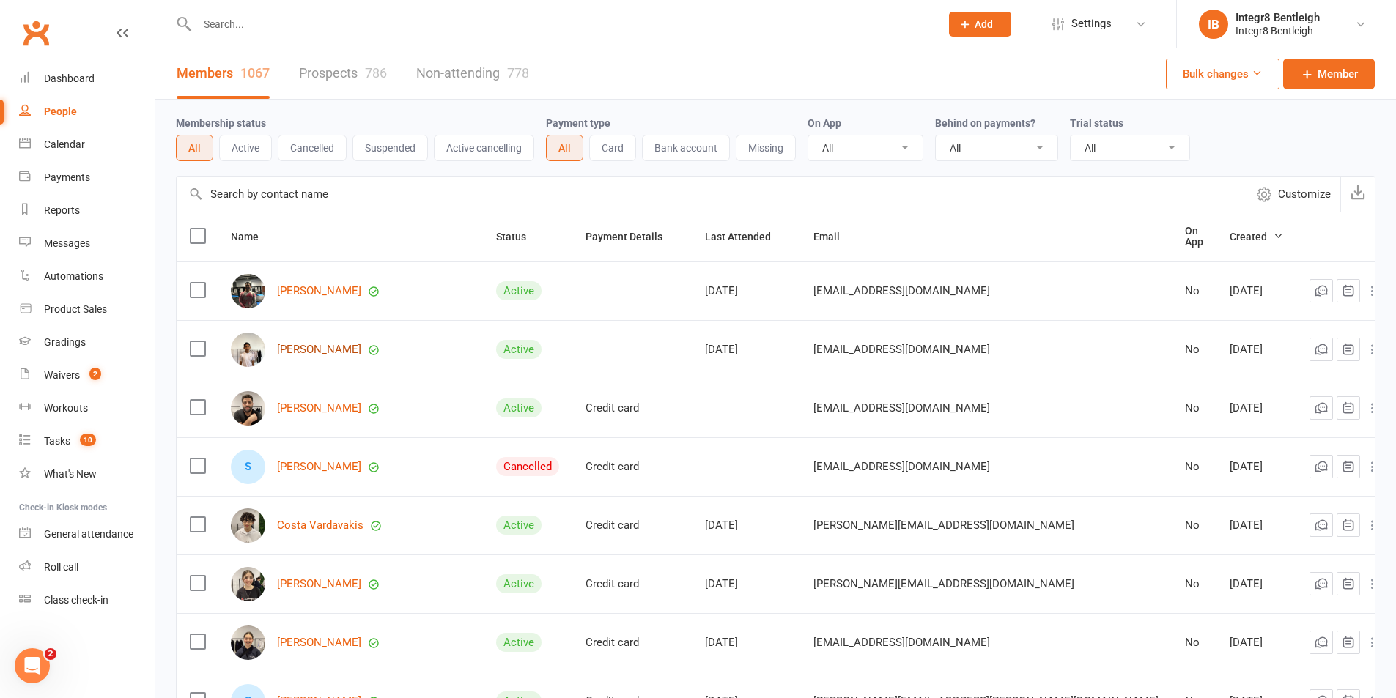
click at [325, 344] on link "[PERSON_NAME]" at bounding box center [319, 350] width 84 height 12
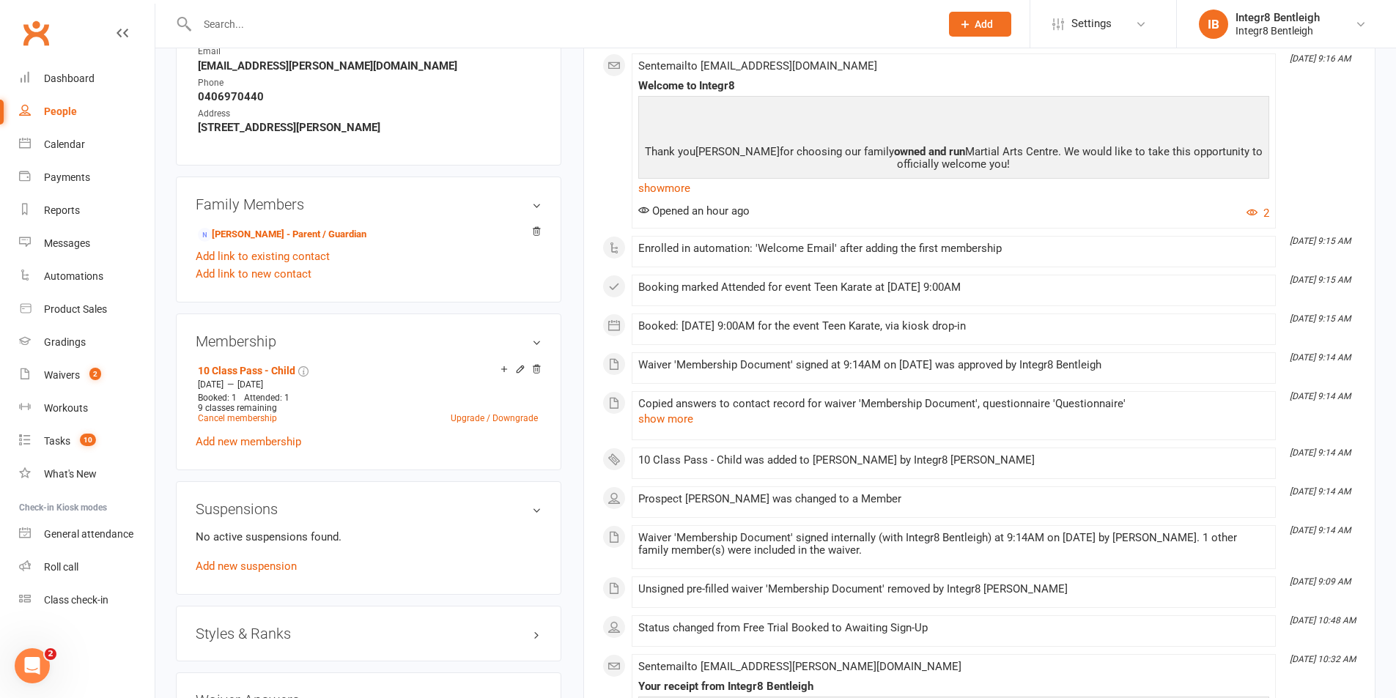
scroll to position [806, 0]
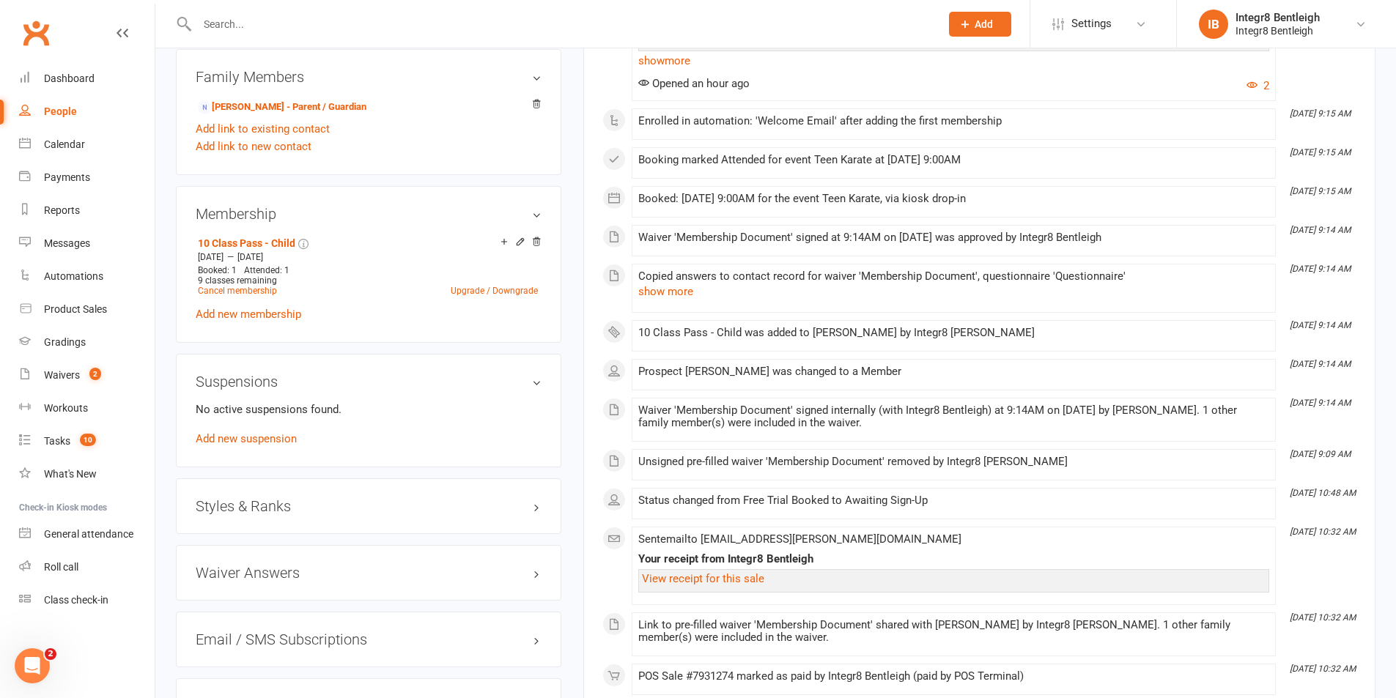
click at [815, 234] on div "Waiver 'Membership Document' signed at 9:14AM on 16-Aug-2025 was approved by In…" at bounding box center [953, 238] width 631 height 12
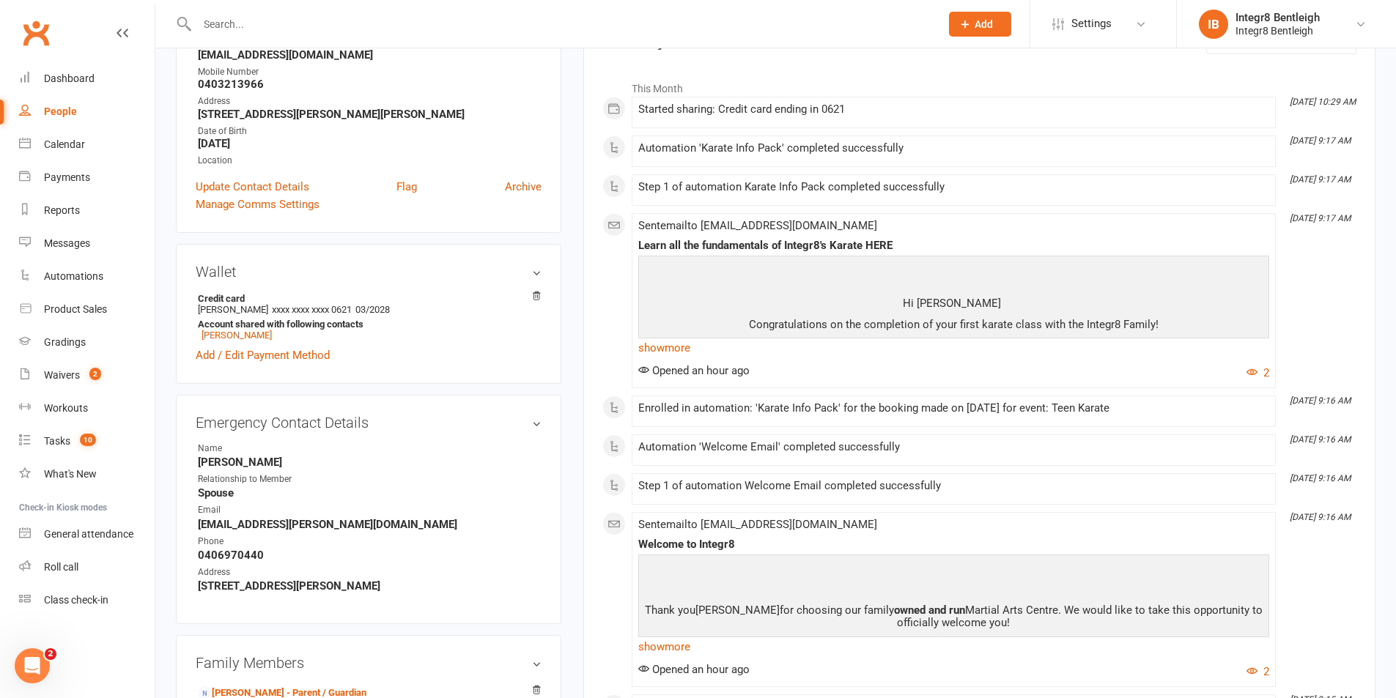
scroll to position [586, 0]
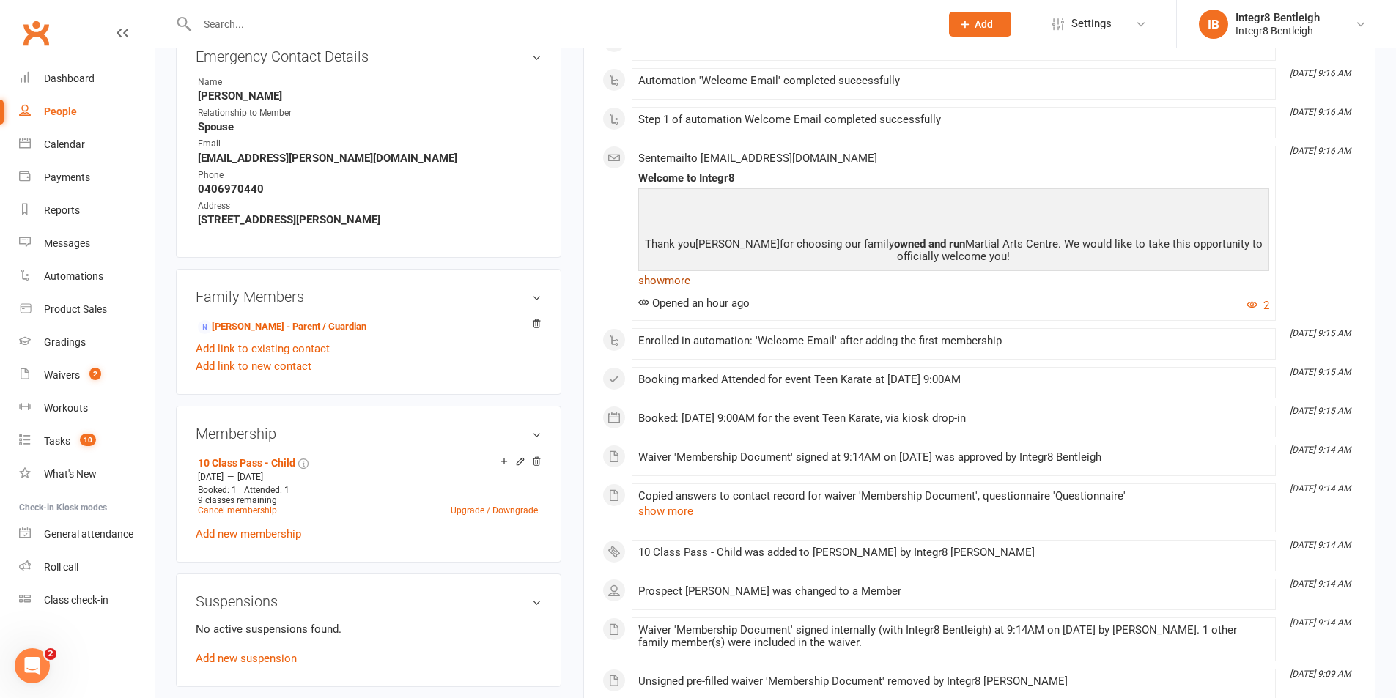
click at [675, 273] on link "show more" at bounding box center [953, 280] width 631 height 21
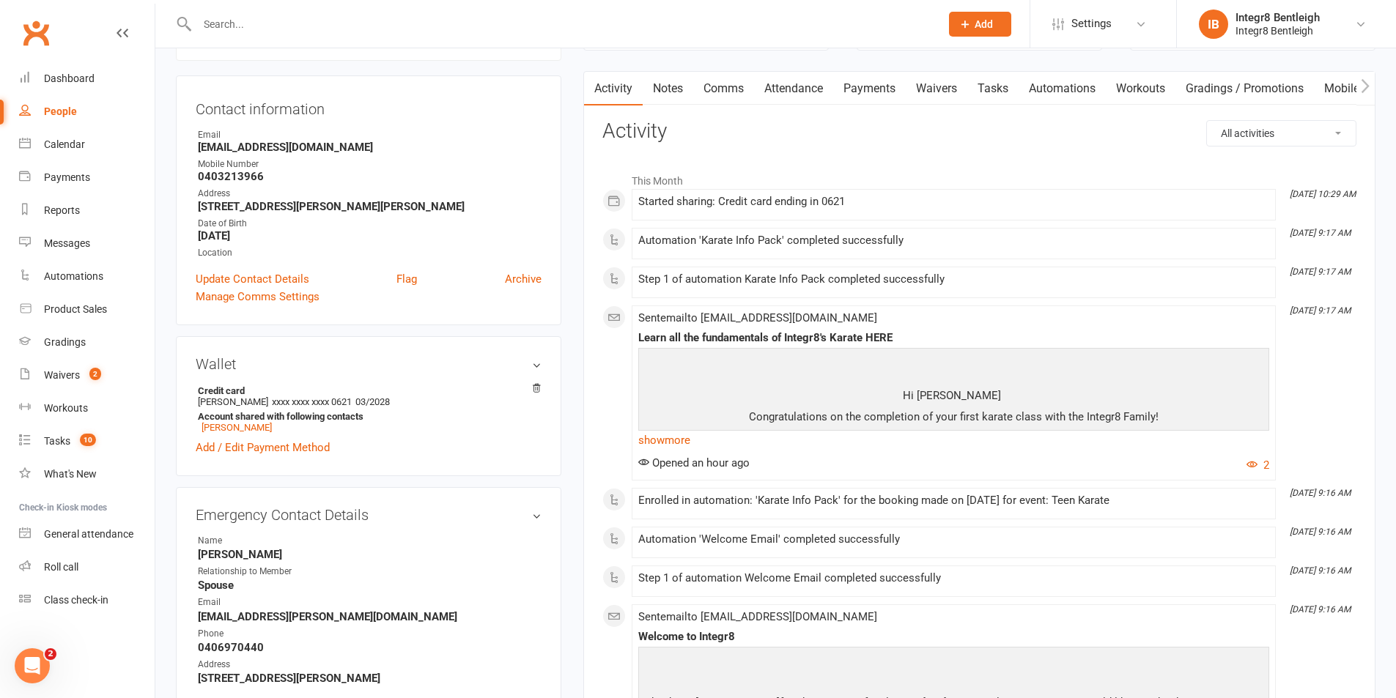
scroll to position [0, 0]
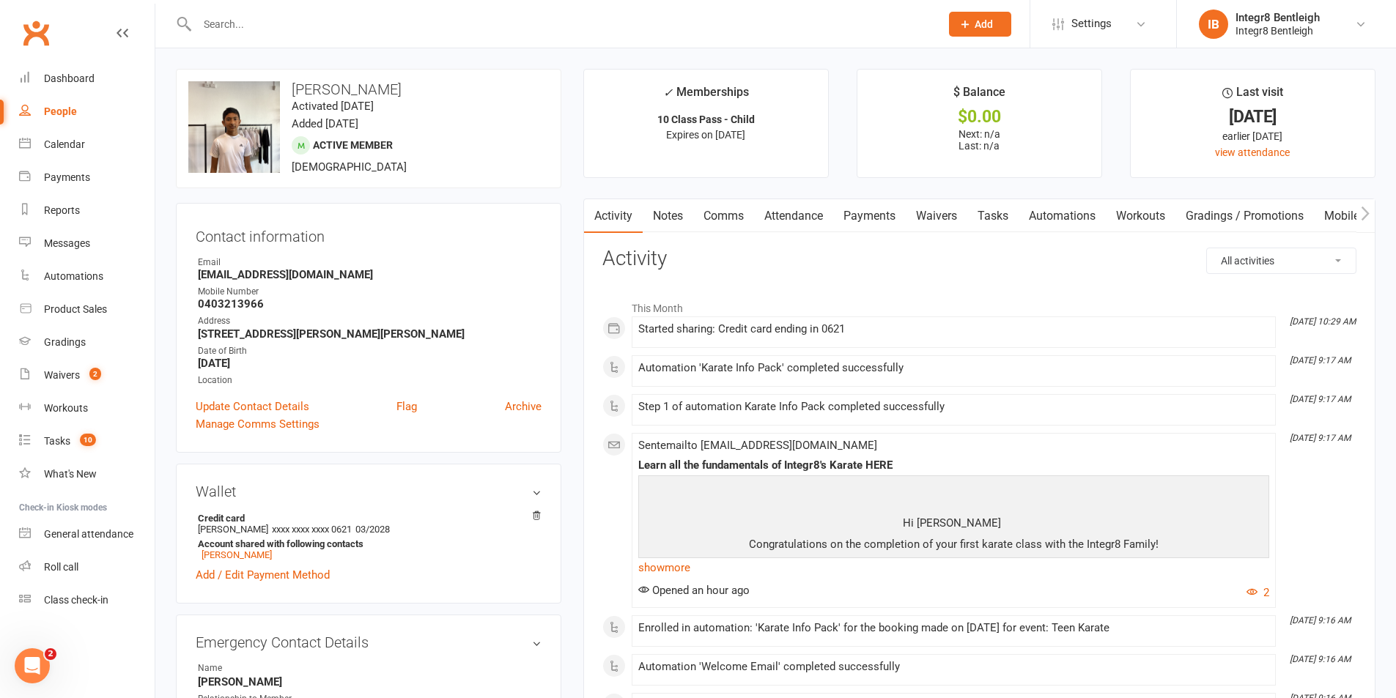
click at [667, 229] on link "Notes" at bounding box center [668, 216] width 51 height 34
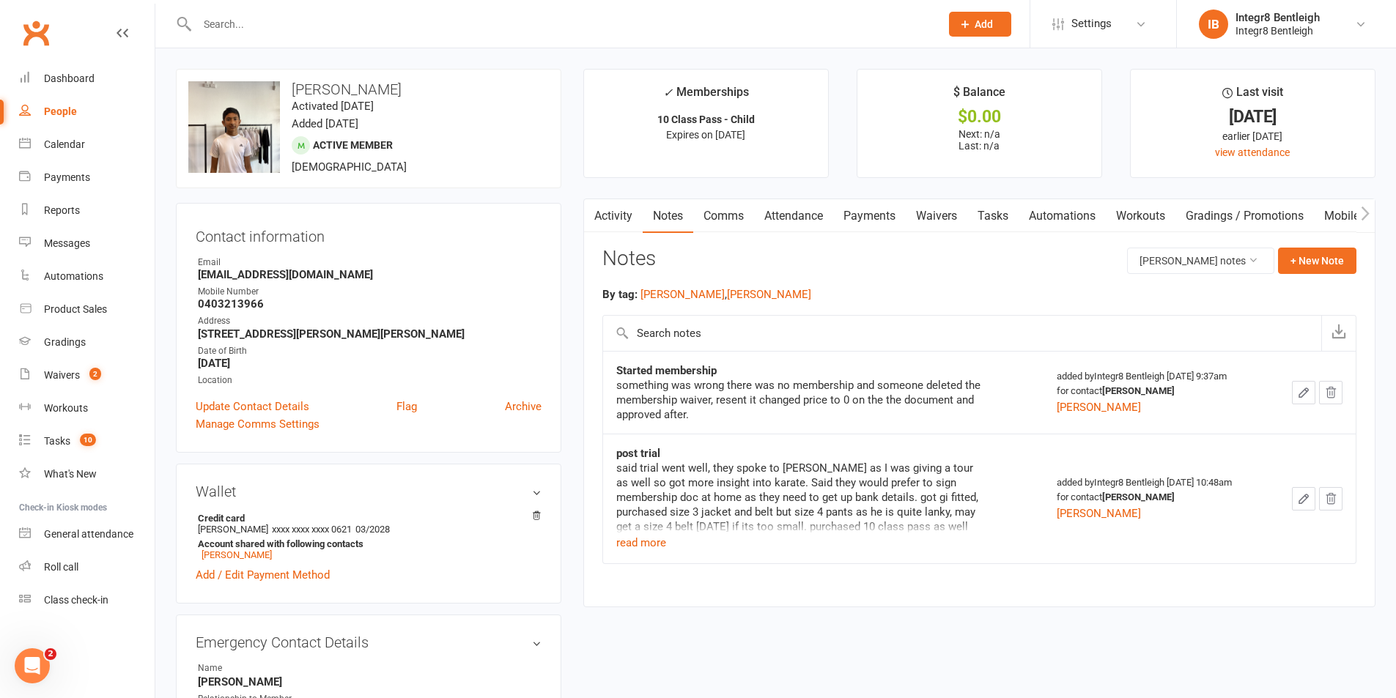
click at [927, 221] on link "Waivers" at bounding box center [937, 216] width 62 height 34
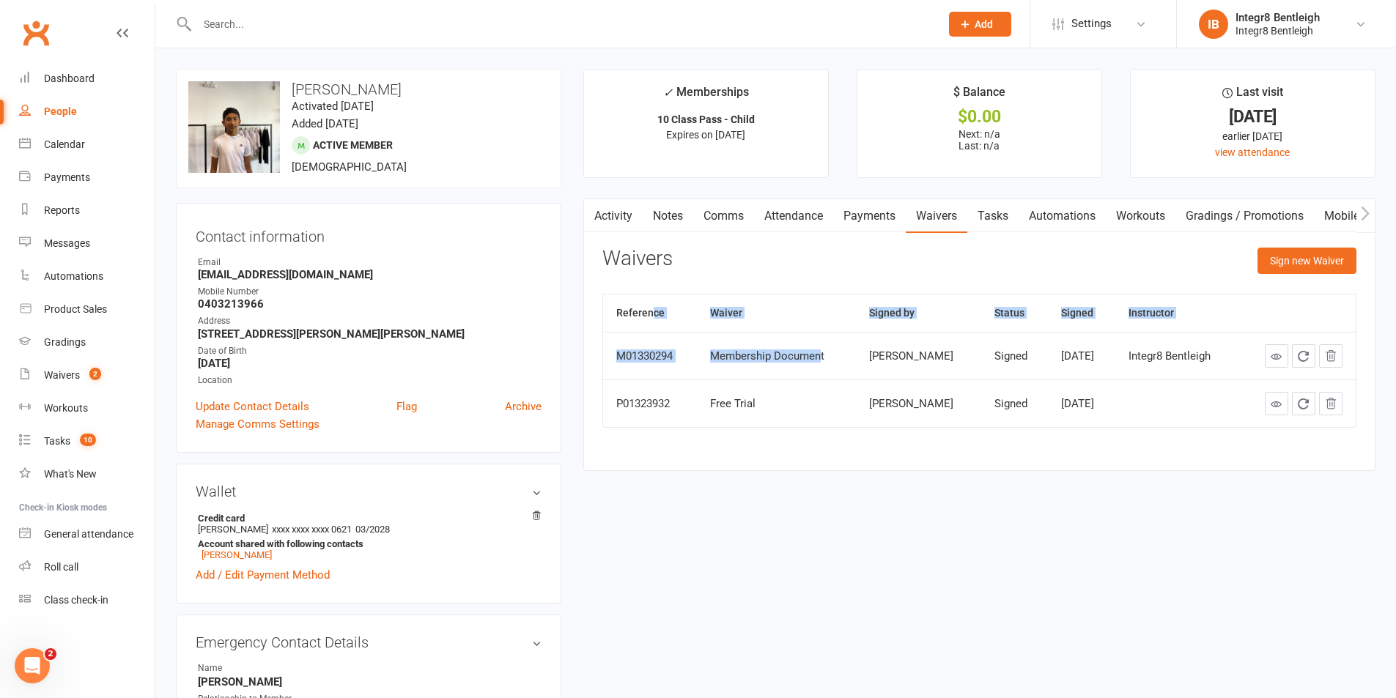
drag, startPoint x: 818, startPoint y: 352, endPoint x: 653, endPoint y: 329, distance: 166.5
click at [653, 329] on table "Reference Waiver Signed by Status Signed Instructor M01330294 Membership Docume…" at bounding box center [979, 361] width 754 height 134
click at [706, 366] on td "Membership Document" at bounding box center [776, 356] width 159 height 48
drag, startPoint x: 1035, startPoint y: 358, endPoint x: 1115, endPoint y: 371, distance: 80.9
click at [1115, 371] on td "Aug 16, 2025" at bounding box center [1081, 356] width 67 height 48
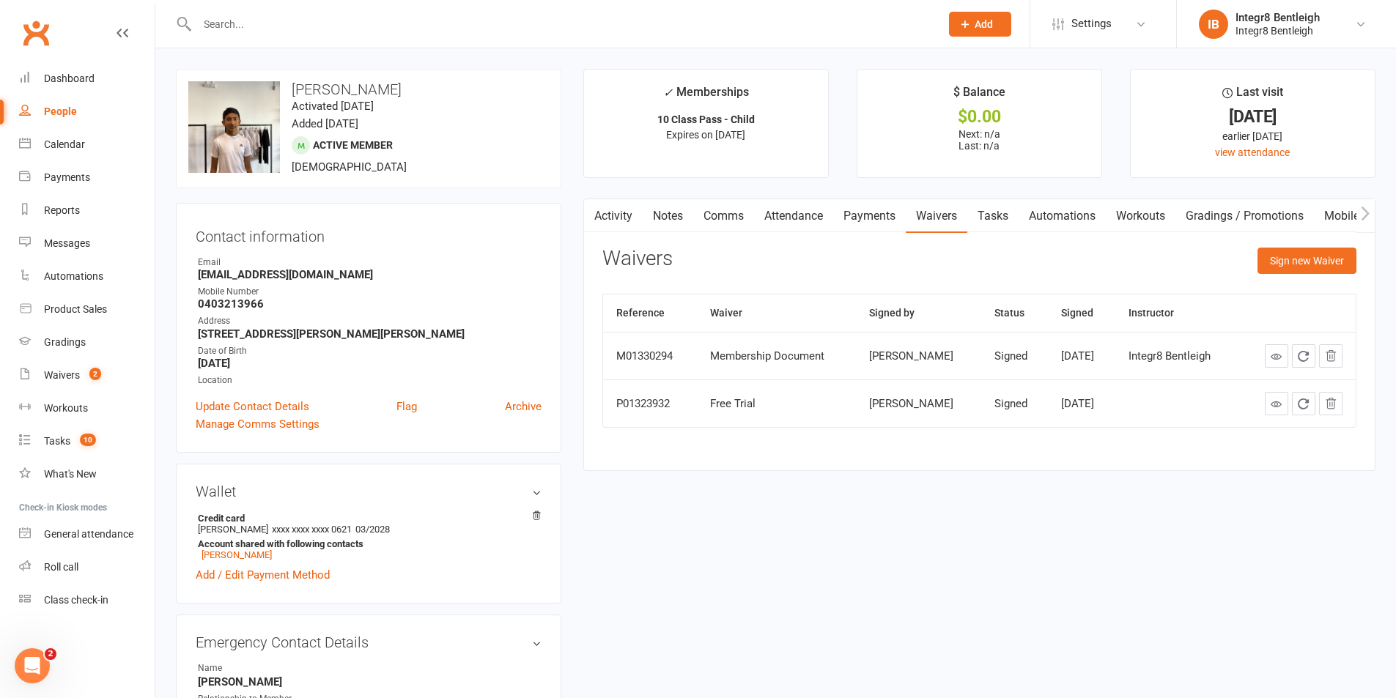
click at [1115, 371] on td "Aug 16, 2025" at bounding box center [1081, 356] width 67 height 48
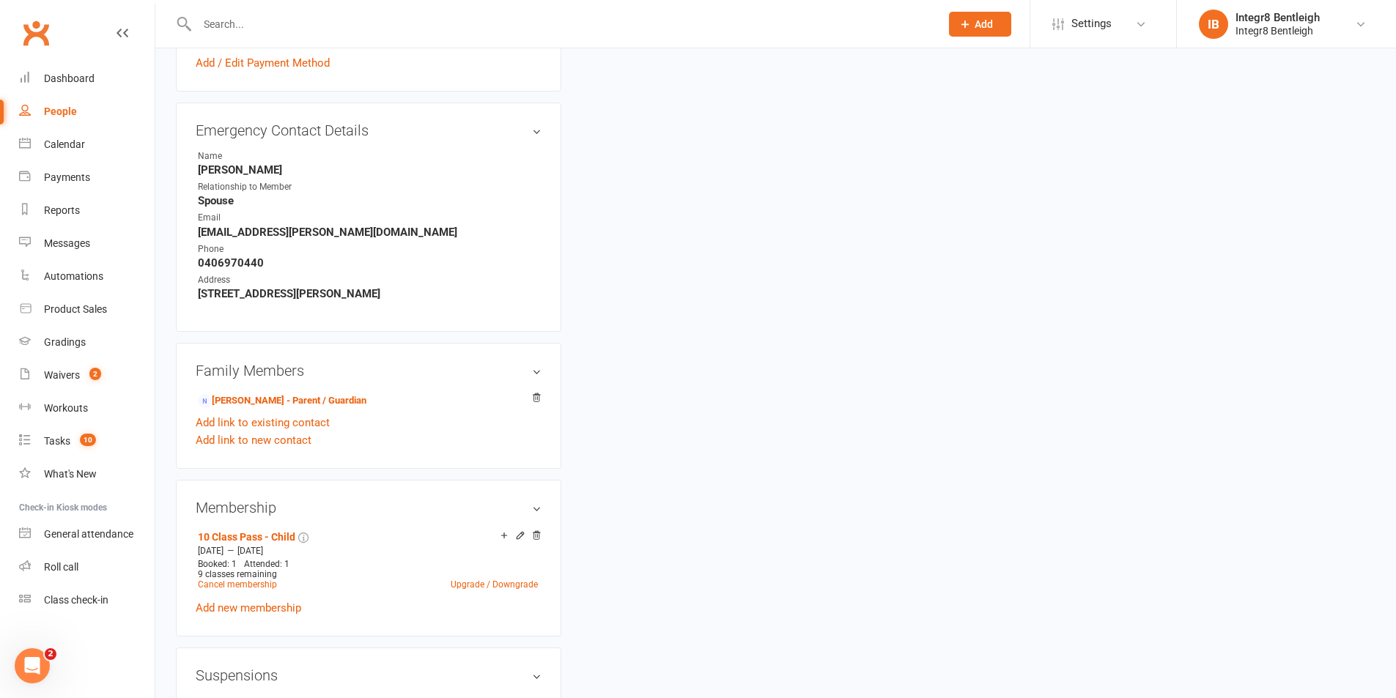
scroll to position [513, 0]
click at [349, 400] on link "[PERSON_NAME] - Parent / Guardian" at bounding box center [282, 400] width 169 height 15
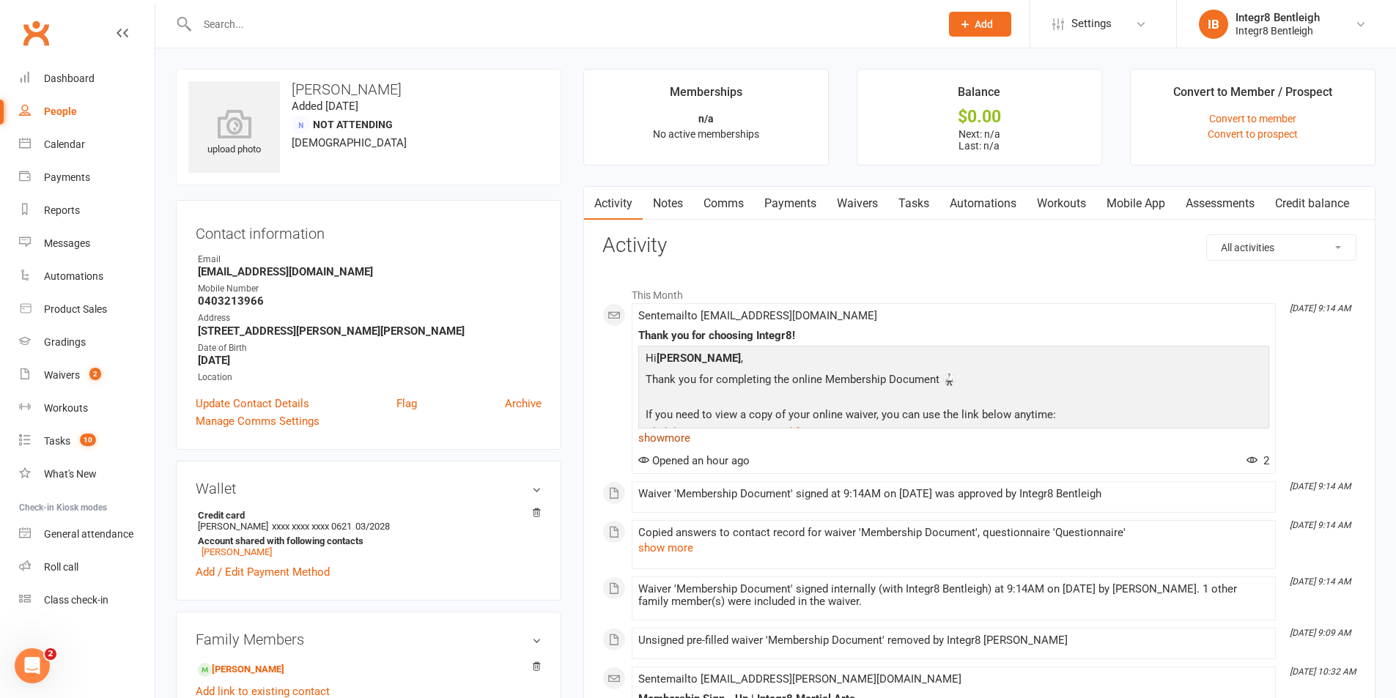
click at [673, 440] on link "show more" at bounding box center [953, 438] width 631 height 21
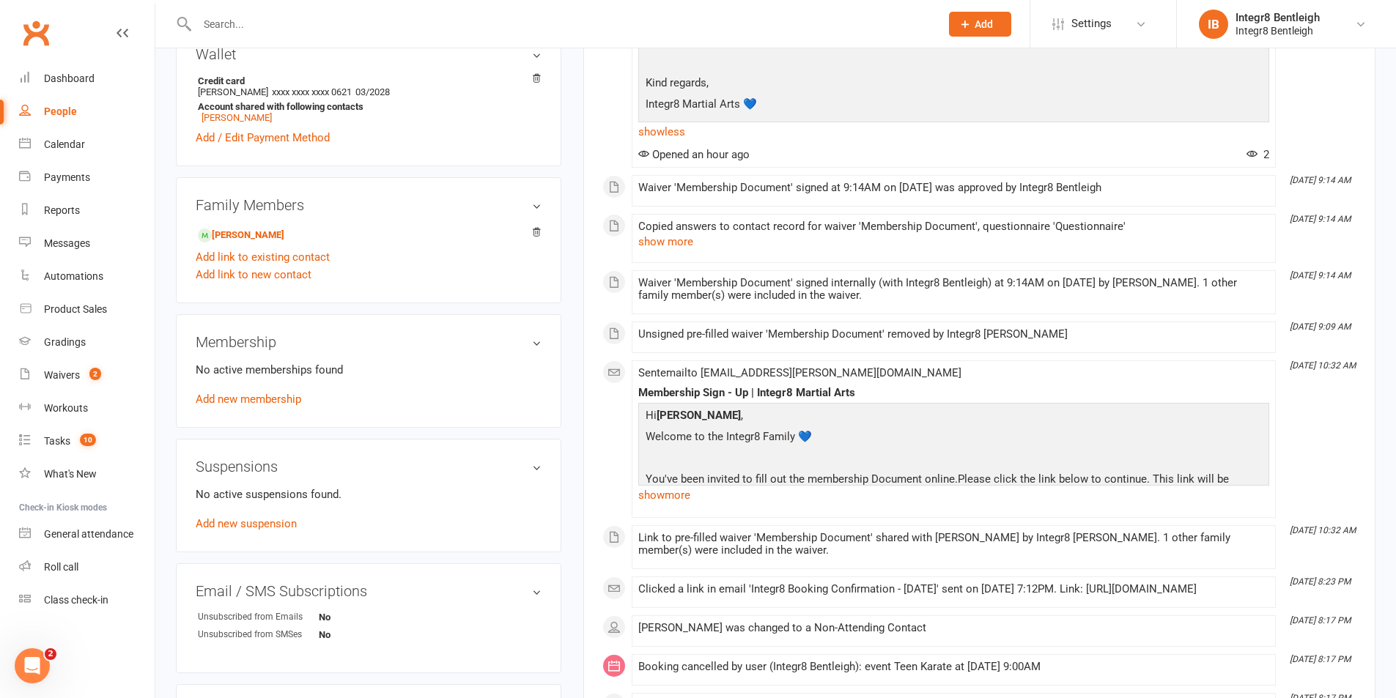
scroll to position [440, 0]
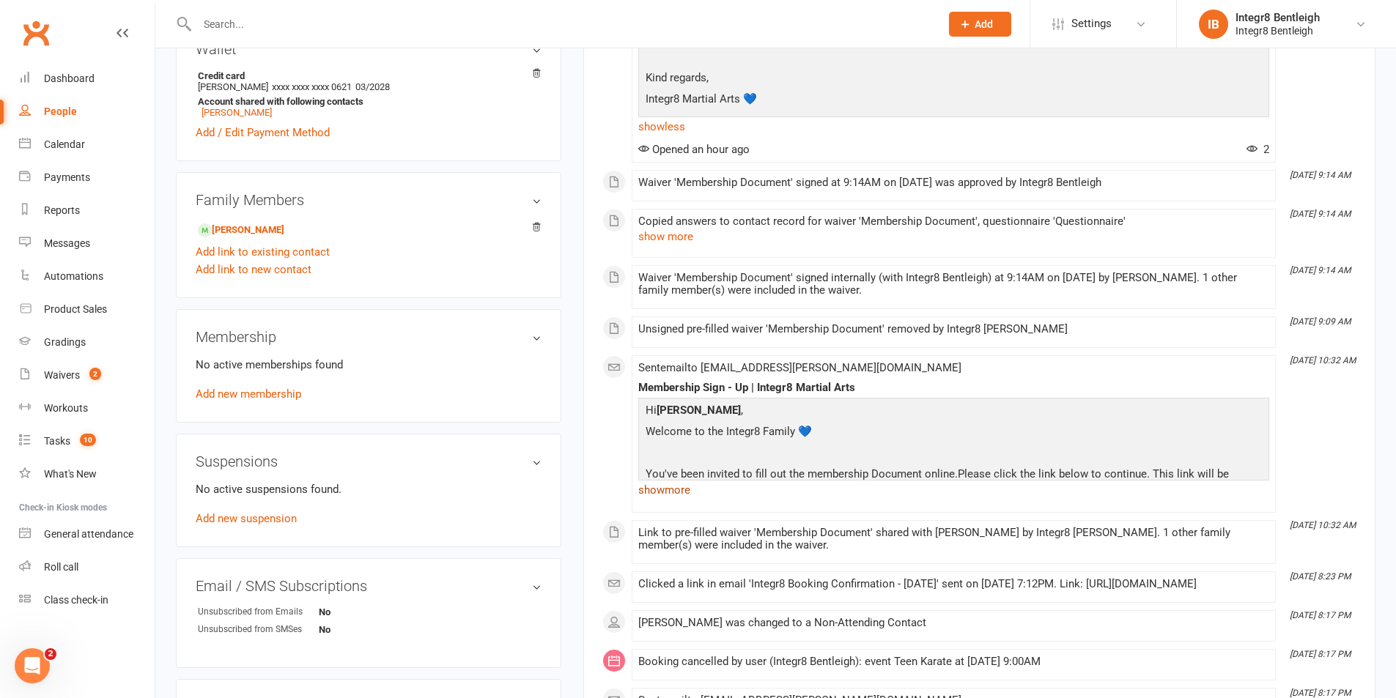
click at [670, 492] on link "show more" at bounding box center [953, 490] width 631 height 21
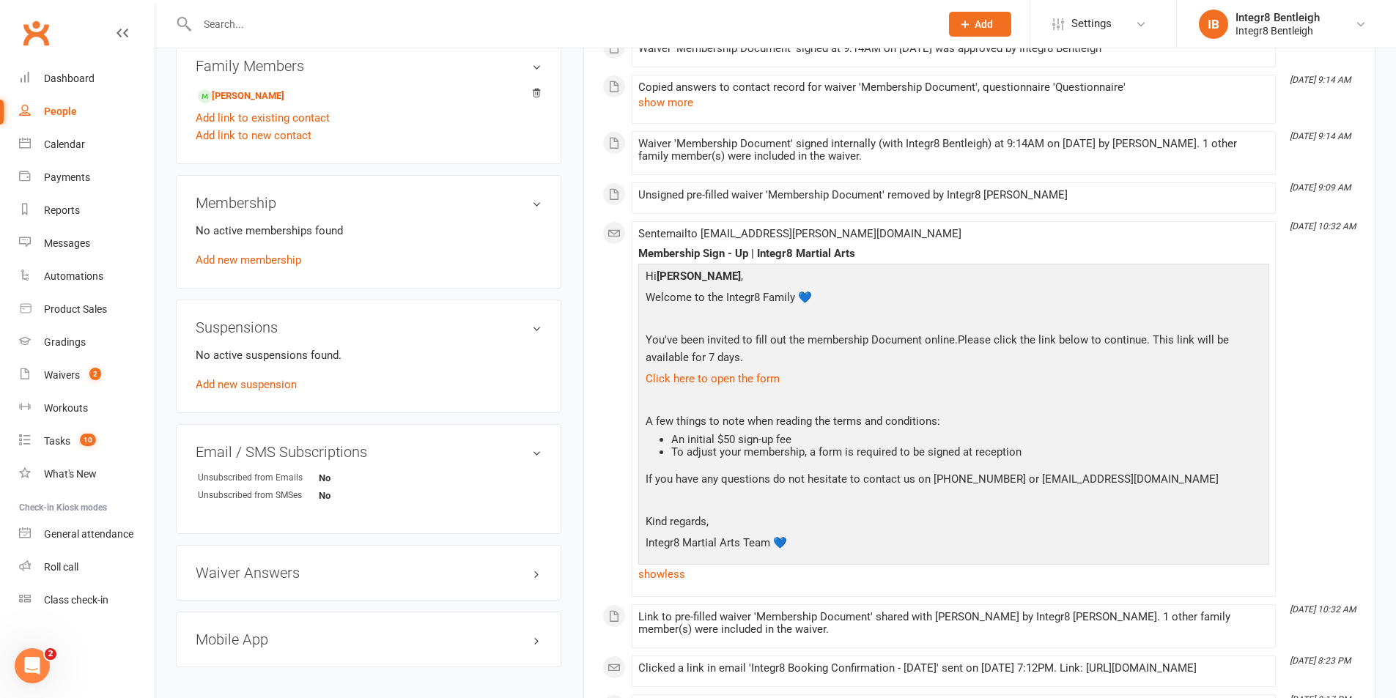
scroll to position [733, 0]
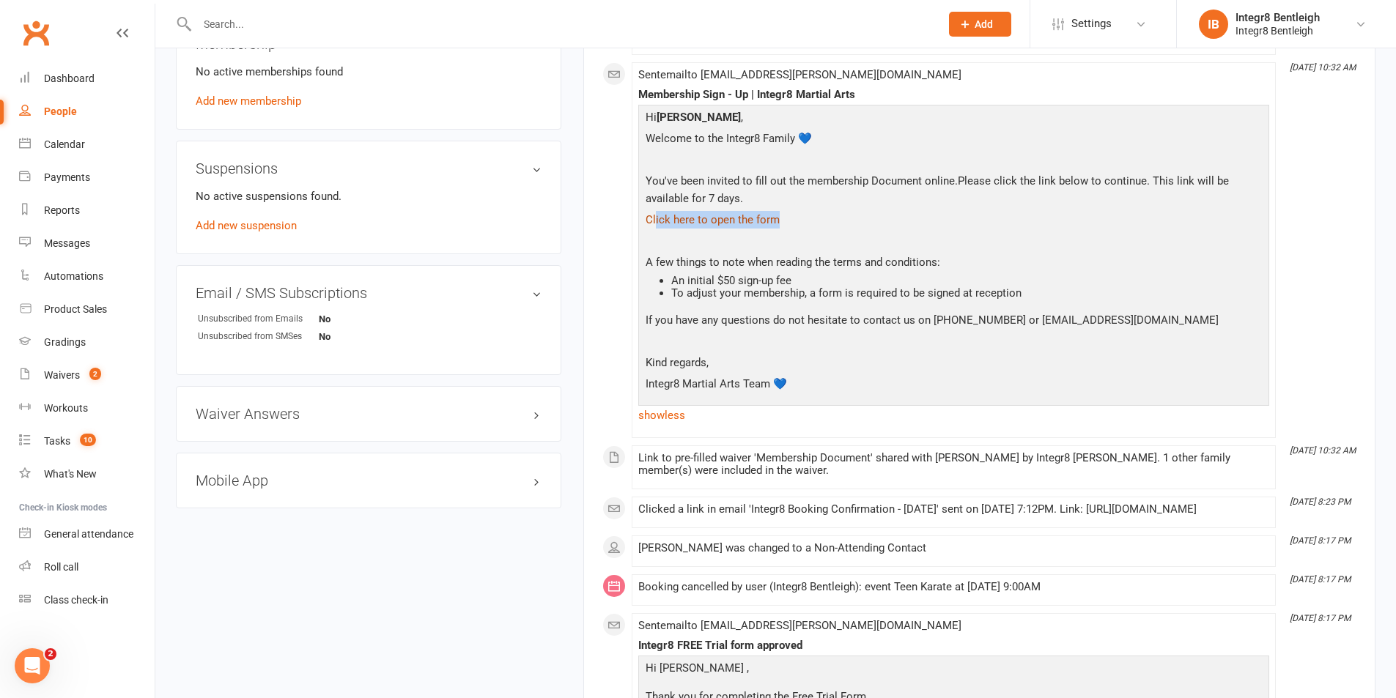
drag, startPoint x: 815, startPoint y: 215, endPoint x: 656, endPoint y: 219, distance: 159.0
click at [656, 219] on p "Click here to open the form" at bounding box center [953, 221] width 623 height 21
click at [913, 218] on p "Click here to open the form" at bounding box center [953, 221] width 623 height 21
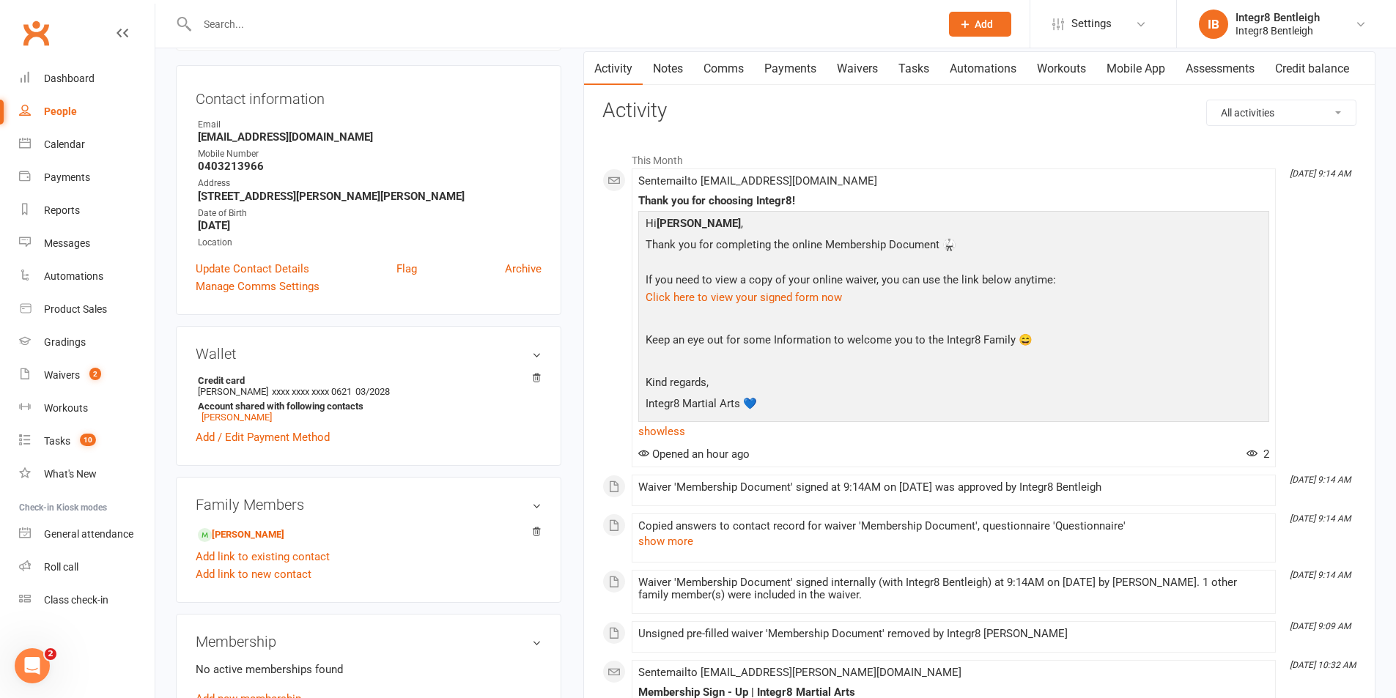
scroll to position [293, 0]
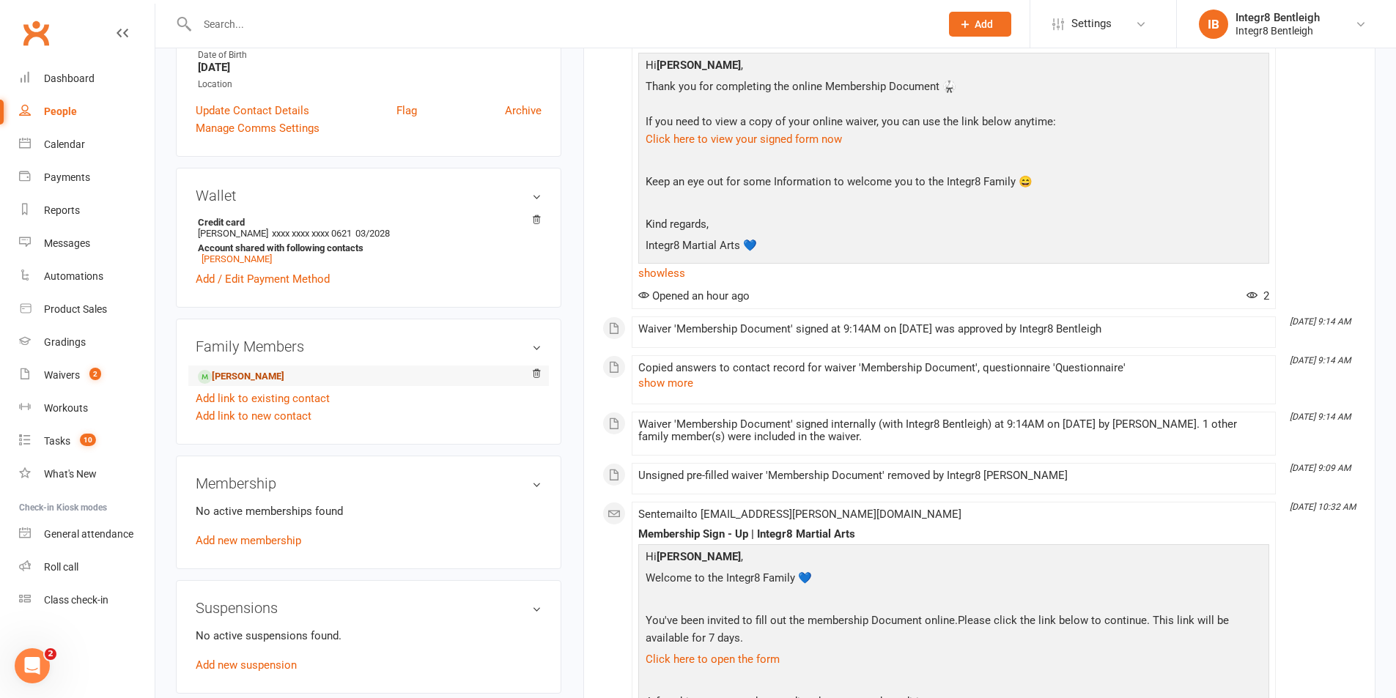
click at [270, 369] on link "Dion Chatterjee - Child" at bounding box center [241, 376] width 86 height 15
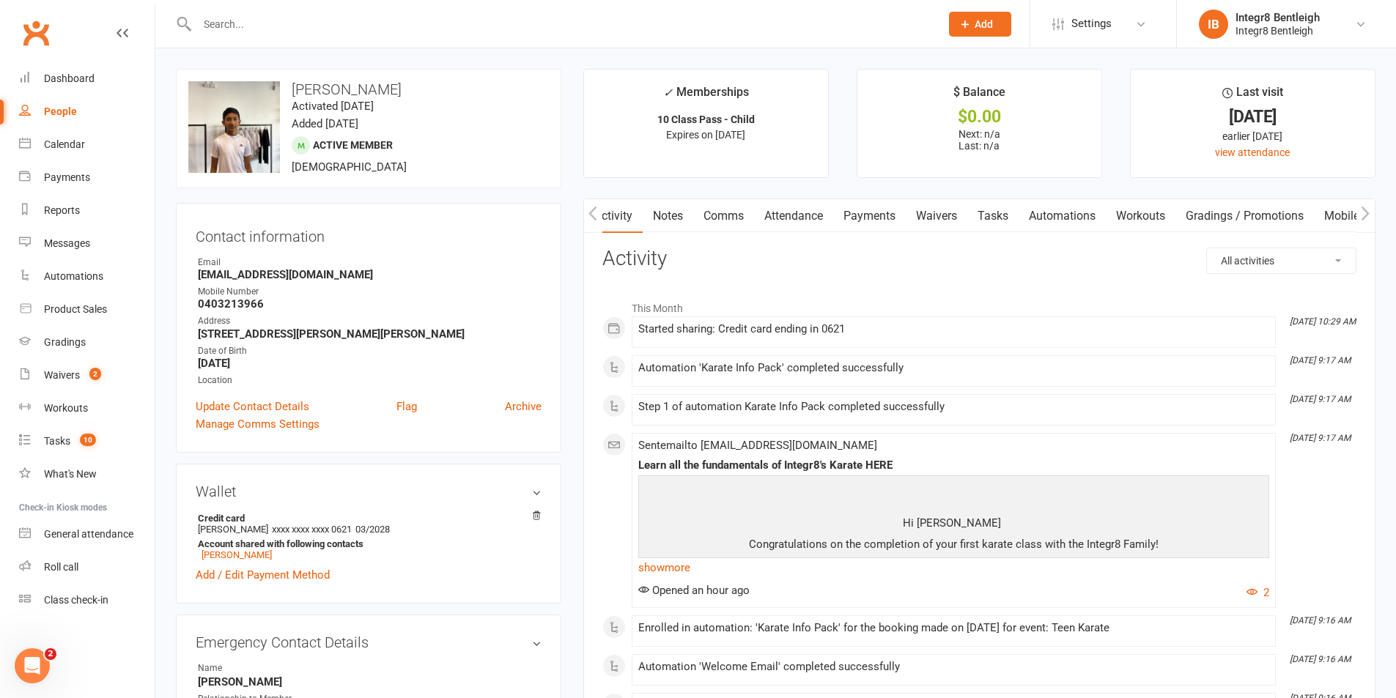
scroll to position [0, 1]
click at [675, 207] on link "Notes" at bounding box center [666, 216] width 51 height 34
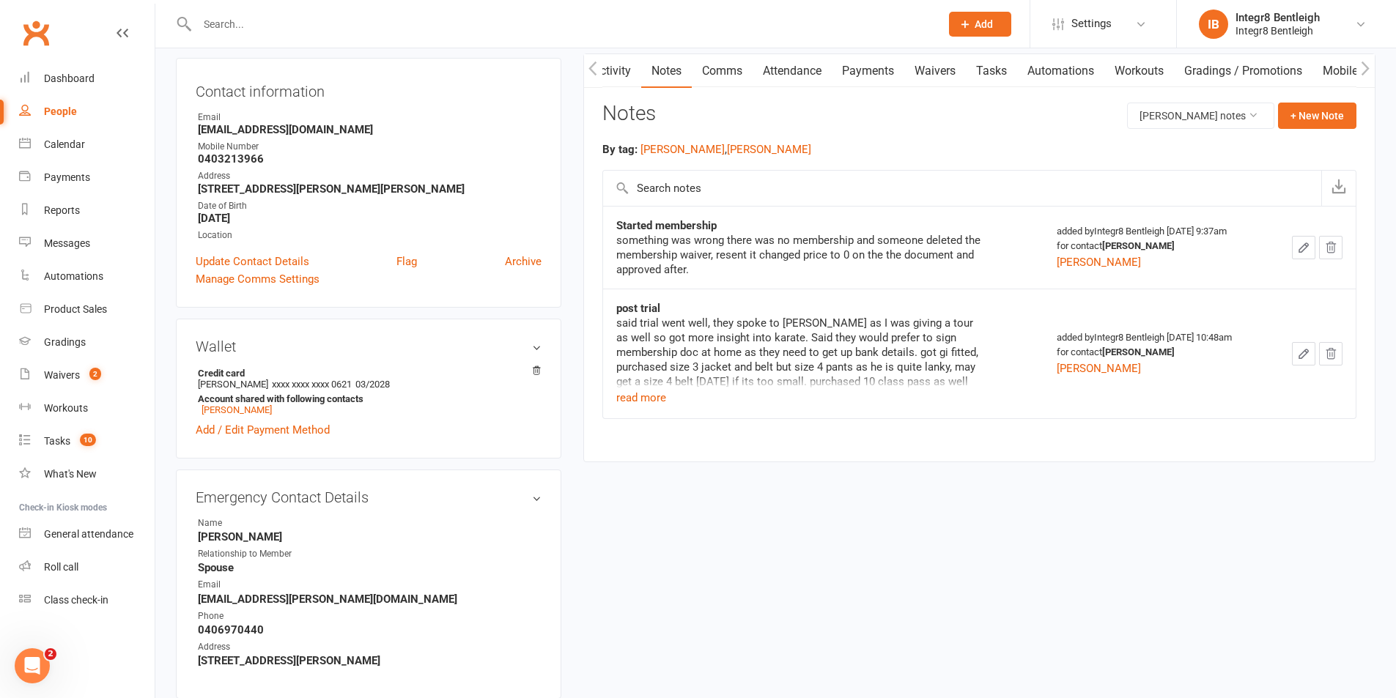
scroll to position [147, 0]
click at [1336, 245] on icon "button" at bounding box center [1330, 246] width 13 height 13
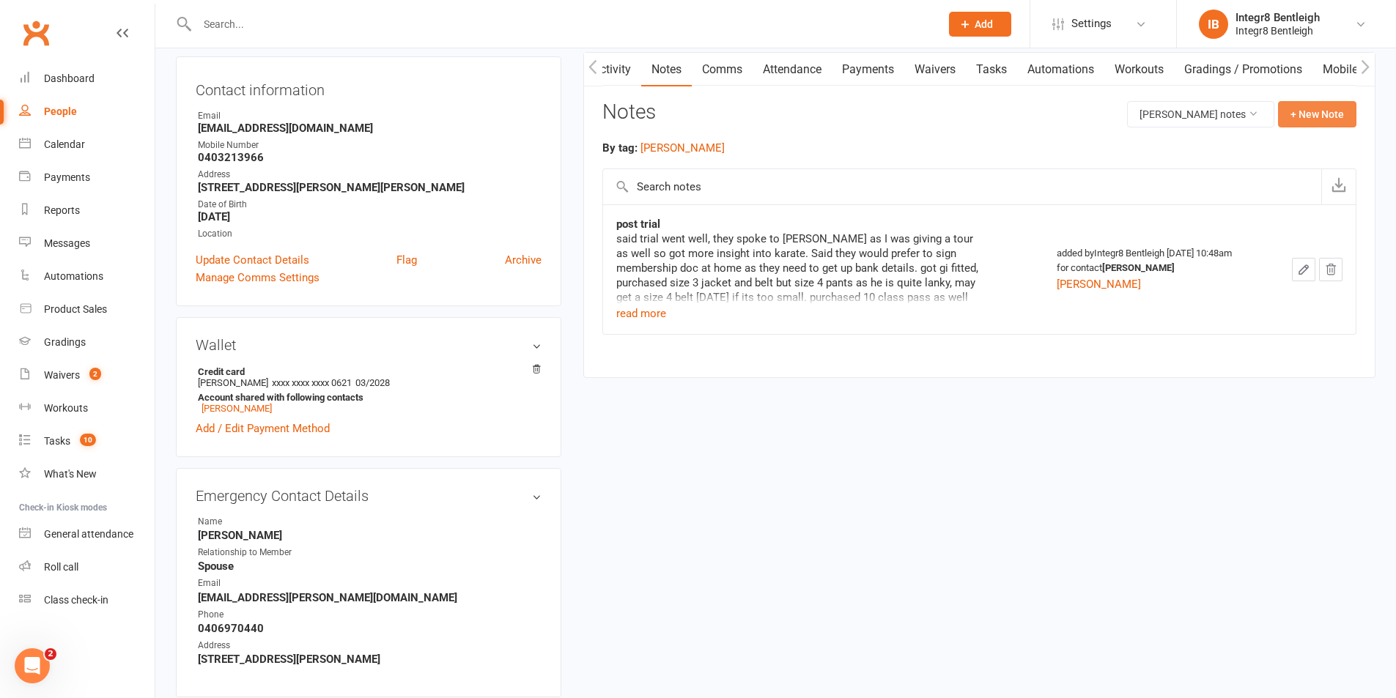
click at [1349, 119] on button "+ New Note" at bounding box center [1317, 114] width 78 height 26
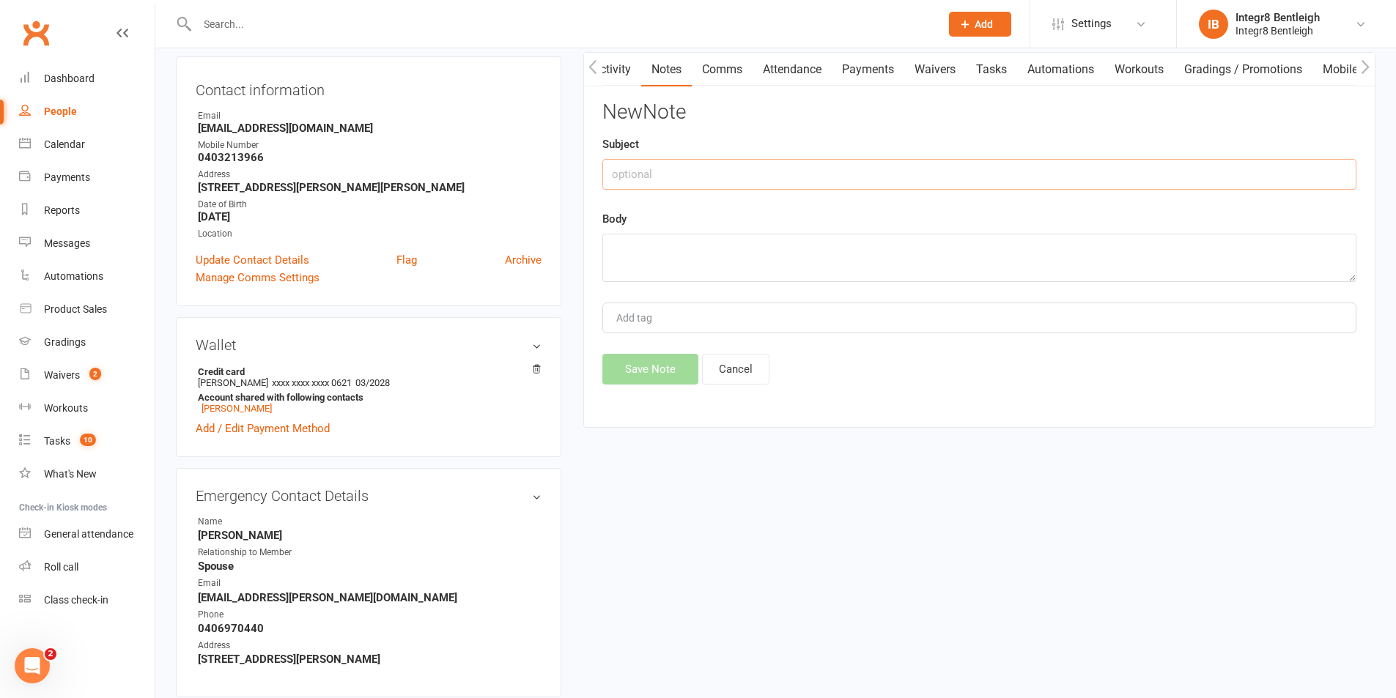
click at [701, 161] on input "text" at bounding box center [979, 174] width 754 height 31
type input "Membership sign up"
click at [651, 275] on textarea at bounding box center [979, 258] width 754 height 48
type textarea "r"
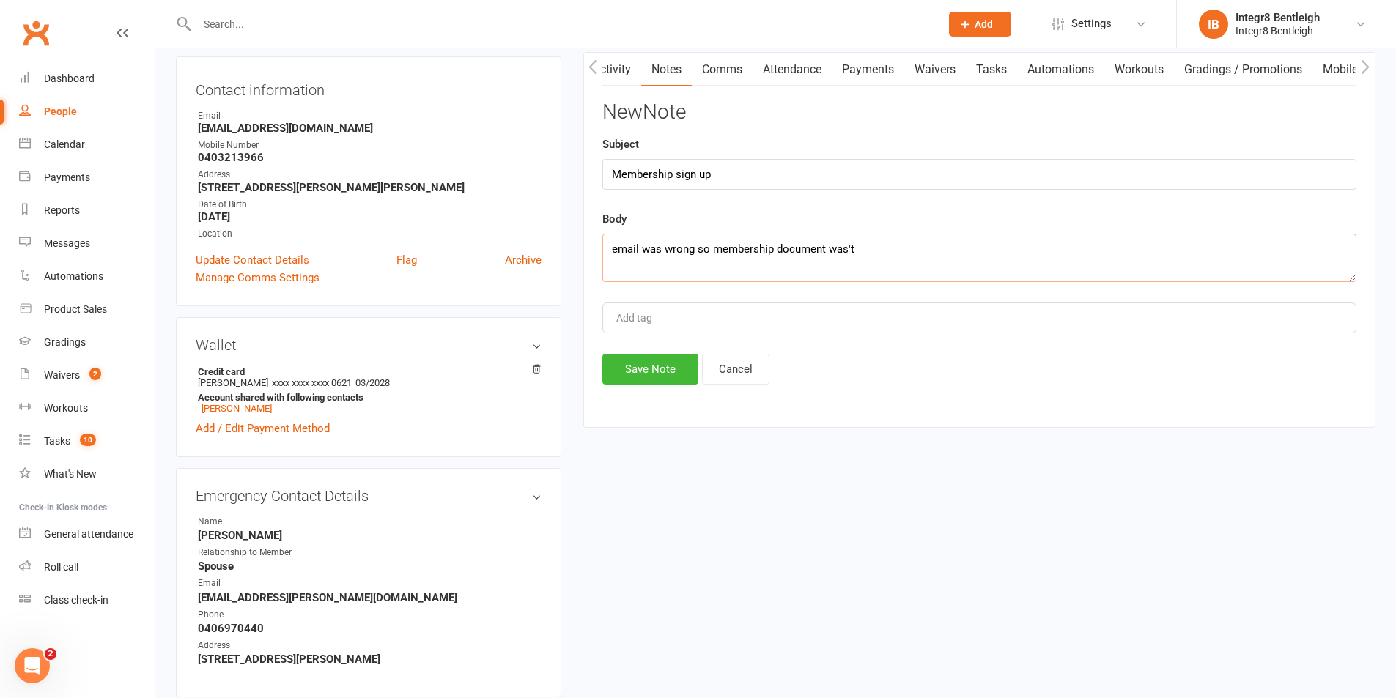
click at [851, 251] on textarea "email was wrong so membership document was't" at bounding box center [979, 258] width 754 height 48
click at [848, 251] on textarea "email was wrong so membership document was't" at bounding box center [979, 258] width 754 height 48
click at [869, 250] on textarea "email was wrong so membership document wasn't" at bounding box center [979, 258] width 754 height 48
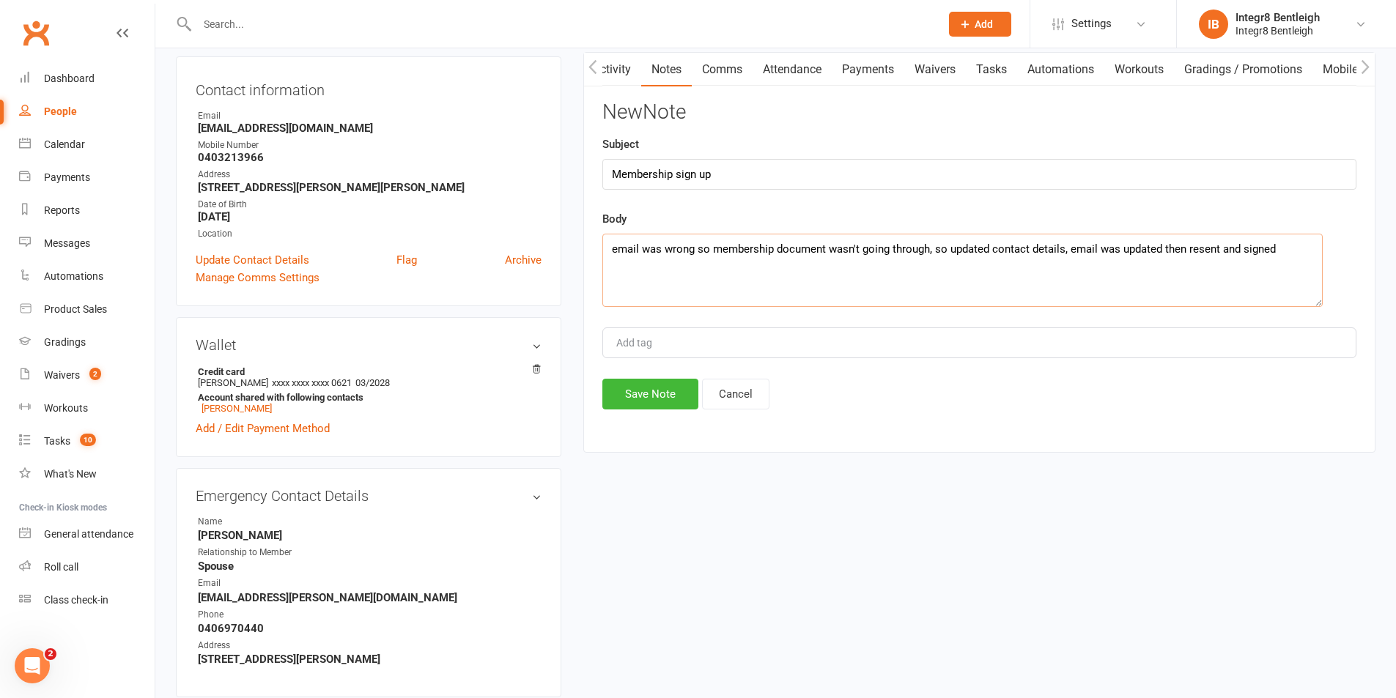
drag, startPoint x: 1352, startPoint y: 281, endPoint x: 1313, endPoint y: 320, distance: 55.9
click at [1313, 307] on textarea "email was wrong so membership document wasn't going through, so updated contact…" at bounding box center [962, 270] width 720 height 73
type textarea "email was wrong so membership document wasn't going through, so updated contact…"
click at [1120, 346] on div "Add tag" at bounding box center [979, 357] width 754 height 31
type input "[PERSON_NAME]"
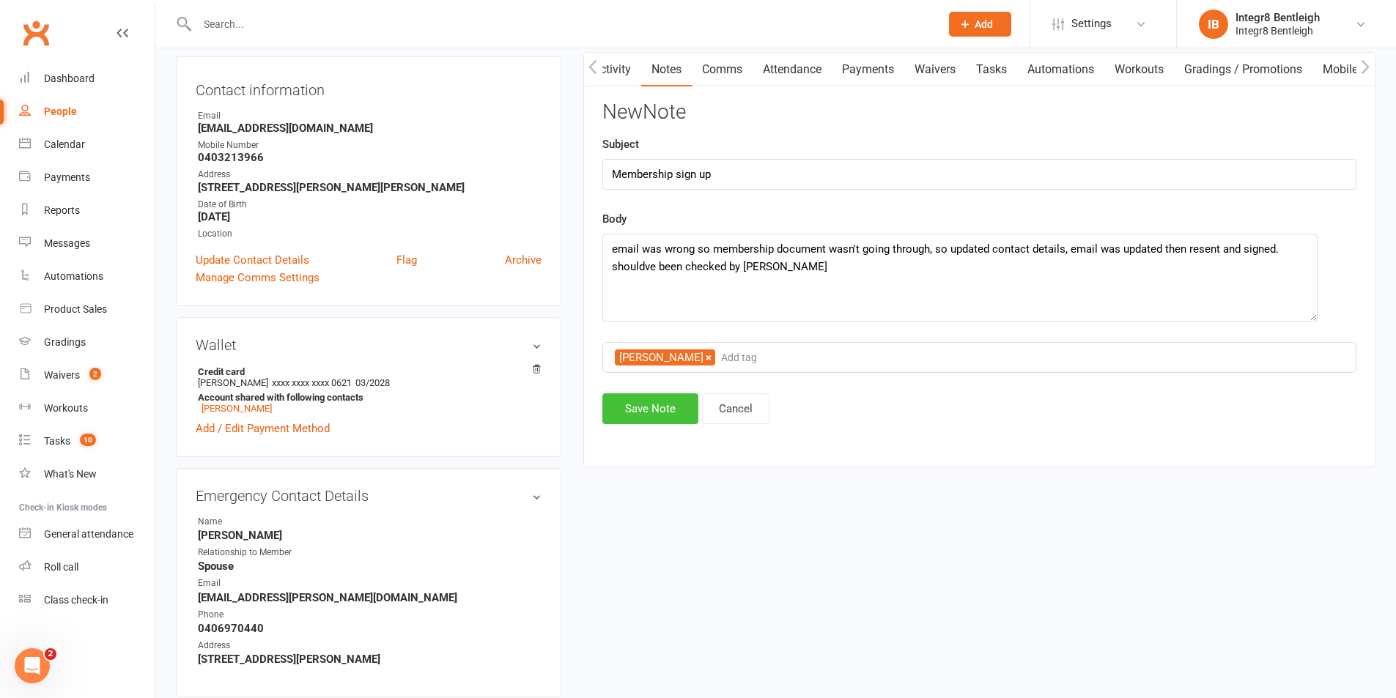
click at [687, 398] on button "Save Note" at bounding box center [650, 408] width 96 height 31
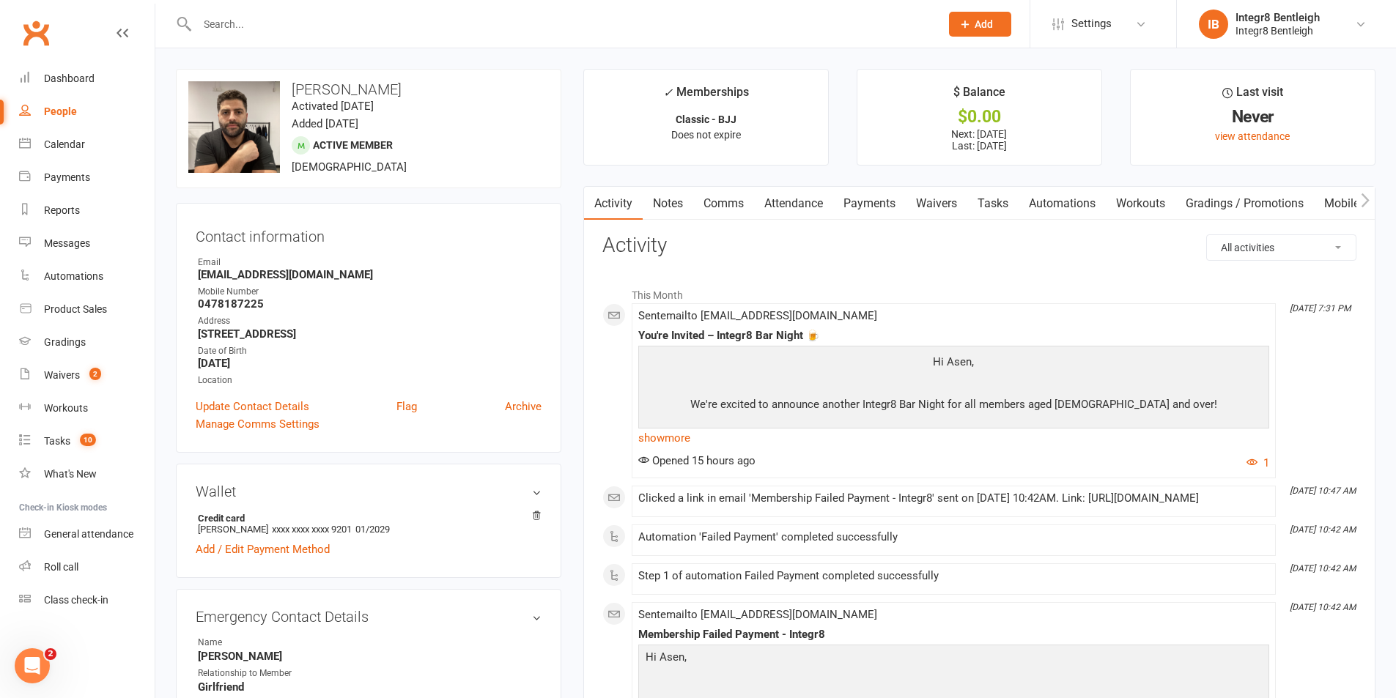
click at [674, 198] on link "Notes" at bounding box center [668, 204] width 51 height 34
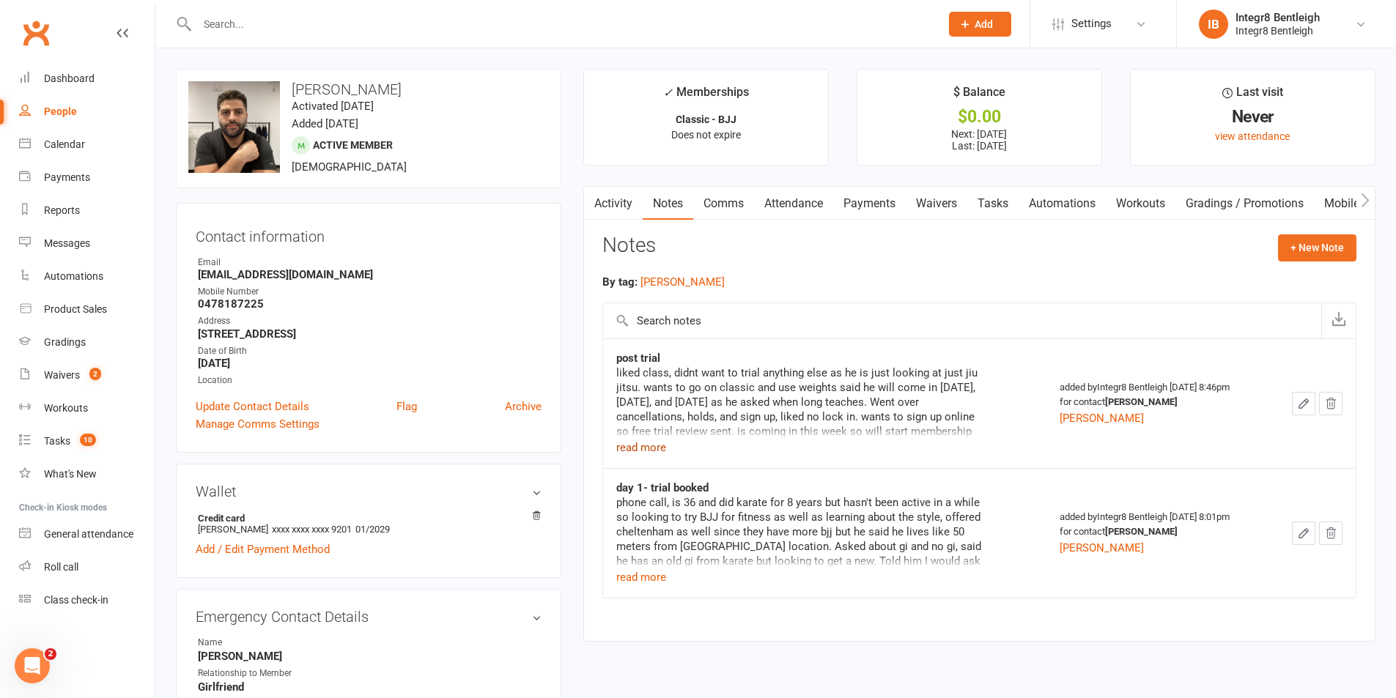
click at [649, 445] on button "read more" at bounding box center [641, 448] width 50 height 18
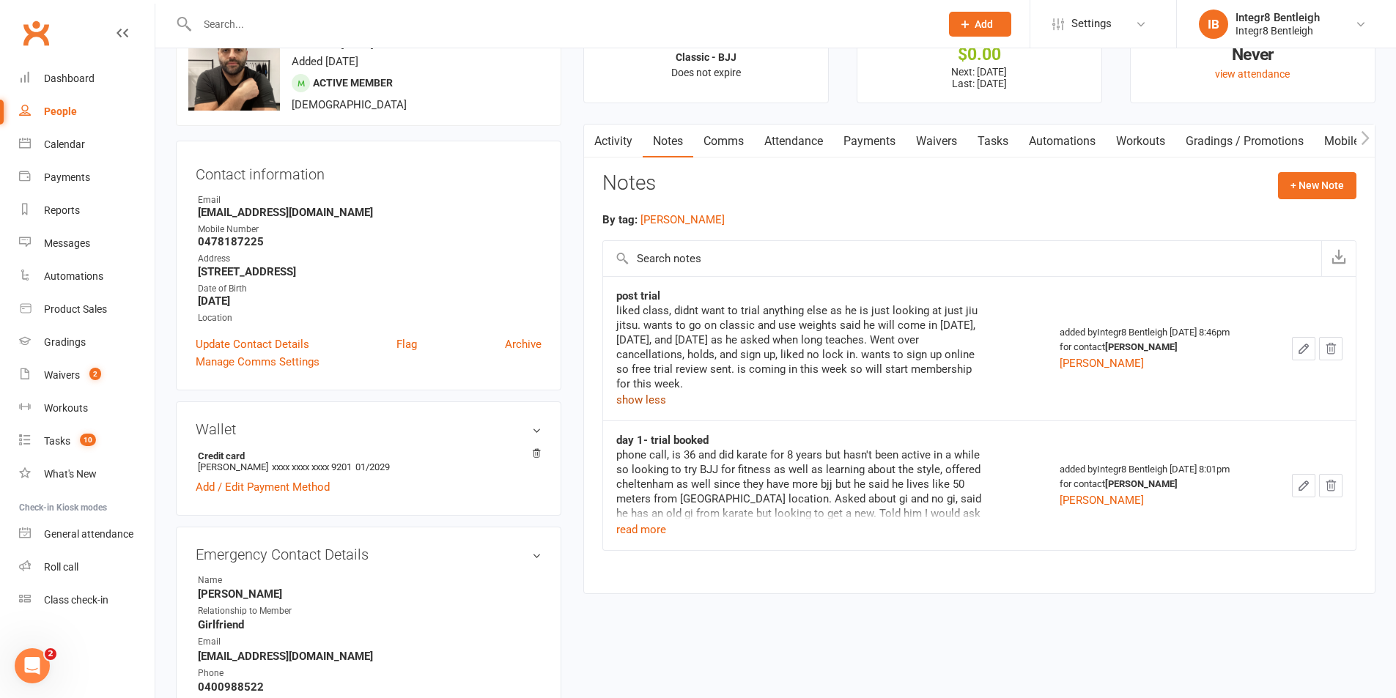
scroll to position [147, 0]
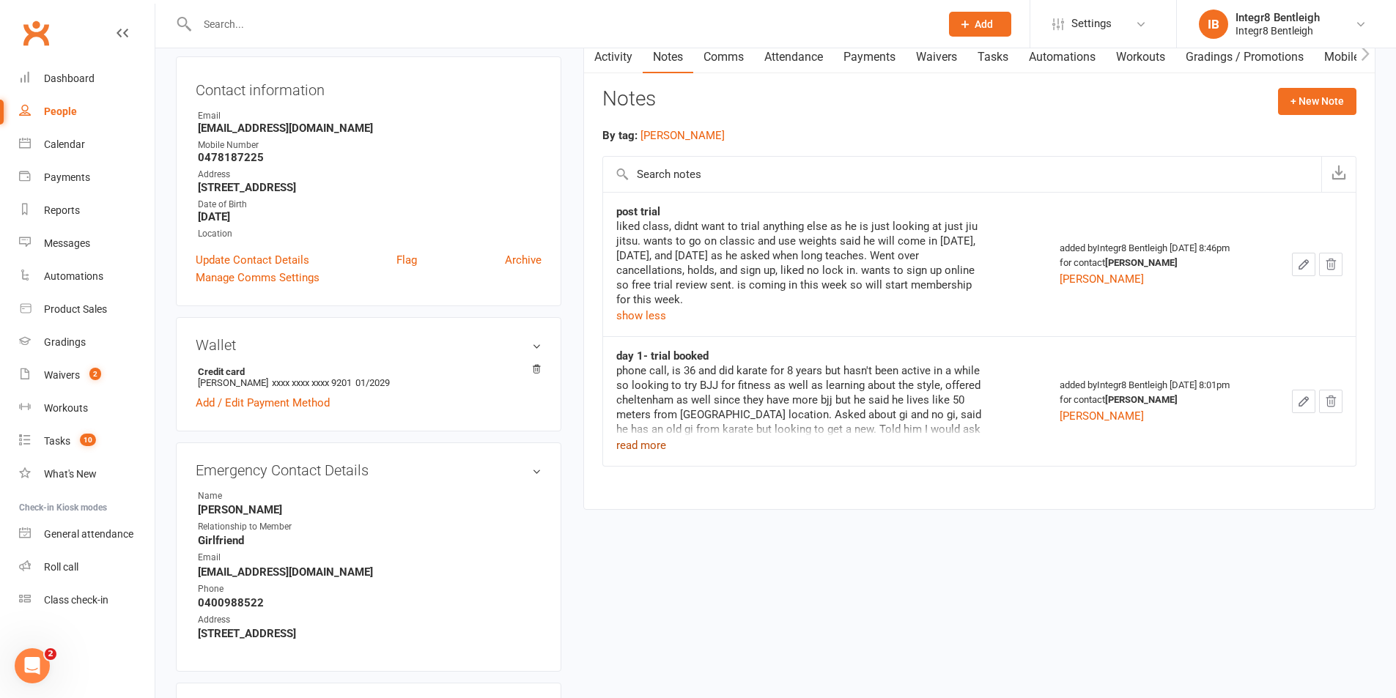
click at [647, 447] on button "read more" at bounding box center [641, 446] width 50 height 18
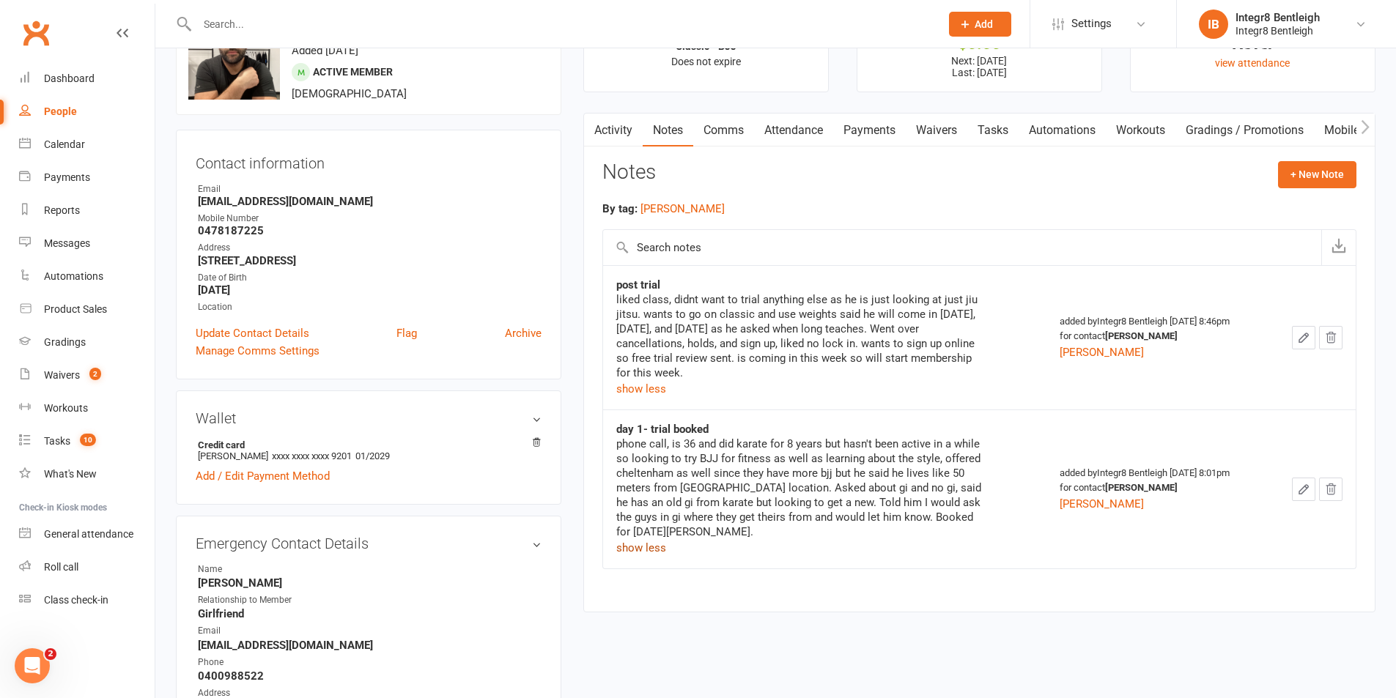
scroll to position [0, 0]
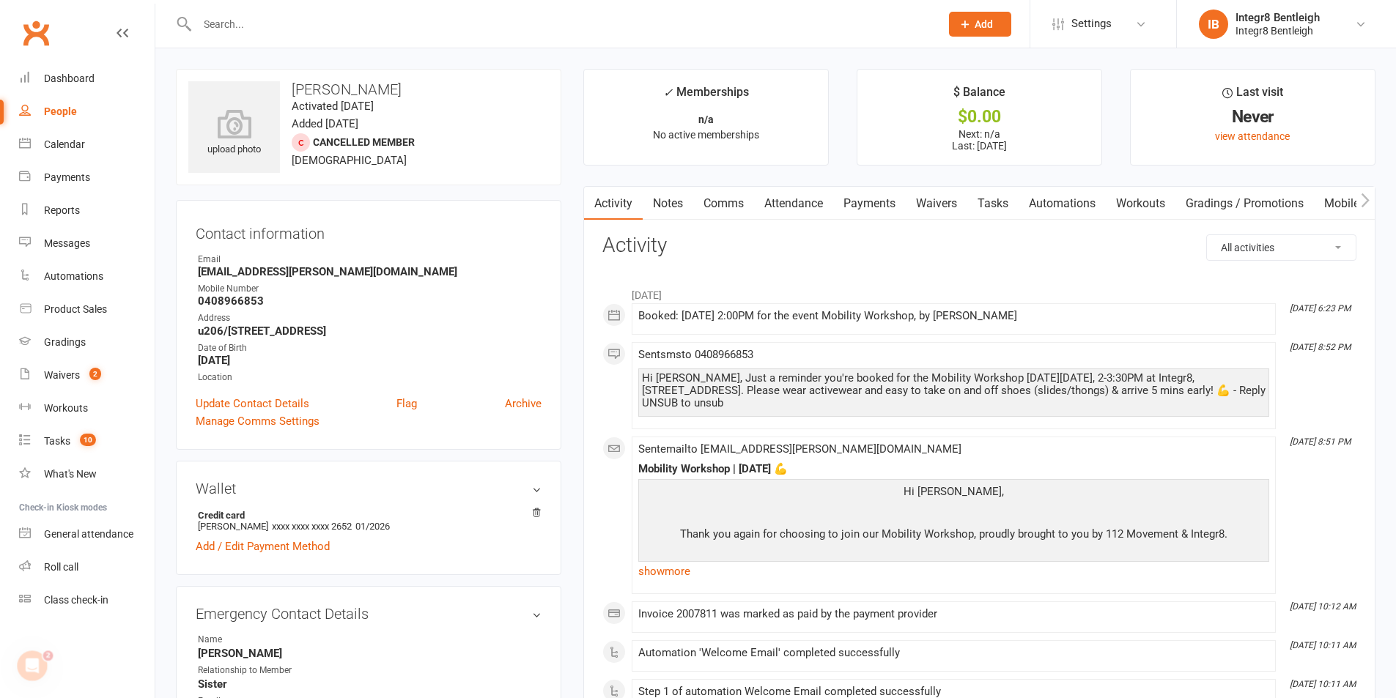
click at [660, 212] on link "Notes" at bounding box center [668, 204] width 51 height 34
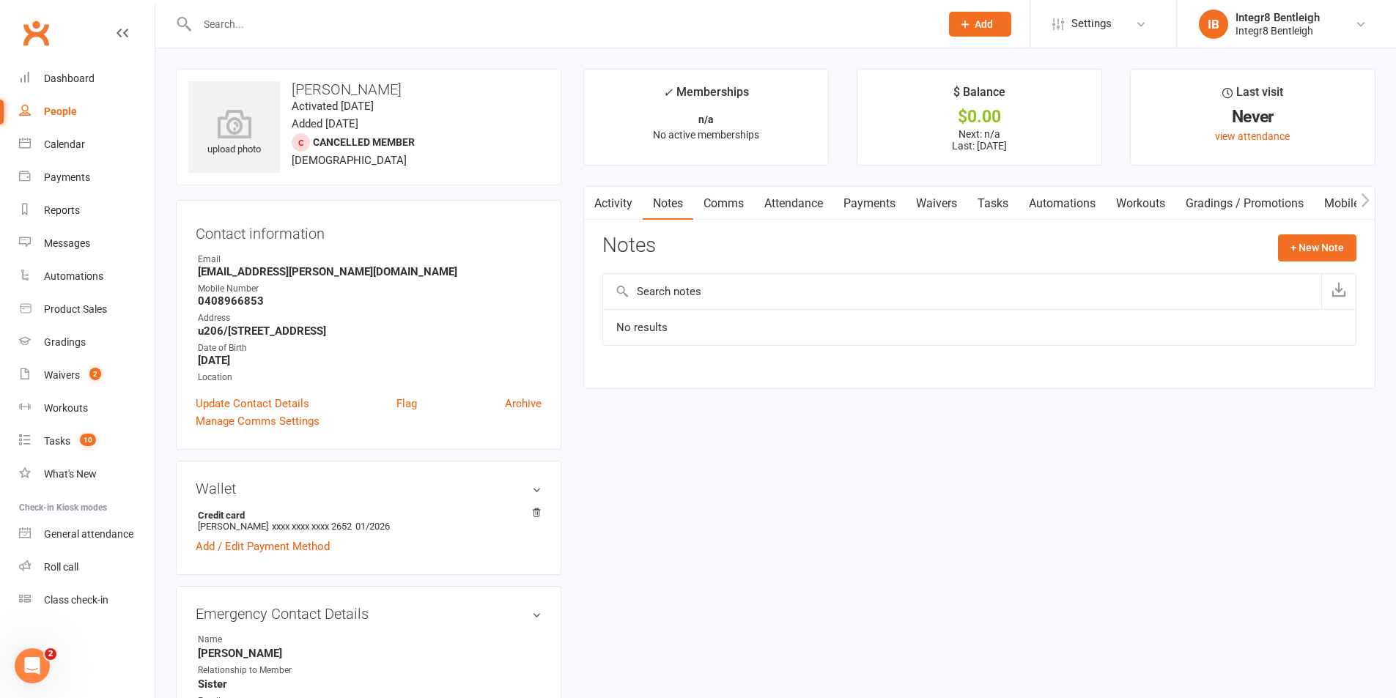
click at [615, 197] on link "Activity" at bounding box center [613, 204] width 59 height 34
click at [614, 212] on link "Activity" at bounding box center [613, 204] width 59 height 34
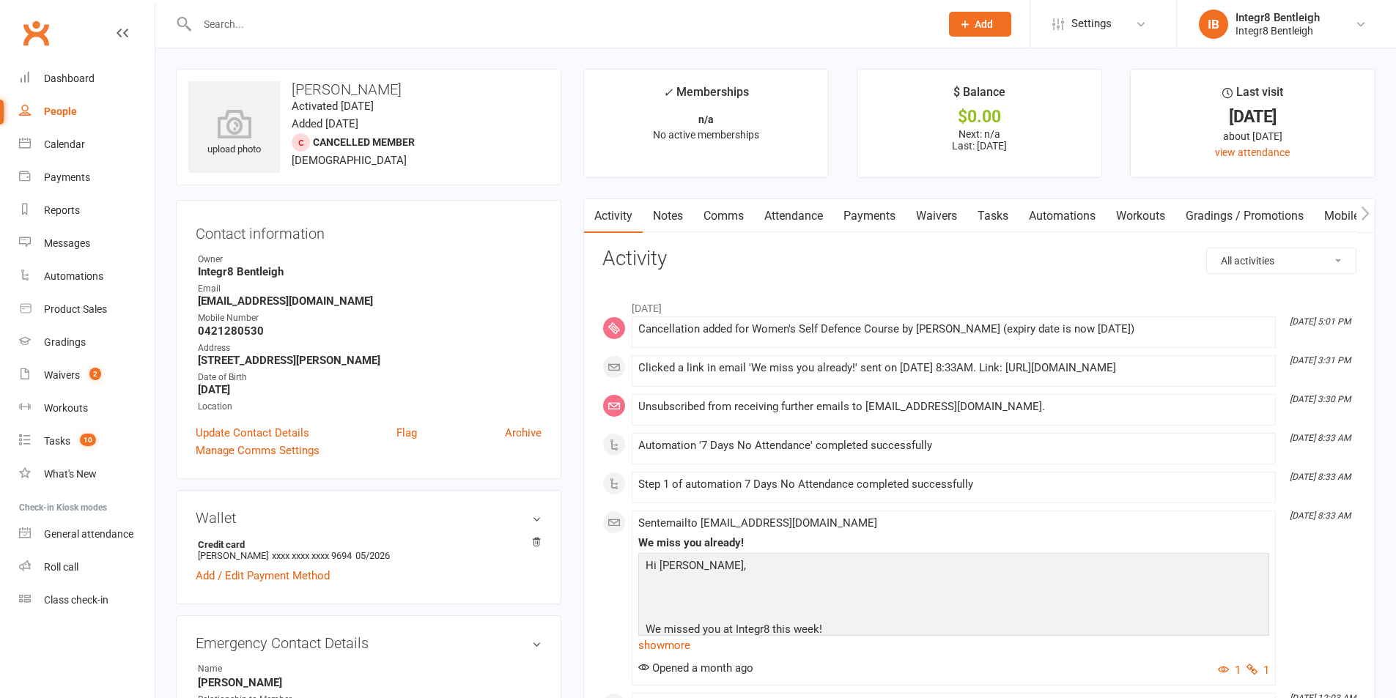
drag, startPoint x: 673, startPoint y: 215, endPoint x: 682, endPoint y: 220, distance: 10.5
click at [673, 216] on link "Notes" at bounding box center [668, 216] width 51 height 34
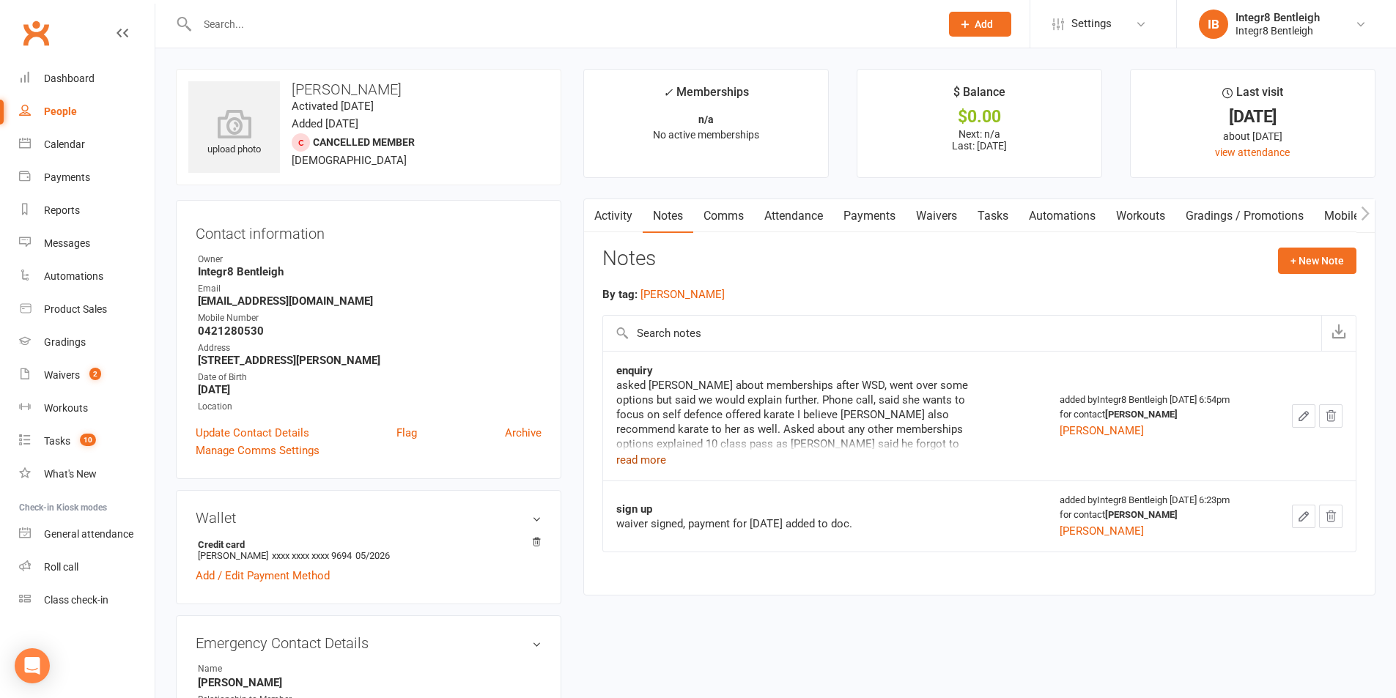
click at [626, 452] on button "read more" at bounding box center [641, 460] width 50 height 18
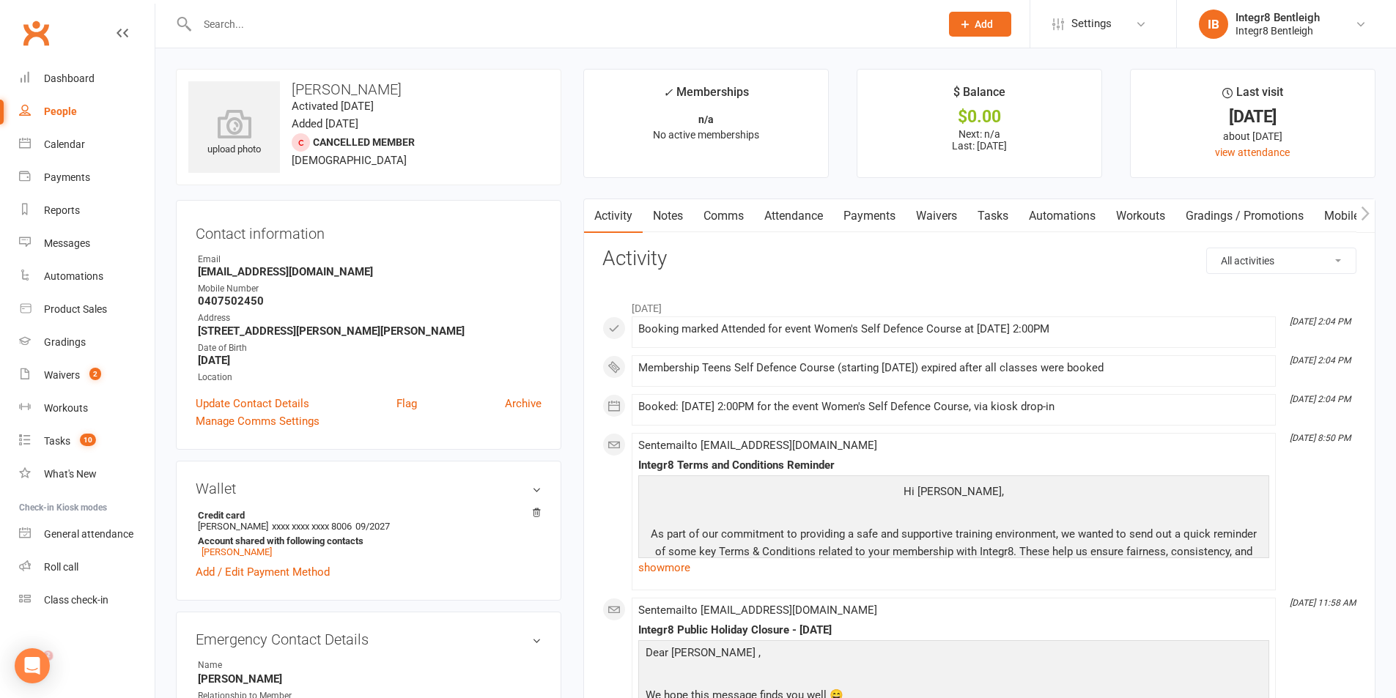
click at [664, 226] on link "Notes" at bounding box center [668, 216] width 51 height 34
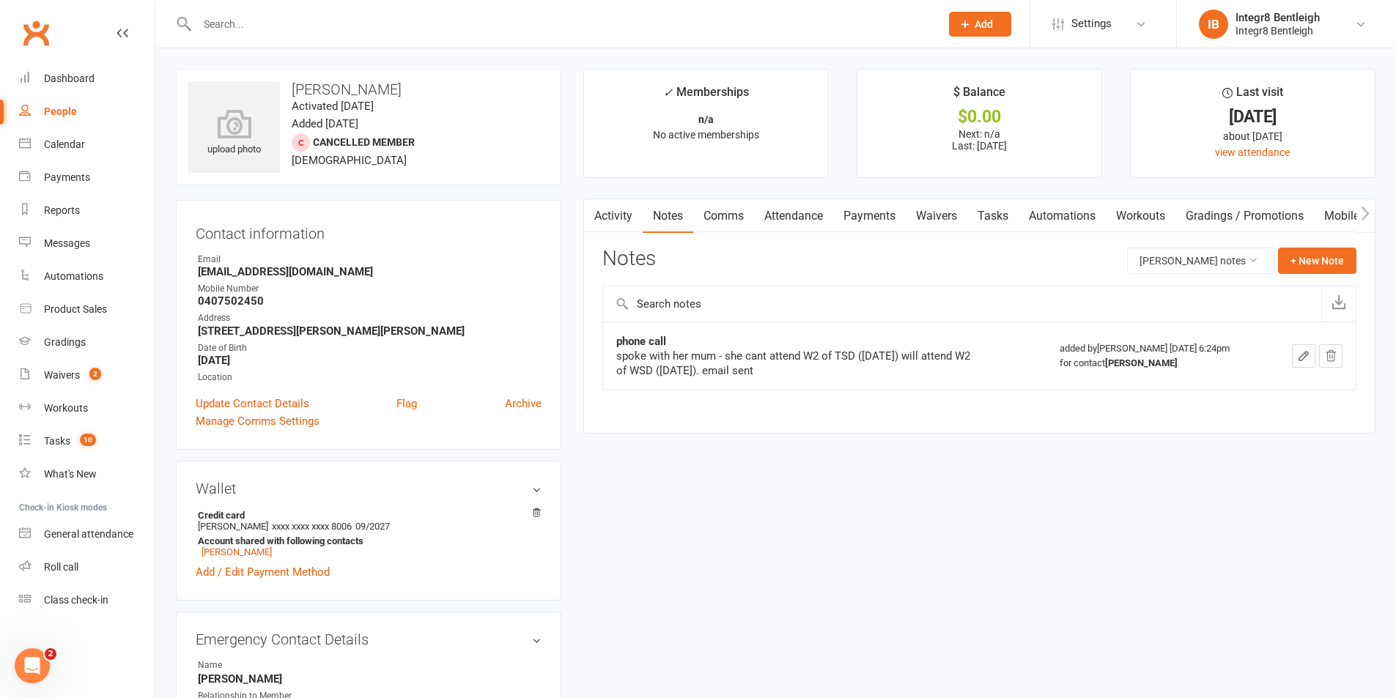
click at [604, 215] on link "Activity" at bounding box center [613, 216] width 59 height 34
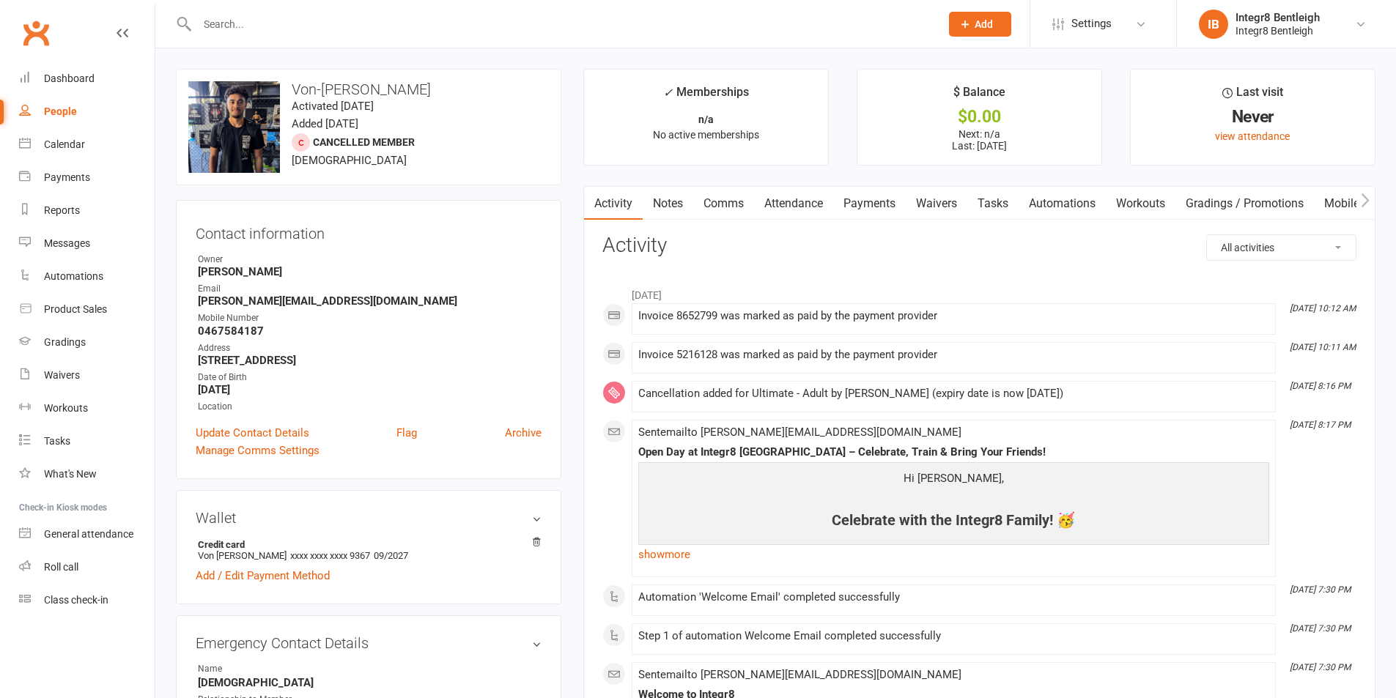
click at [657, 196] on link "Notes" at bounding box center [668, 204] width 51 height 34
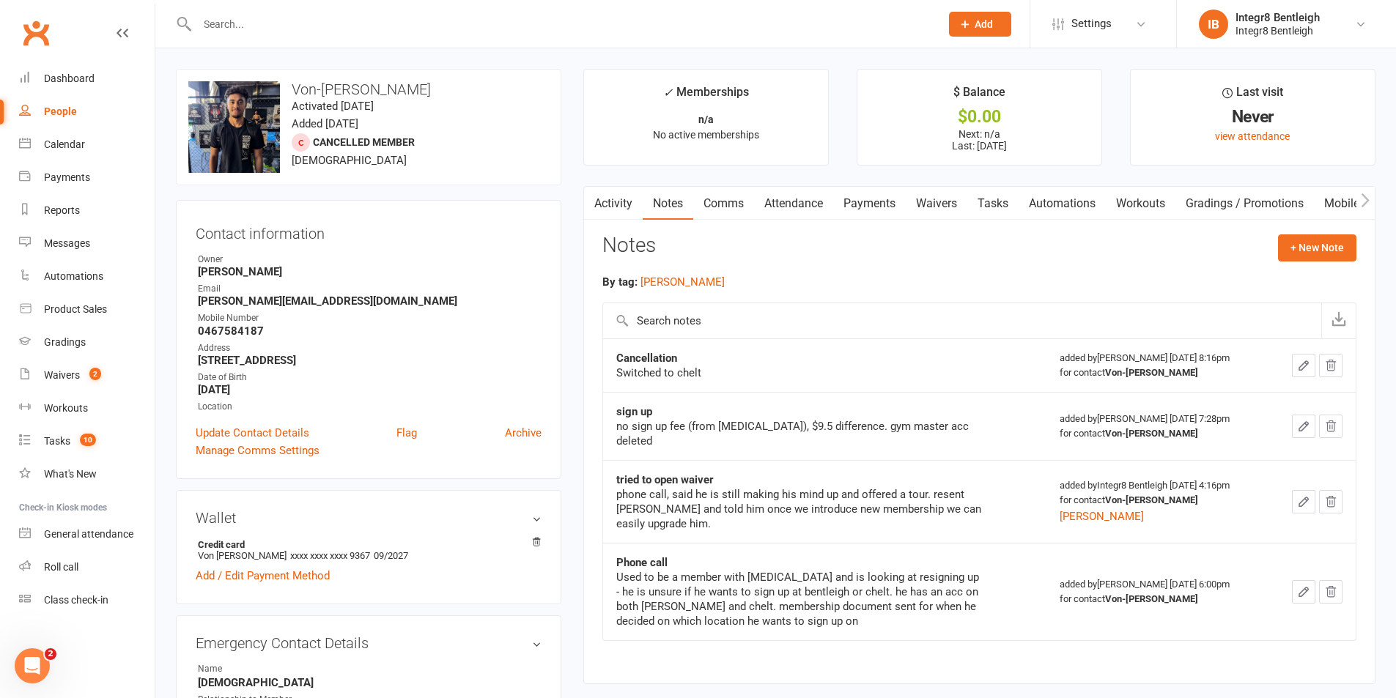
click at [598, 200] on button "button" at bounding box center [593, 203] width 18 height 33
click at [606, 198] on link "Activity" at bounding box center [613, 204] width 59 height 34
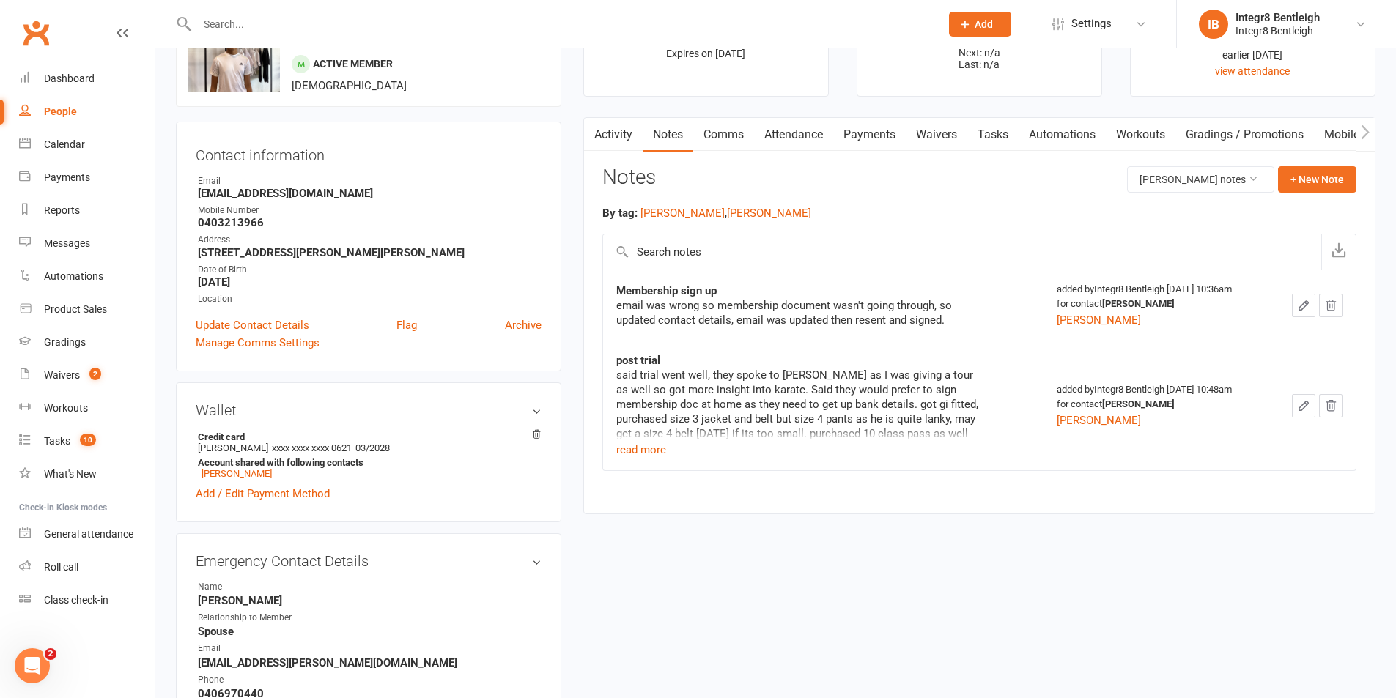
scroll to position [220, 0]
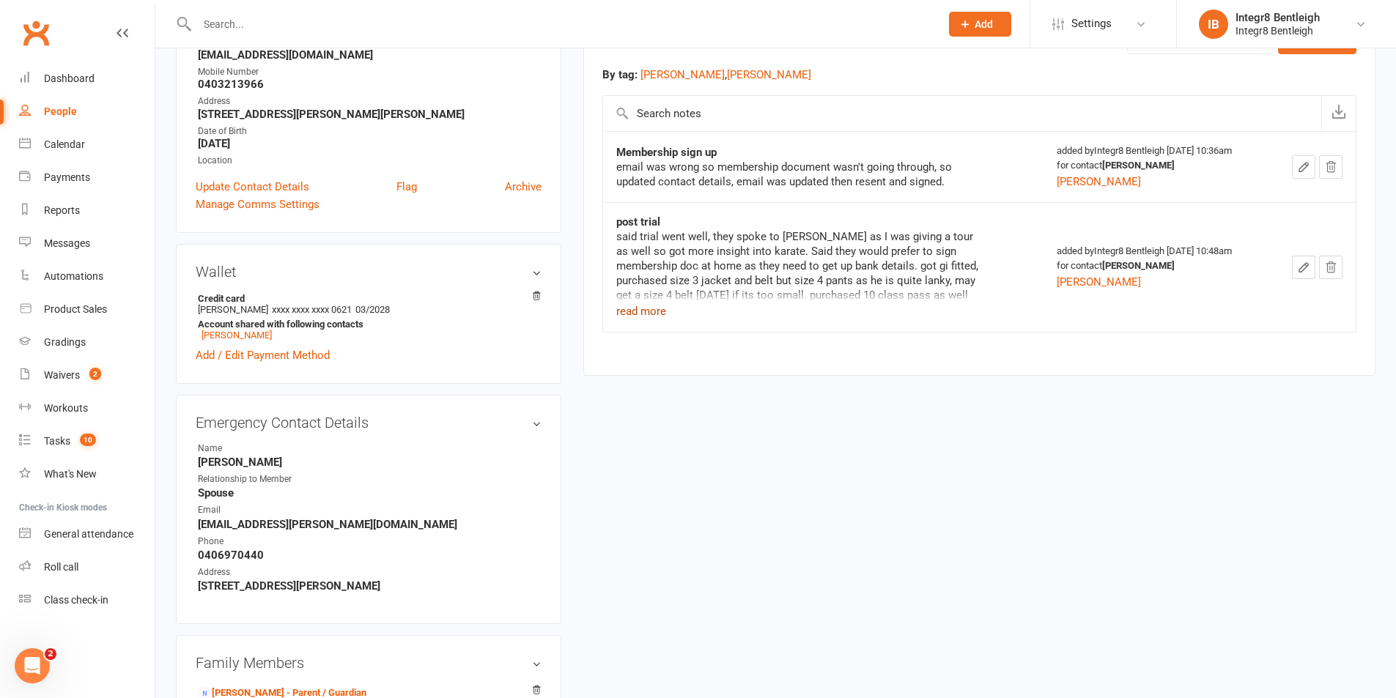
click at [637, 313] on button "read more" at bounding box center [641, 312] width 50 height 18
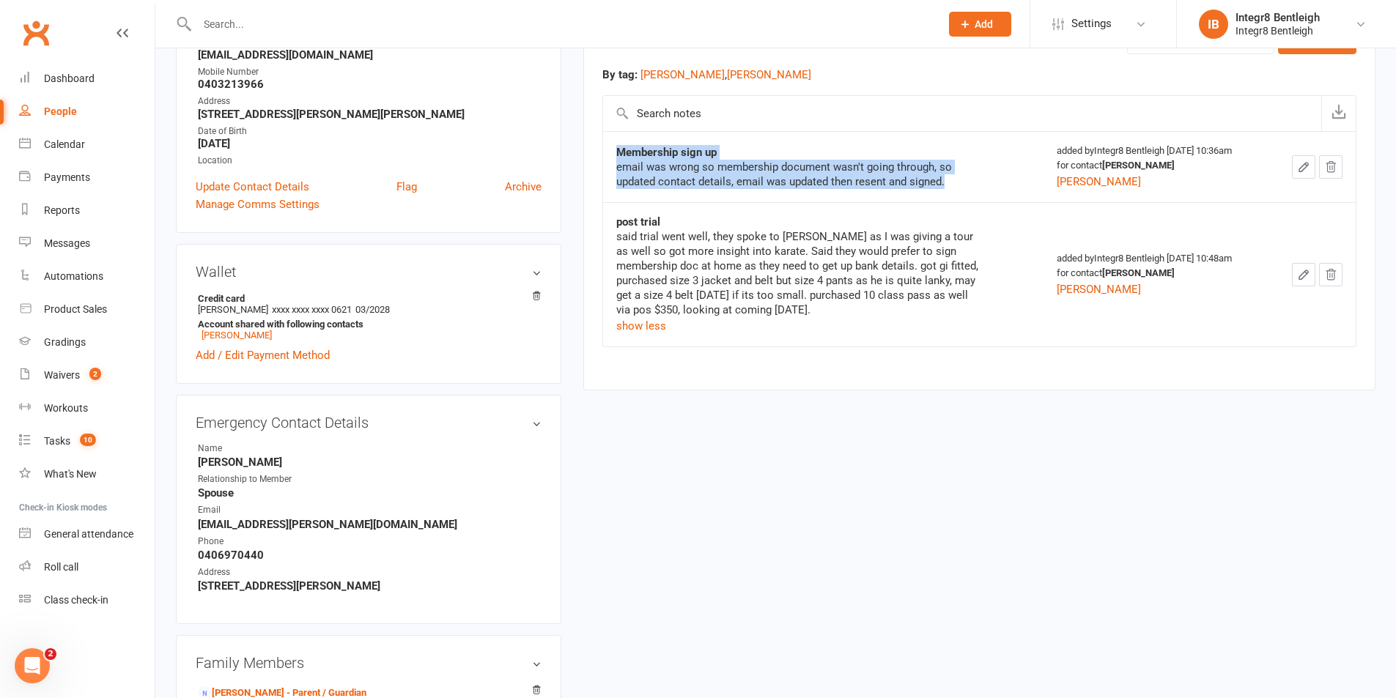
drag, startPoint x: 969, startPoint y: 186, endPoint x: 591, endPoint y: 182, distance: 377.3
click at [591, 182] on div "Activity Notes Comms Attendance Payments Waivers Tasks Automations Workouts Gra…" at bounding box center [979, 185] width 792 height 412
click at [593, 182] on div "Activity Notes Comms Attendance Payments Waivers Tasks Automations Workouts Gra…" at bounding box center [979, 185] width 792 height 412
drag, startPoint x: 971, startPoint y: 182, endPoint x: 622, endPoint y: 159, distance: 350.2
click at [622, 159] on div "Membership sign up email was wrong so membership document wasn't going through,…" at bounding box center [799, 167] width 366 height 44
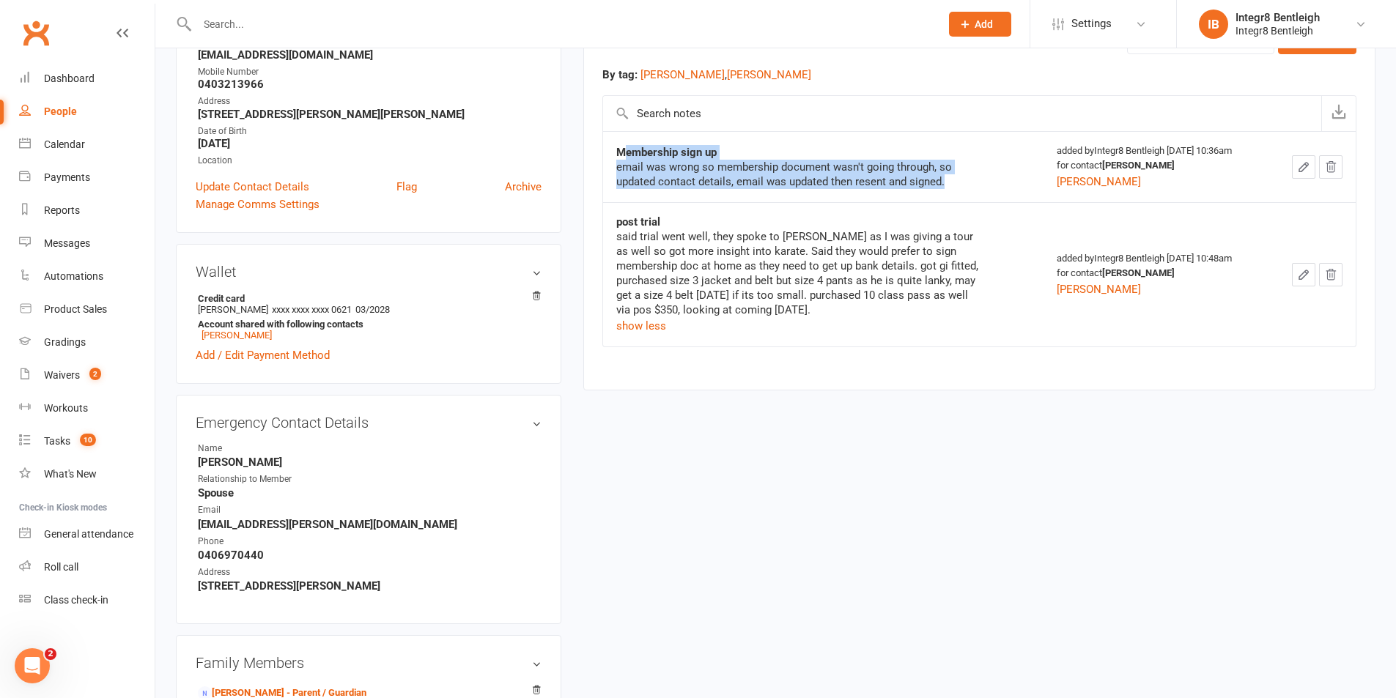
click at [622, 158] on strong "Membership sign up" at bounding box center [666, 152] width 100 height 13
click at [1295, 159] on button "button" at bounding box center [1303, 166] width 23 height 23
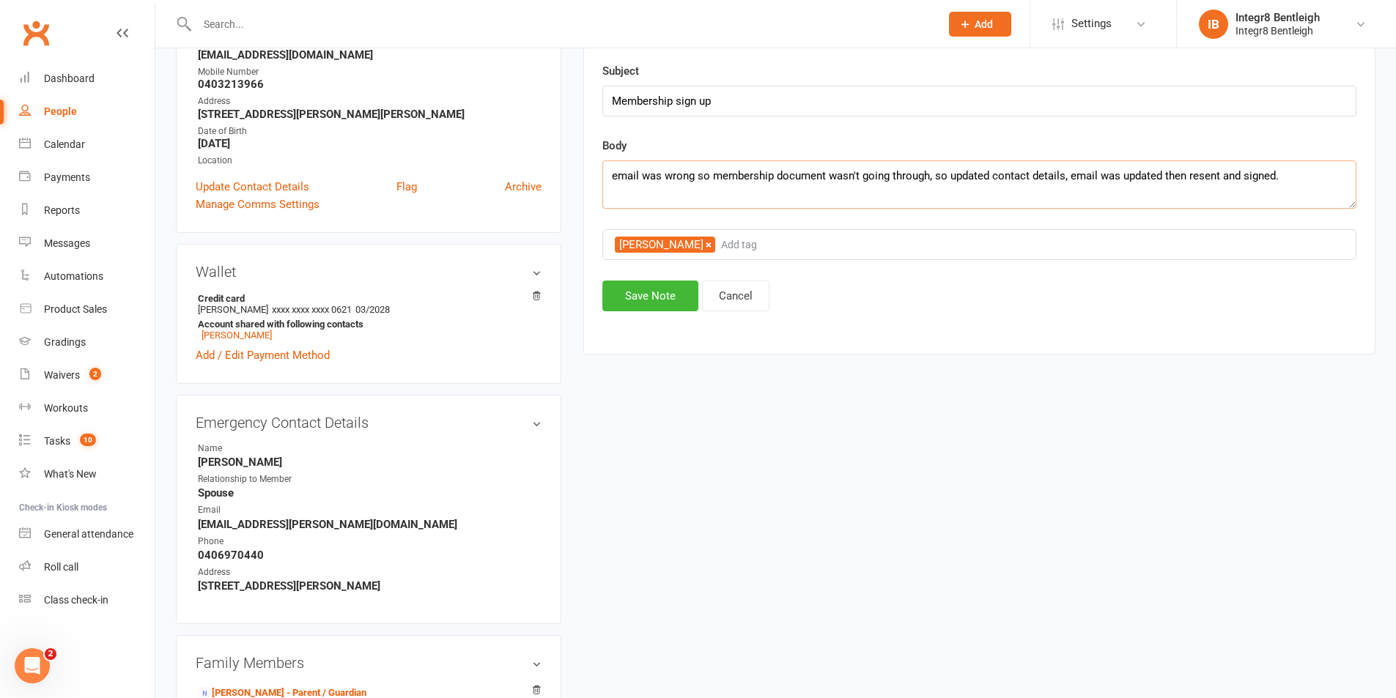
click at [1290, 187] on textarea "email was wrong so membership document wasn't going through, so updated contact…" at bounding box center [979, 184] width 754 height 48
type textarea "email was wrong so membership document wasn't going through, so updated contact…"
click at [671, 286] on button "Save Note" at bounding box center [650, 296] width 96 height 31
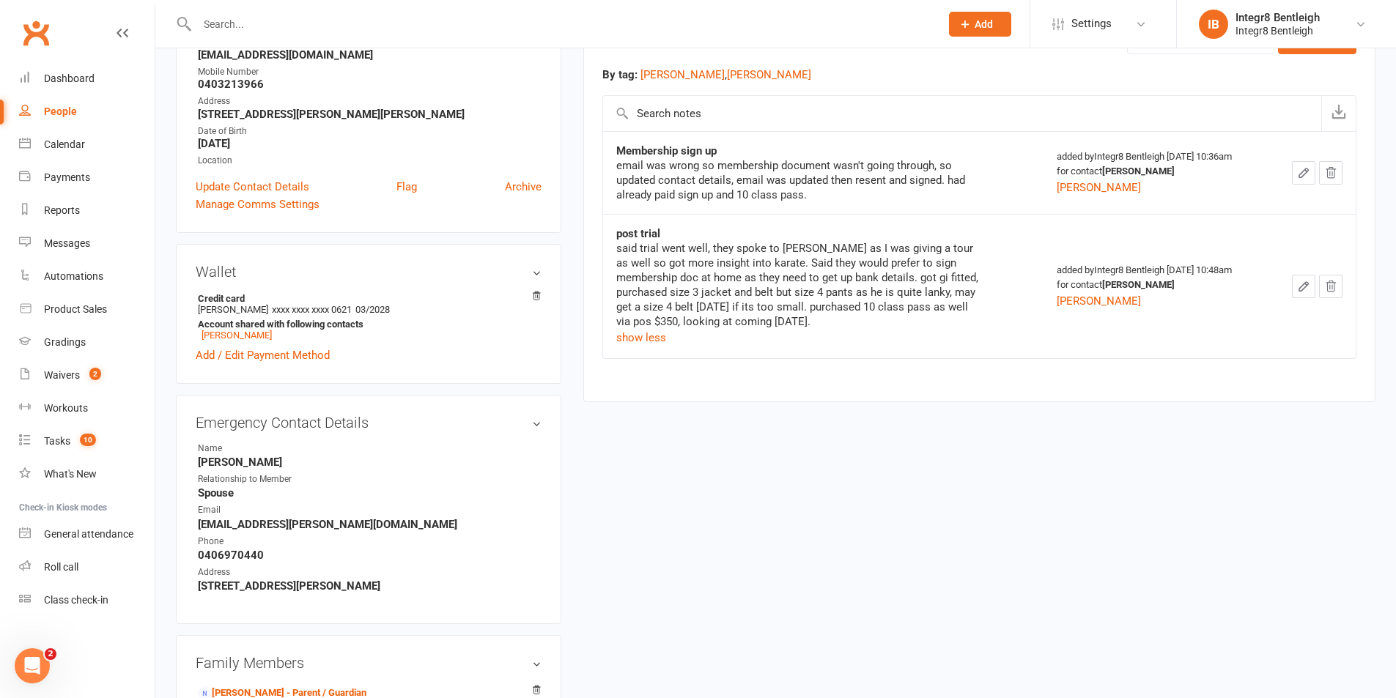
click at [1305, 168] on icon "button" at bounding box center [1303, 172] width 13 height 13
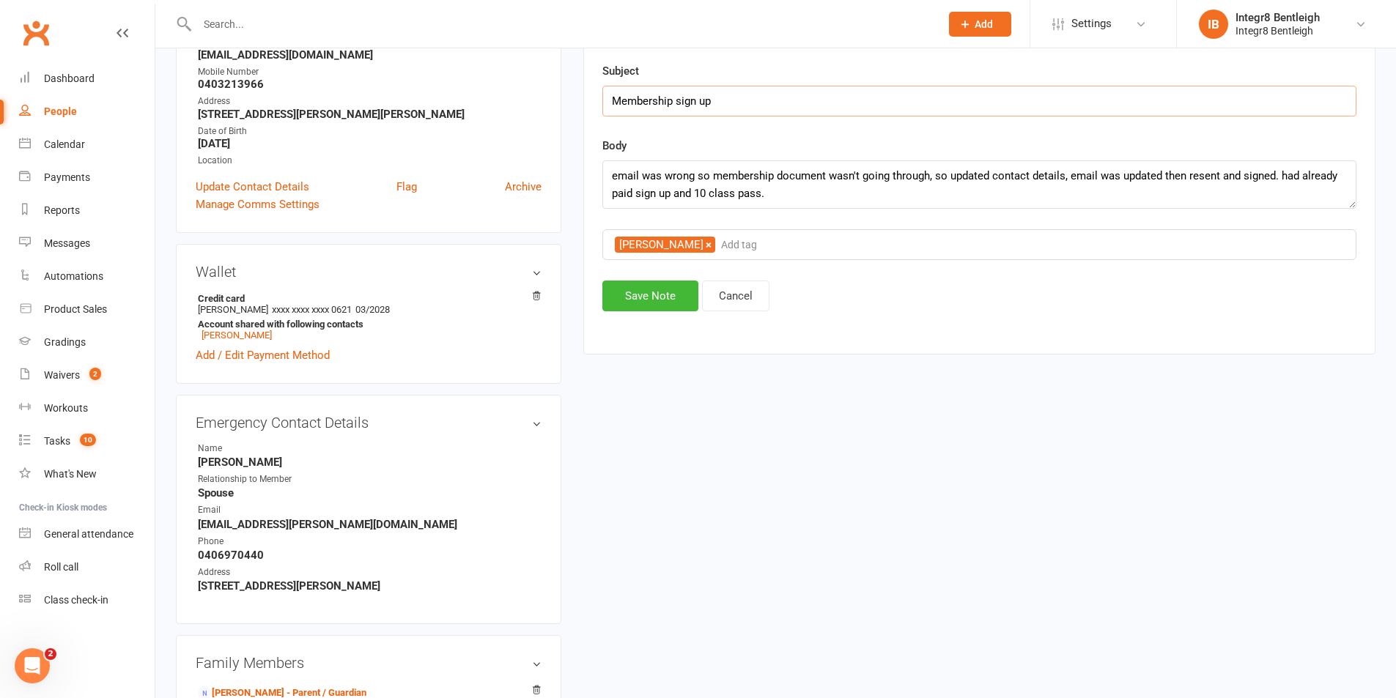
click at [623, 103] on input "Membership sign up" at bounding box center [979, 101] width 754 height 31
type input "membership sign up"
click at [639, 283] on button "Save Note" at bounding box center [650, 296] width 96 height 31
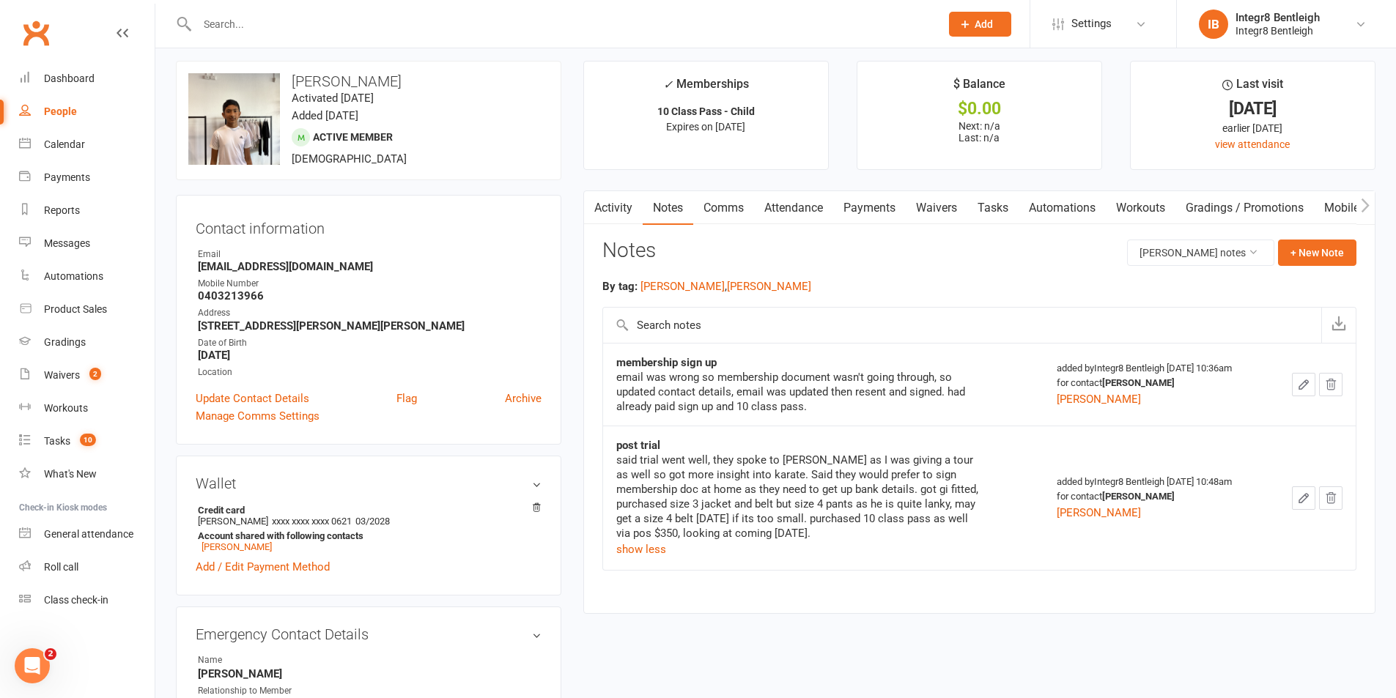
scroll to position [0, 0]
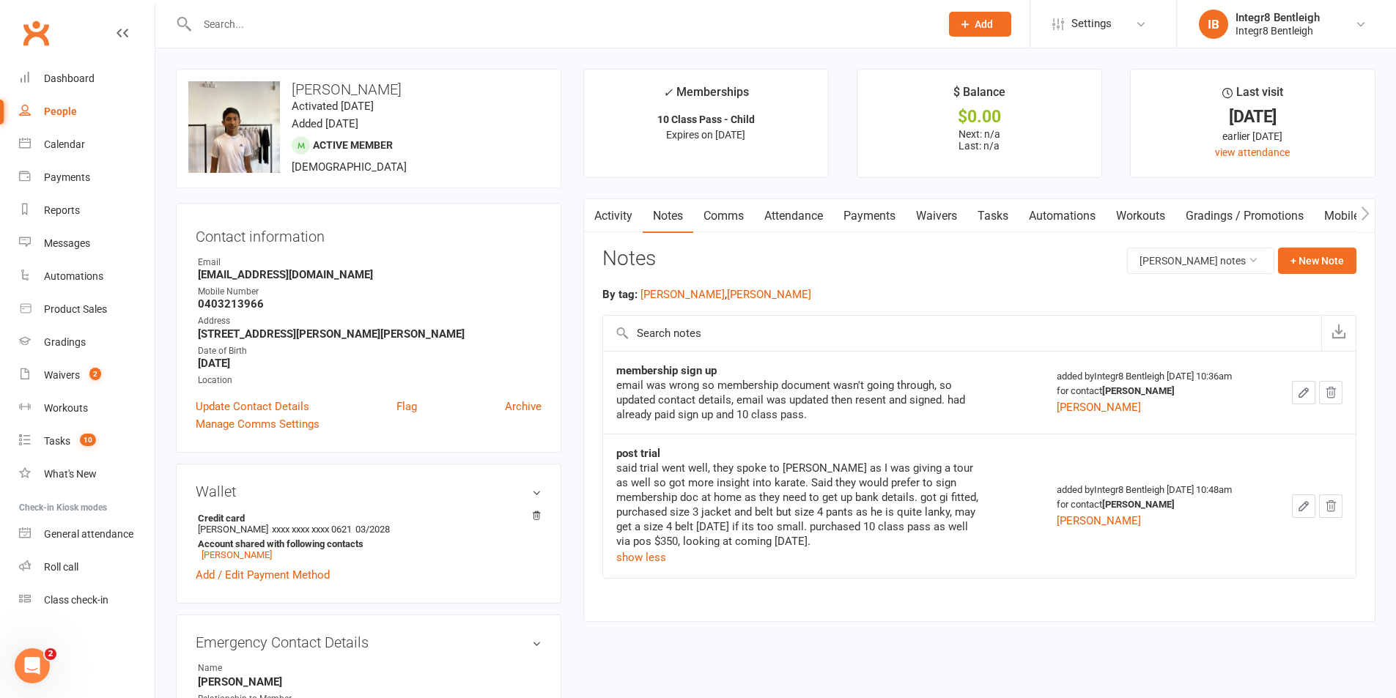
drag, startPoint x: 172, startPoint y: 70, endPoint x: 0, endPoint y: 642, distance: 597.5
click at [3, 655] on nav "Clubworx Dashboard People Calendar Payments Reports Messages Automations Produc…" at bounding box center [77, 353] width 155 height 698
click at [123, 685] on nav "Clubworx Dashboard People Calendar Payments Reports Messages Automations Produc…" at bounding box center [77, 353] width 155 height 698
click at [400, 93] on h3 "[PERSON_NAME]" at bounding box center [368, 89] width 360 height 16
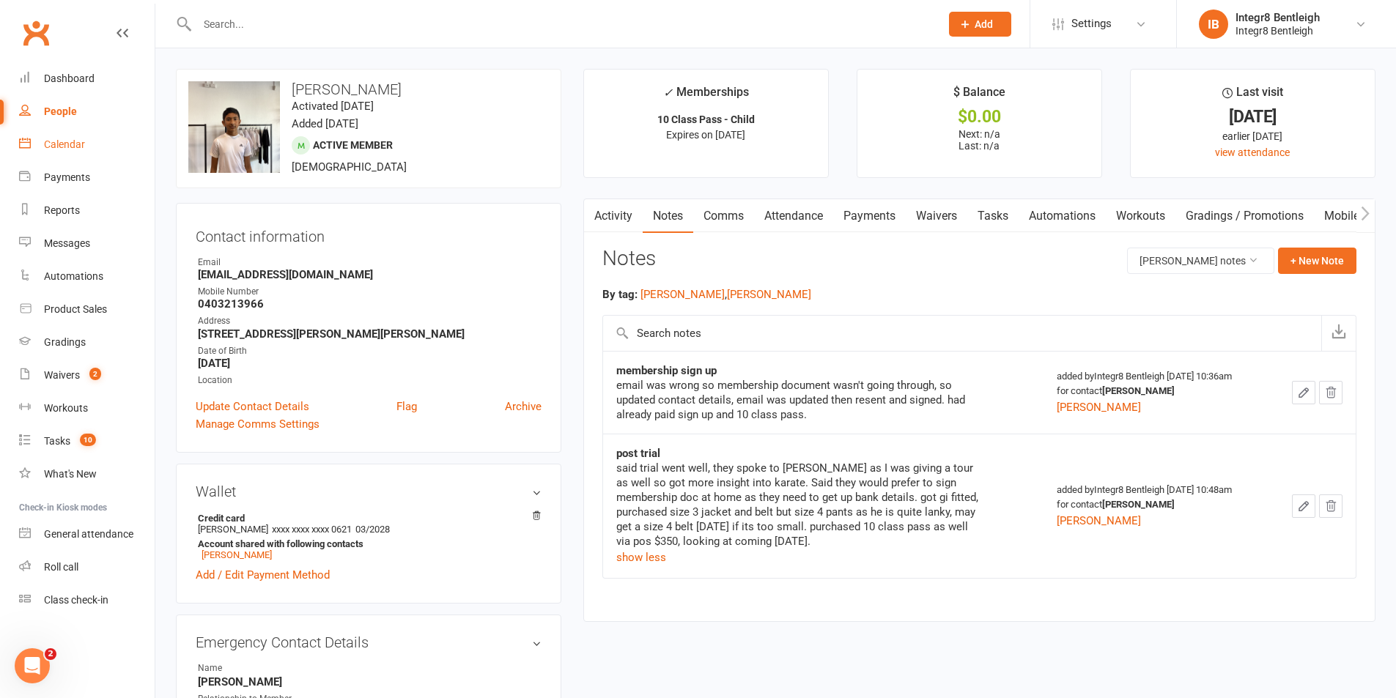
click at [97, 135] on link "Calendar" at bounding box center [87, 144] width 136 height 33
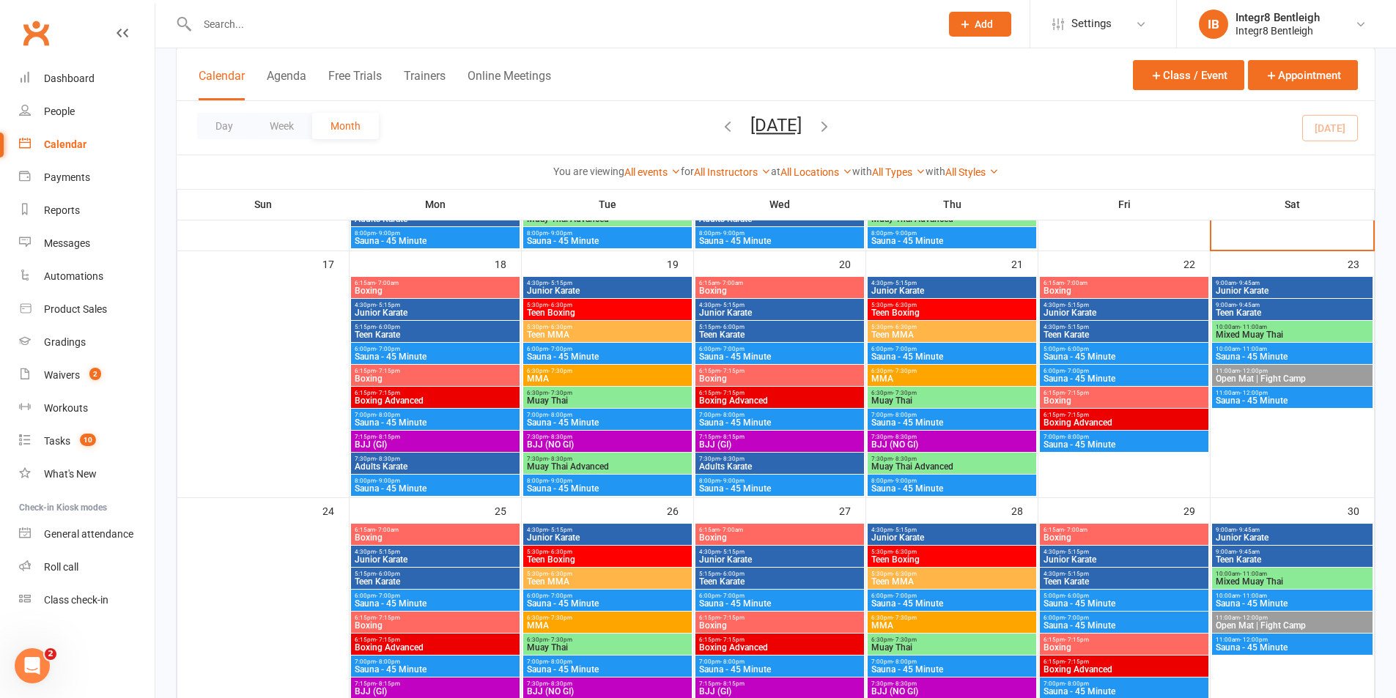
scroll to position [806, 0]
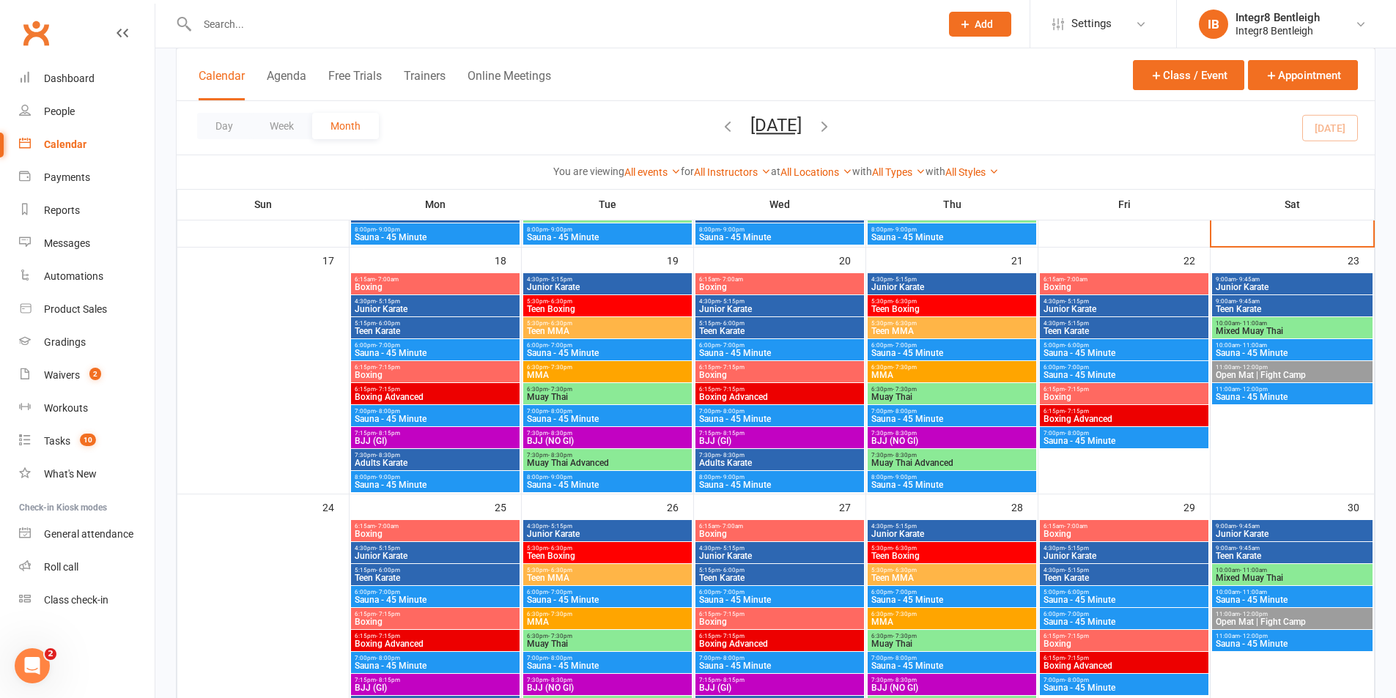
click at [607, 319] on div "5:30pm - 6:30pm Teen MMA" at bounding box center [607, 327] width 169 height 21
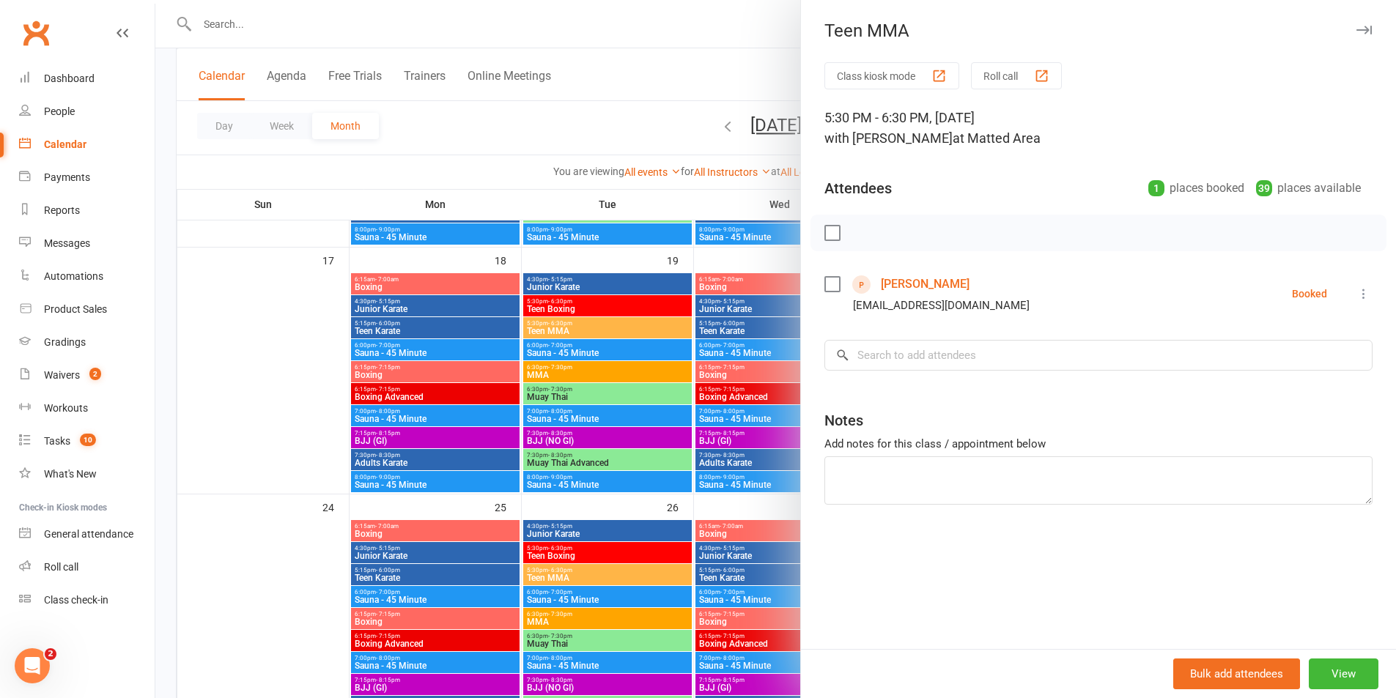
click at [618, 286] on div at bounding box center [775, 349] width 1240 height 698
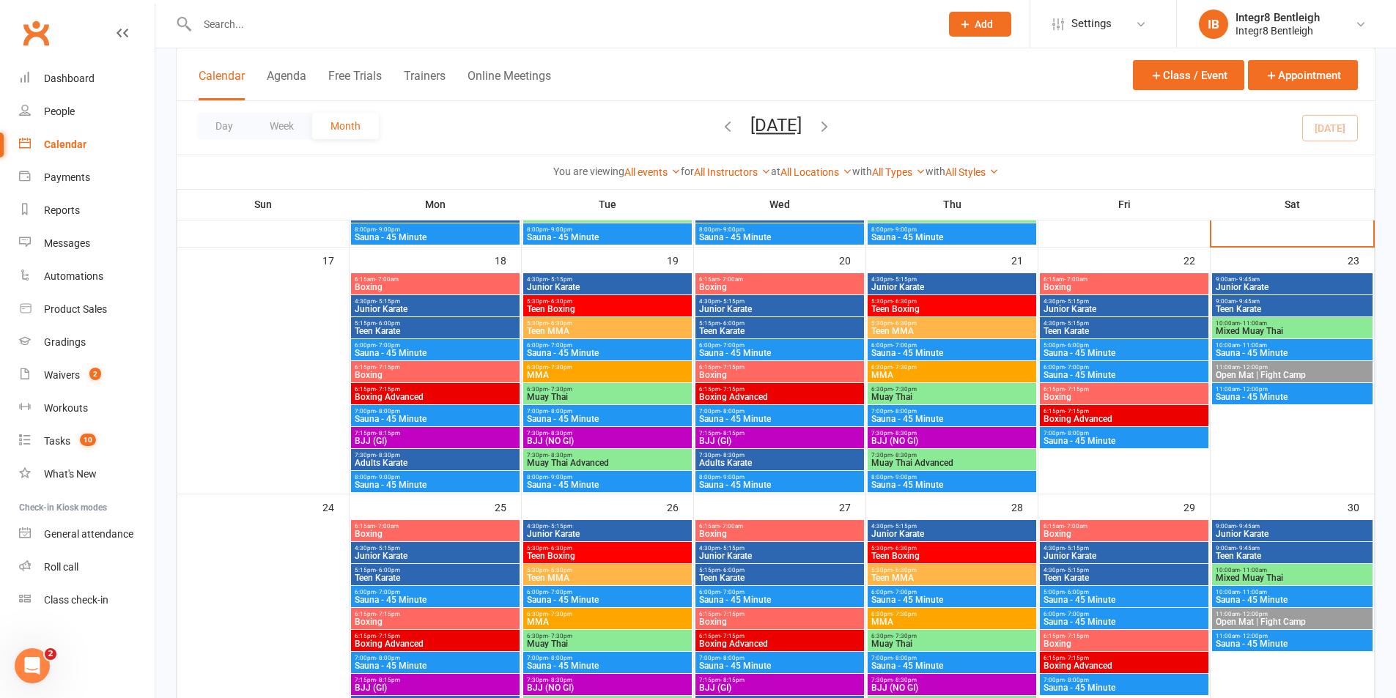
click at [610, 302] on span "5:30pm - 6:30pm" at bounding box center [607, 301] width 163 height 7
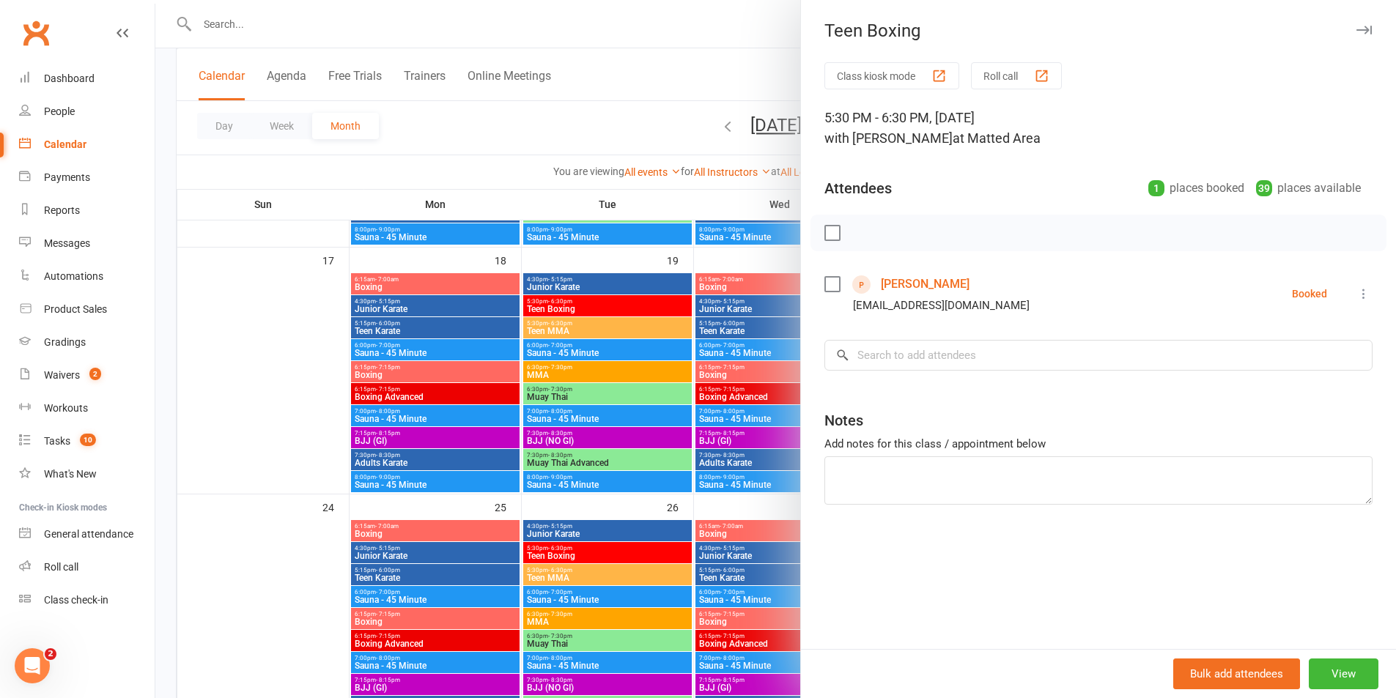
click at [613, 315] on div at bounding box center [775, 349] width 1240 height 698
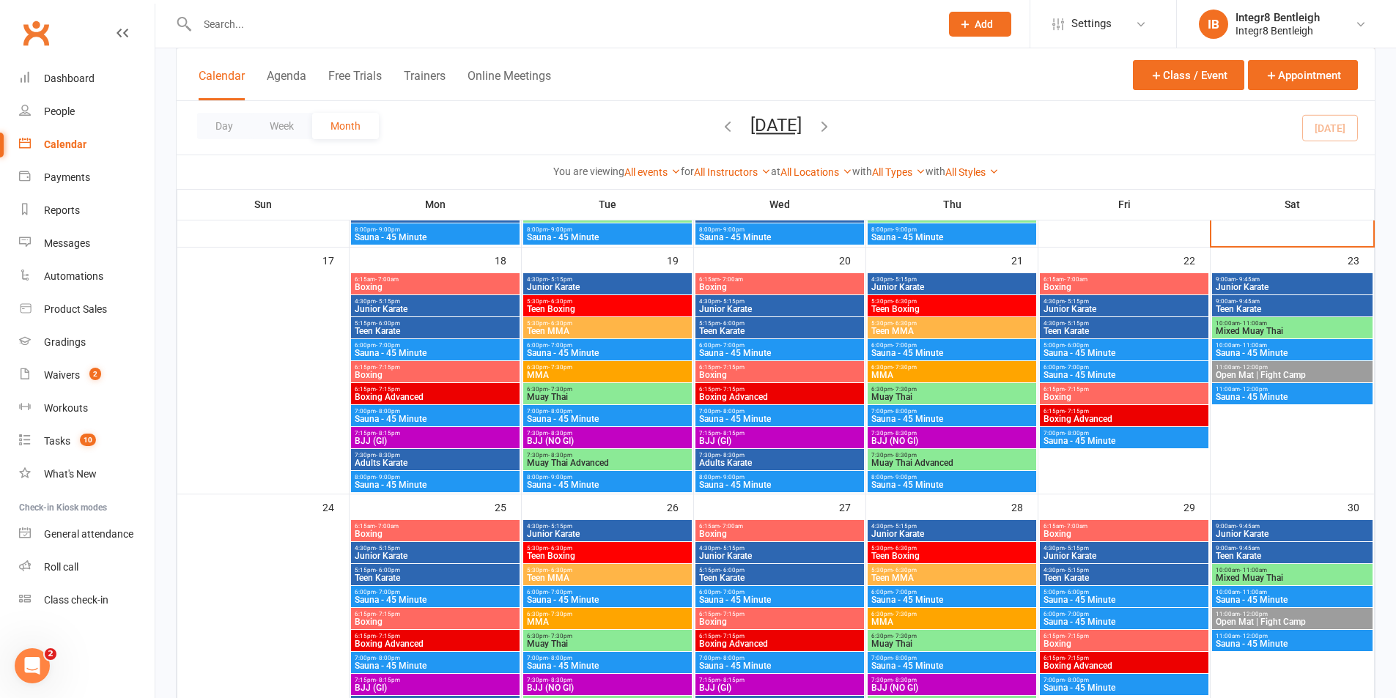
click at [965, 37] on div "Prospect Member Non-attending contact Class / event Appointment Grading event T…" at bounding box center [980, 24] width 100 height 48
click at [969, 33] on button "Add" at bounding box center [980, 24] width 62 height 25
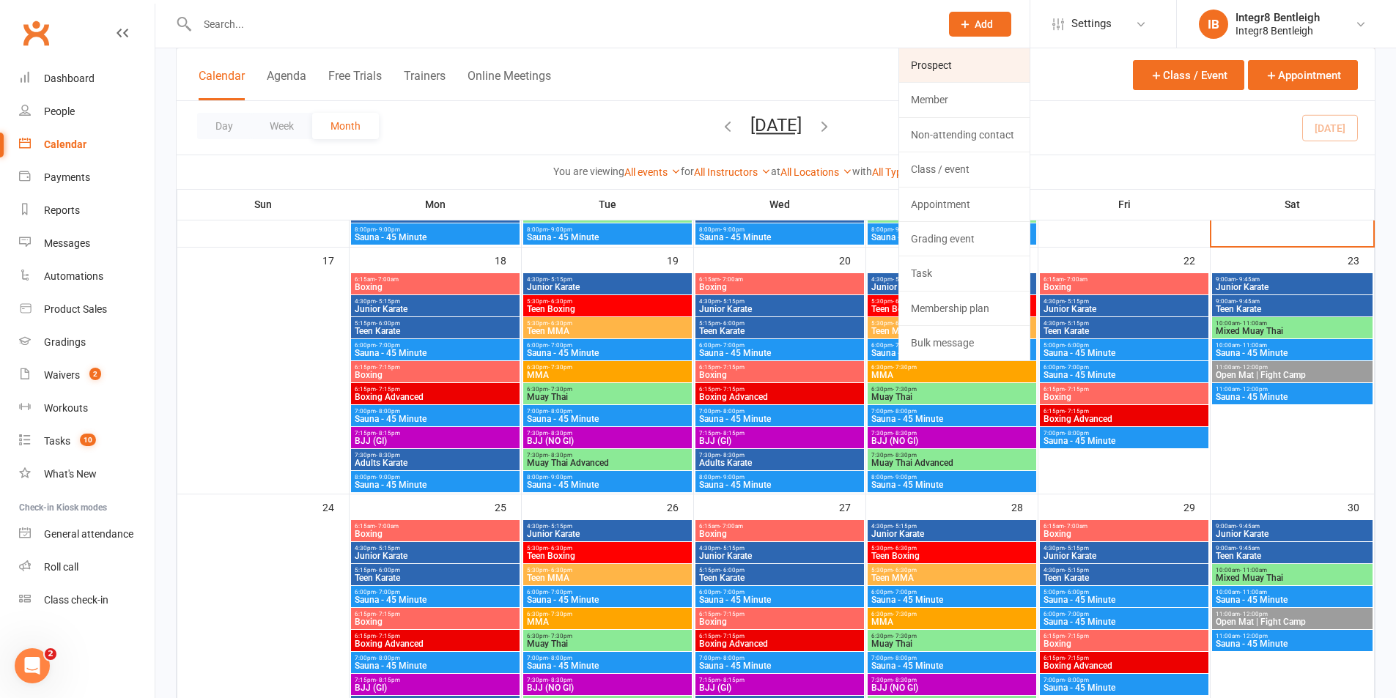
click at [937, 78] on link "Prospect" at bounding box center [964, 65] width 130 height 34
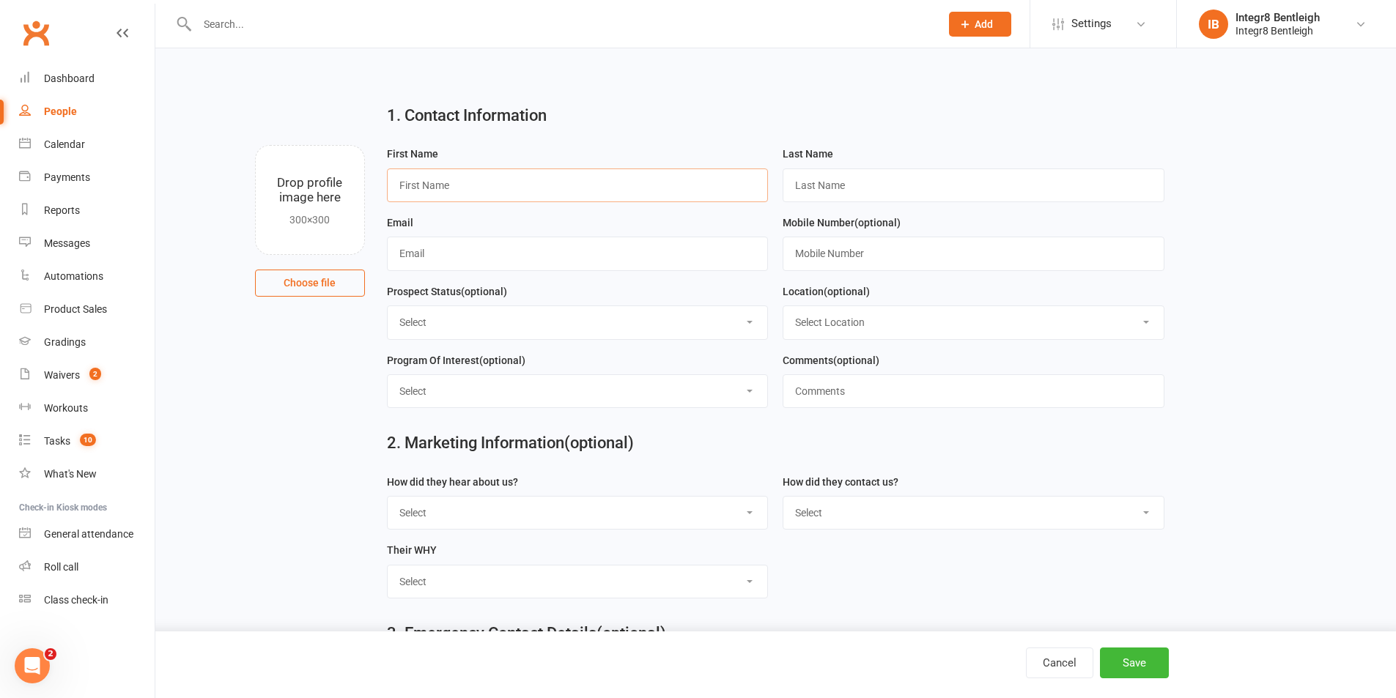
click at [521, 199] on input "text" at bounding box center [578, 186] width 382 height 34
type input "[PERSON_NAME]"
click at [832, 177] on input "text" at bounding box center [973, 186] width 382 height 34
type input "[PERSON_NAME]"
click at [486, 262] on input "text" at bounding box center [578, 254] width 382 height 34
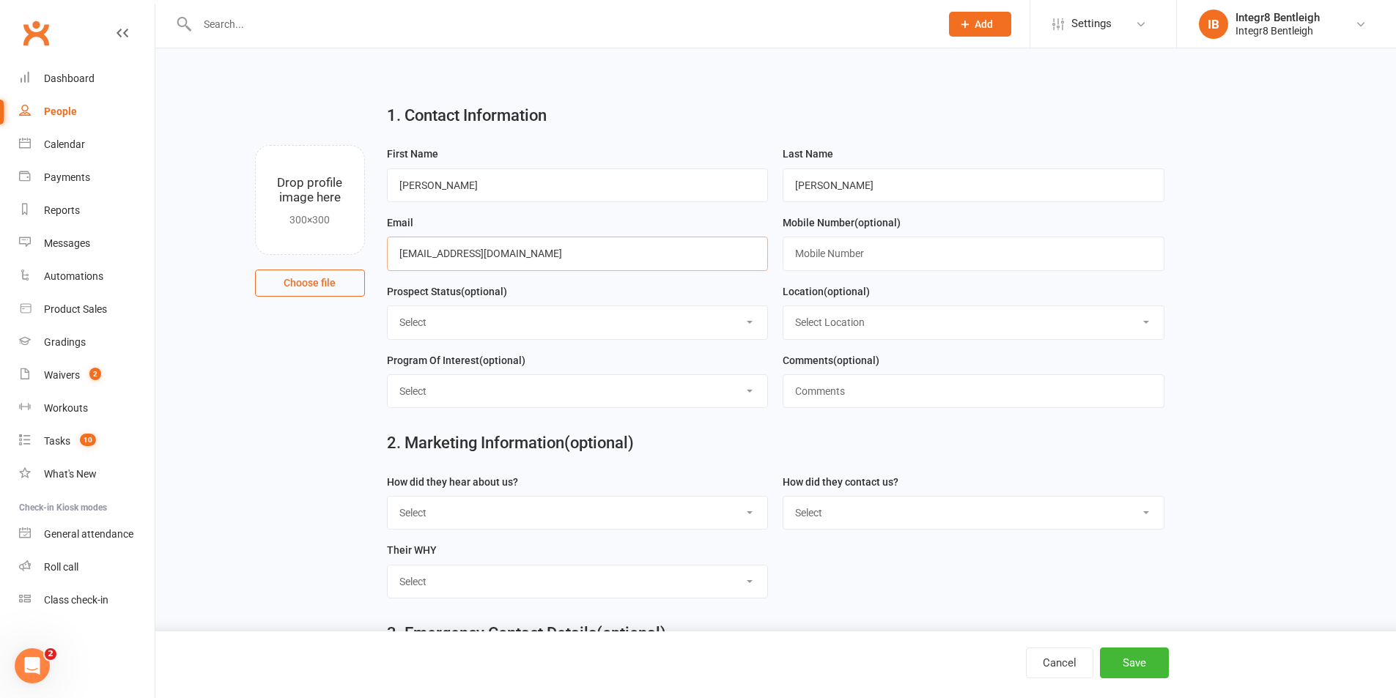
type input "[EMAIL_ADDRESS][DOMAIN_NAME]"
click at [864, 256] on input "text" at bounding box center [973, 254] width 382 height 34
type input "0403255692"
click at [405, 181] on input "[PERSON_NAME]" at bounding box center [578, 186] width 382 height 34
type input "[PERSON_NAME]"
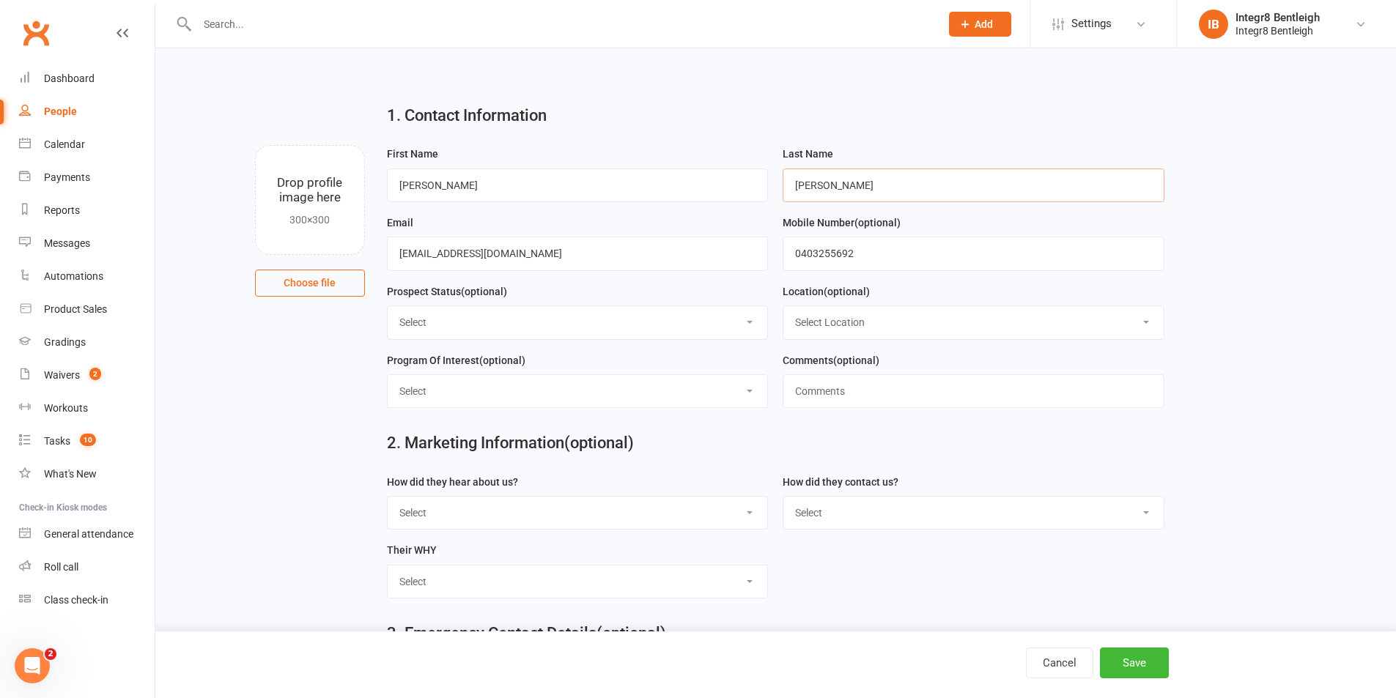
click at [799, 190] on input "[PERSON_NAME]" at bounding box center [973, 186] width 382 height 34
type input "[PERSON_NAME]"
click at [1138, 668] on button "Save" at bounding box center [1134, 663] width 69 height 31
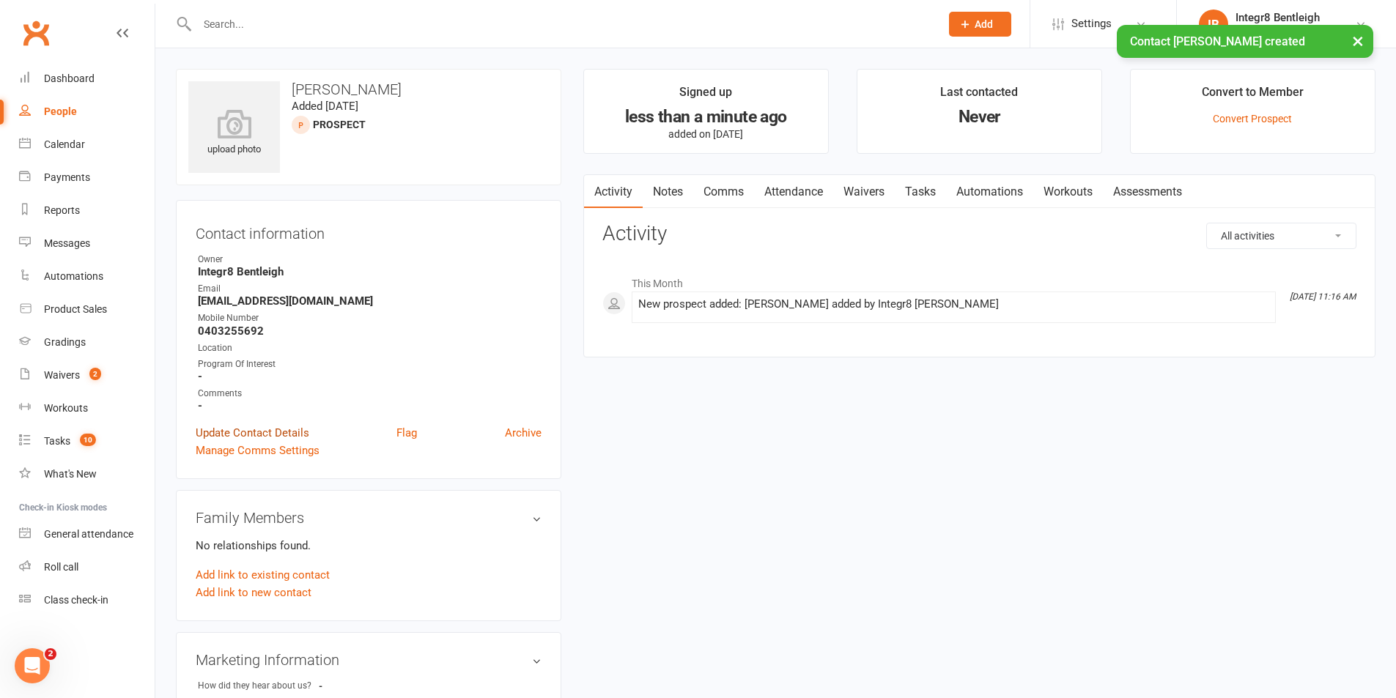
click at [265, 426] on link "Update Contact Details" at bounding box center [253, 433] width 114 height 18
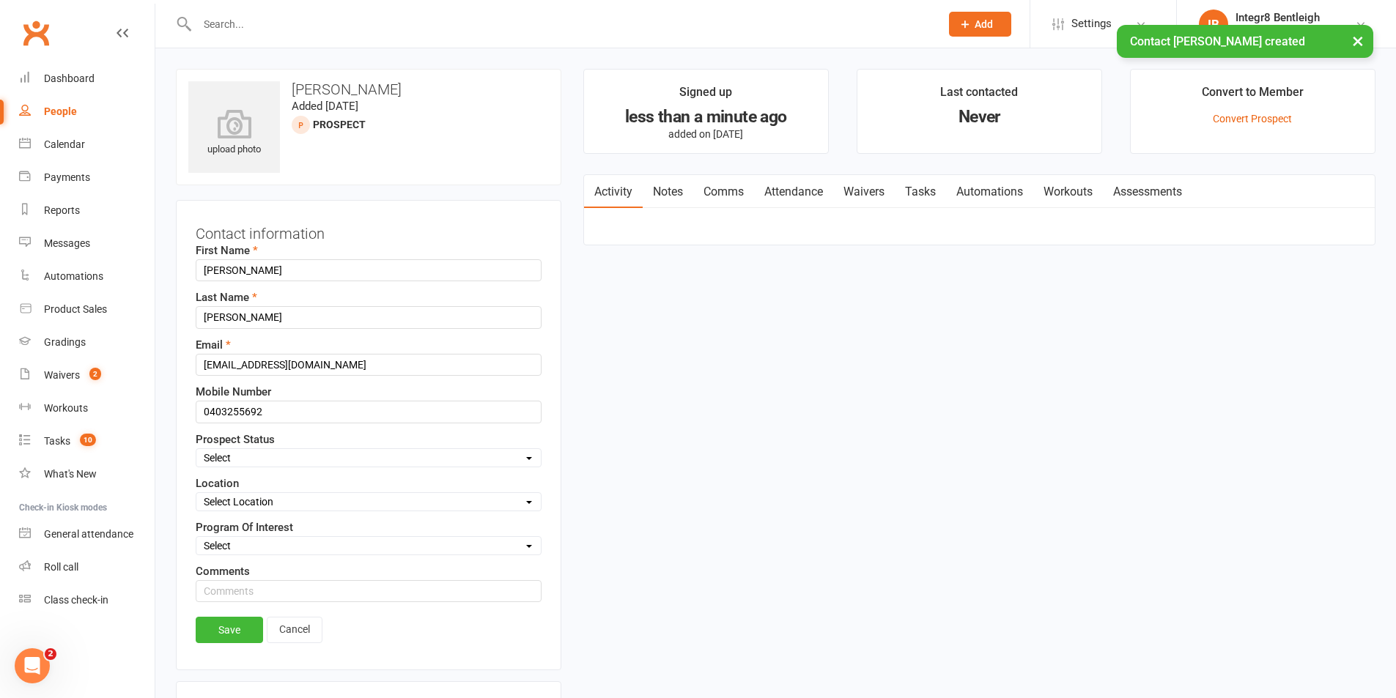
scroll to position [69, 0]
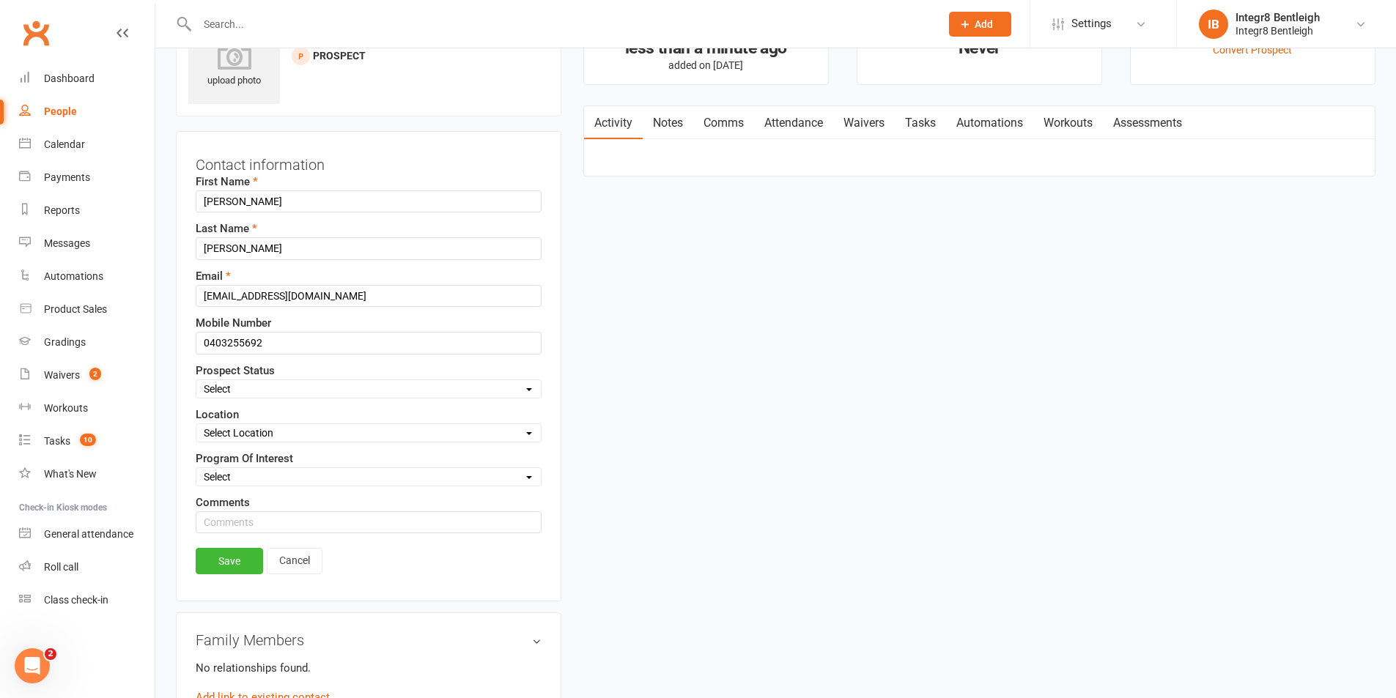
click at [364, 380] on div "Select Initial Contact Follow-up Free Trial Booked Awaiting Sign-Up Not Ready (…" at bounding box center [369, 388] width 346 height 19
click at [371, 385] on select "Select Initial Contact Follow-up Free Trial Booked Awaiting Sign-Up Not Ready (…" at bounding box center [368, 389] width 344 height 16
select select "Free Trial Booked"
click at [196, 381] on select "Select Initial Contact Follow-up Free Trial Booked Awaiting Sign-Up Not Ready (…" at bounding box center [368, 389] width 344 height 16
click at [245, 542] on div "Contact information First Name [PERSON_NAME] Last Name [PERSON_NAME] Email [EMA…" at bounding box center [368, 366] width 385 height 470
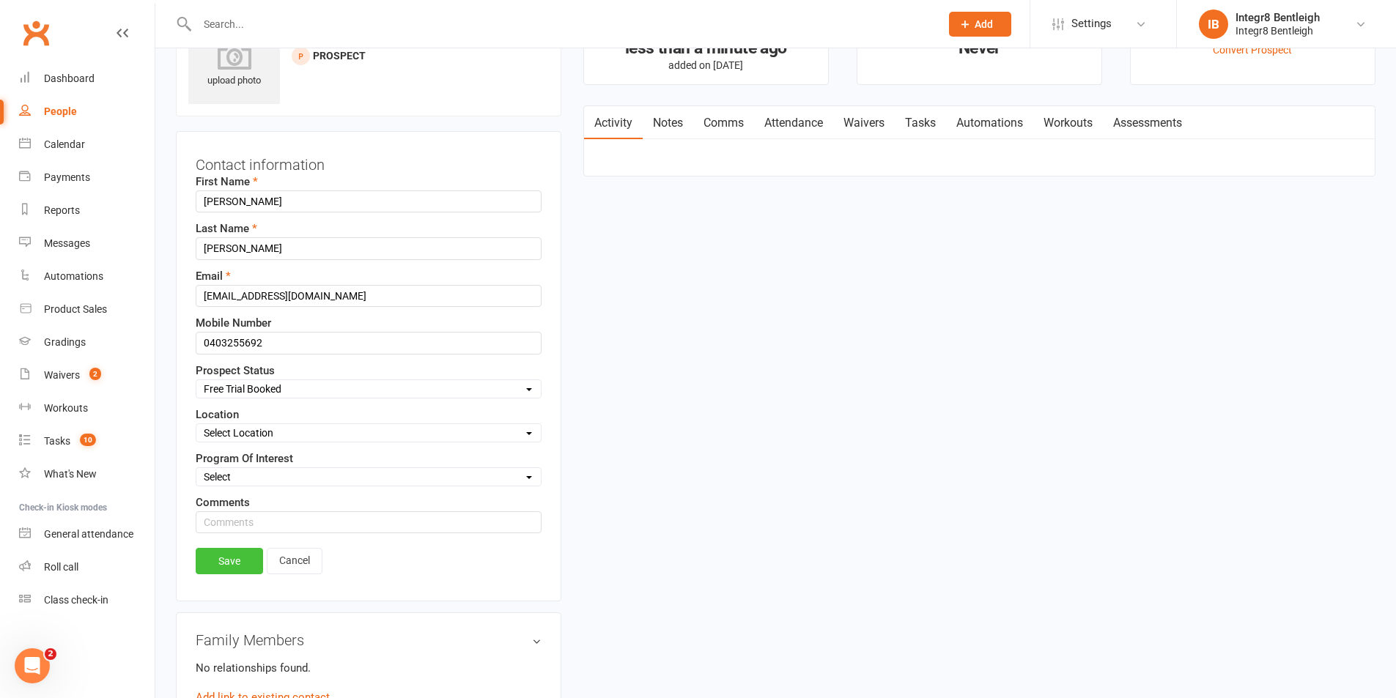
click at [243, 555] on link "Save" at bounding box center [229, 561] width 67 height 26
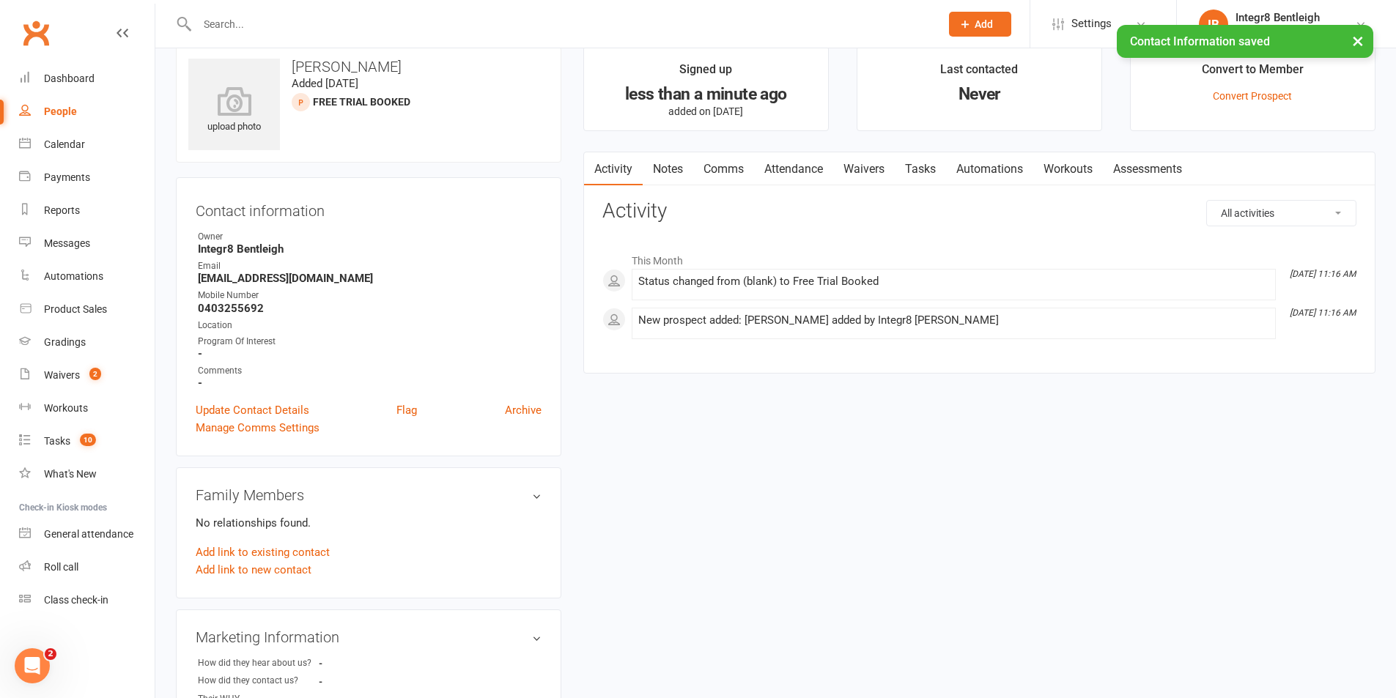
scroll to position [0, 0]
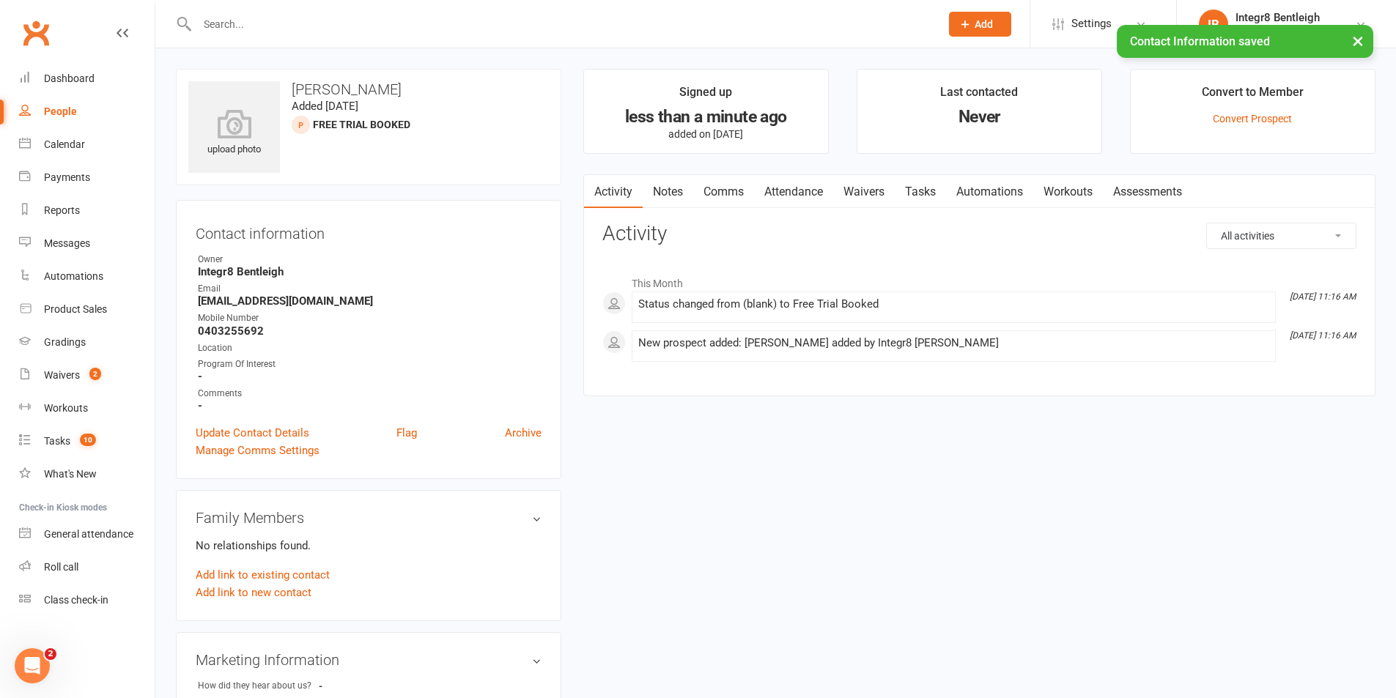
click at [646, 191] on link "Notes" at bounding box center [668, 192] width 51 height 34
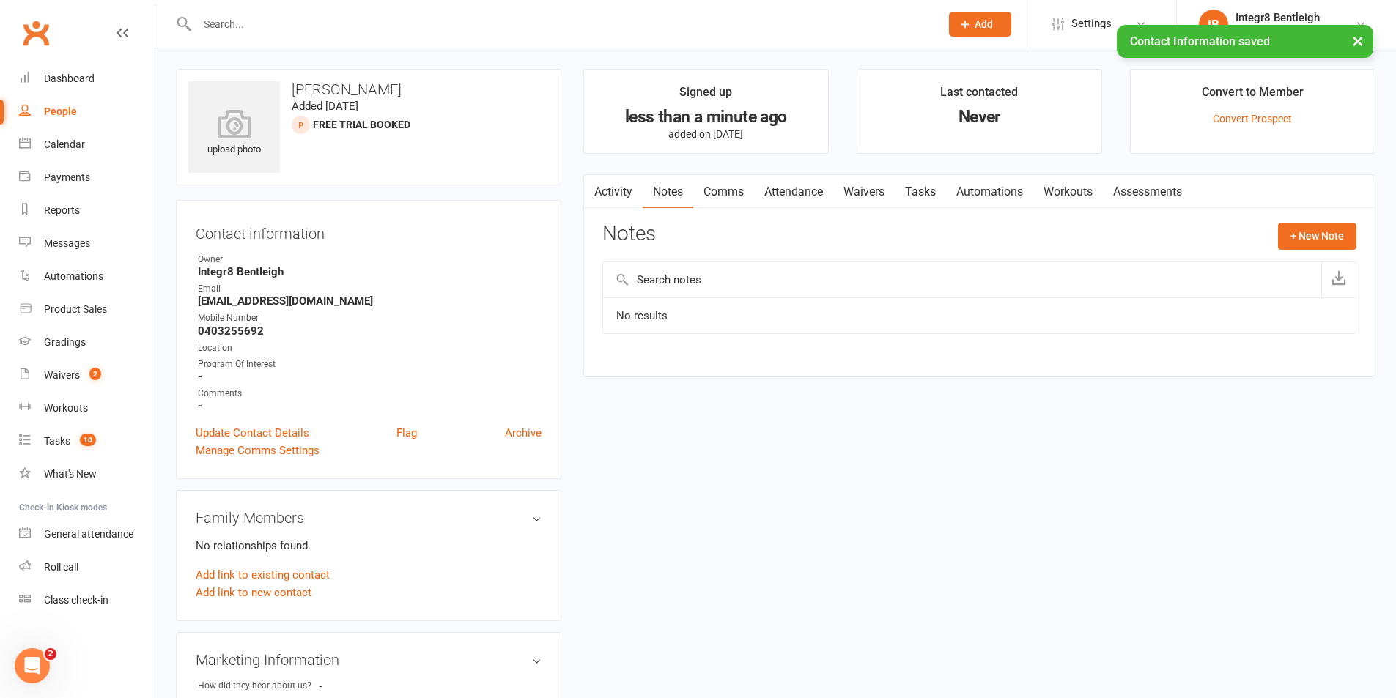
click at [870, 190] on link "Waivers" at bounding box center [864, 192] width 62 height 34
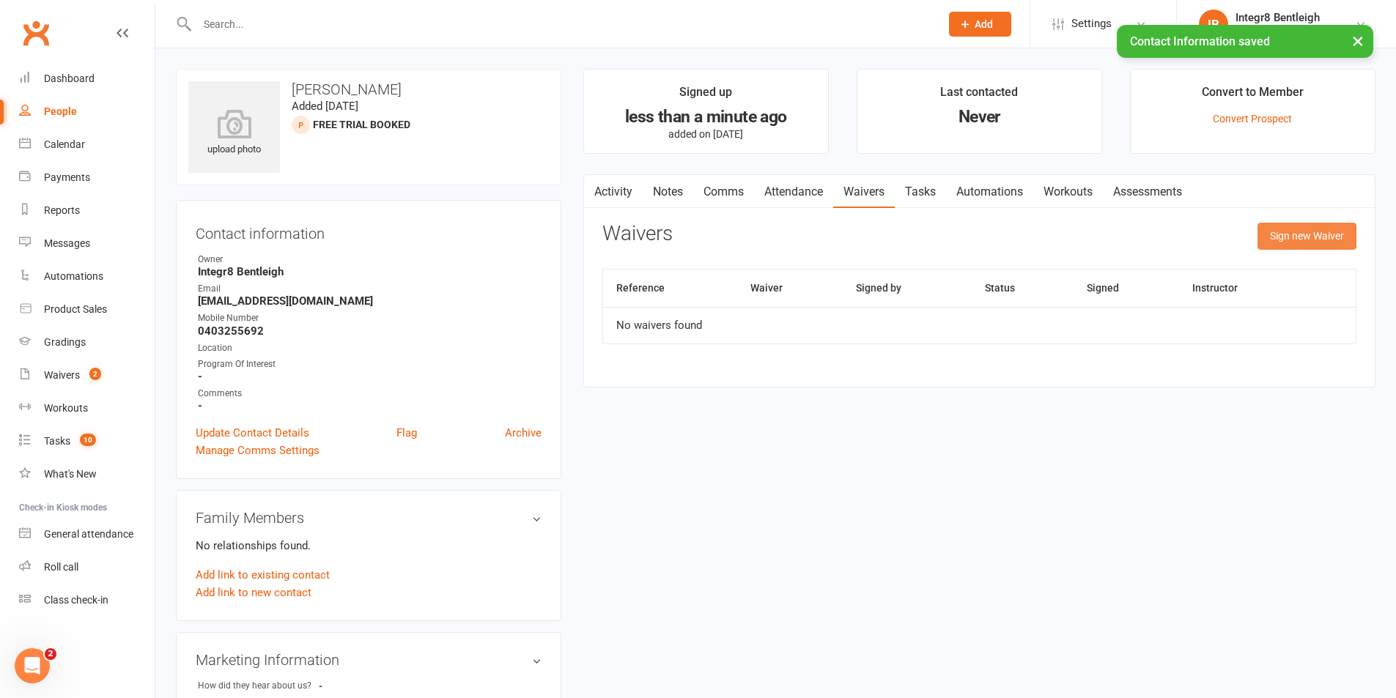
click at [1317, 233] on button "Sign new Waiver" at bounding box center [1306, 236] width 99 height 26
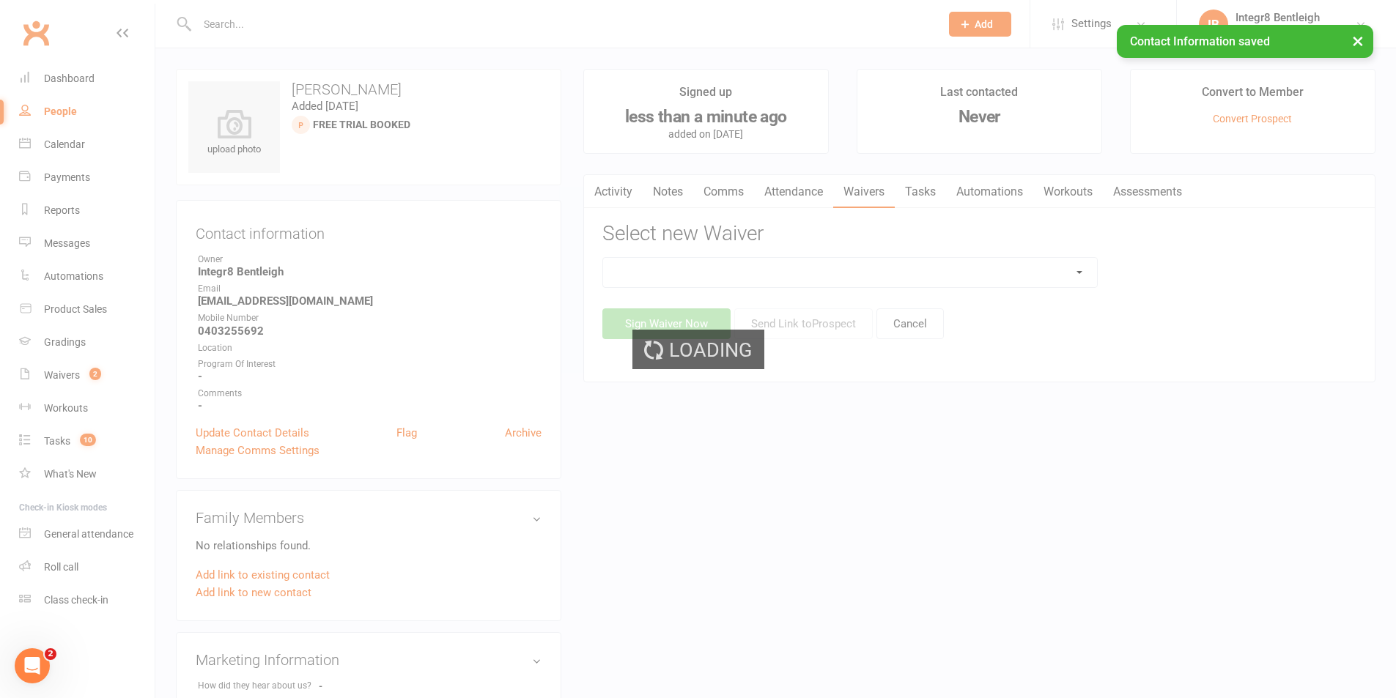
click at [774, 255] on div "Loading" at bounding box center [698, 349] width 1396 height 698
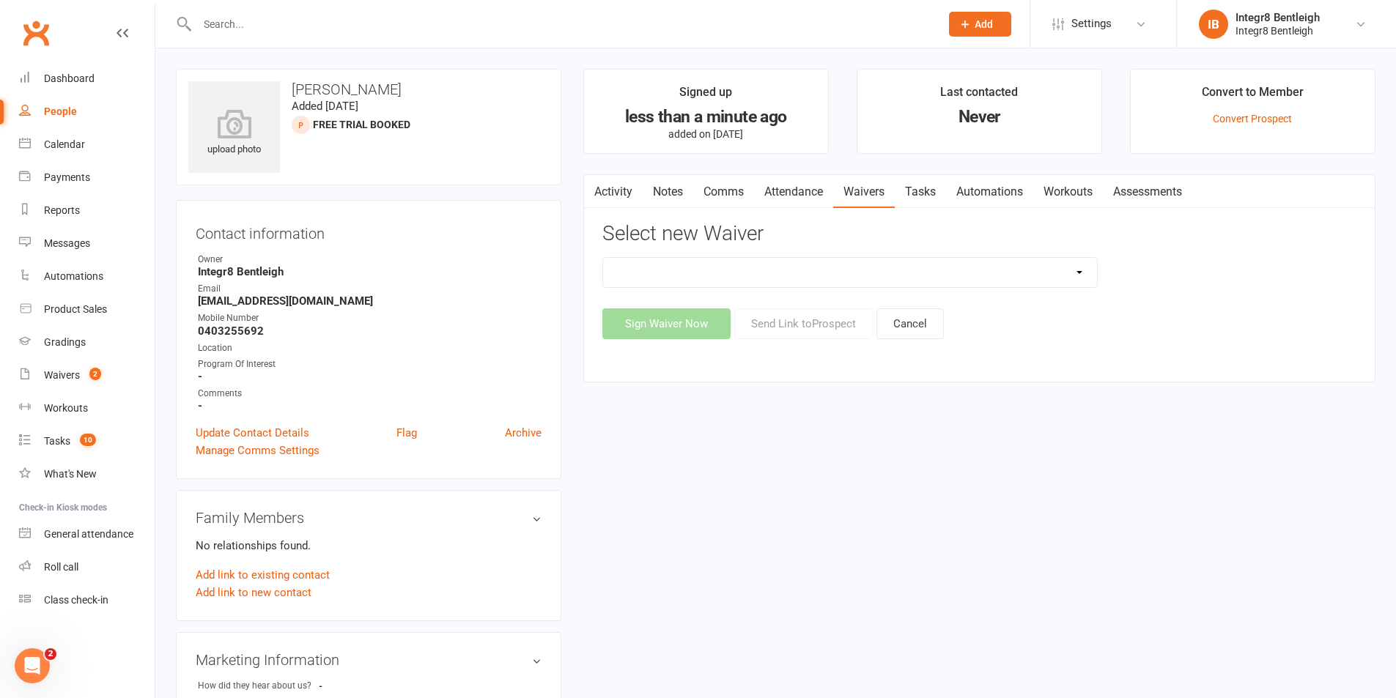
click at [780, 258] on select "10 Class Pass Cancellation Free Trial Hold Membership Document Mobility Worksho…" at bounding box center [850, 272] width 494 height 29
select select "5802"
click at [603, 258] on select "10 Class Pass Cancellation Free Trial Hold Membership Document Mobility Worksho…" at bounding box center [850, 272] width 494 height 29
click at [787, 316] on button "Send Link to [GEOGRAPHIC_DATA]" at bounding box center [803, 323] width 138 height 31
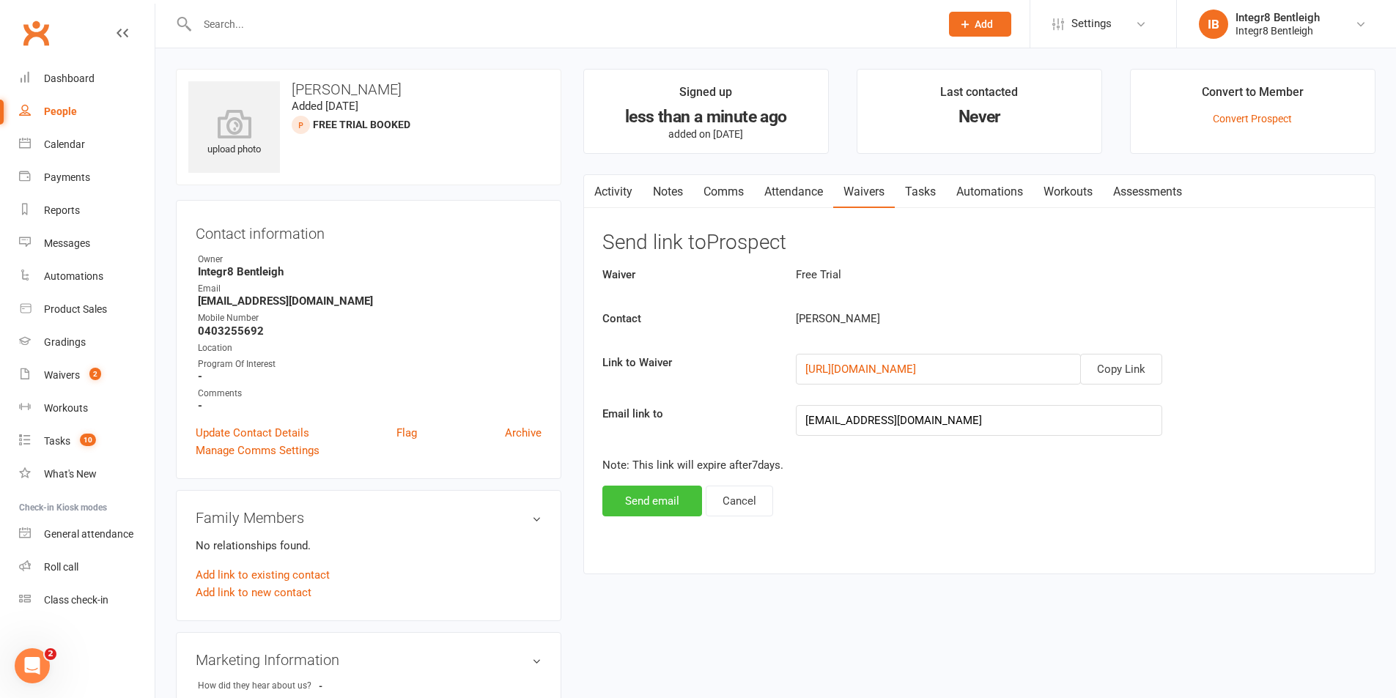
click at [625, 496] on button "Send email" at bounding box center [652, 501] width 100 height 31
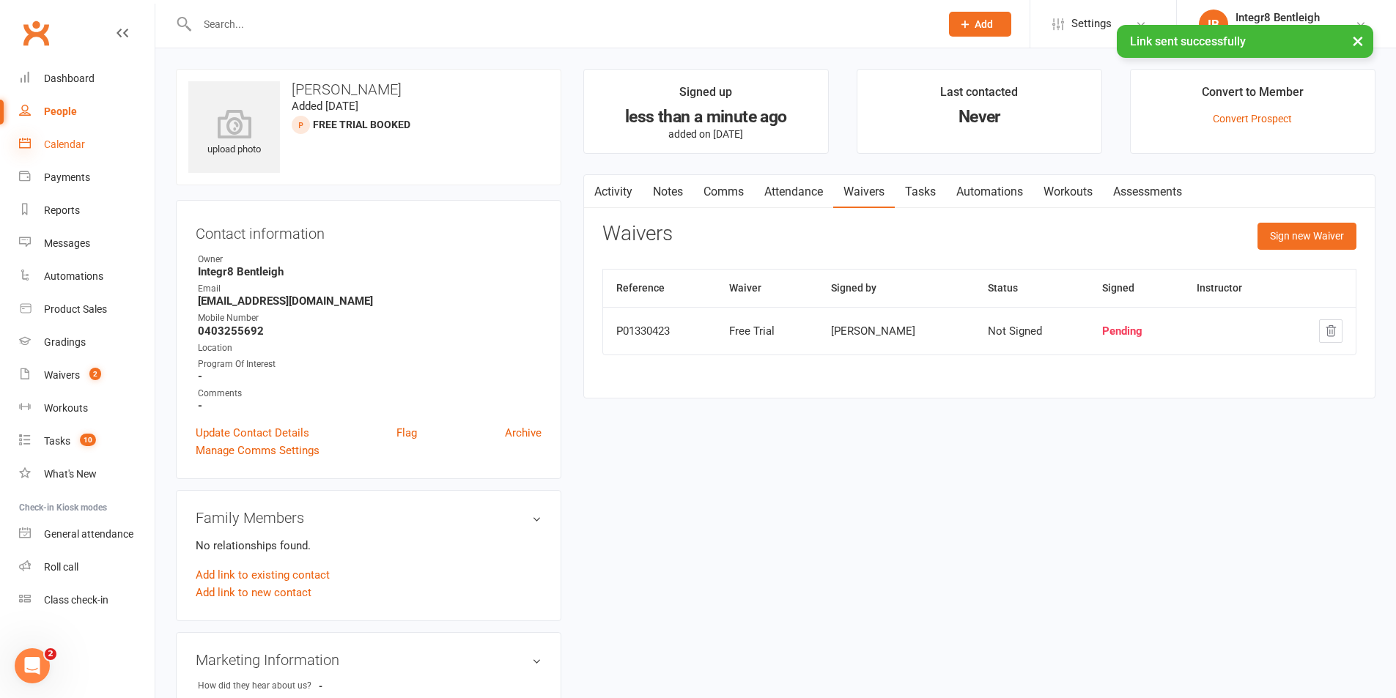
click at [29, 144] on icon at bounding box center [25, 143] width 12 height 12
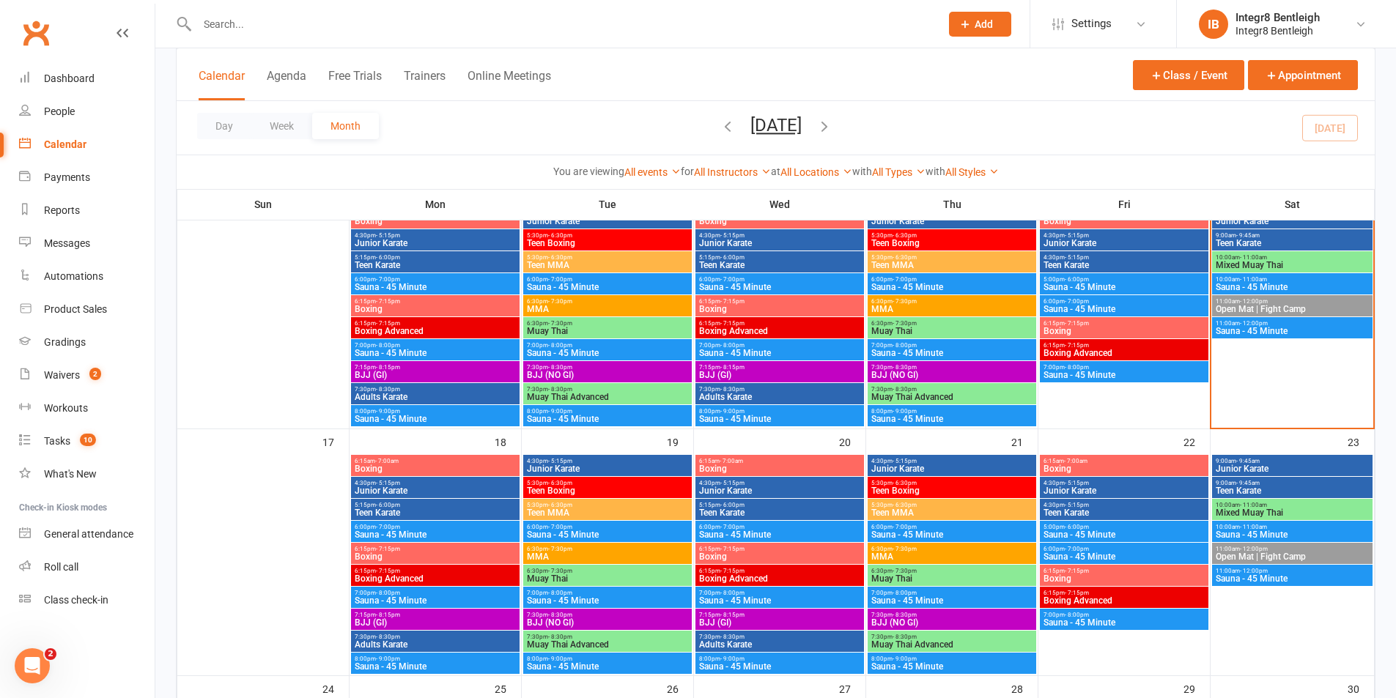
scroll to position [659, 0]
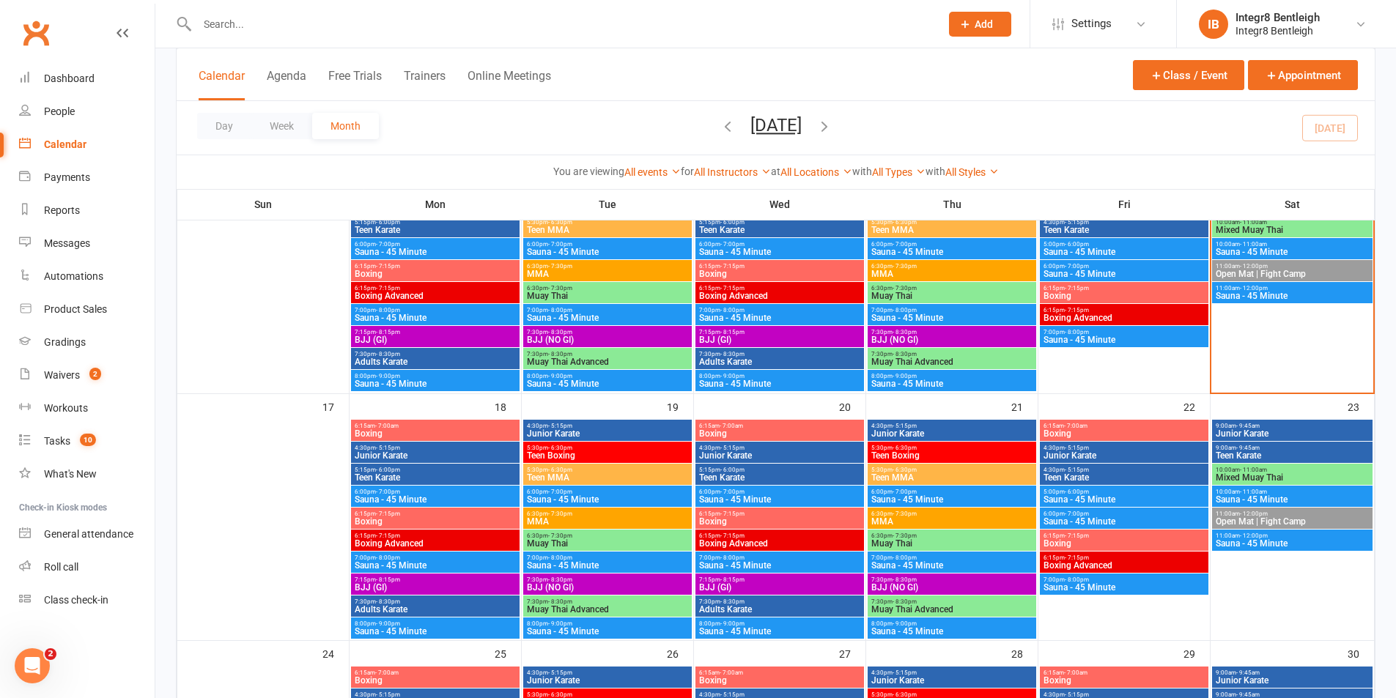
click at [893, 475] on span "Teen MMA" at bounding box center [951, 477] width 163 height 9
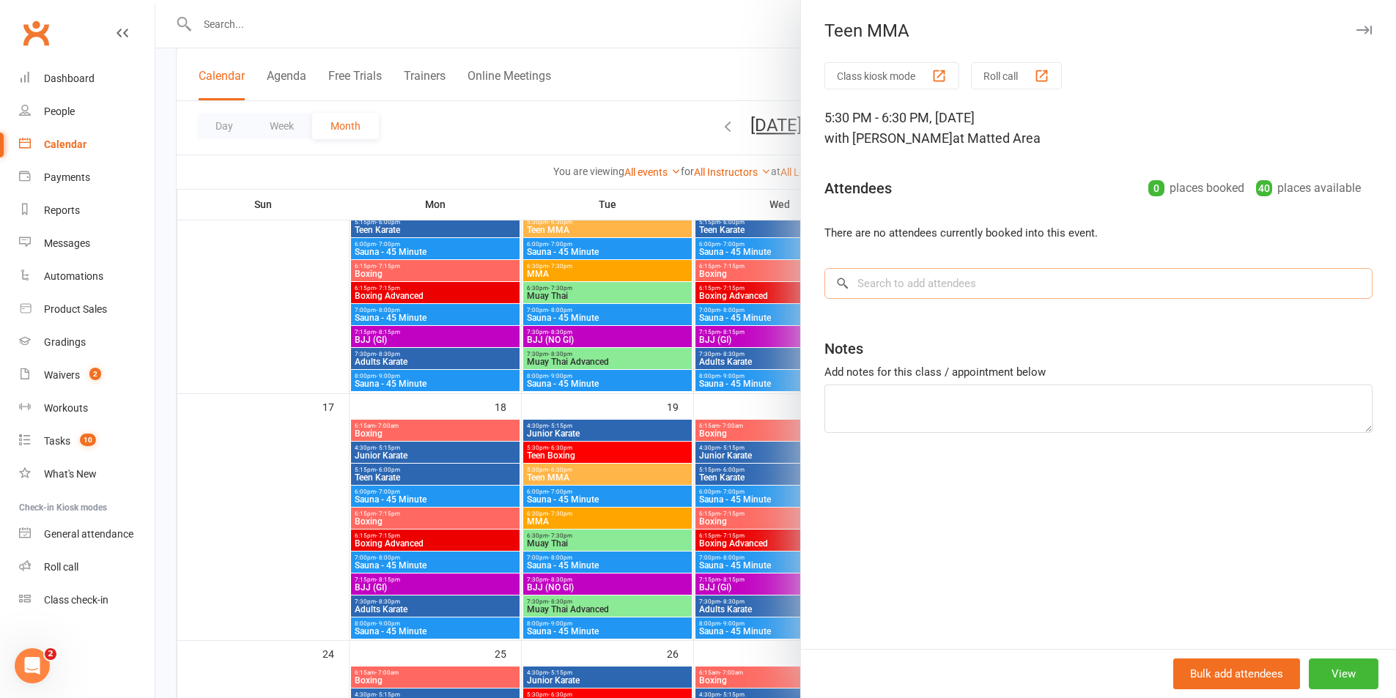
click at [958, 295] on input "search" at bounding box center [1098, 283] width 548 height 31
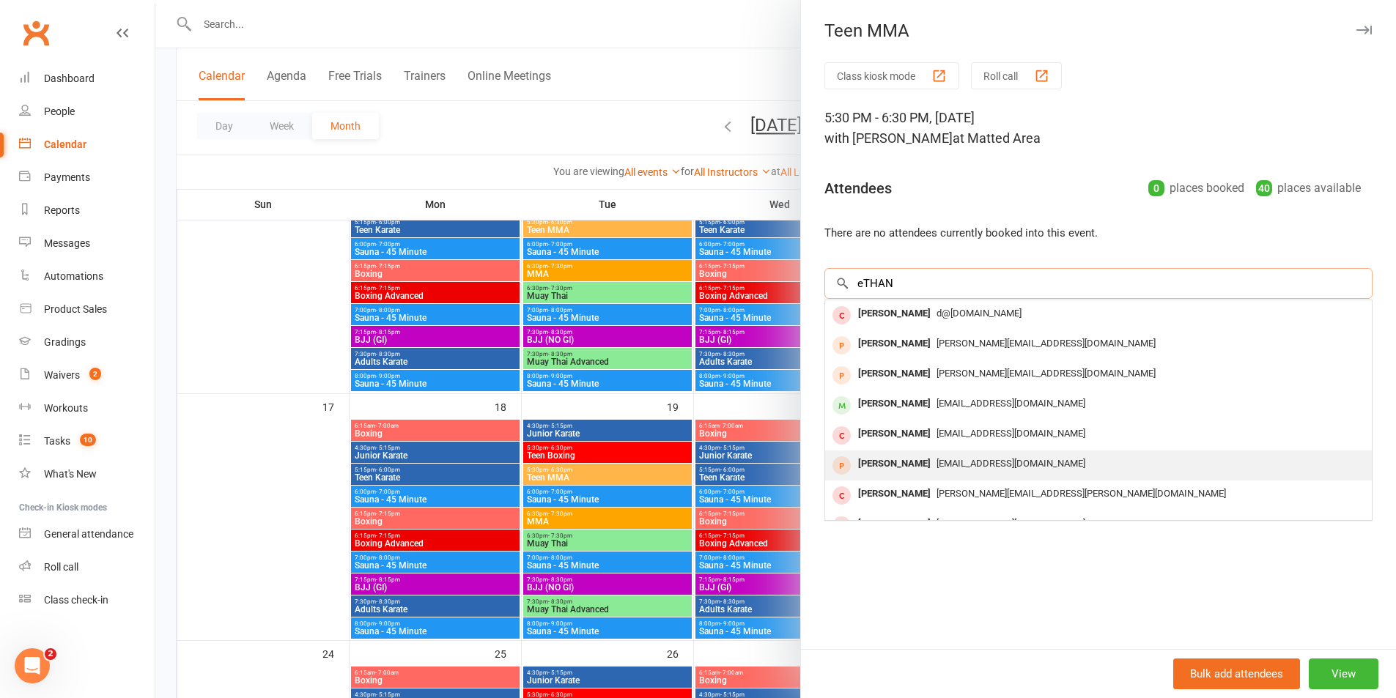
type input "eTHAN"
click at [913, 453] on div "[PERSON_NAME]" at bounding box center [894, 463] width 84 height 21
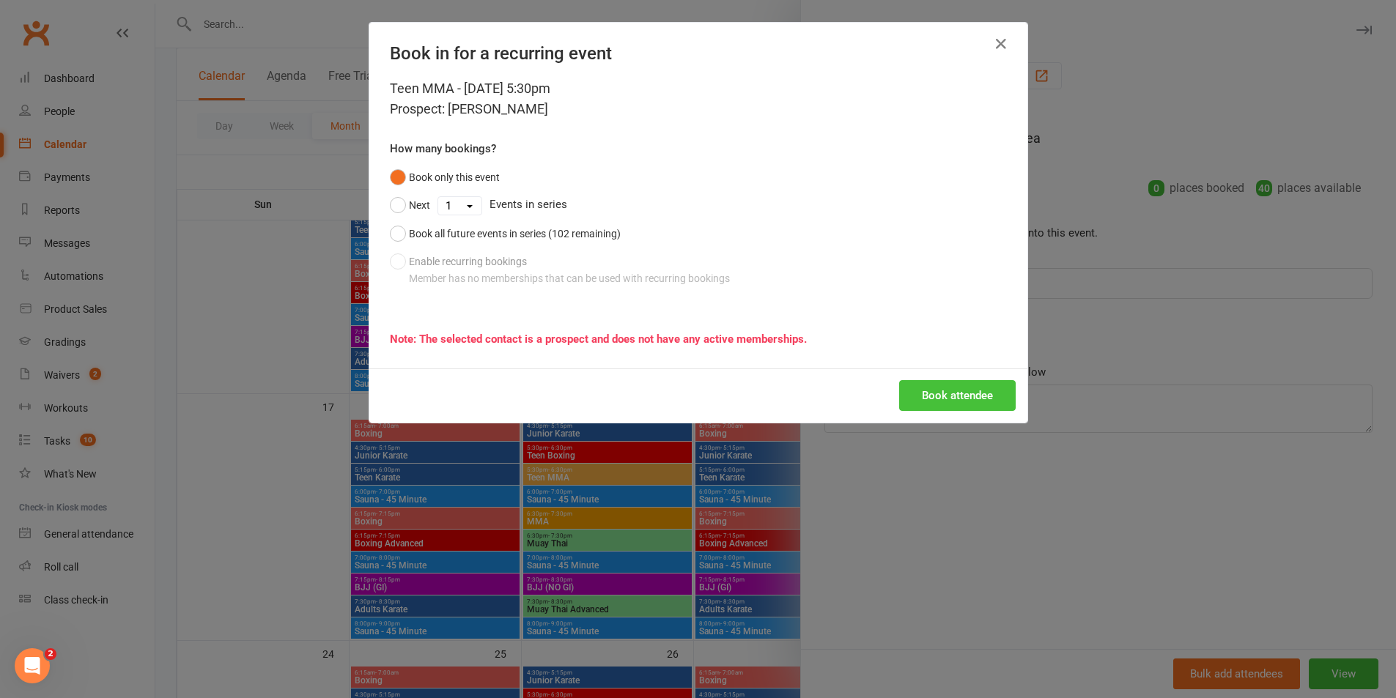
click at [902, 393] on button "Book attendee" at bounding box center [957, 395] width 116 height 31
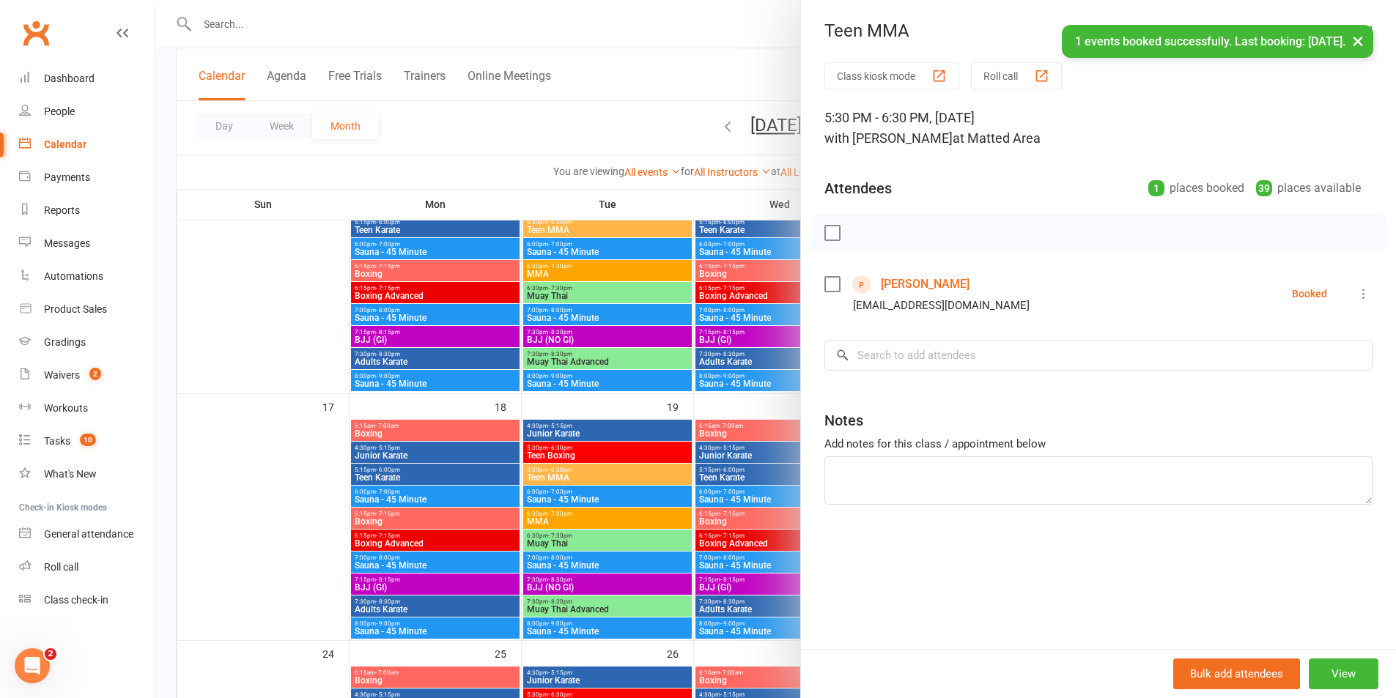
click at [927, 281] on link "[PERSON_NAME]" at bounding box center [925, 284] width 89 height 23
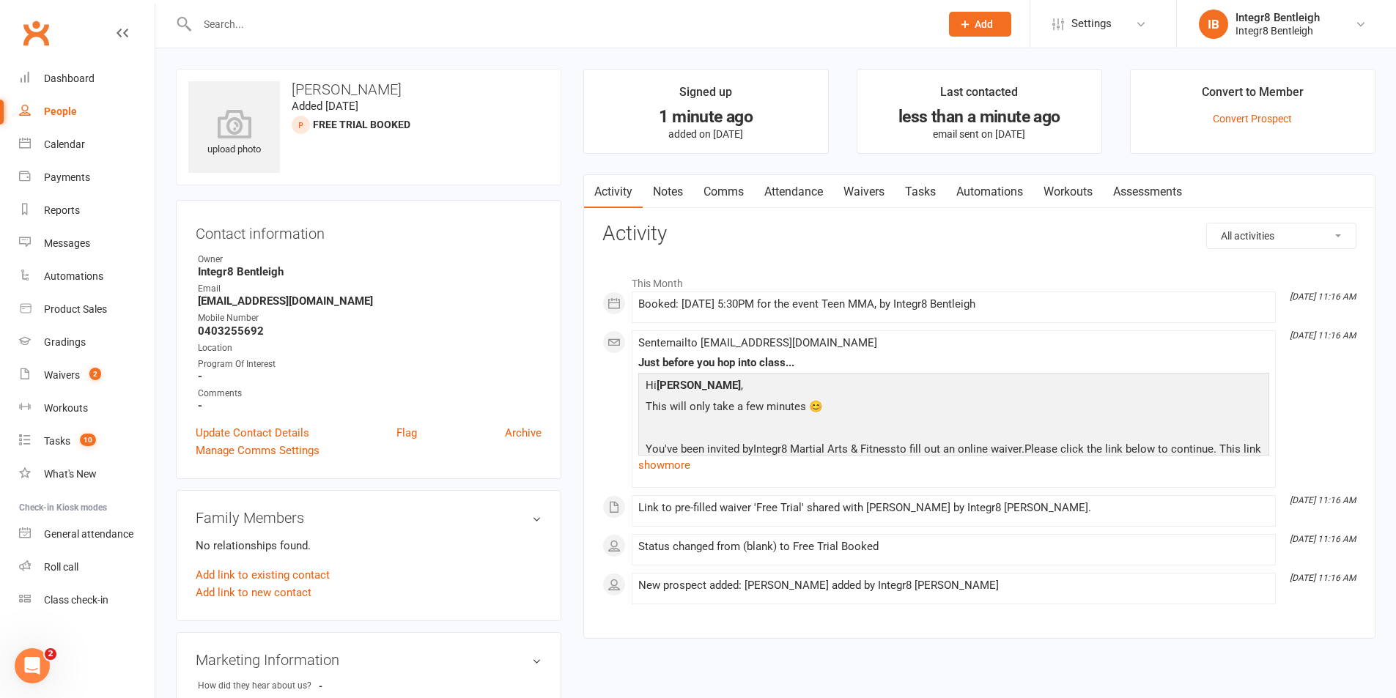
click at [686, 177] on link "Notes" at bounding box center [668, 192] width 51 height 34
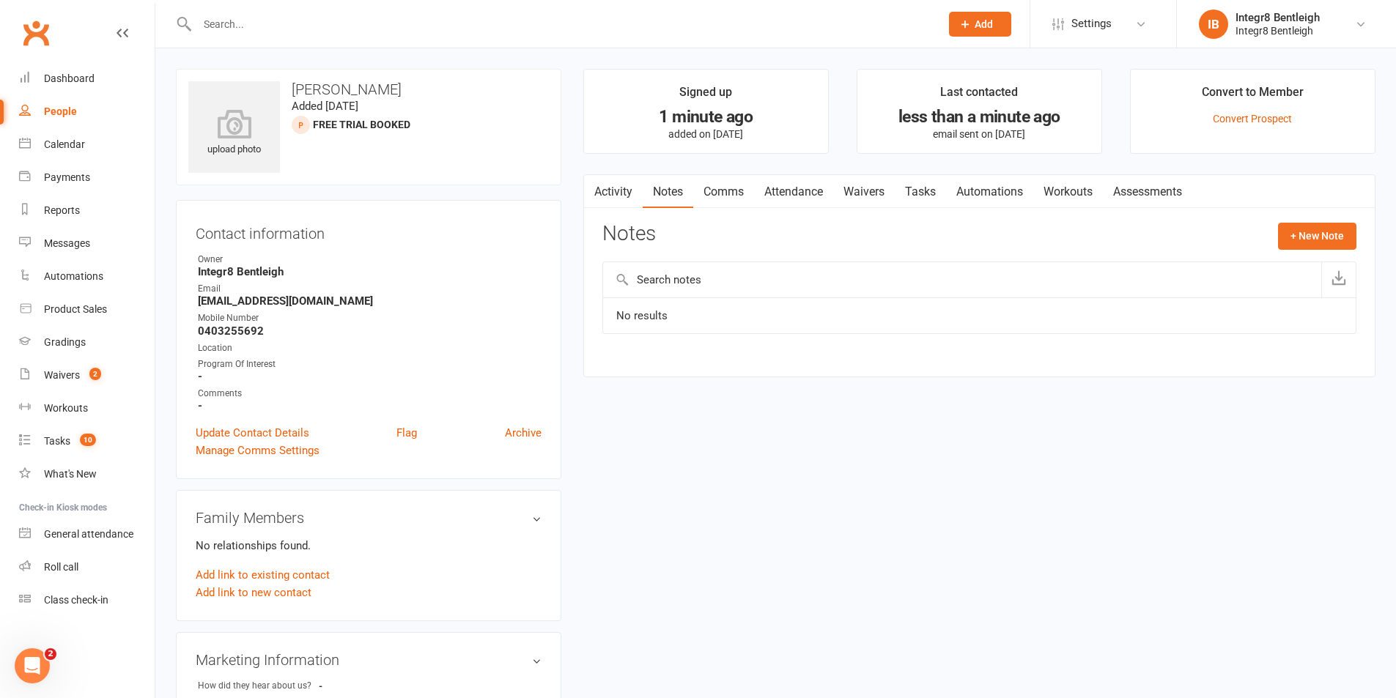
click at [1333, 222] on div "Activity Notes Comms Attendance Waivers Tasks Automations Workouts Assessments …" at bounding box center [979, 275] width 792 height 203
click at [1327, 230] on button "+ New Note" at bounding box center [1317, 236] width 78 height 26
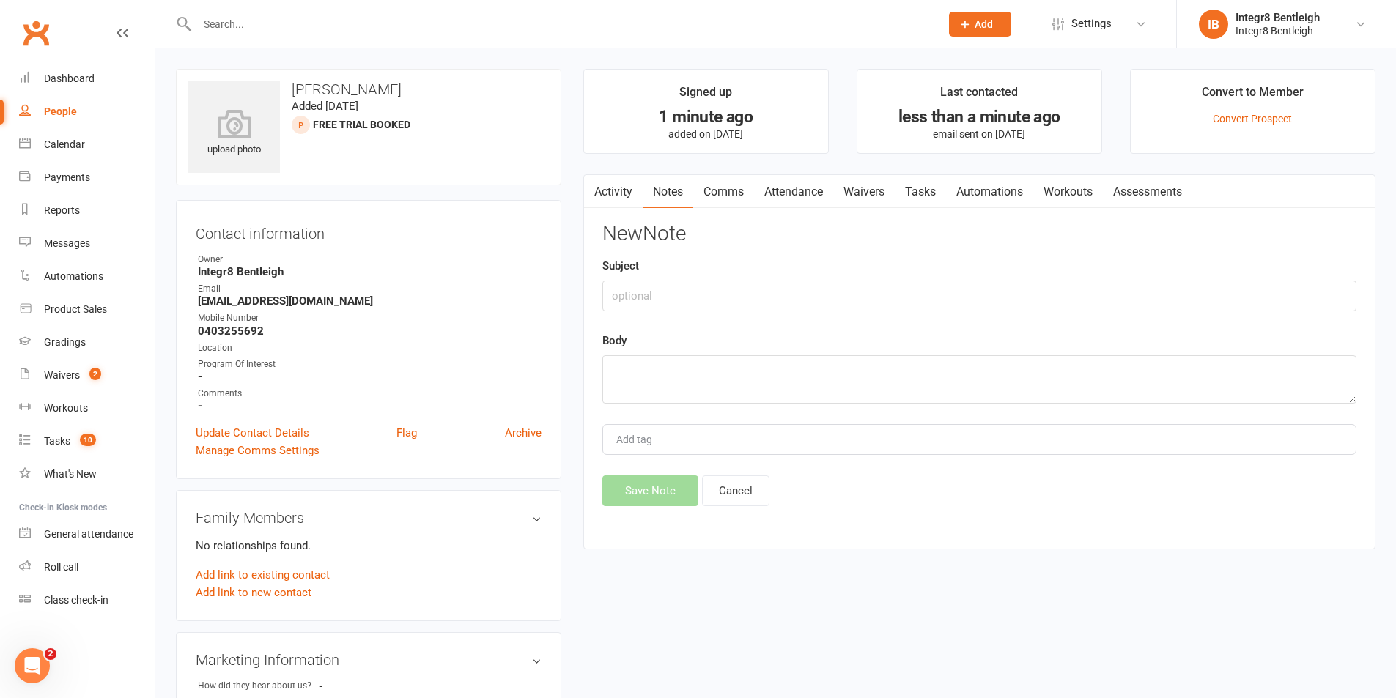
click at [747, 278] on div "Subject" at bounding box center [979, 284] width 754 height 54
click at [732, 291] on input "text" at bounding box center [979, 296] width 754 height 31
type input "c"
type input "p"
type input "Phone call + Free Trial Booked"
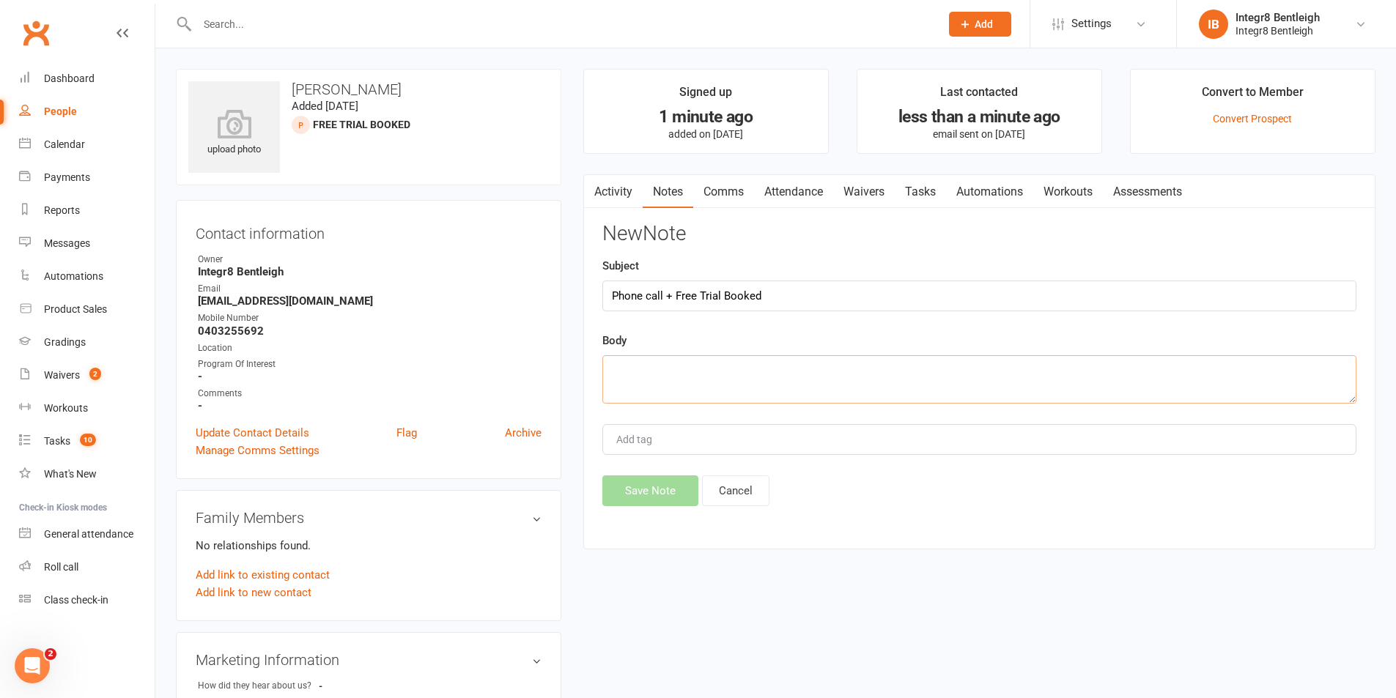
click at [695, 400] on textarea at bounding box center [979, 379] width 754 height 48
drag, startPoint x: 1018, startPoint y: 372, endPoint x: 1032, endPoint y: 372, distance: 13.9
drag, startPoint x: 954, startPoint y: 370, endPoint x: 1159, endPoint y: 360, distance: 205.4
click at [1159, 360] on textarea "Called asking for classes for her [DEMOGRAPHIC_DATA] son booked in for teen mma…" at bounding box center [979, 379] width 754 height 48
click at [996, 369] on textarea "Called asking for classes for her [DEMOGRAPHIC_DATA] son booked in for teen mma…" at bounding box center [979, 379] width 754 height 48
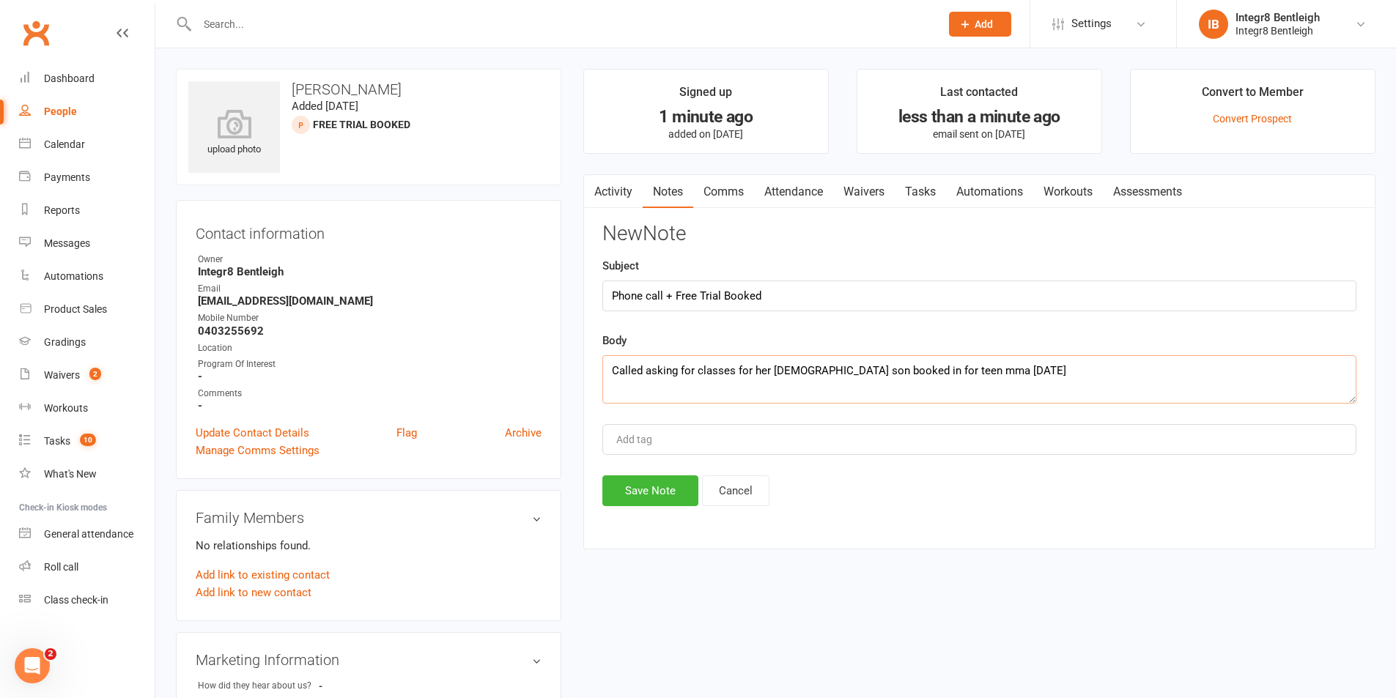
click at [1036, 371] on textarea "Called asking for classes for her [DEMOGRAPHIC_DATA] son booked in for teen mma…" at bounding box center [979, 379] width 754 height 48
type textarea "Called asking for classes for her [DEMOGRAPHIC_DATA] son booked in for teen mma…"
click at [711, 444] on div "Add tag" at bounding box center [979, 439] width 754 height 31
type input "[PERSON_NAME]"
click at [666, 461] on li "[PERSON_NAME]" at bounding box center [979, 467] width 751 height 22
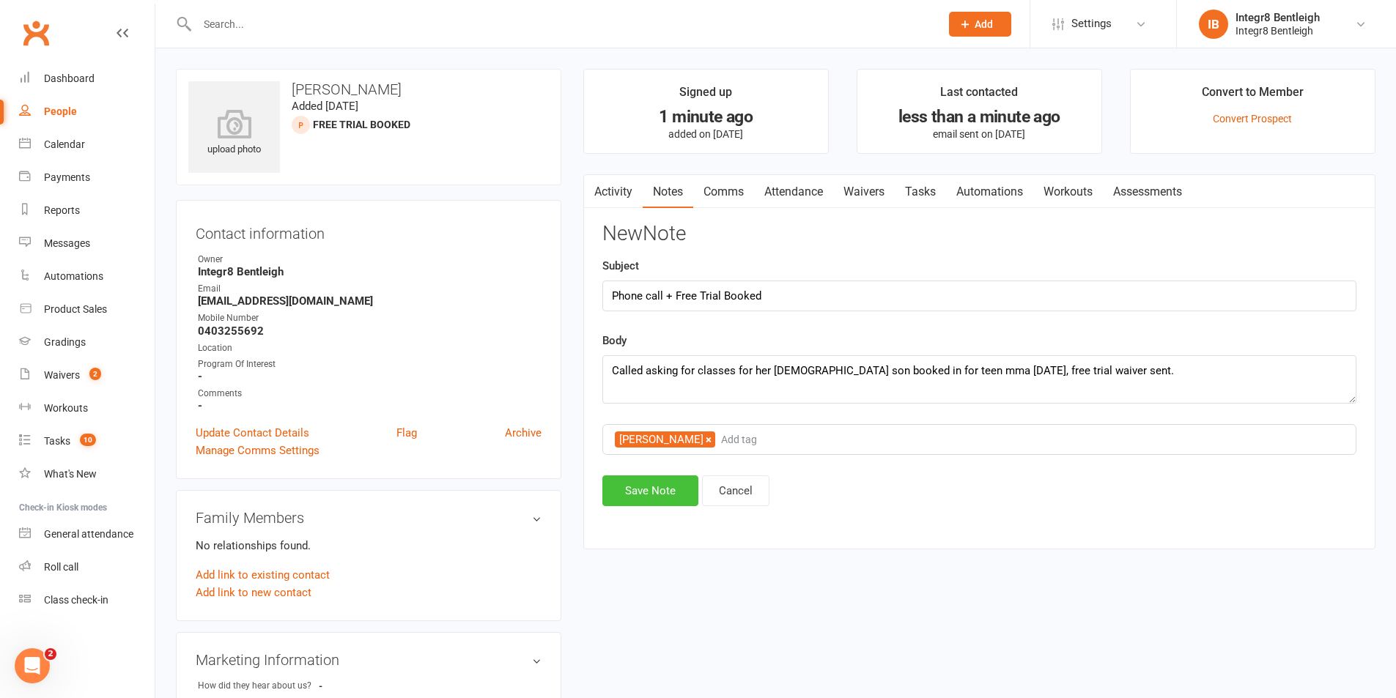
click at [656, 484] on button "Save Note" at bounding box center [650, 490] width 96 height 31
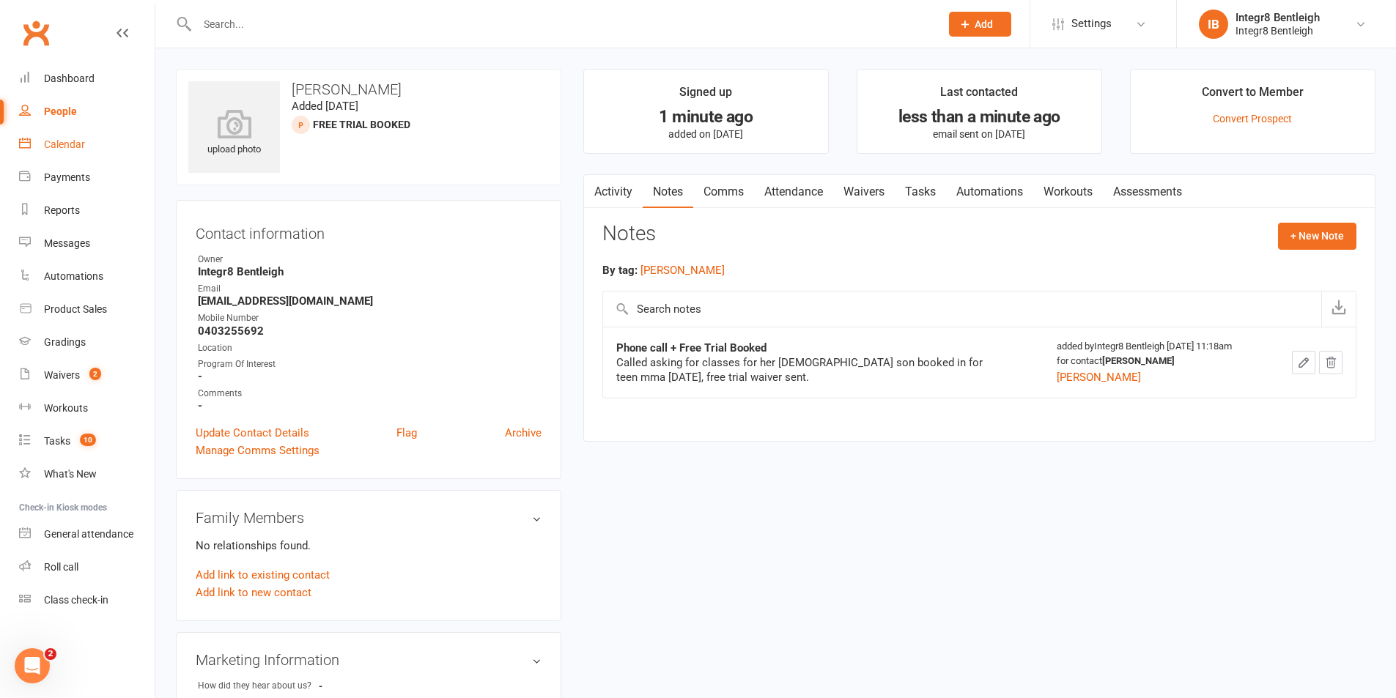
click at [106, 158] on link "Calendar" at bounding box center [87, 144] width 136 height 33
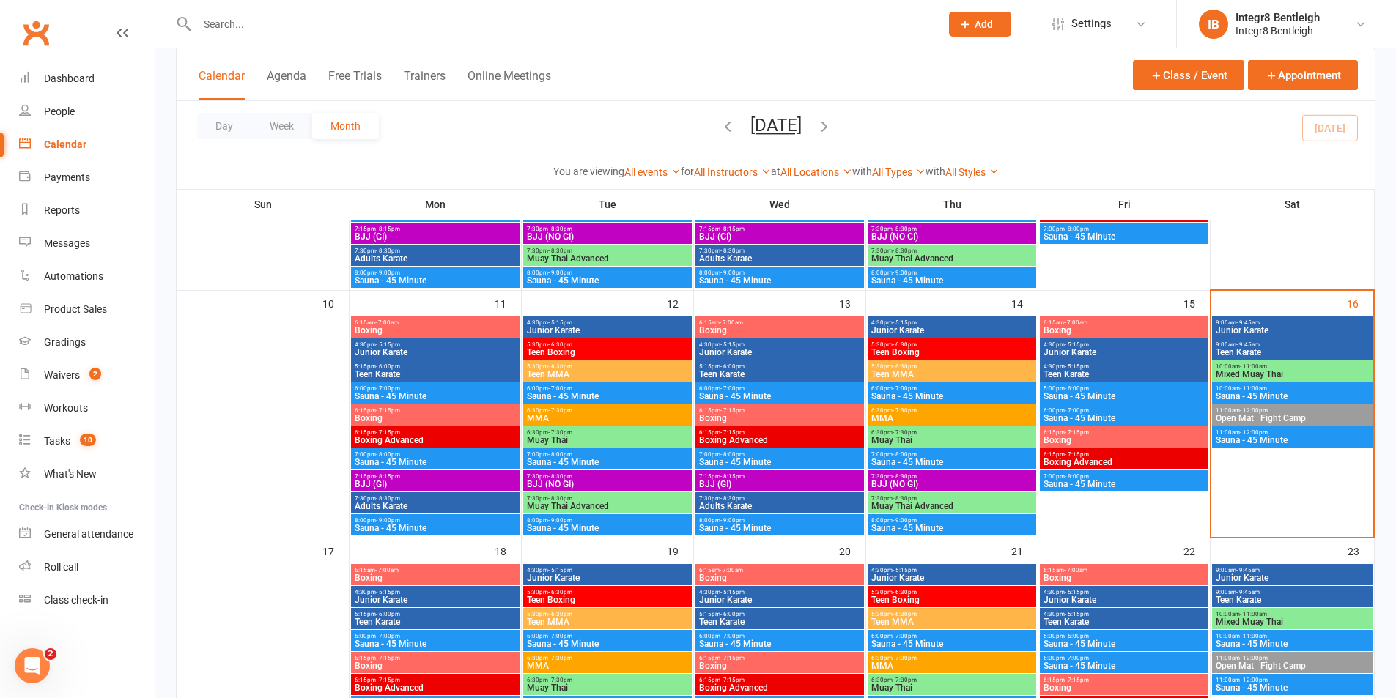
scroll to position [586, 0]
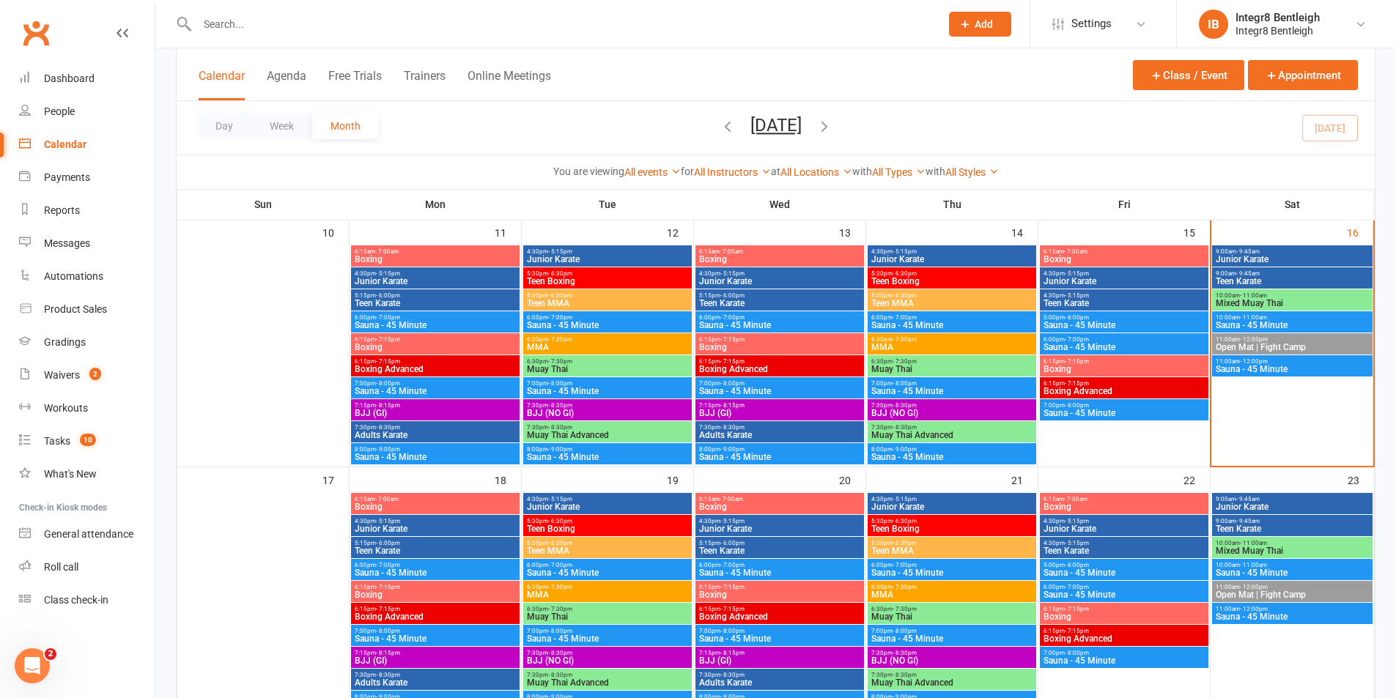
click at [640, 541] on span "5:30pm - 6:30pm" at bounding box center [607, 543] width 163 height 7
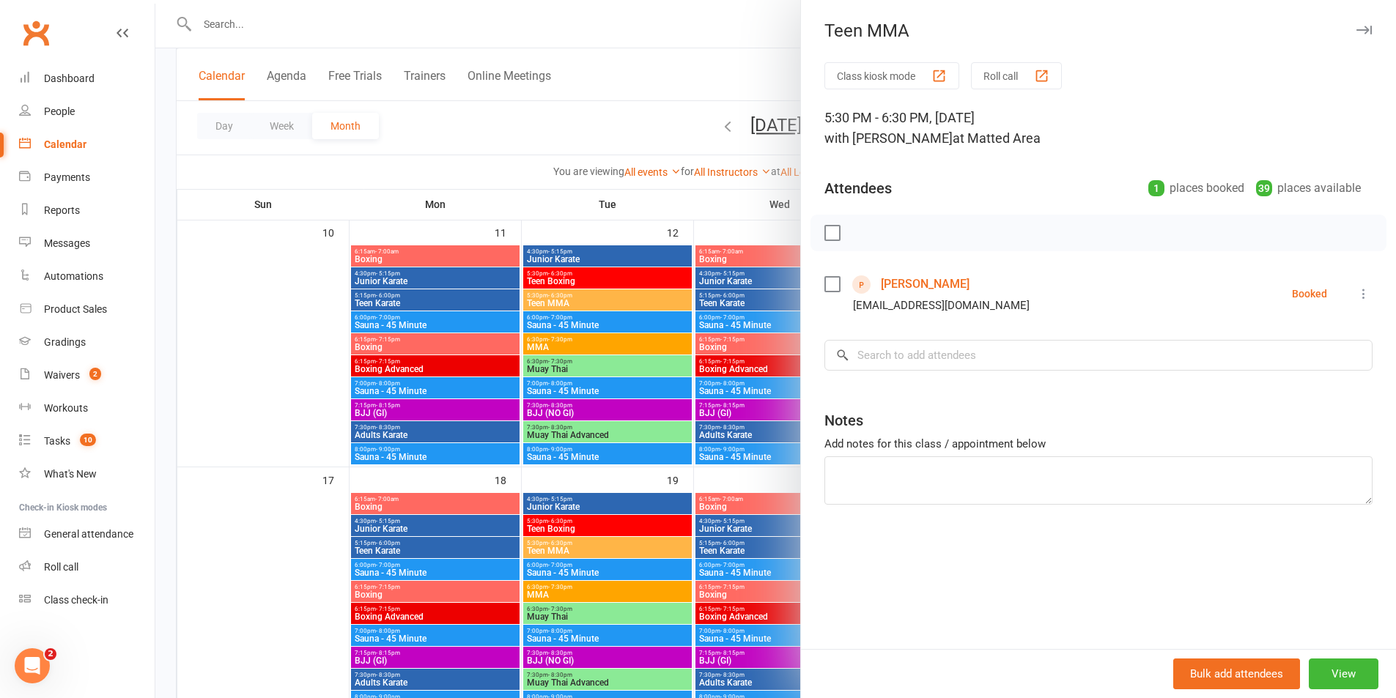
click at [728, 438] on div at bounding box center [775, 349] width 1240 height 698
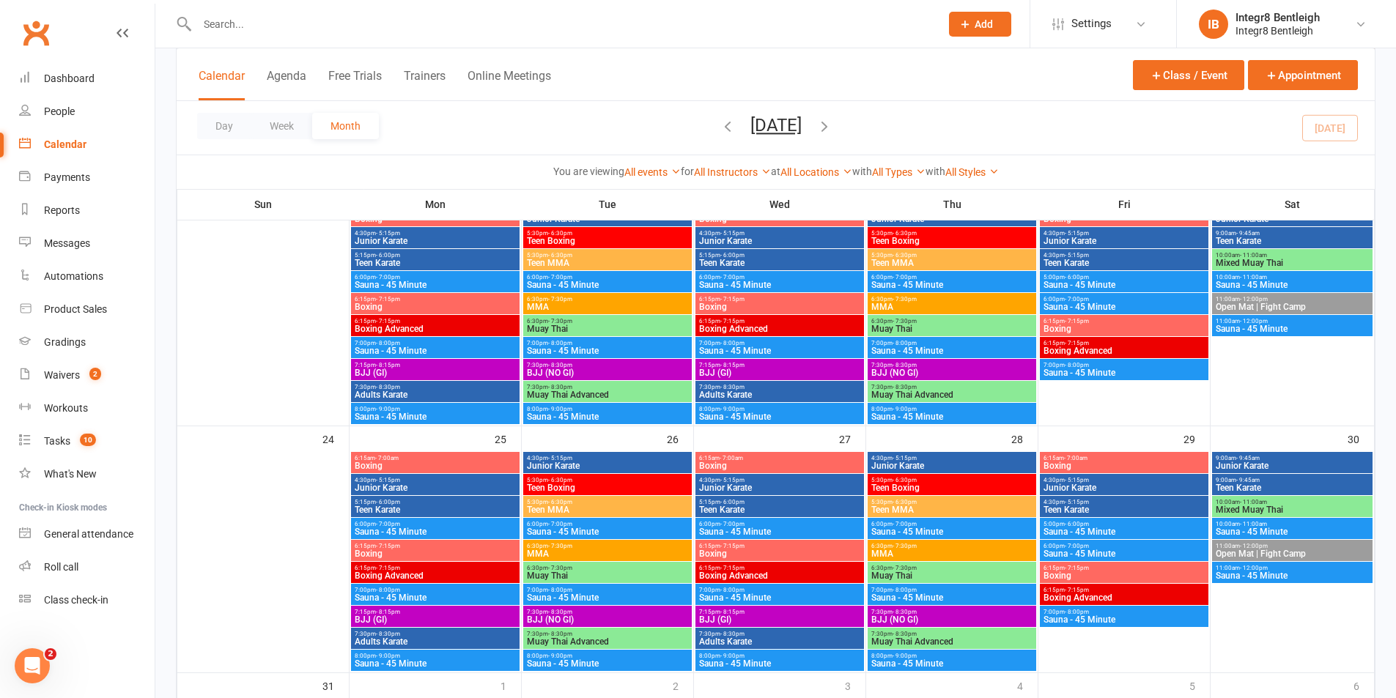
scroll to position [879, 0]
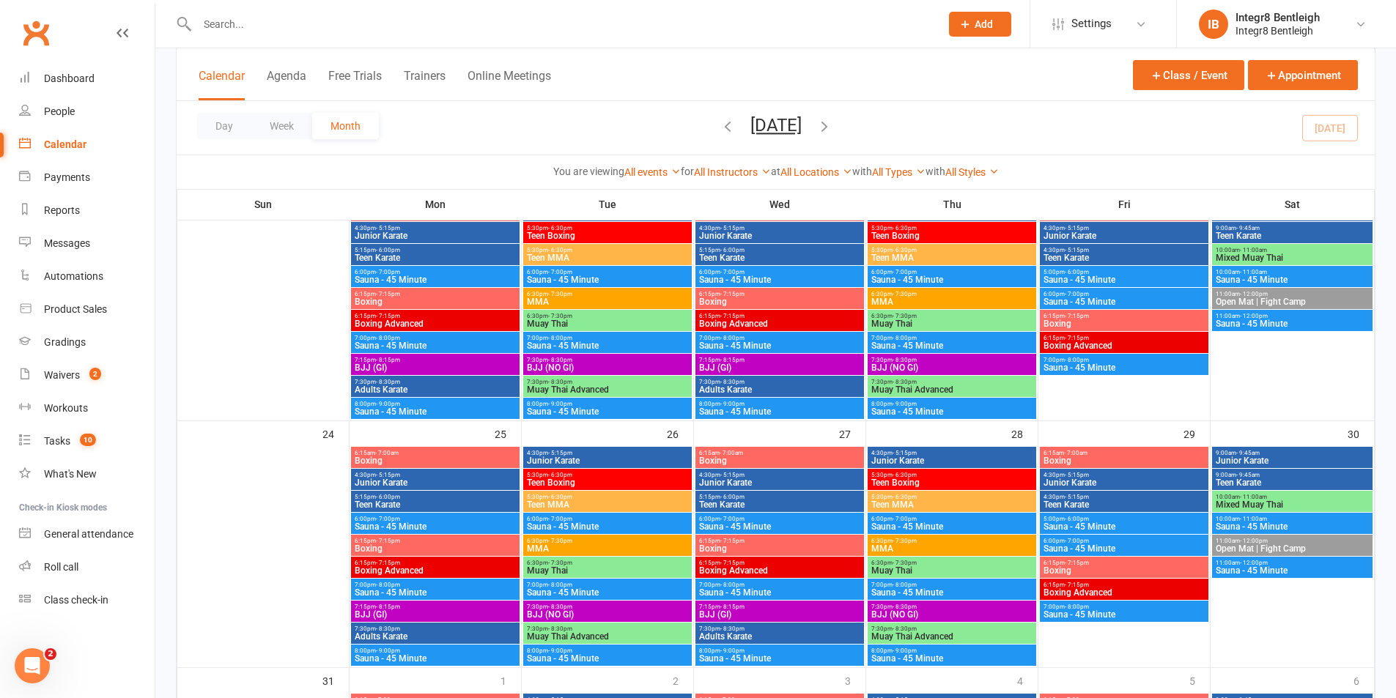
click at [565, 497] on span "- 6:30pm" at bounding box center [560, 497] width 24 height 7
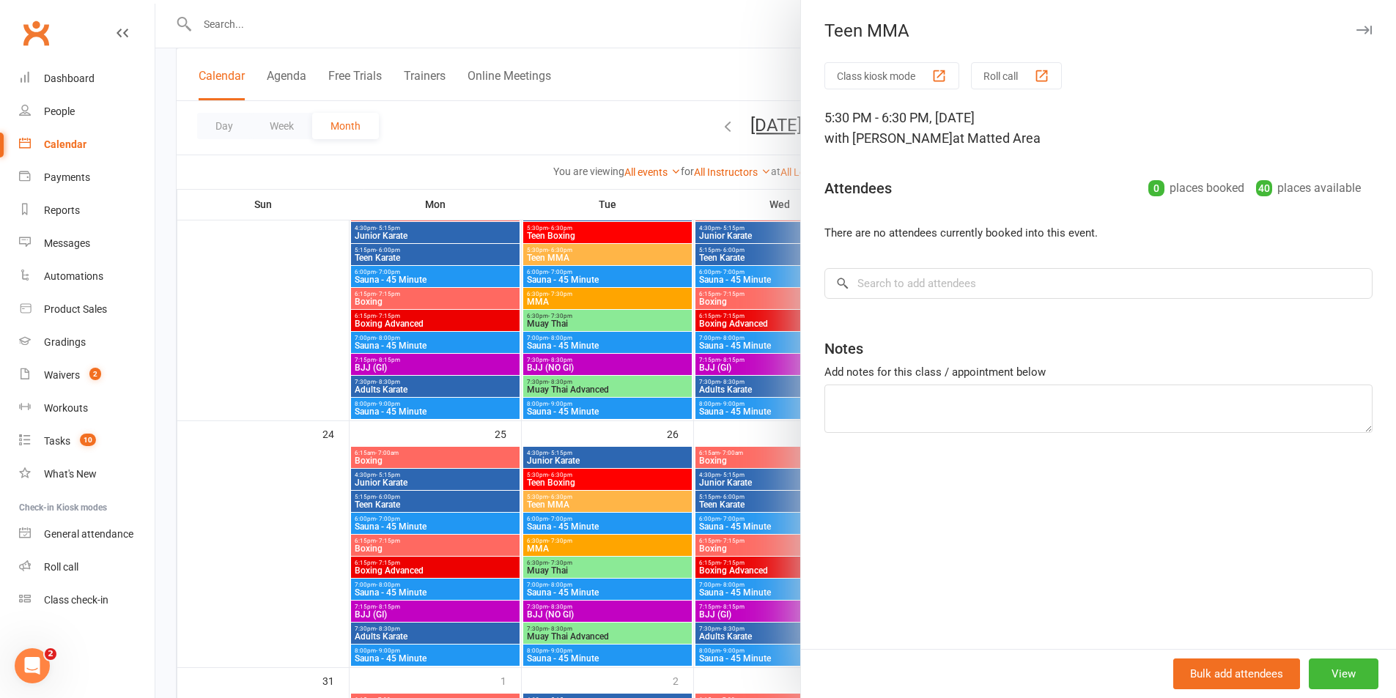
click at [565, 495] on div at bounding box center [775, 349] width 1240 height 698
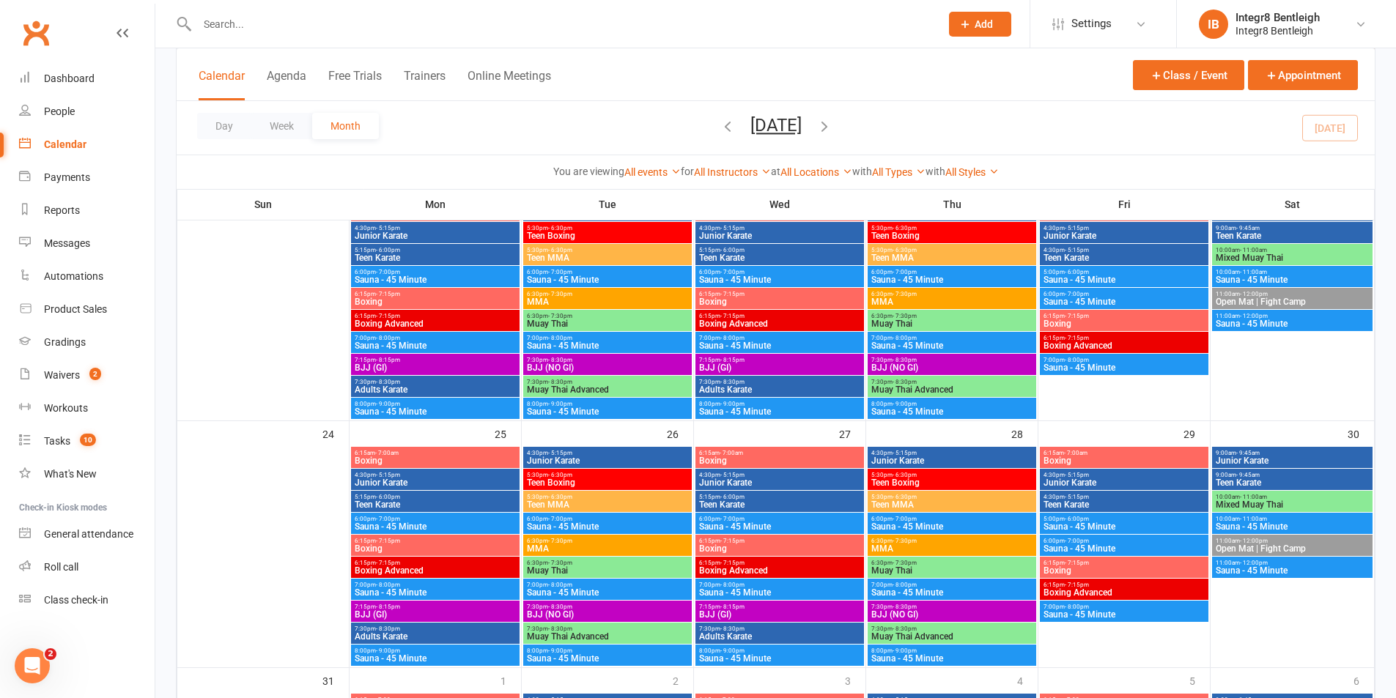
click at [635, 498] on span "5:30pm - 6:30pm" at bounding box center [607, 497] width 163 height 7
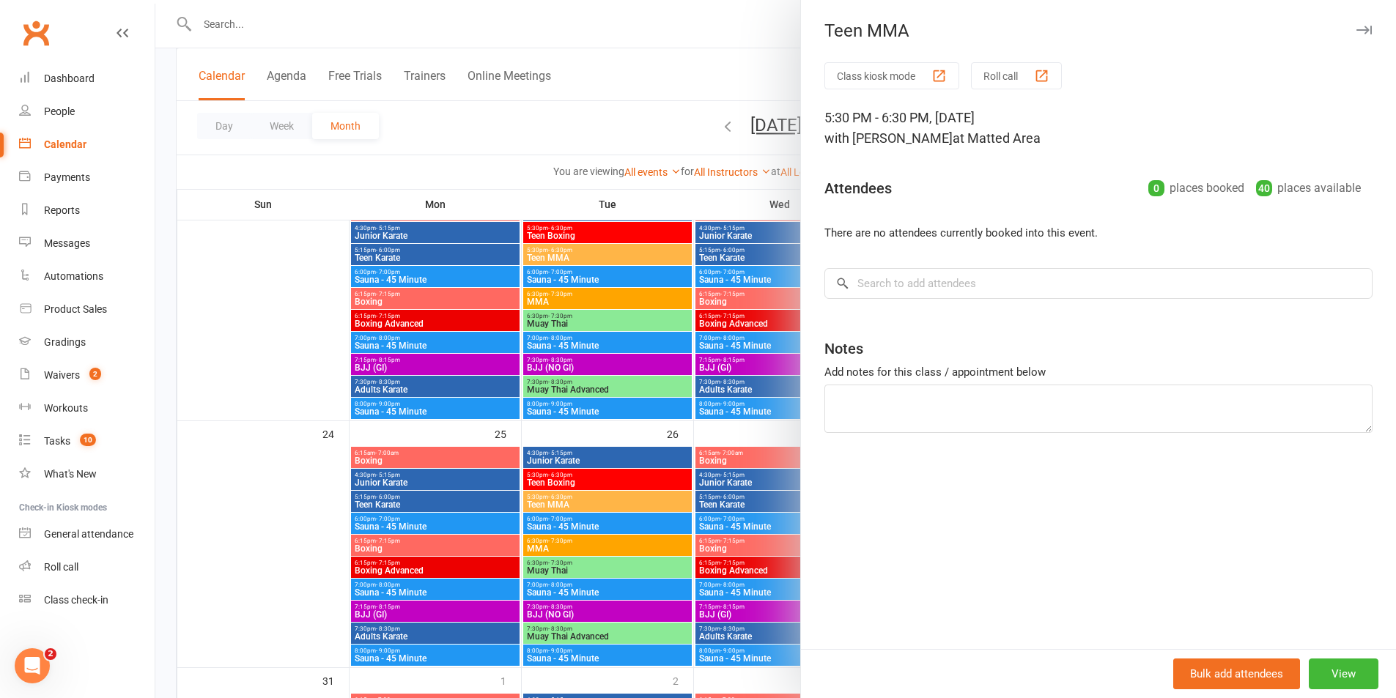
click at [694, 289] on div at bounding box center [775, 349] width 1240 height 698
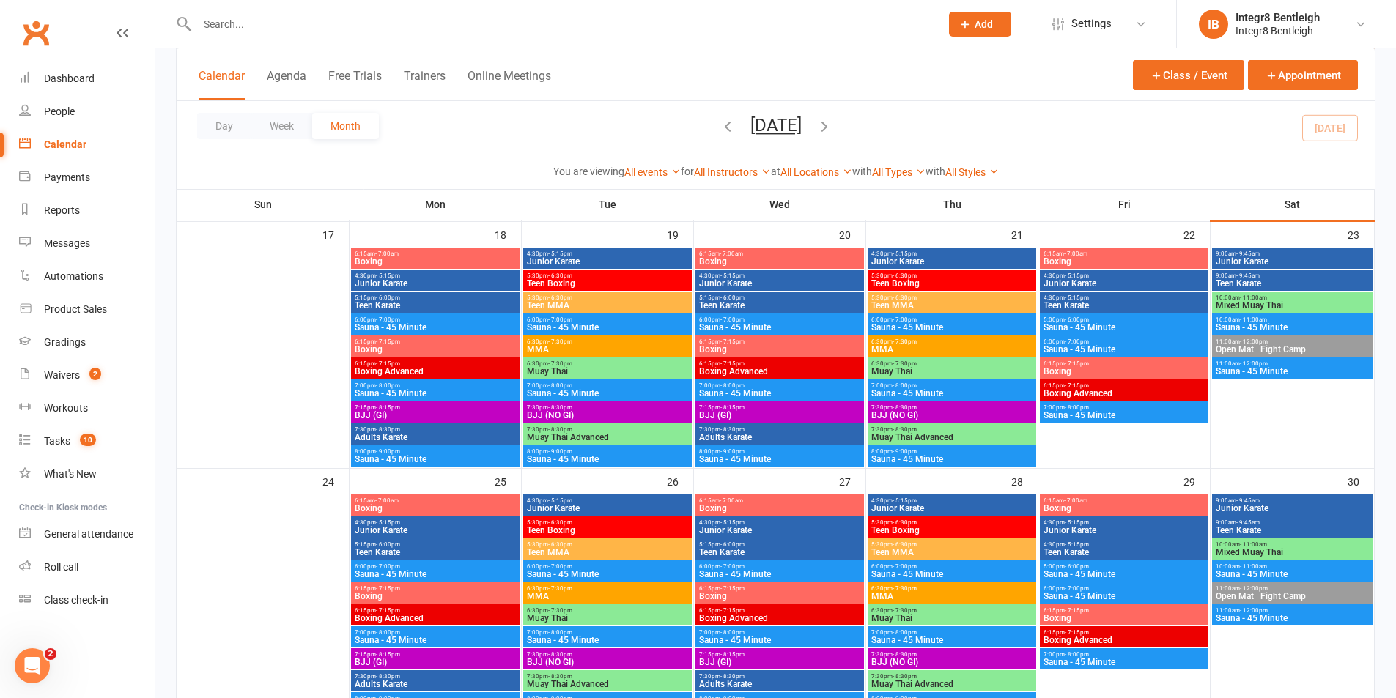
scroll to position [806, 0]
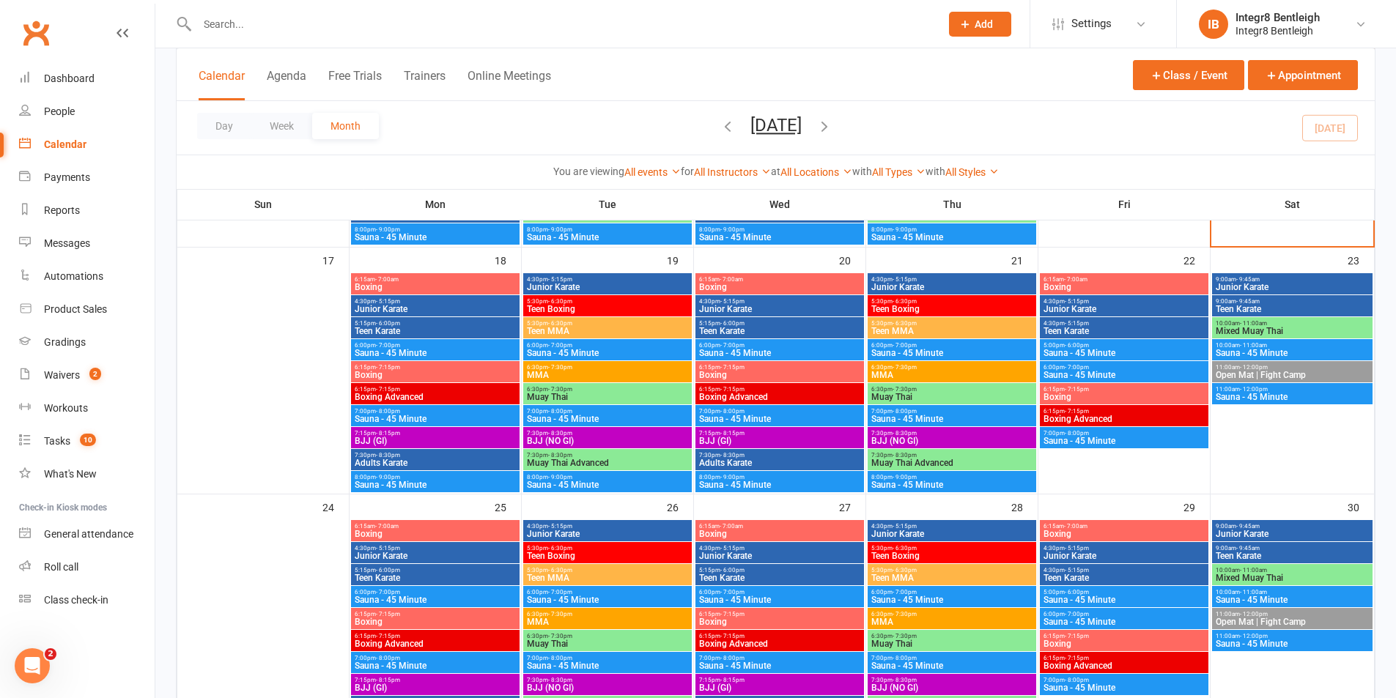
click at [605, 230] on div "6:15am - 7:00am Boxing 4:30pm - 5:15pm Junior Karate 5:15pm - 6:00pm Teen Karat…" at bounding box center [776, 230] width 1198 height 1515
click at [593, 207] on th "Tue" at bounding box center [608, 204] width 172 height 31
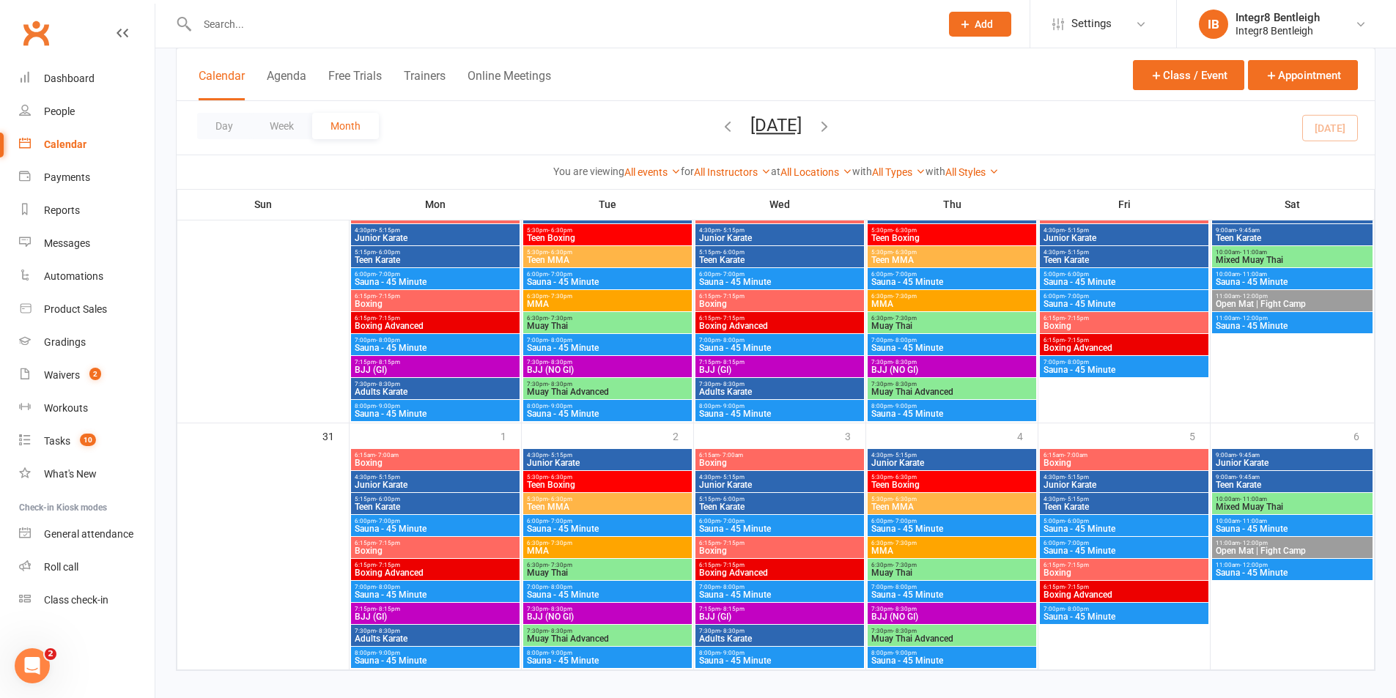
scroll to position [1138, 0]
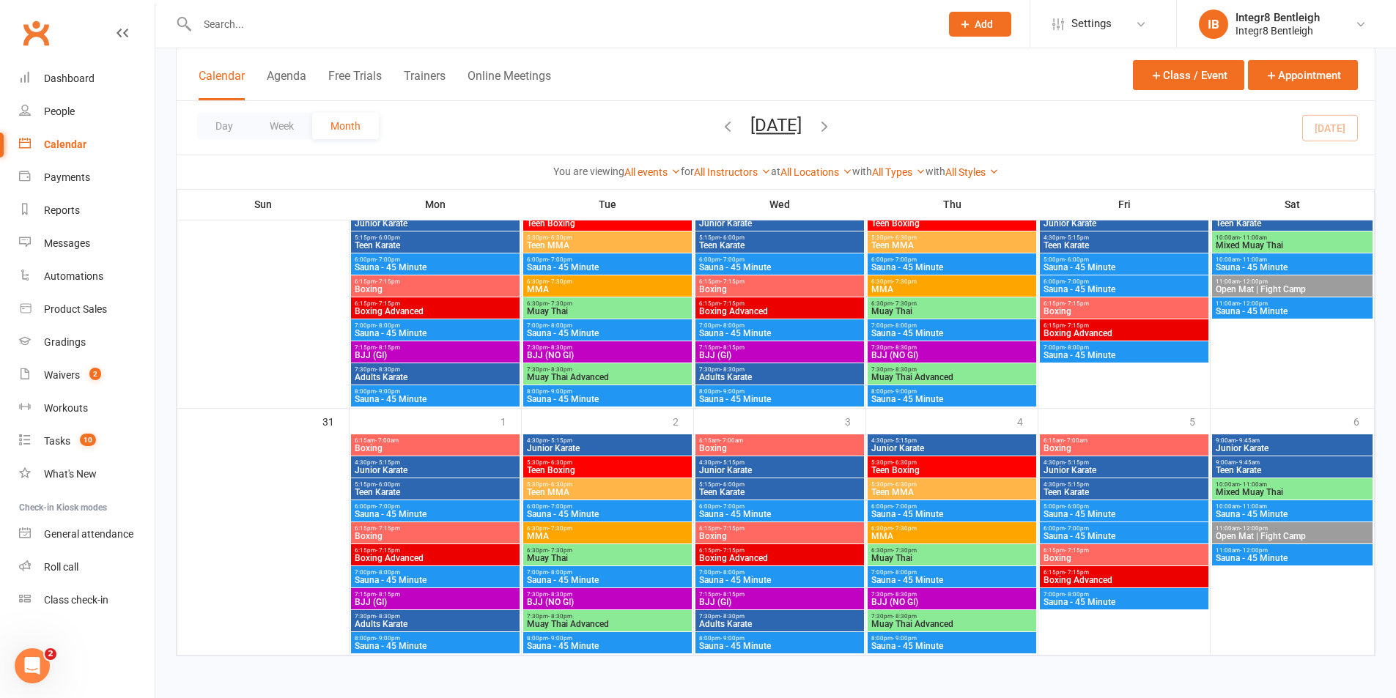
click at [249, 18] on input "text" at bounding box center [561, 24] width 737 height 21
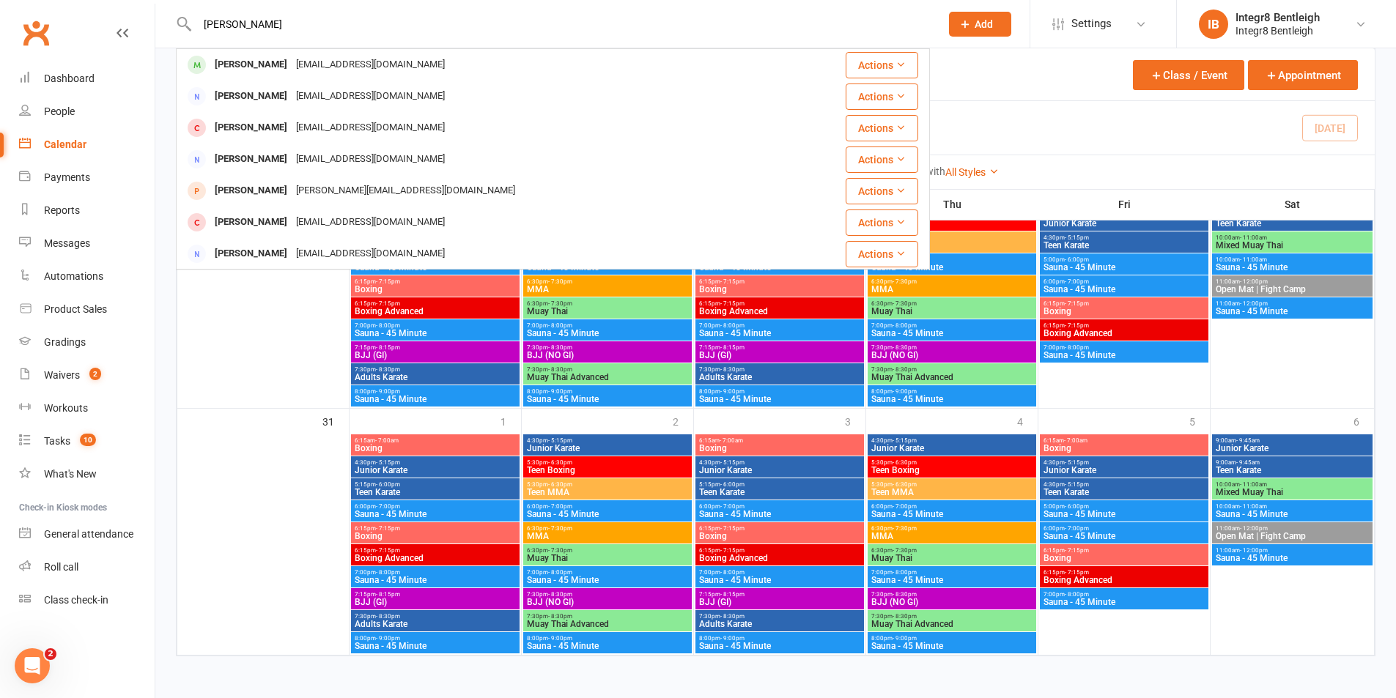
type input "[PERSON_NAME]"
click at [238, 56] on div "[PERSON_NAME]" at bounding box center [250, 64] width 81 height 21
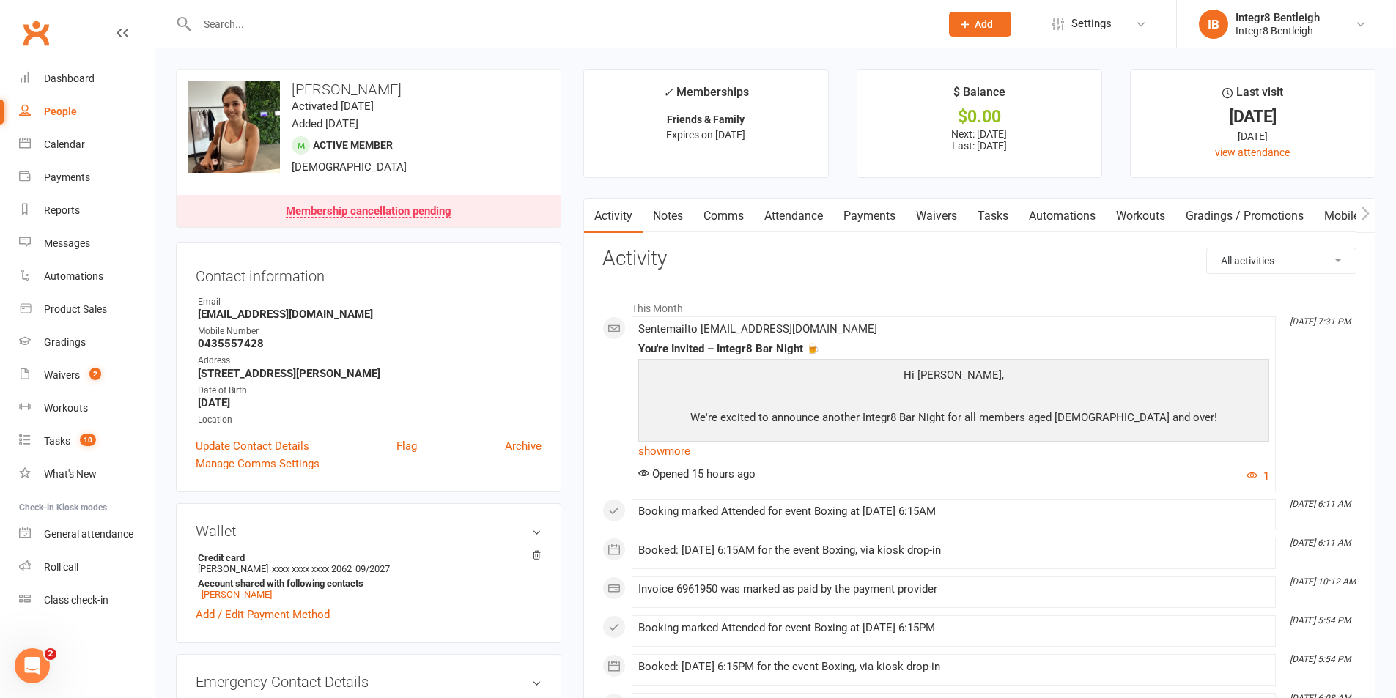
click at [680, 209] on link "Notes" at bounding box center [668, 216] width 51 height 34
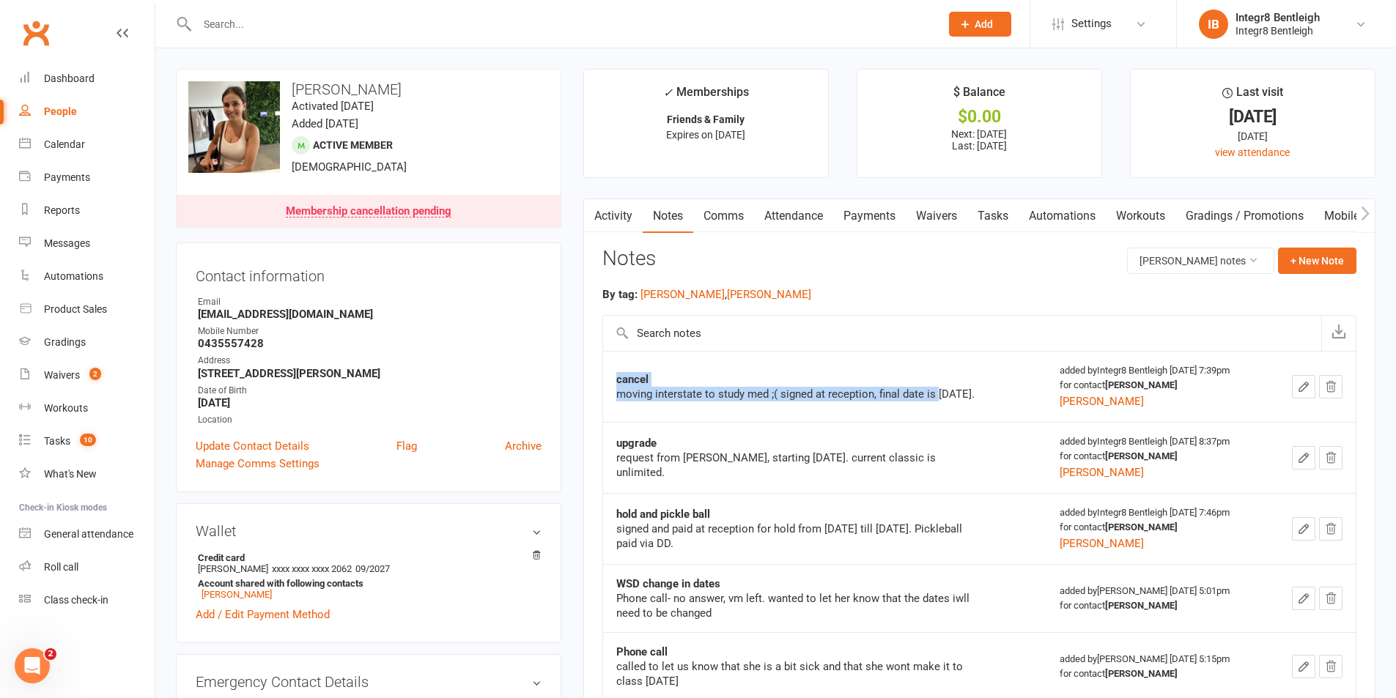
drag, startPoint x: 614, startPoint y: 395, endPoint x: 614, endPoint y: 378, distance: 16.9
click at [614, 378] on td "cancel moving interstate to study med ;( signed at reception, final date is [DA…" at bounding box center [825, 386] width 444 height 71
click at [767, 435] on td "upgrade request from [PERSON_NAME], starting [DATE]. current classic is unlimit…" at bounding box center [825, 457] width 444 height 71
drag, startPoint x: 709, startPoint y: 404, endPoint x: 618, endPoint y: 392, distance: 92.3
click at [618, 392] on div "moving interstate to study med ;( signed at reception, final date is [DATE]." at bounding box center [799, 394] width 366 height 15
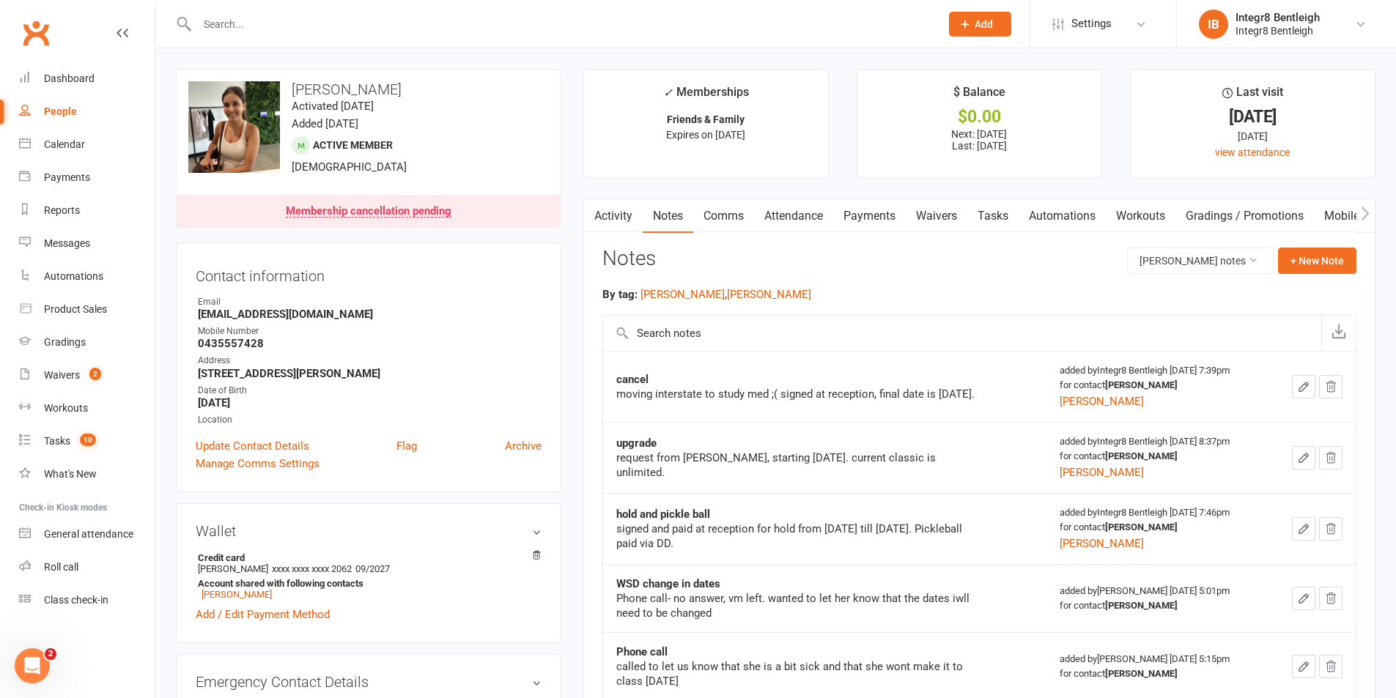
click at [699, 397] on div "moving interstate to study med ;( signed at reception, final date is [DATE]." at bounding box center [799, 394] width 366 height 15
drag, startPoint x: 697, startPoint y: 401, endPoint x: 607, endPoint y: 380, distance: 92.4
click at [607, 380] on td "cancel moving interstate to study med ;( signed at reception, final date is [DA…" at bounding box center [825, 386] width 444 height 71
click at [662, 369] on td "cancel moving interstate to study med ;( signed at reception, final date is [DA…" at bounding box center [825, 386] width 444 height 71
